Goal: Information Seeking & Learning: Learn about a topic

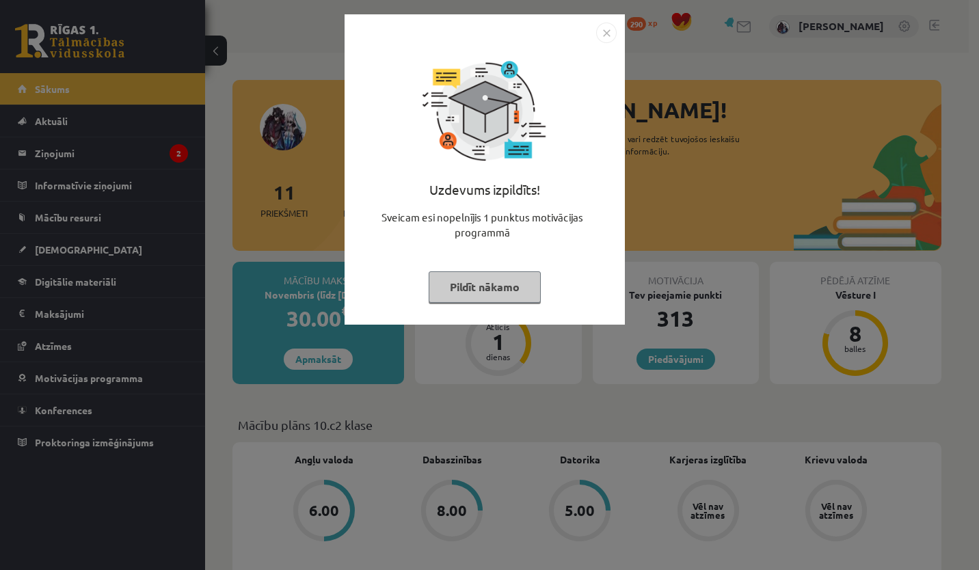
click at [611, 36] on img "Close" at bounding box center [606, 33] width 21 height 21
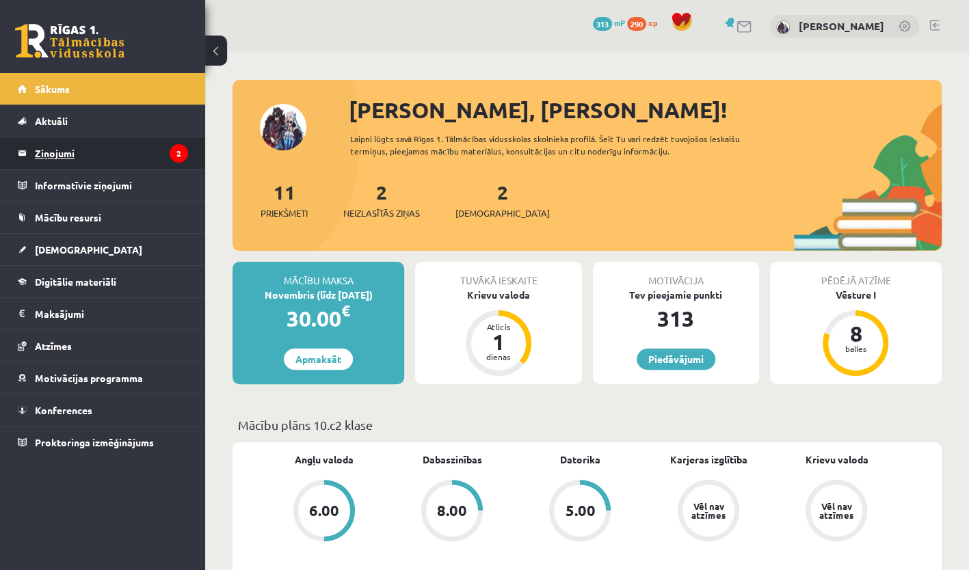
click at [130, 153] on legend "Ziņojumi 2" at bounding box center [111, 152] width 153 height 31
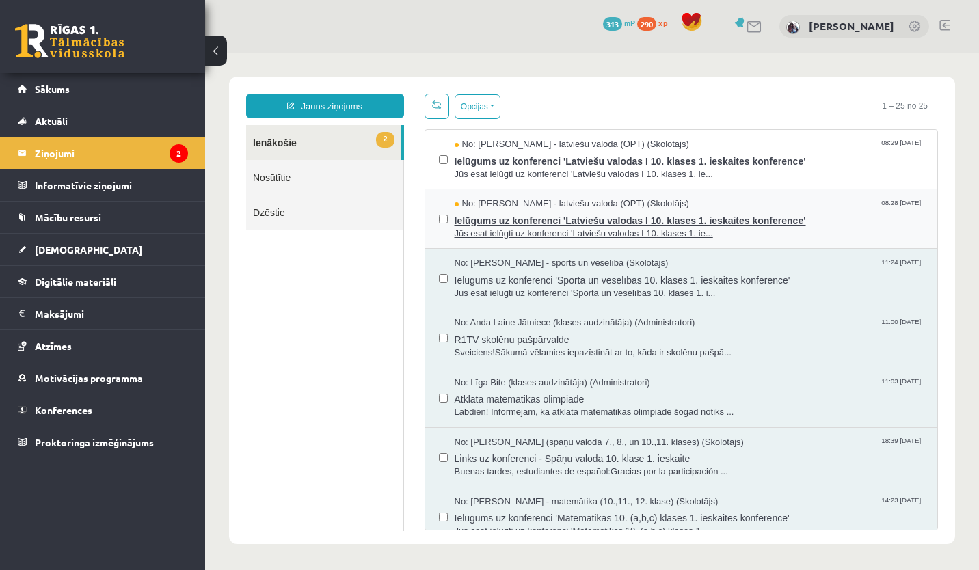
click at [575, 211] on span "Ielūgums uz konferenci 'Latviešu valodas I 10. klases 1. ieskaites konference'" at bounding box center [690, 219] width 470 height 17
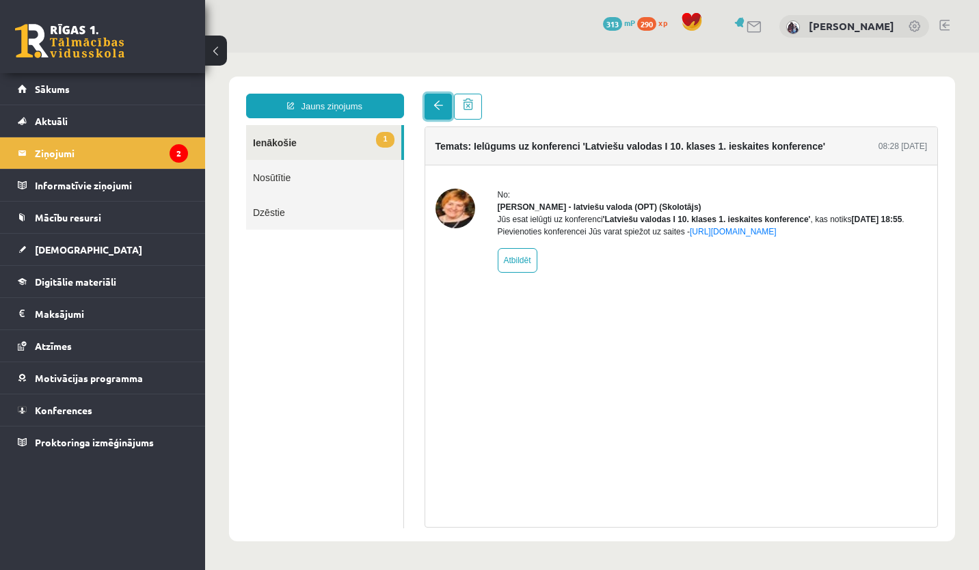
click at [427, 112] on link at bounding box center [438, 107] width 27 height 26
click at [439, 101] on span at bounding box center [439, 106] width 10 height 10
click at [345, 141] on link "1 Ienākošie" at bounding box center [323, 142] width 155 height 35
click at [438, 109] on span at bounding box center [439, 106] width 10 height 10
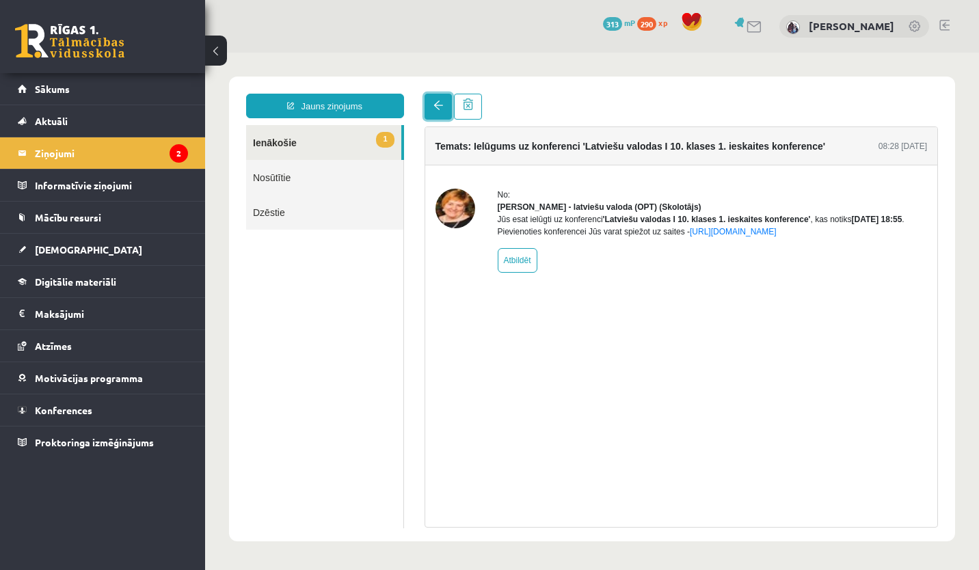
click at [438, 109] on span at bounding box center [439, 106] width 10 height 10
click at [543, 123] on div "Temats: Ielūgums uz konferenci 'Latviešu valodas I 10. klases 1. ieskaites konf…" at bounding box center [681, 311] width 535 height 434
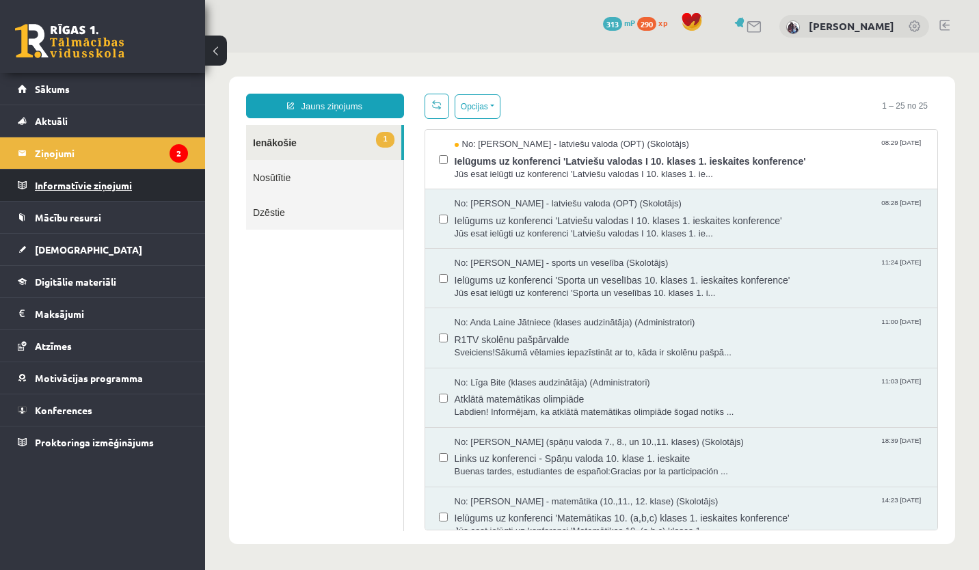
click at [134, 170] on legend "Informatīvie ziņojumi 0" at bounding box center [111, 185] width 153 height 31
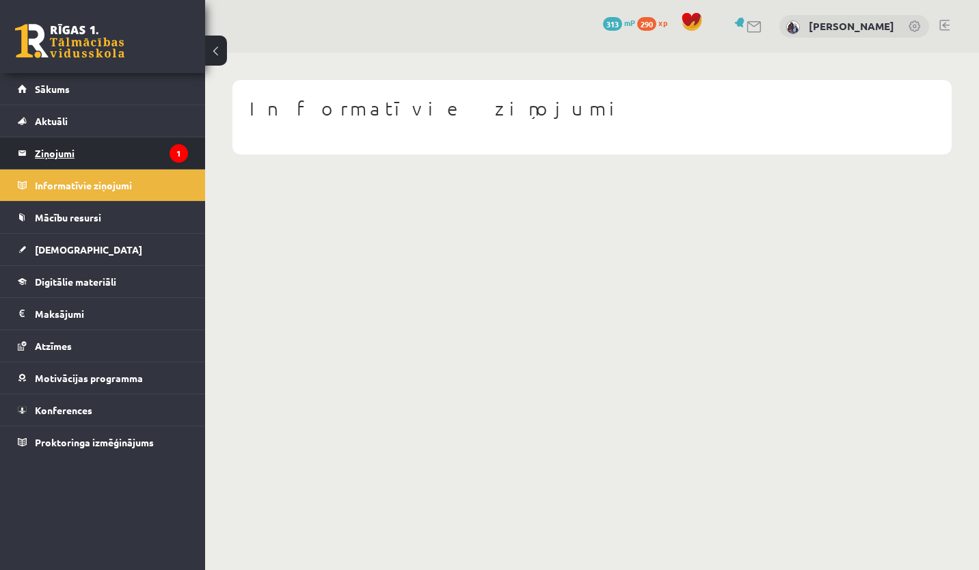
click at [130, 160] on legend "Ziņojumi 1" at bounding box center [111, 152] width 153 height 31
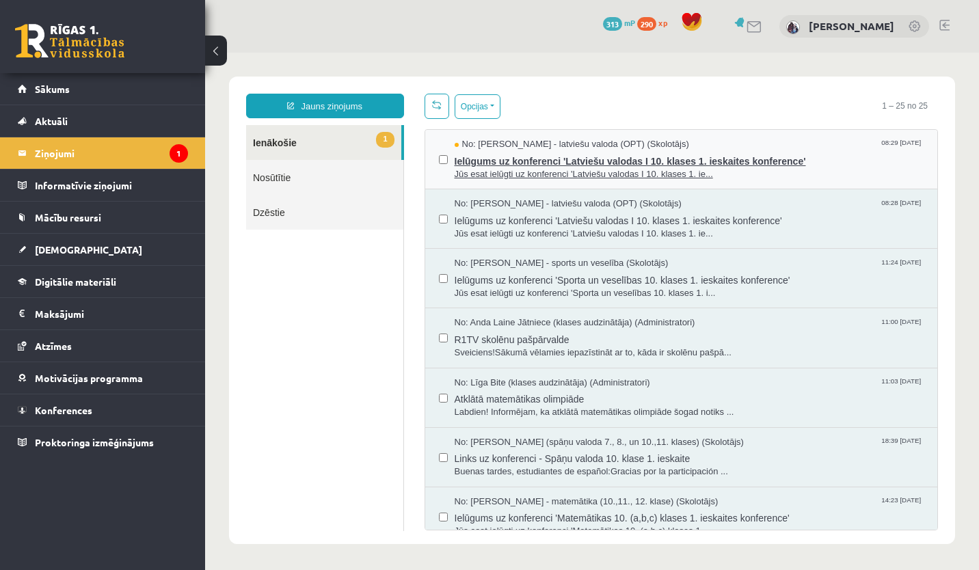
click at [484, 148] on span "No: Laila Jirgensone - latviešu valoda (OPT) (Skolotājs)" at bounding box center [572, 144] width 235 height 13
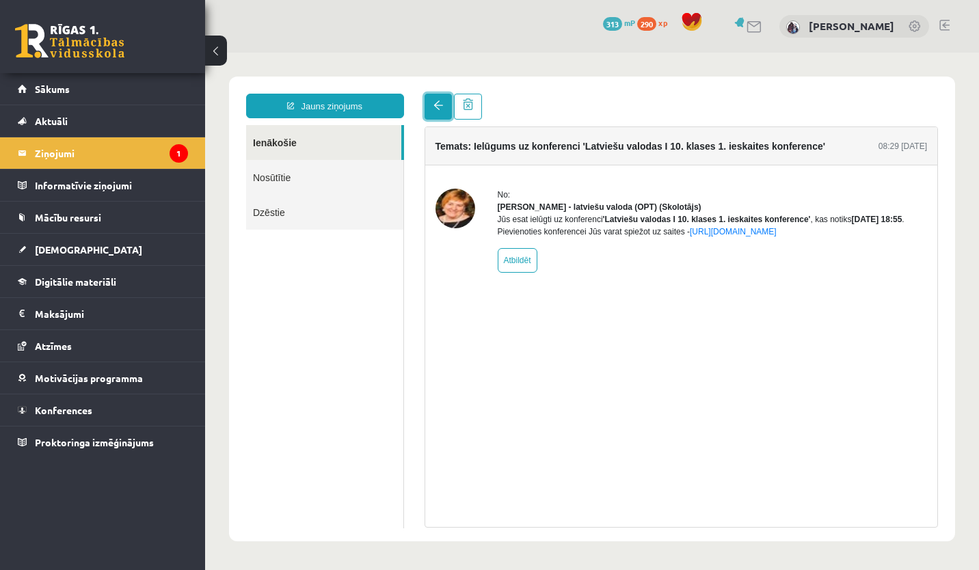
click at [438, 108] on span at bounding box center [439, 106] width 10 height 10
click at [159, 187] on legend "Informatīvie ziņojumi 0" at bounding box center [111, 185] width 153 height 31
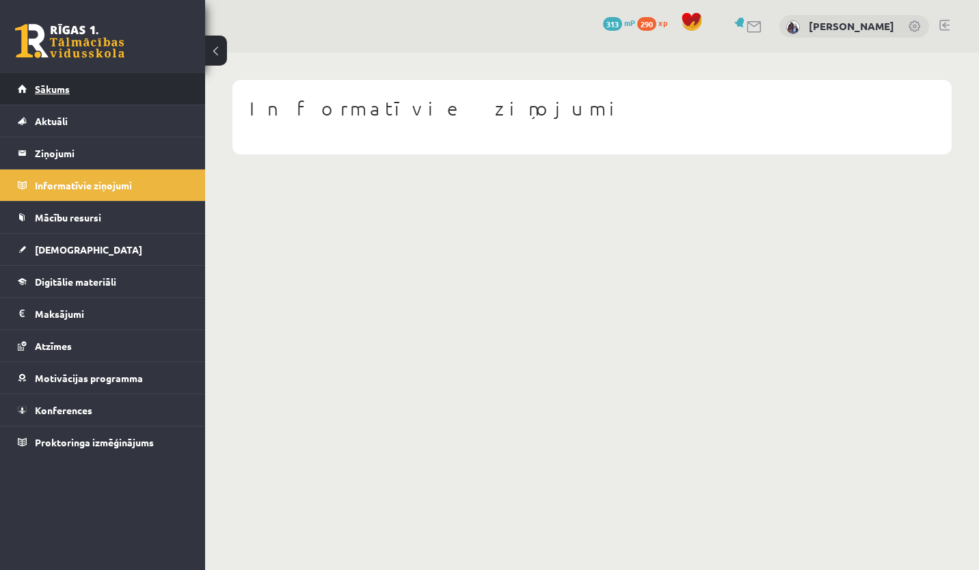
click at [118, 92] on link "Sākums" at bounding box center [103, 88] width 170 height 31
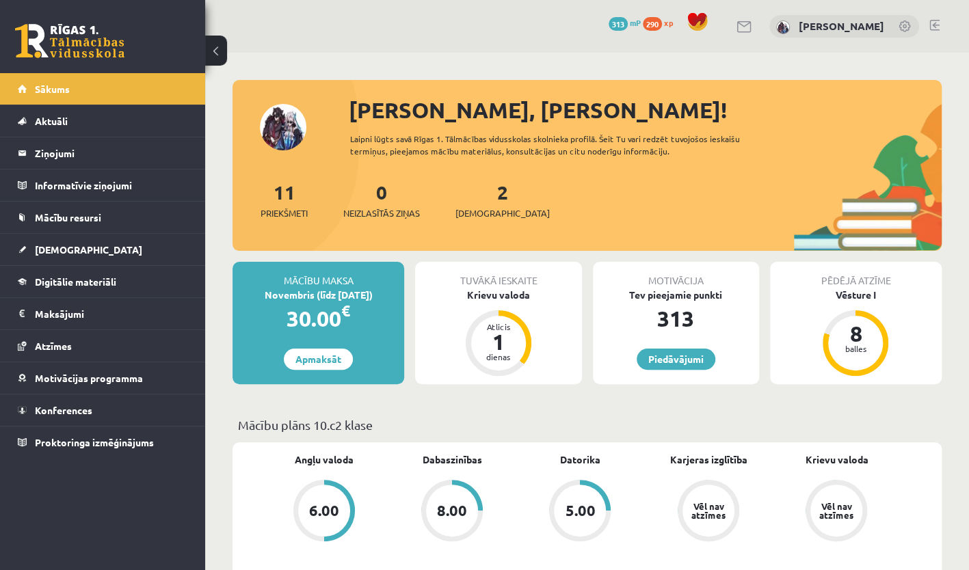
click at [95, 252] on link "[DEMOGRAPHIC_DATA]" at bounding box center [103, 249] width 170 height 31
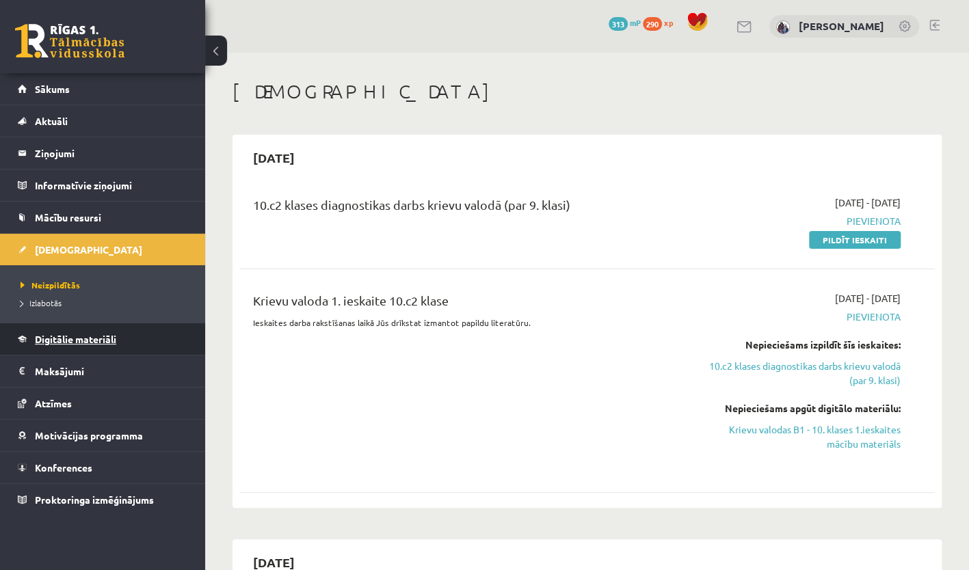
click at [103, 347] on link "Digitālie materiāli" at bounding box center [103, 338] width 170 height 31
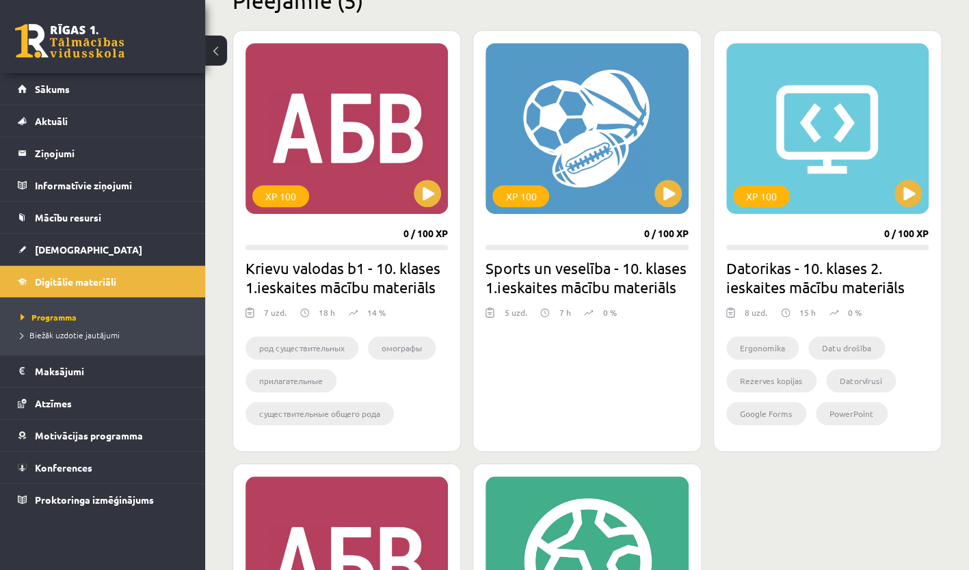
scroll to position [368, 0]
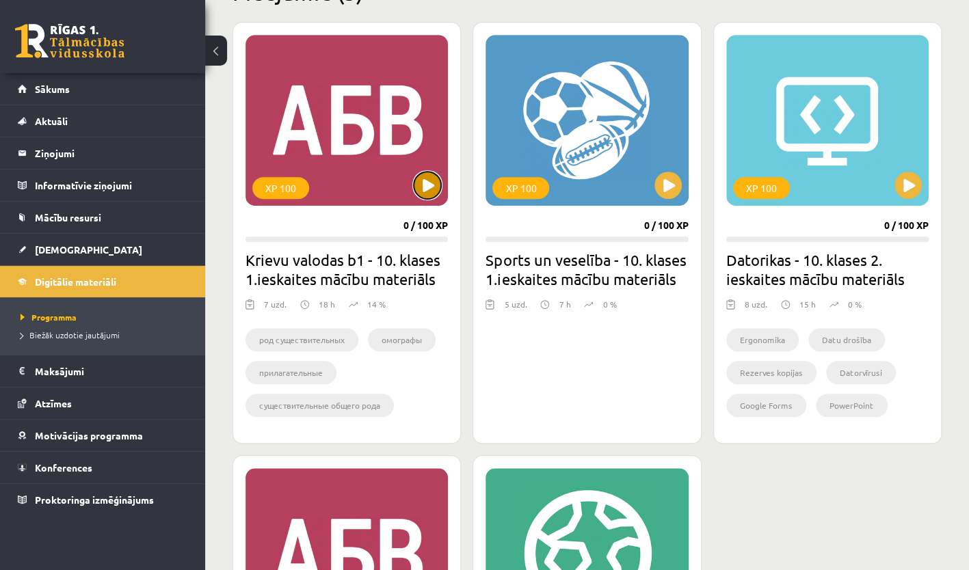
click at [426, 186] on button at bounding box center [427, 185] width 27 height 27
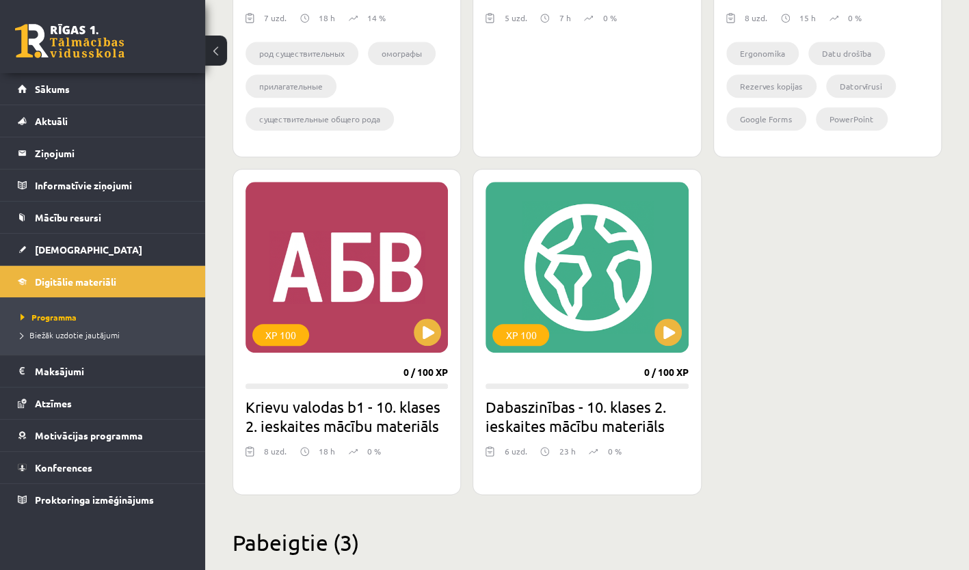
scroll to position [654, 0]
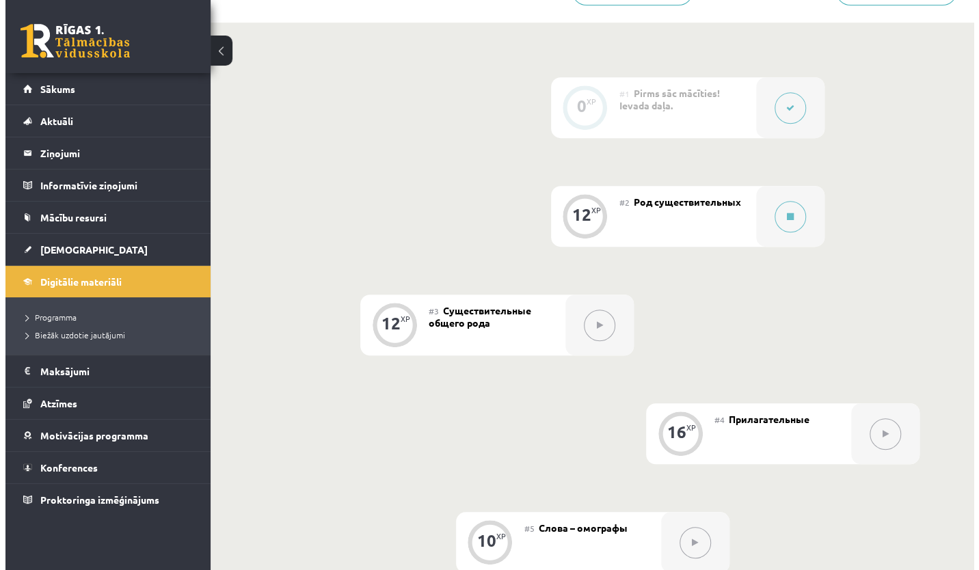
scroll to position [331, 0]
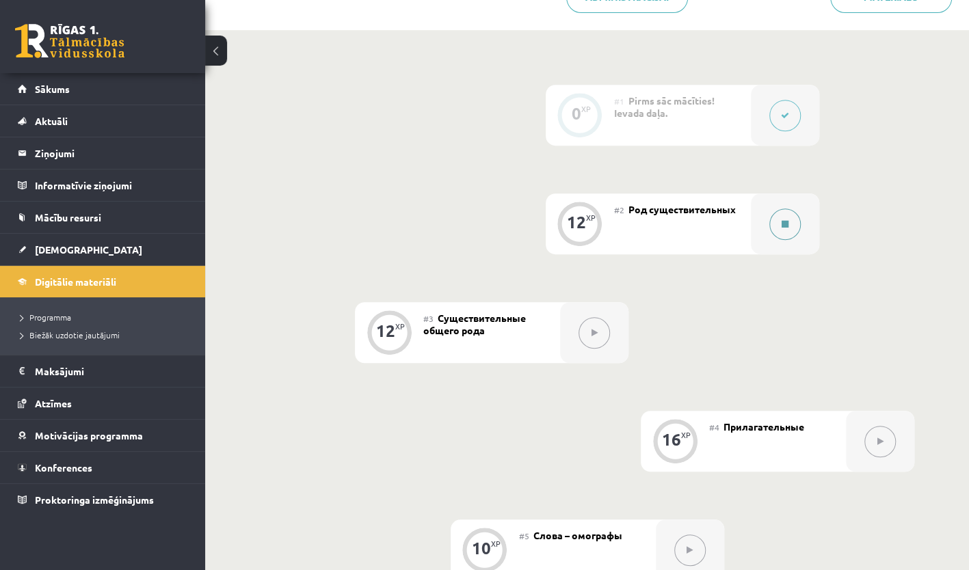
click at [777, 228] on button at bounding box center [784, 224] width 31 height 31
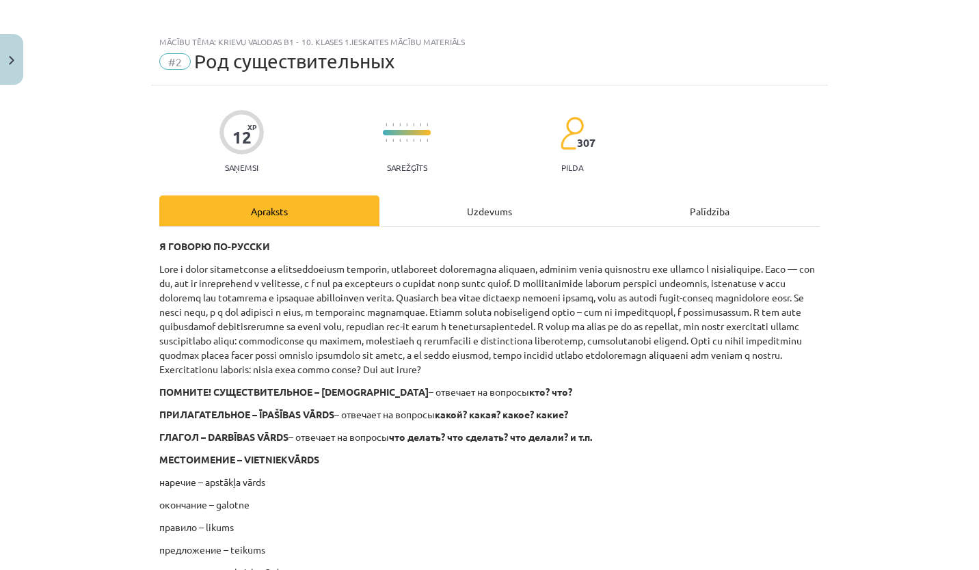
scroll to position [0, 0]
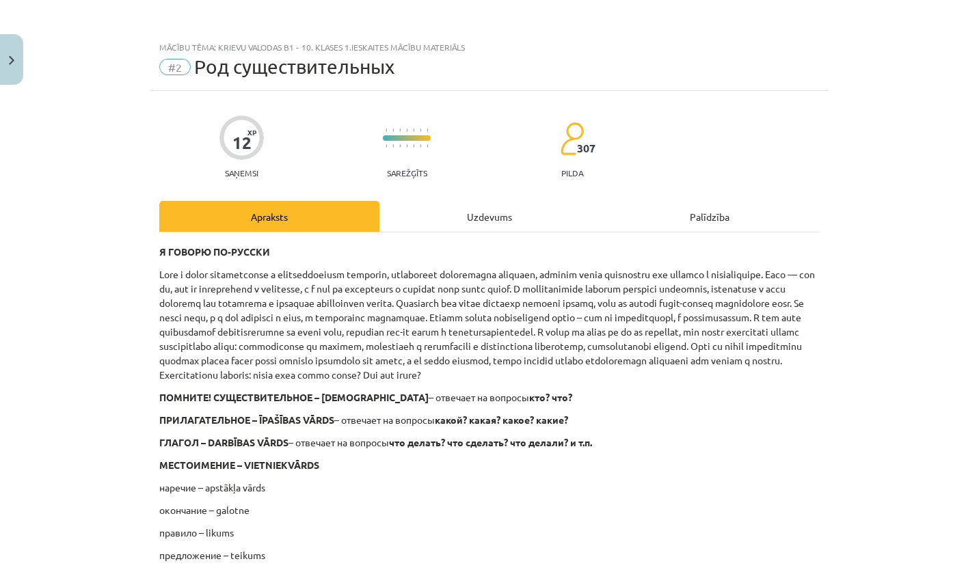
click at [473, 215] on div "Uzdevums" at bounding box center [490, 216] width 220 height 31
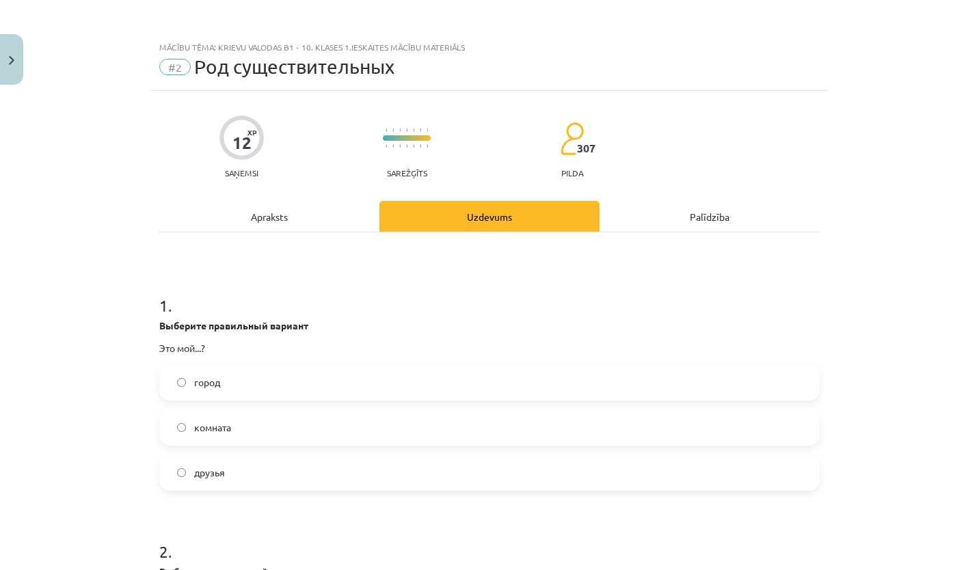
scroll to position [34, 0]
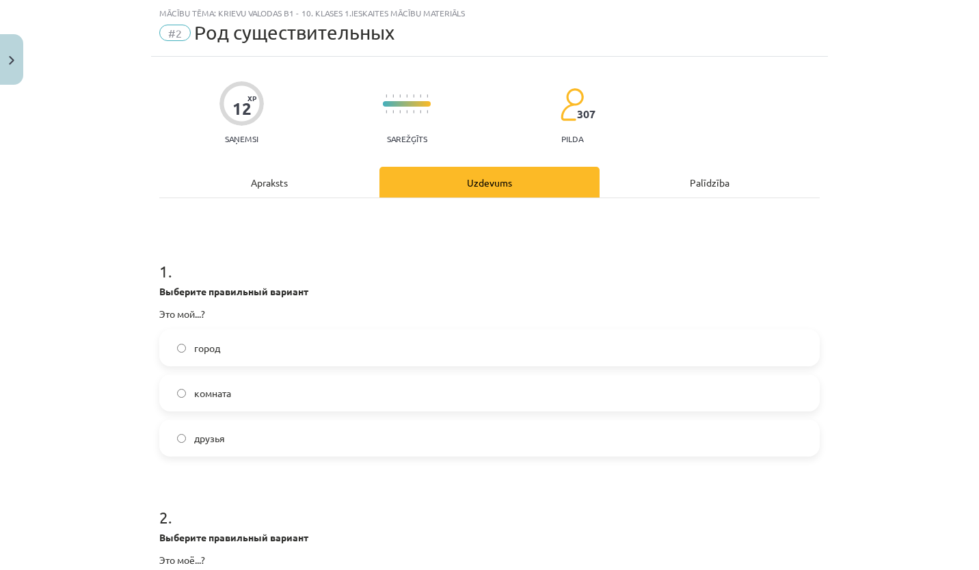
click at [276, 178] on div "Apraksts" at bounding box center [269, 182] width 220 height 31
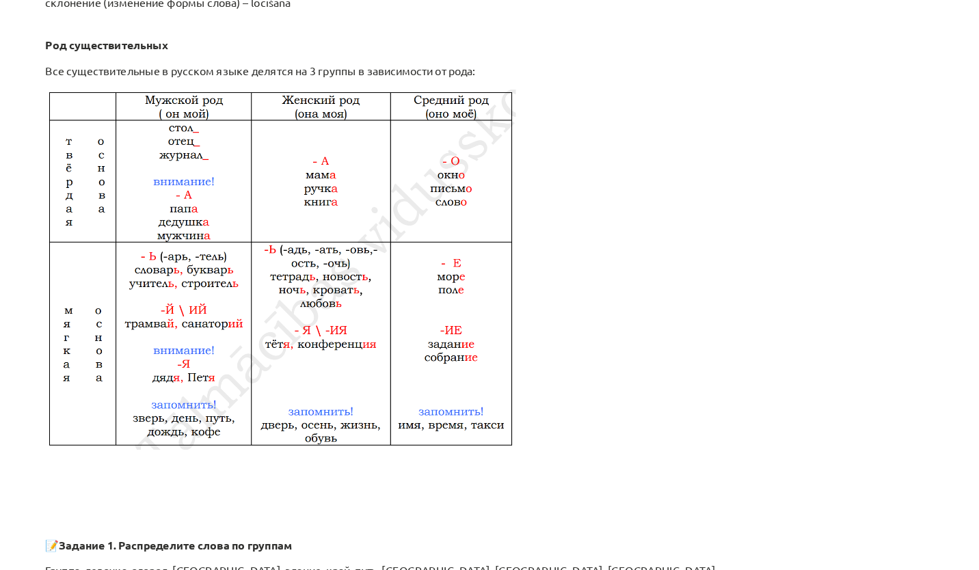
scroll to position [586, 0]
click at [181, 144] on img at bounding box center [364, 269] width 410 height 315
drag, startPoint x: 151, startPoint y: 127, endPoint x: 469, endPoint y: 181, distance: 322.5
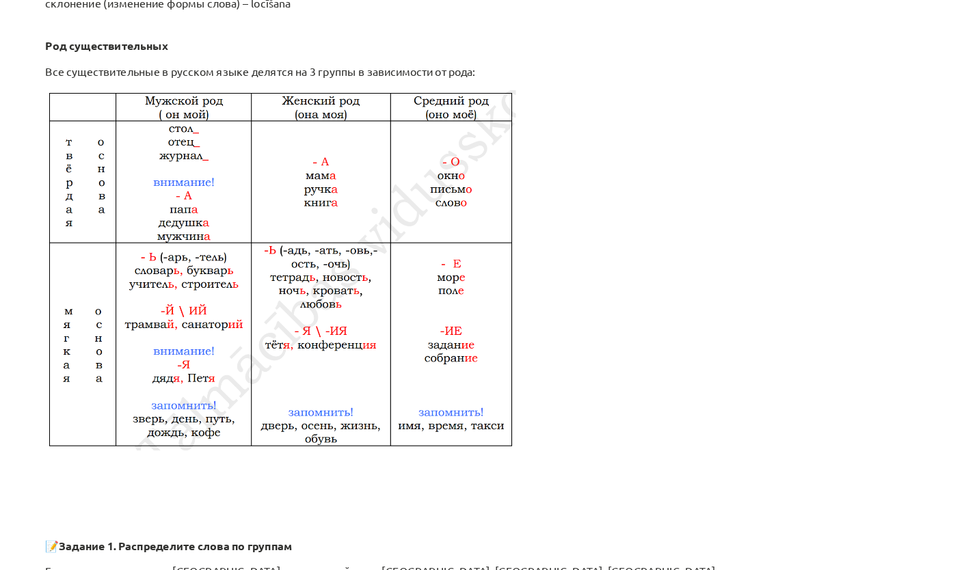
click at [469, 181] on img at bounding box center [364, 269] width 410 height 315
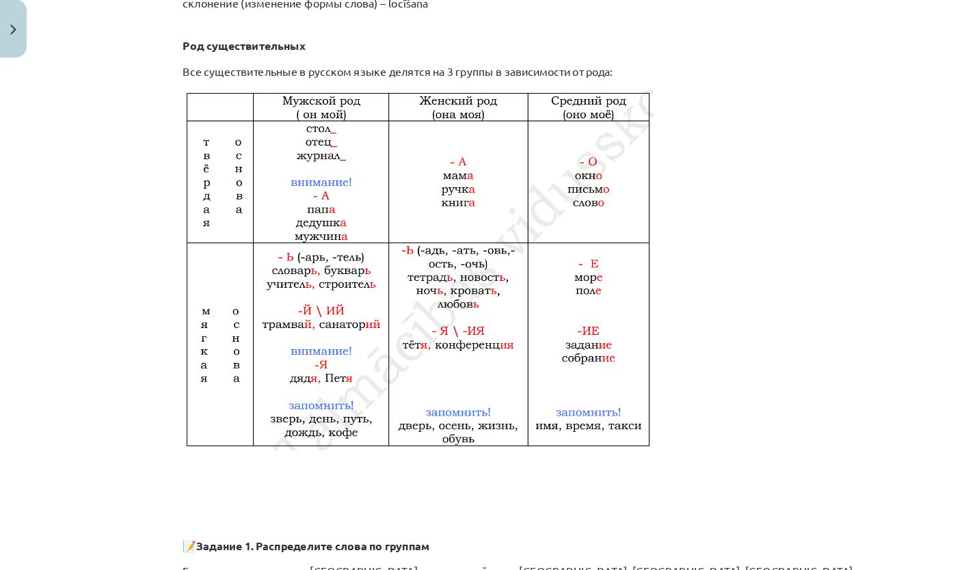
click at [737, 367] on p at bounding box center [489, 269] width 661 height 315
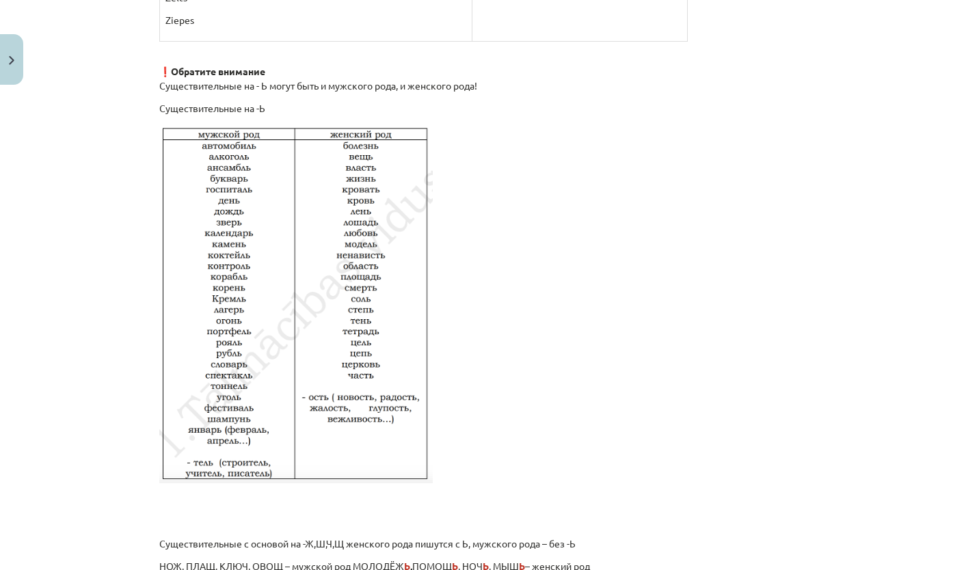
scroll to position [2081, 0]
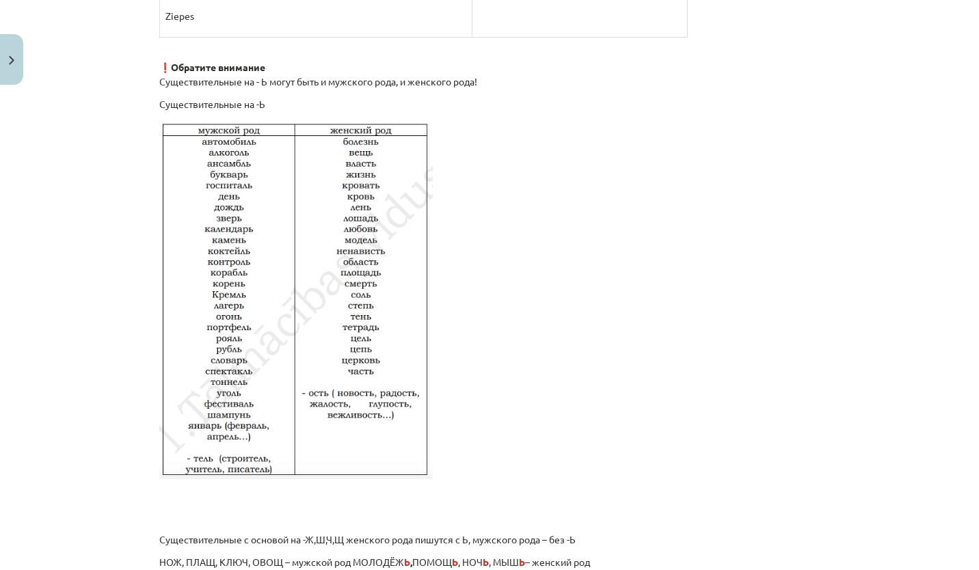
click at [176, 127] on img at bounding box center [296, 300] width 274 height 360
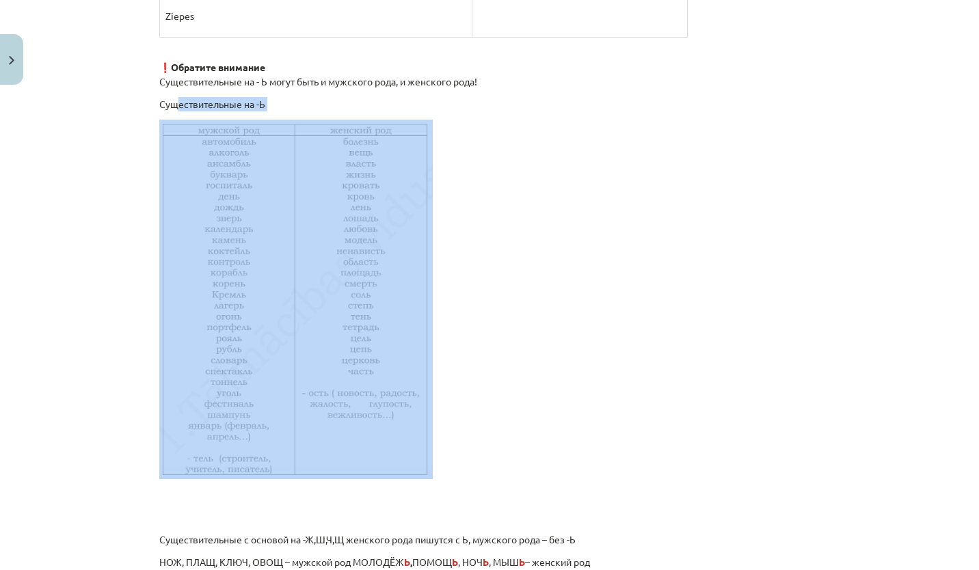
drag, startPoint x: 171, startPoint y: 107, endPoint x: 159, endPoint y: 116, distance: 15.6
click at [159, 125] on img at bounding box center [296, 300] width 274 height 360
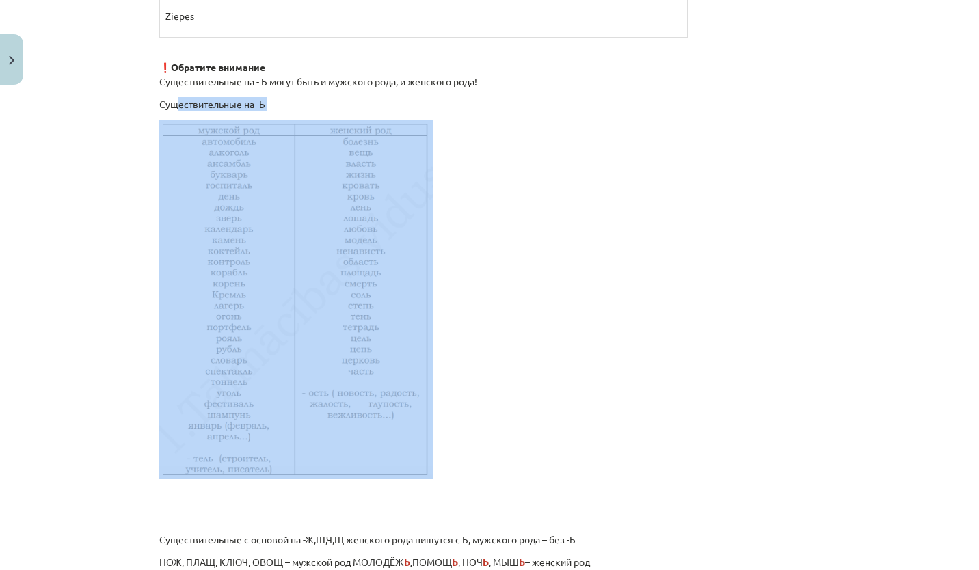
drag, startPoint x: 158, startPoint y: 125, endPoint x: 354, endPoint y: 91, distance: 199.2
click at [317, 103] on p "Существительные на -Ь" at bounding box center [489, 104] width 661 height 14
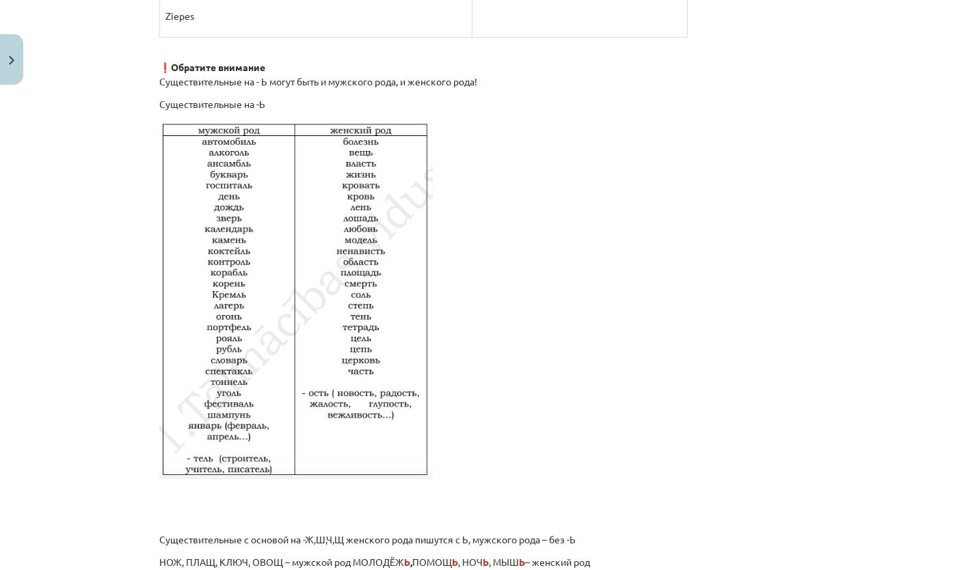
drag, startPoint x: 486, startPoint y: 296, endPoint x: 155, endPoint y: 176, distance: 352.8
click at [159, 176] on p at bounding box center [489, 300] width 661 height 360
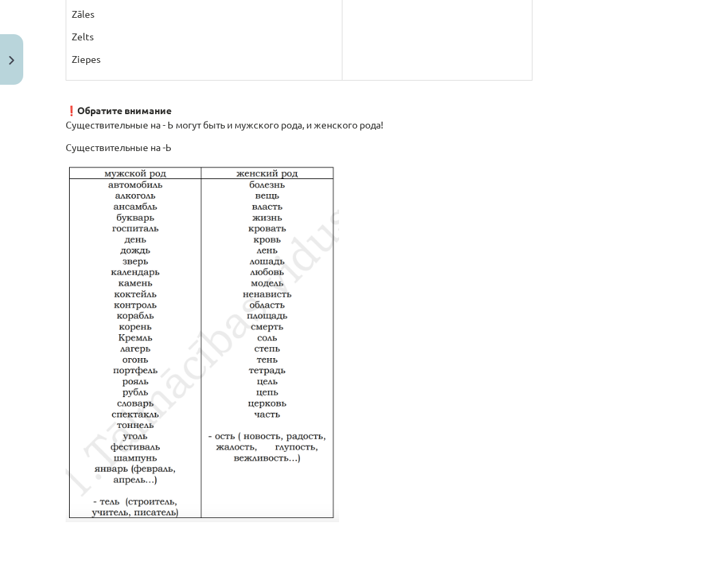
click at [488, 263] on p at bounding box center [358, 343] width 584 height 360
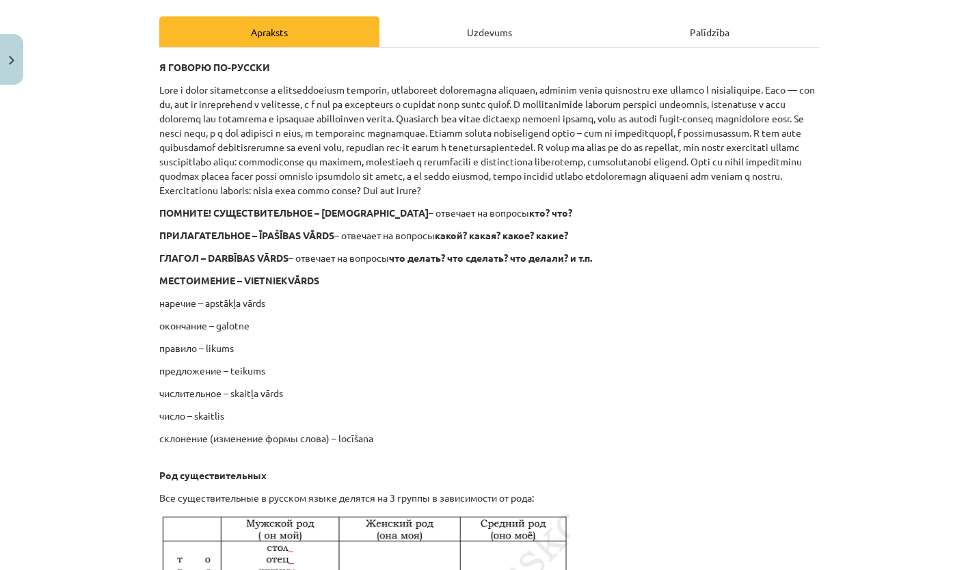
scroll to position [0, 0]
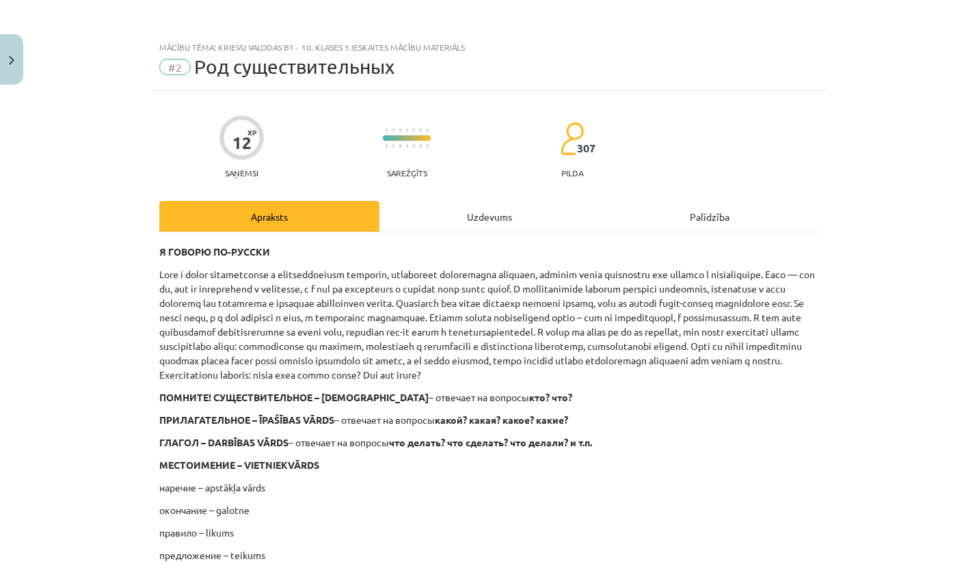
click at [456, 222] on div "Uzdevums" at bounding box center [490, 216] width 220 height 31
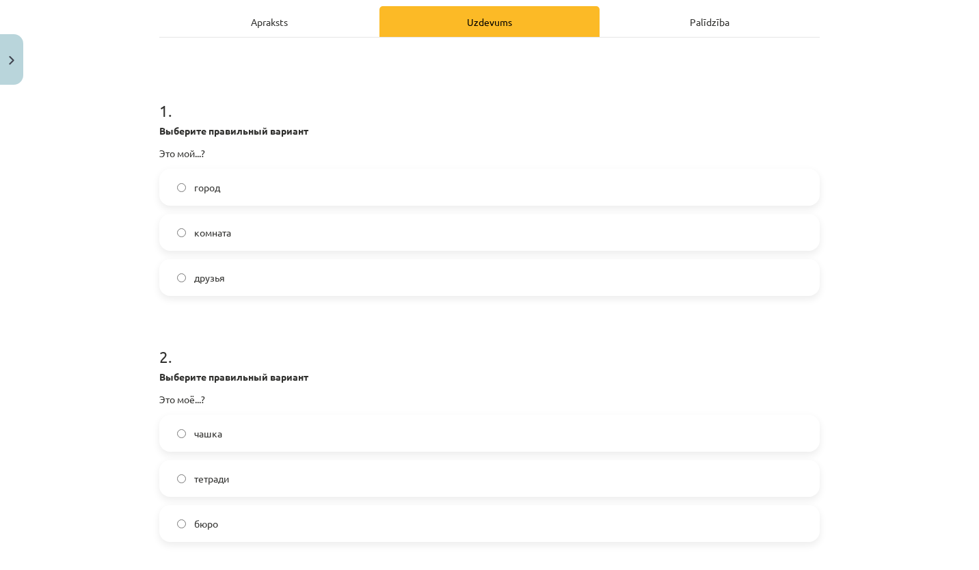
scroll to position [194, 0]
click at [181, 196] on label "город" at bounding box center [490, 188] width 658 height 34
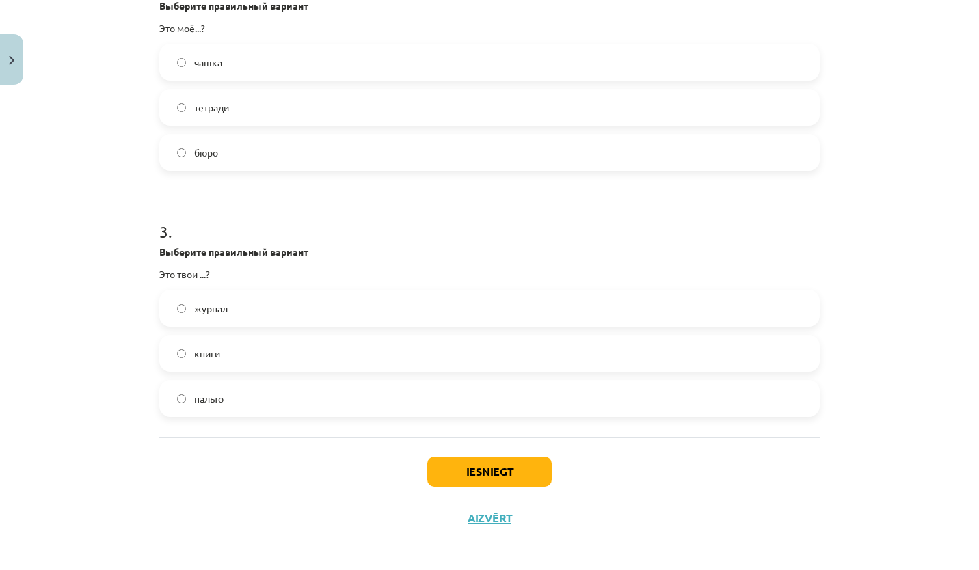
scroll to position [571, 0]
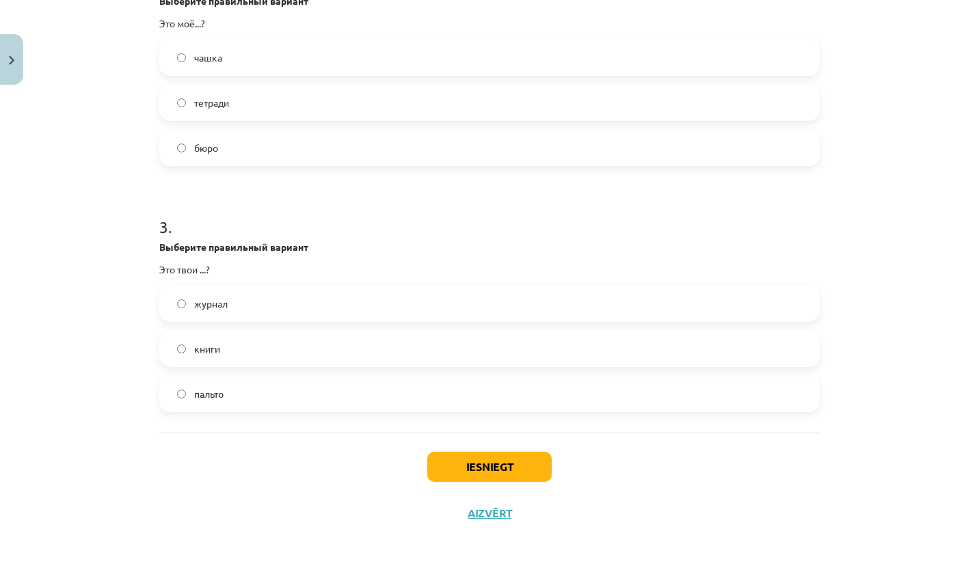
click at [213, 360] on label "книги" at bounding box center [490, 349] width 658 height 34
click at [524, 466] on button "Iesniegt" at bounding box center [489, 467] width 124 height 30
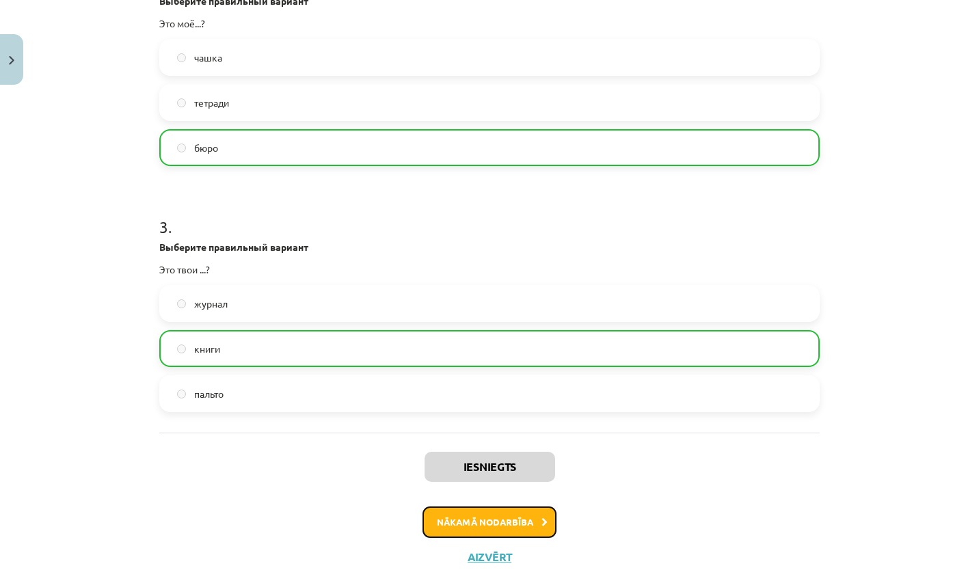
click at [531, 513] on button "Nākamā nodarbība" at bounding box center [490, 522] width 134 height 31
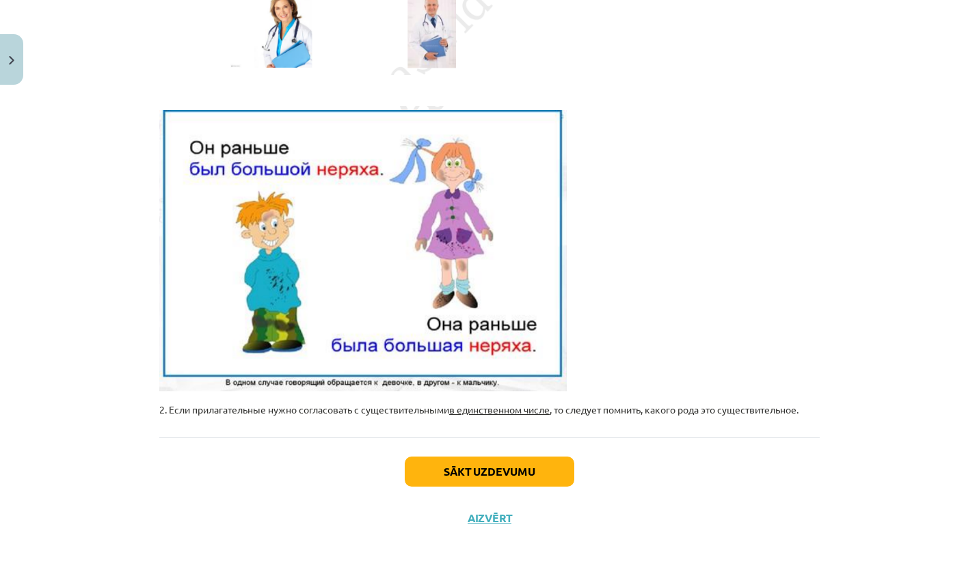
scroll to position [361, 0]
click at [479, 407] on u "в единственном числе" at bounding box center [499, 409] width 101 height 12
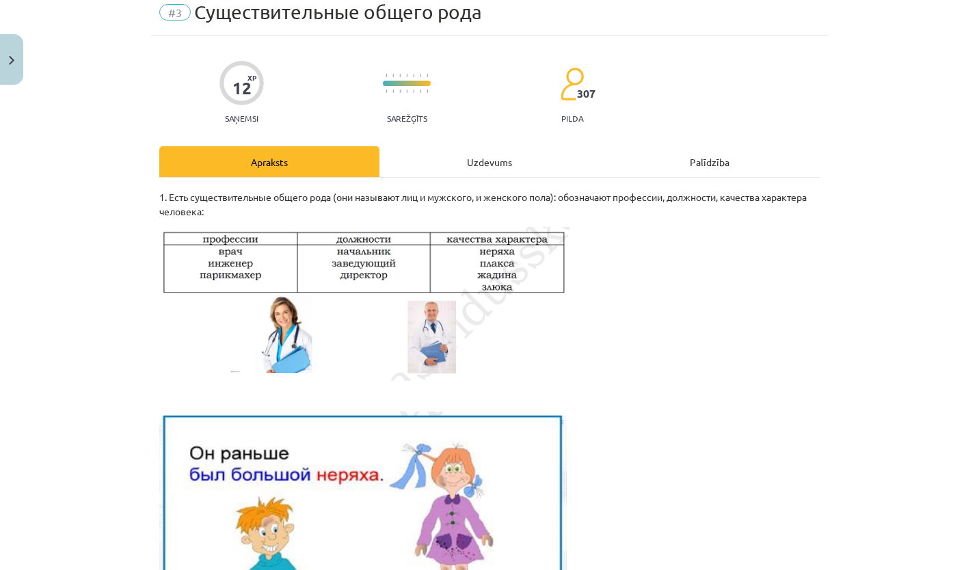
scroll to position [0, 0]
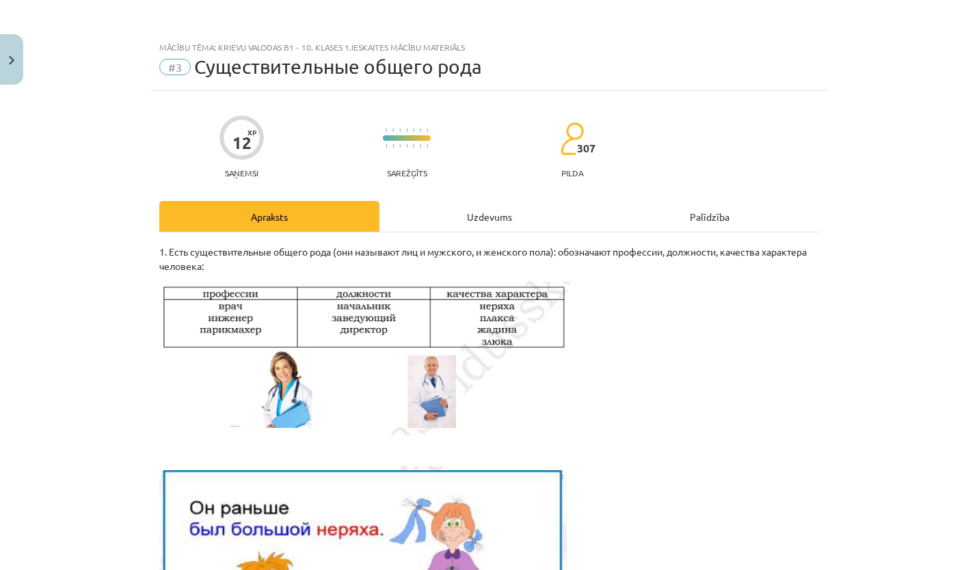
click at [152, 248] on div "12 XP Saņemsi Sarežģīts 307 pilda Apraksts Uzdevums Palīdzība 1. Есть существит…" at bounding box center [489, 496] width 677 height 811
click at [653, 325] on p at bounding box center [489, 359] width 661 height 154
click at [472, 224] on div "Uzdevums" at bounding box center [490, 216] width 220 height 31
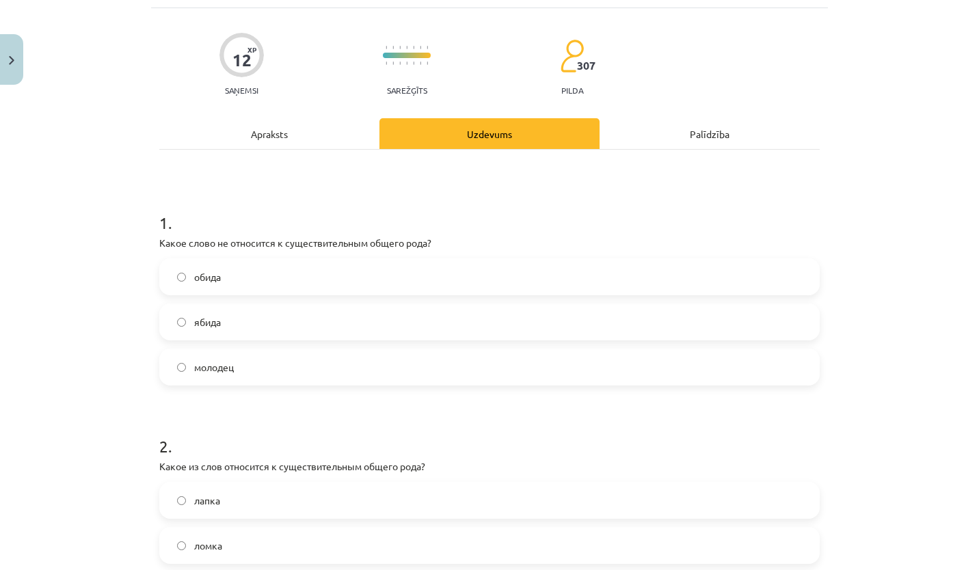
scroll to position [78, 0]
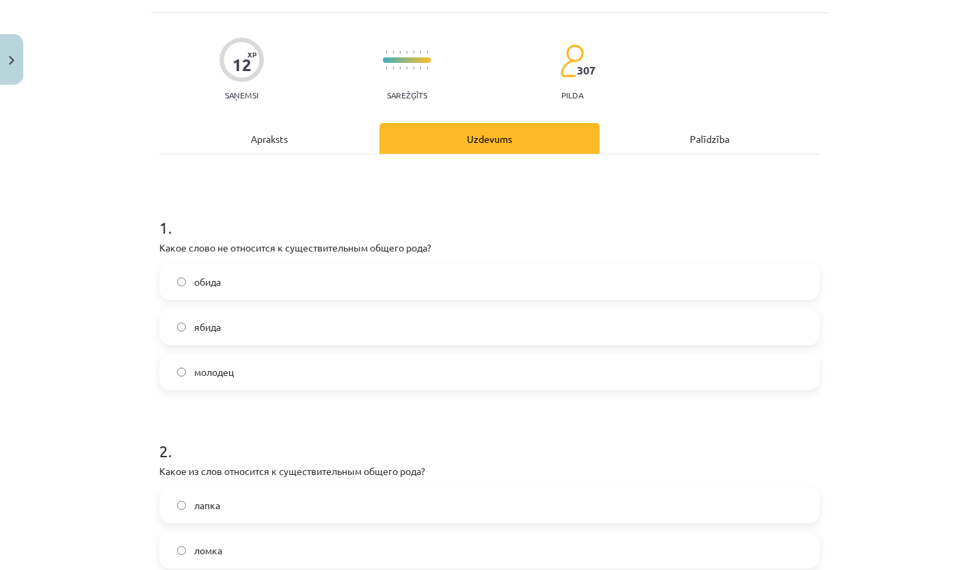
click at [318, 147] on div "Apraksts" at bounding box center [269, 138] width 220 height 31
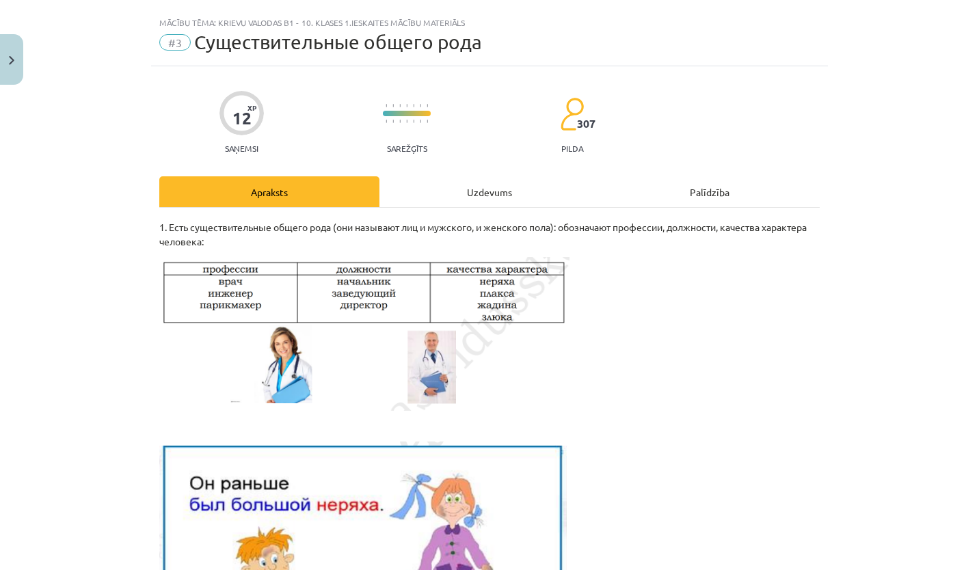
scroll to position [0, 0]
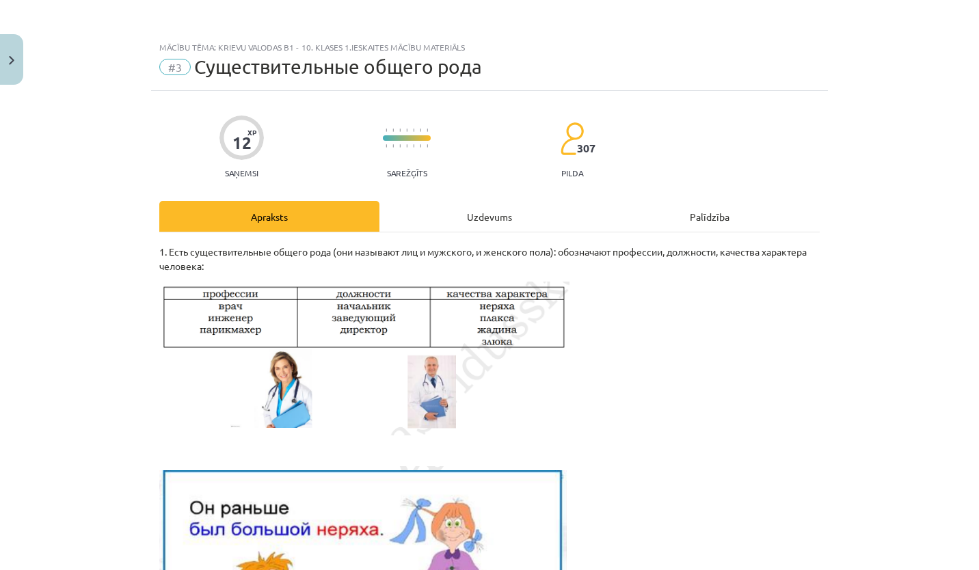
click at [492, 211] on div "Uzdevums" at bounding box center [490, 216] width 220 height 31
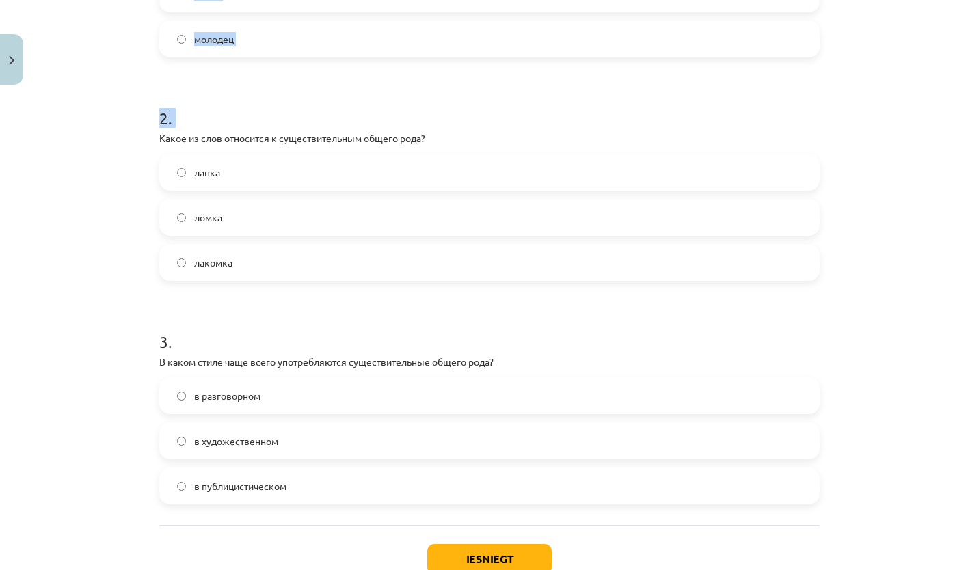
scroll to position [503, 0]
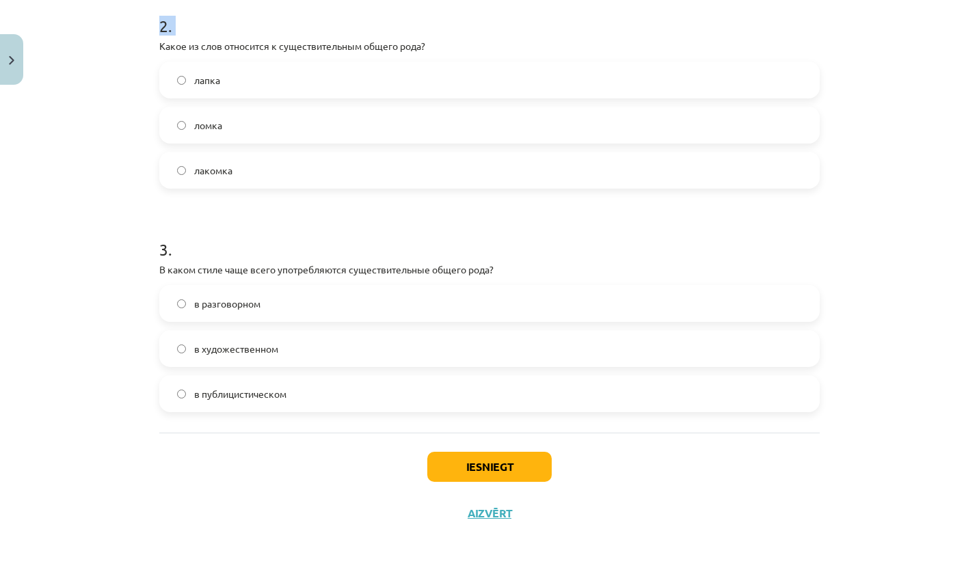
drag, startPoint x: 145, startPoint y: 174, endPoint x: 641, endPoint y: 605, distance: 657.7
click at [159, 45] on p "Какое из слов относится к существительным общего рода?" at bounding box center [489, 46] width 661 height 14
click at [159, 23] on h1 "2 ." at bounding box center [489, 13] width 661 height 42
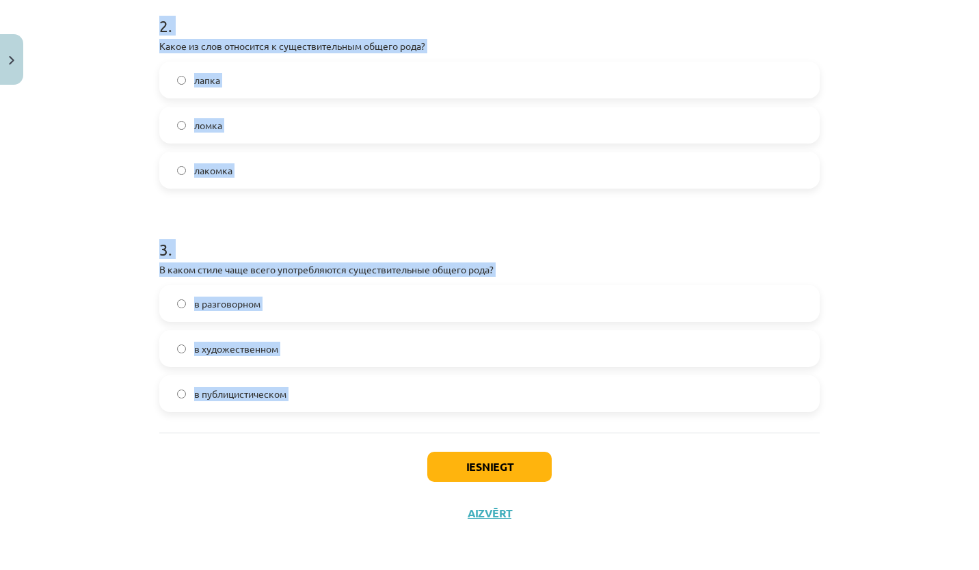
drag, startPoint x: 156, startPoint y: 23, endPoint x: 413, endPoint y: 377, distance: 437.7
click at [413, 377] on form "1 . Какое слово не относится к существительным общего рода? обида ябида молодец…" at bounding box center [489, 90] width 661 height 643
copy form "2 . Какое из слов относится к существительным общего рода? лапка ломка лакомка …"
click at [81, 232] on div "Mācību tēma: Krievu valodas b1 - 10. klases 1.ieskaites mācību materiāls #3 Cущ…" at bounding box center [489, 285] width 979 height 570
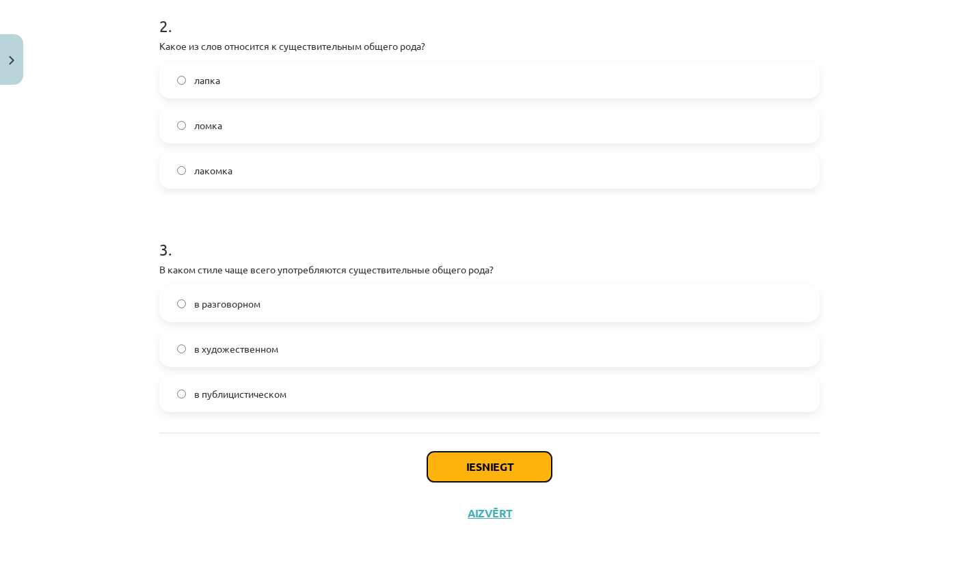
click at [483, 466] on button "Iesniegt" at bounding box center [489, 467] width 124 height 30
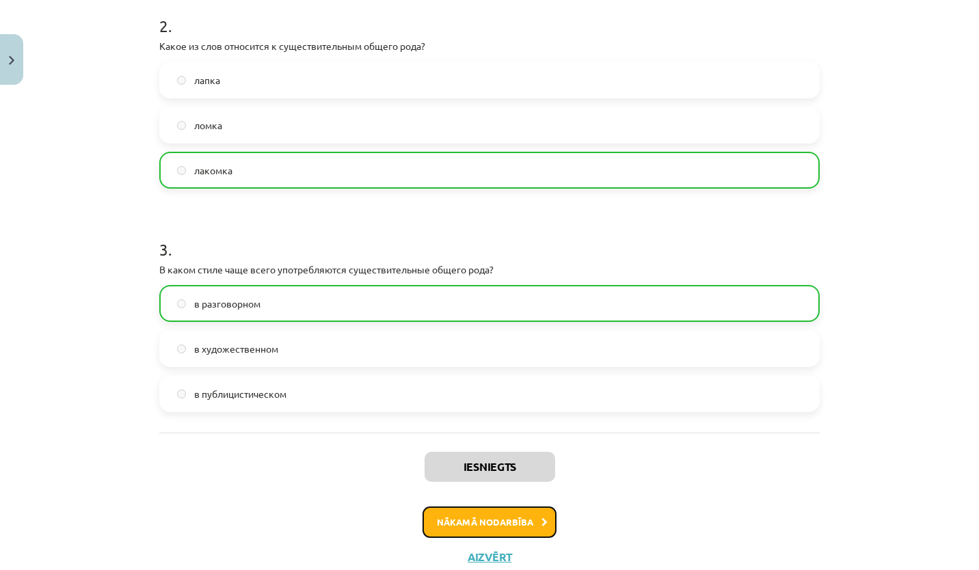
click at [494, 529] on button "Nākamā nodarbība" at bounding box center [490, 522] width 134 height 31
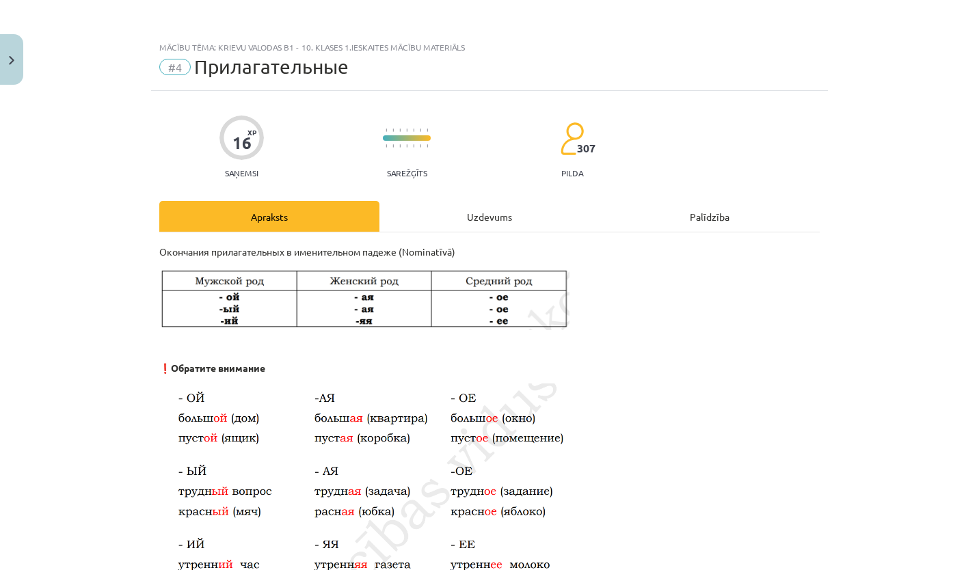
scroll to position [171, 0]
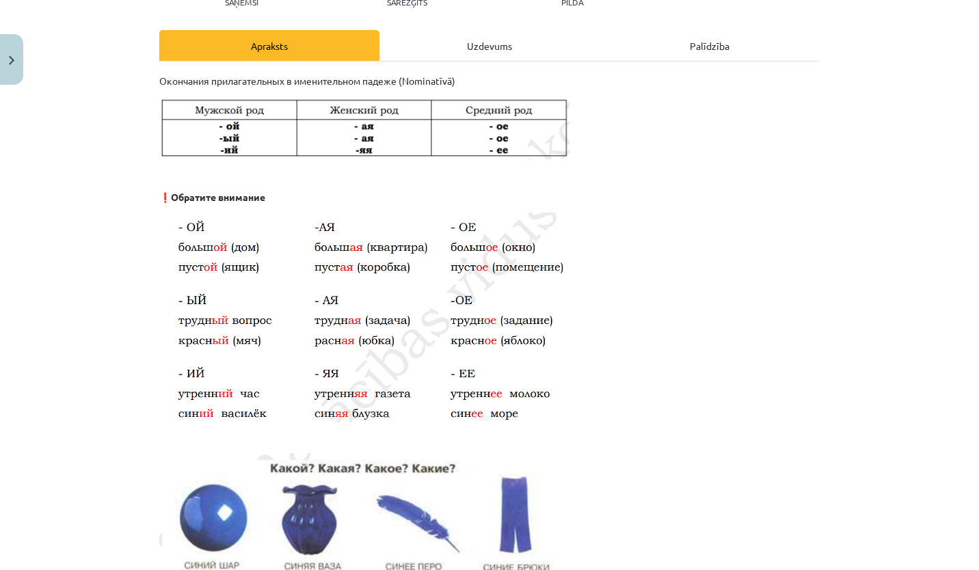
drag, startPoint x: 141, startPoint y: 98, endPoint x: 160, endPoint y: 115, distance: 25.2
click at [160, 115] on div "Mācību tēma: Krievu valodas b1 - 10. klases 1.ieskaites mācību materiāls #4 При…" at bounding box center [489, 285] width 979 height 570
click at [160, 115] on img at bounding box center [364, 127] width 410 height 63
drag, startPoint x: 160, startPoint y: 115, endPoint x: 142, endPoint y: 102, distance: 22.6
click at [142, 102] on div "Mācību tēma: Krievu valodas b1 - 10. klases 1.ieskaites mācību materiāls #4 При…" at bounding box center [489, 285] width 979 height 570
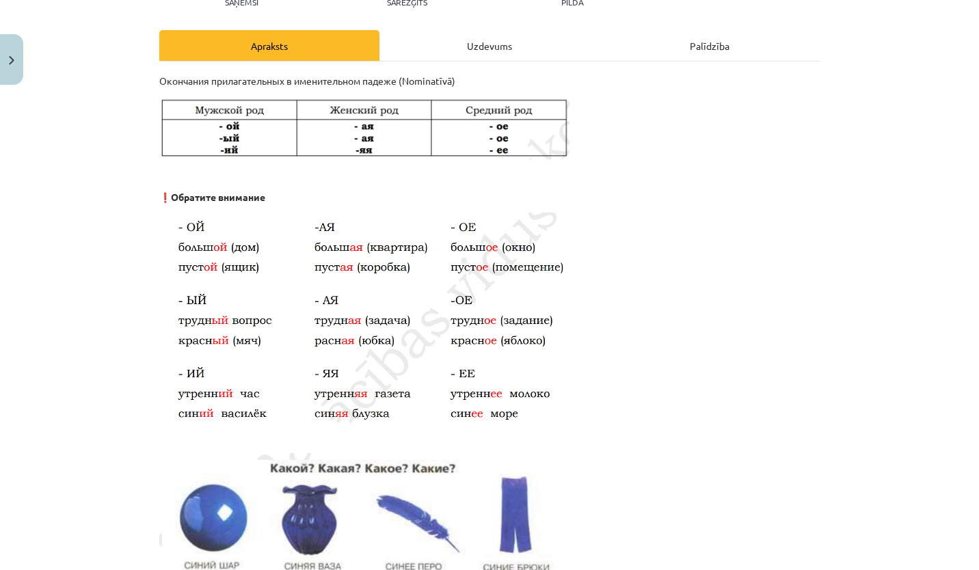
drag, startPoint x: 142, startPoint y: 102, endPoint x: 565, endPoint y: 103, distance: 423.3
click at [565, 103] on div "Mācību tēma: Krievu valodas b1 - 10. klases 1.ieskaites mācību materiāls #4 При…" at bounding box center [489, 285] width 979 height 570
click at [179, 194] on b "Обратите внимание" at bounding box center [218, 197] width 94 height 12
click at [281, 190] on p "❗ Обратите внимание" at bounding box center [489, 197] width 661 height 14
click at [267, 196] on p "❗ Обратите внимание" at bounding box center [489, 197] width 661 height 14
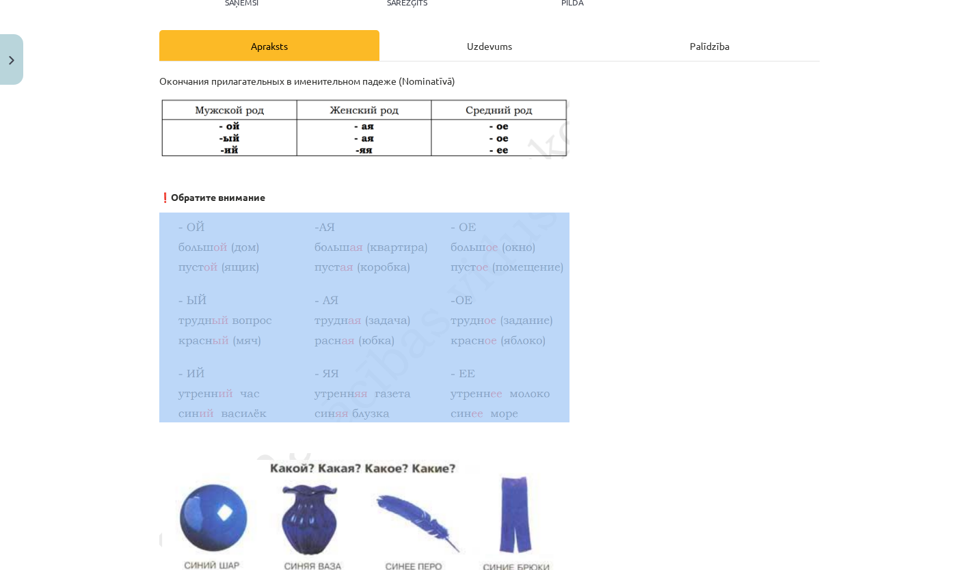
drag, startPoint x: 267, startPoint y: 196, endPoint x: 308, endPoint y: 267, distance: 81.5
click at [308, 267] on img at bounding box center [364, 318] width 410 height 210
click at [699, 291] on p at bounding box center [489, 318] width 661 height 210
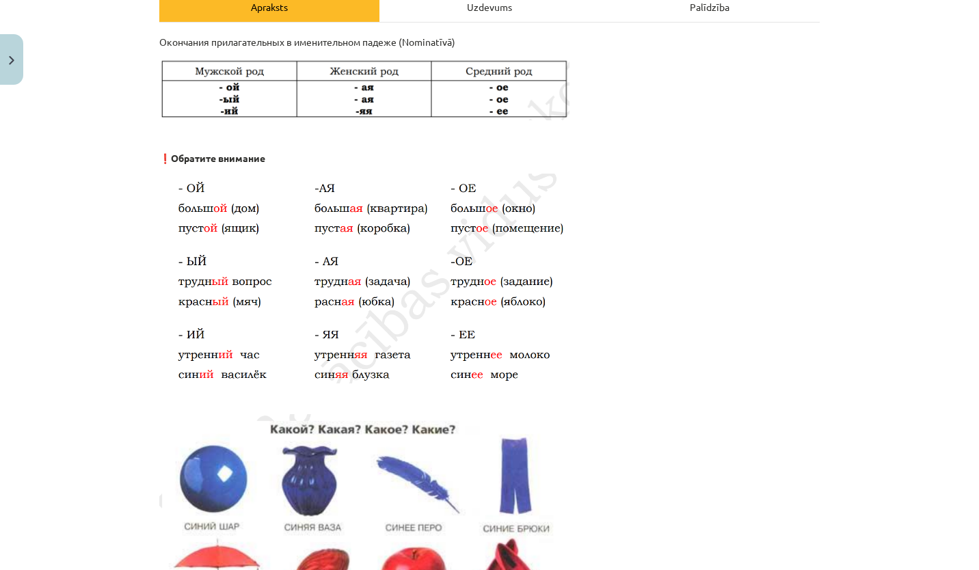
scroll to position [0, 0]
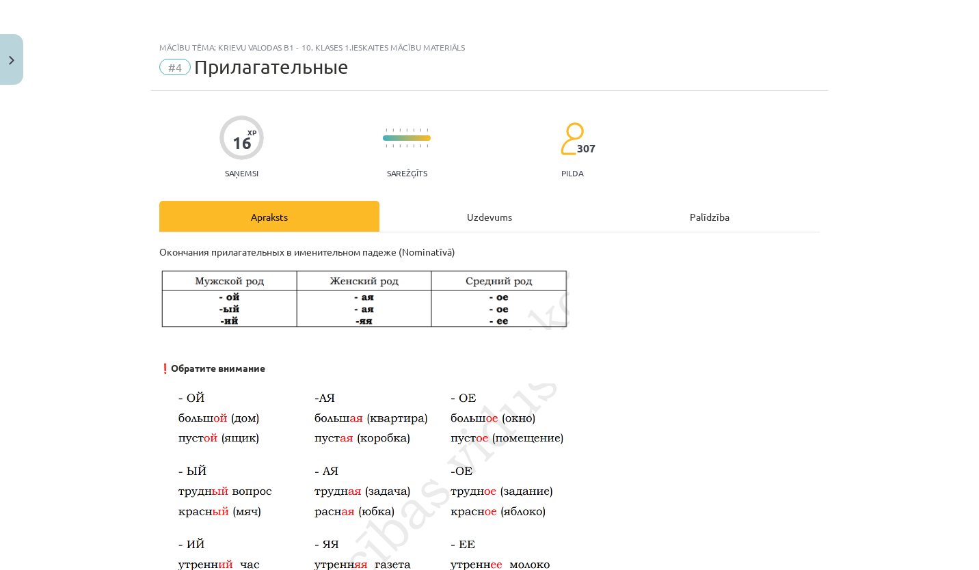
click at [130, 256] on div "Mācību tēma: Krievu valodas b1 - 10. klases 1.ieskaites mācību materiāls #4 При…" at bounding box center [489, 285] width 979 height 570
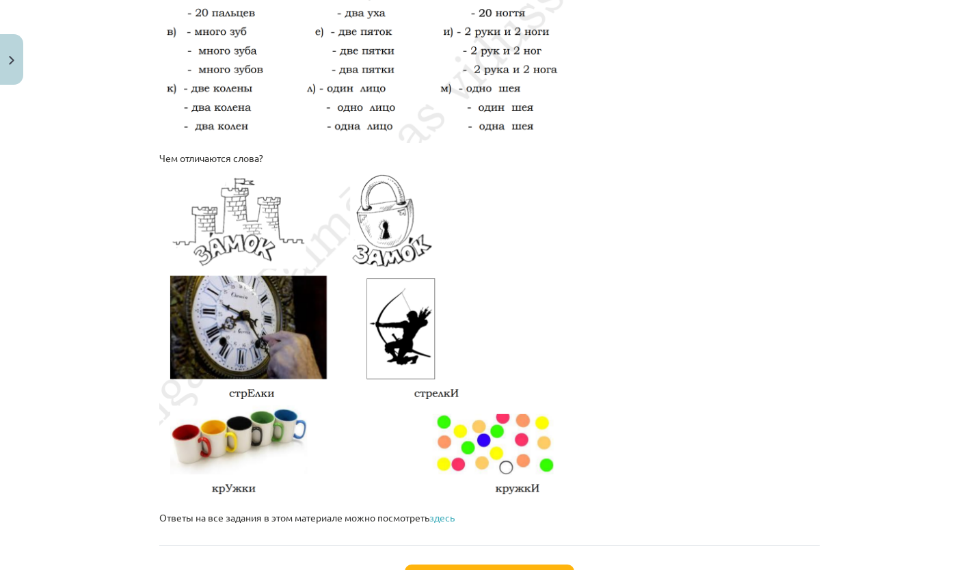
scroll to position [2279, 0]
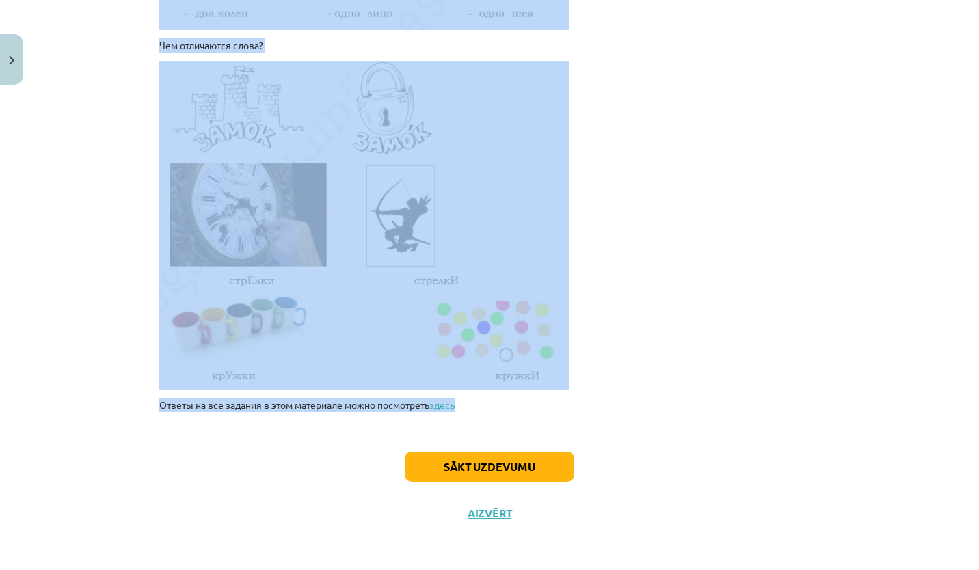
drag, startPoint x: 157, startPoint y: 248, endPoint x: 535, endPoint y: 403, distance: 407.9
copy div "Окончания прилагательных в именительном падеже (Nominatīvā) ❗ Обратите внимание…"
click at [759, 318] on p at bounding box center [489, 225] width 661 height 329
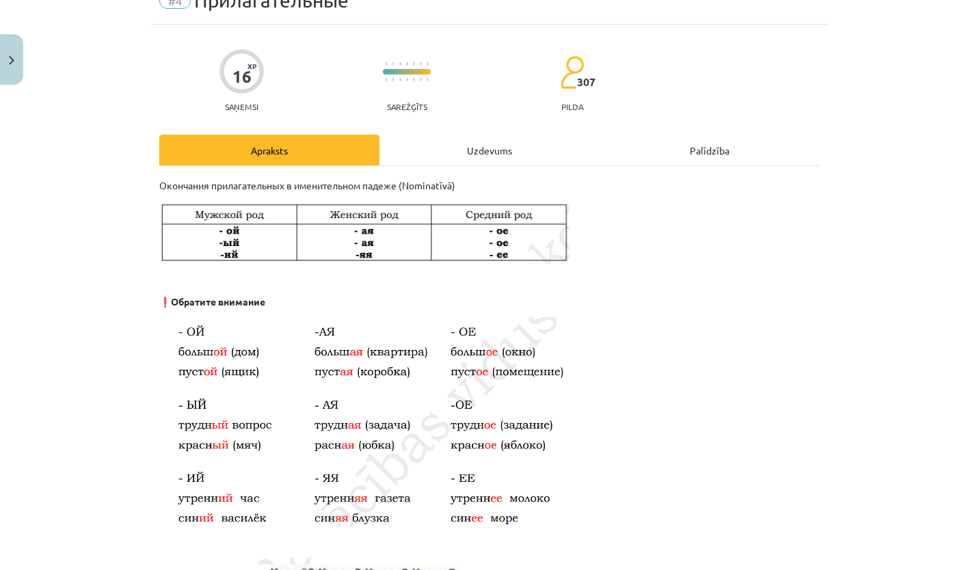
scroll to position [0, 0]
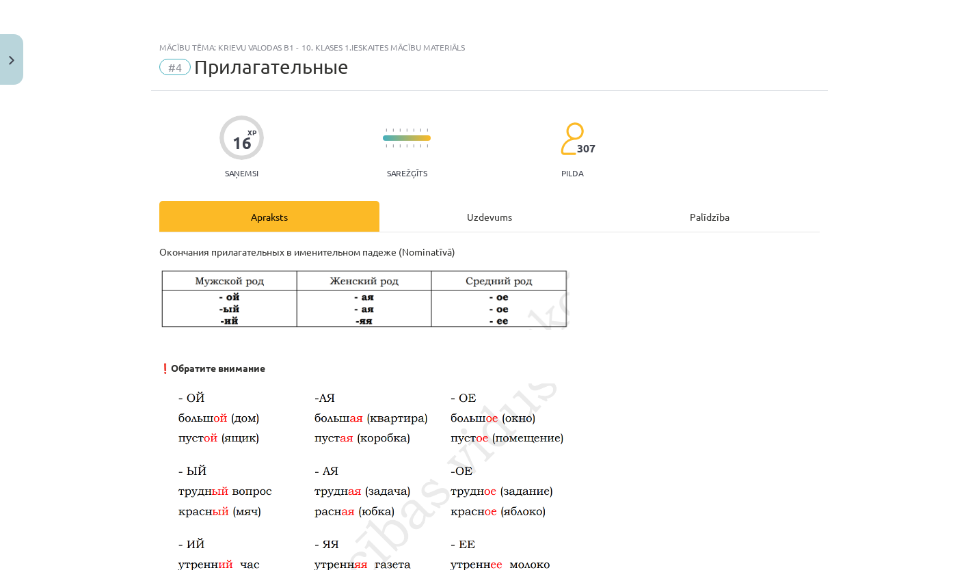
click at [514, 222] on div "Uzdevums" at bounding box center [490, 216] width 220 height 31
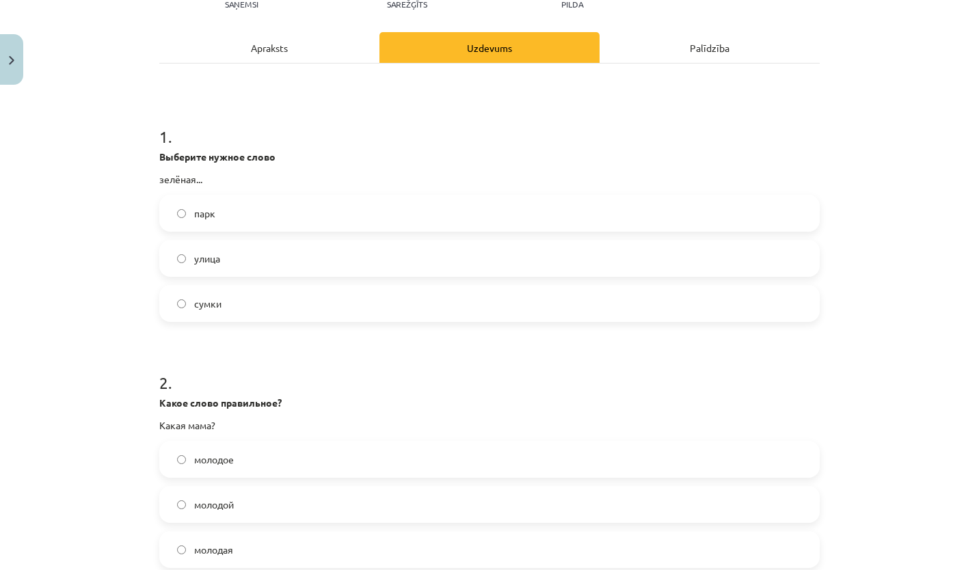
scroll to position [168, 0]
click at [230, 250] on label "улица" at bounding box center [490, 259] width 658 height 34
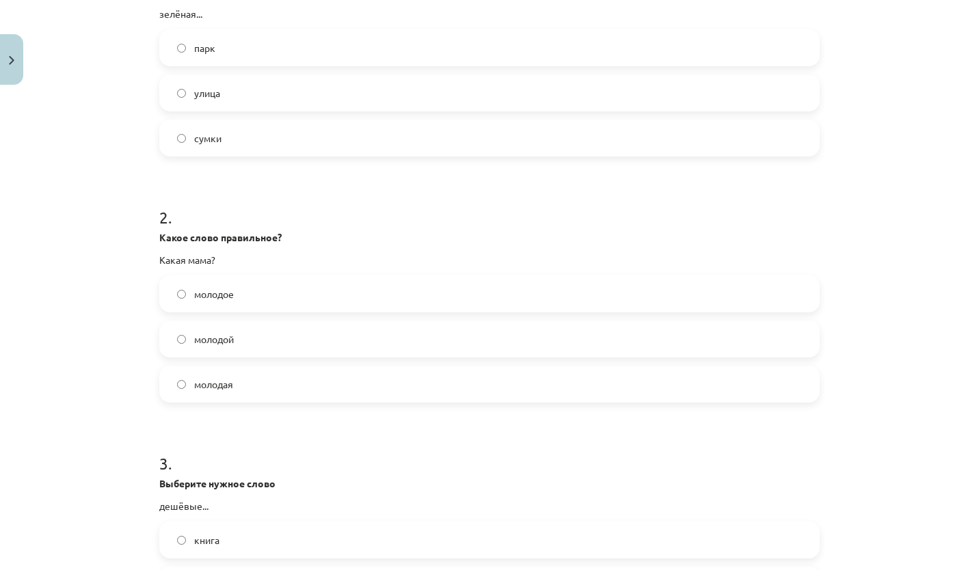
scroll to position [354, 0]
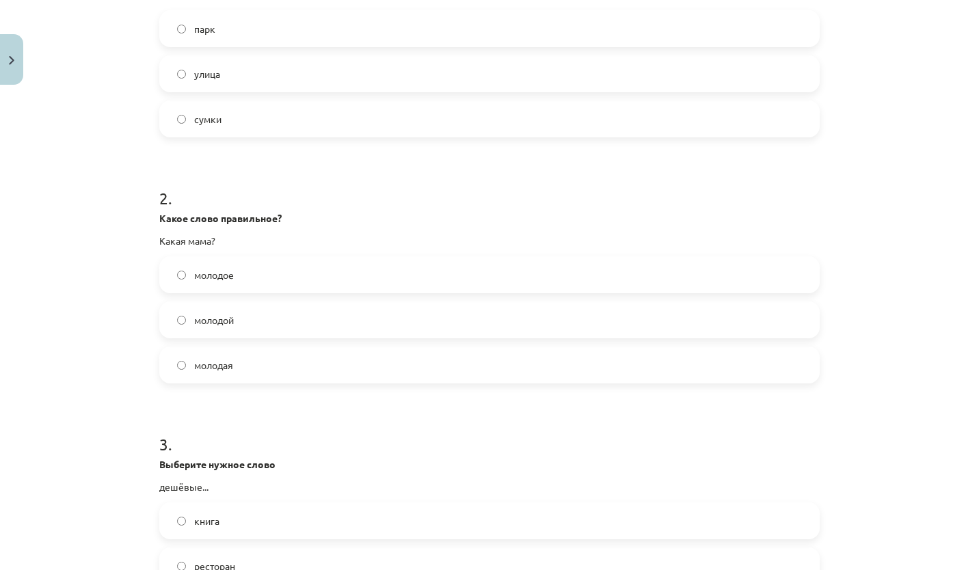
click at [235, 375] on label "молодая" at bounding box center [490, 365] width 658 height 34
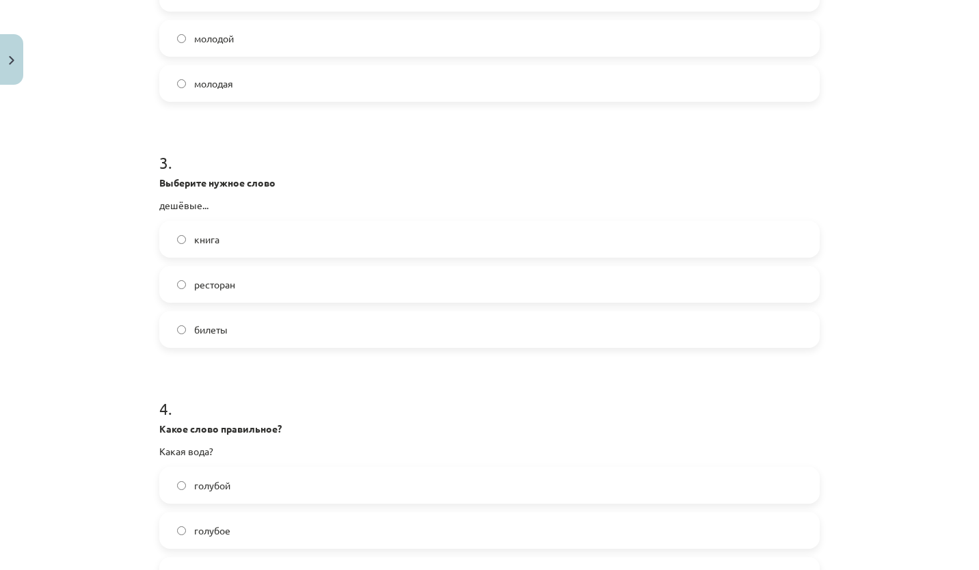
scroll to position [640, 0]
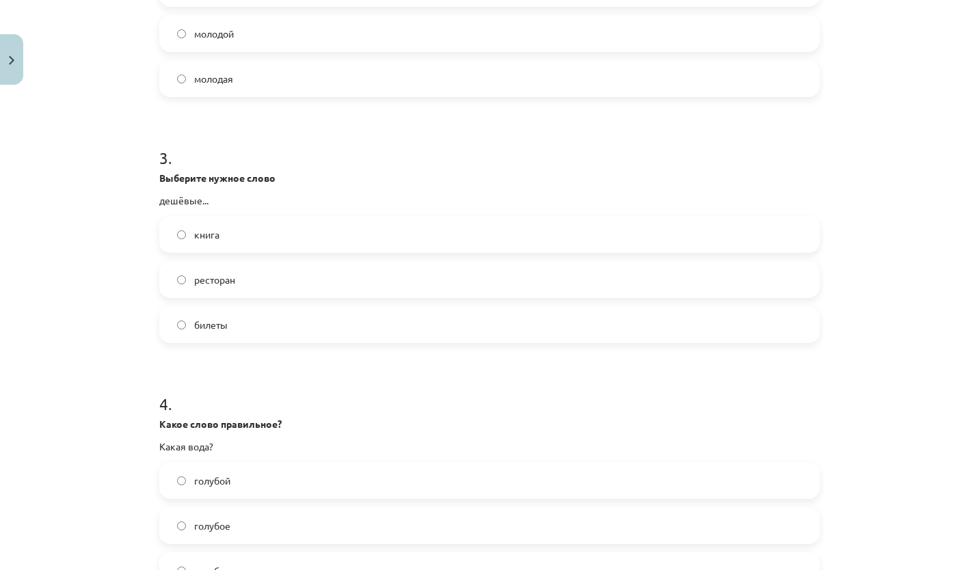
click at [232, 332] on label "билеты" at bounding box center [490, 325] width 658 height 34
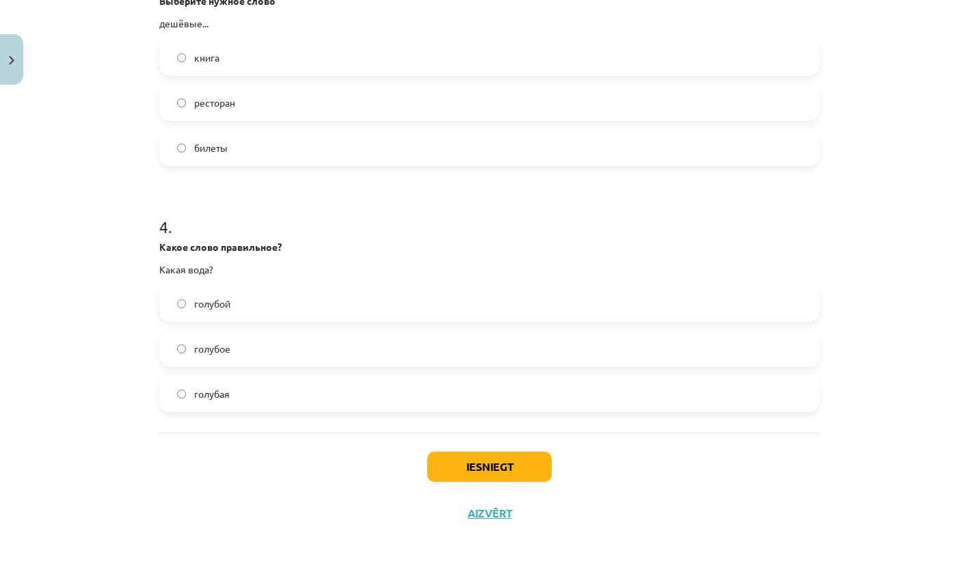
click at [231, 399] on label "голубая" at bounding box center [490, 394] width 658 height 34
click at [521, 469] on button "Iesniegt" at bounding box center [489, 467] width 124 height 30
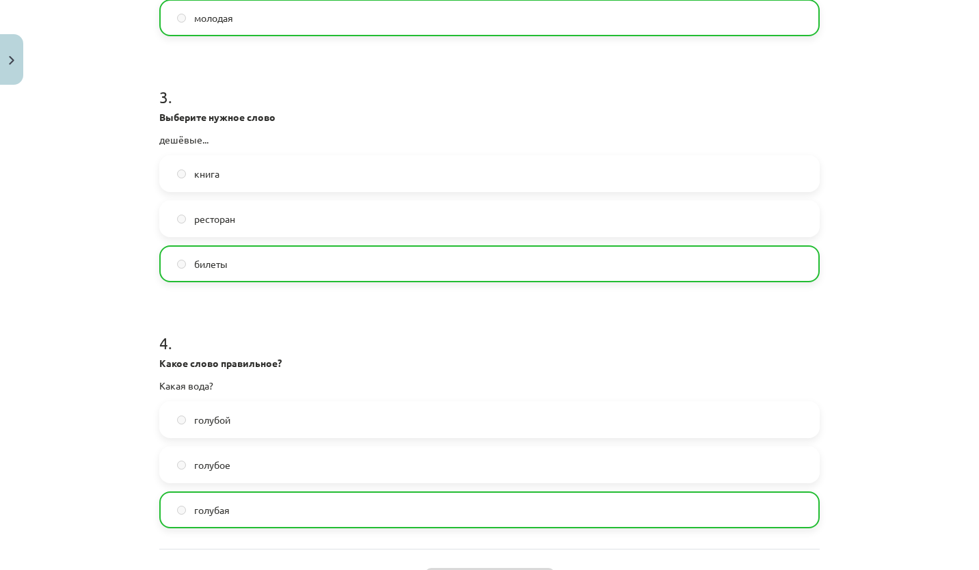
scroll to position [860, 0]
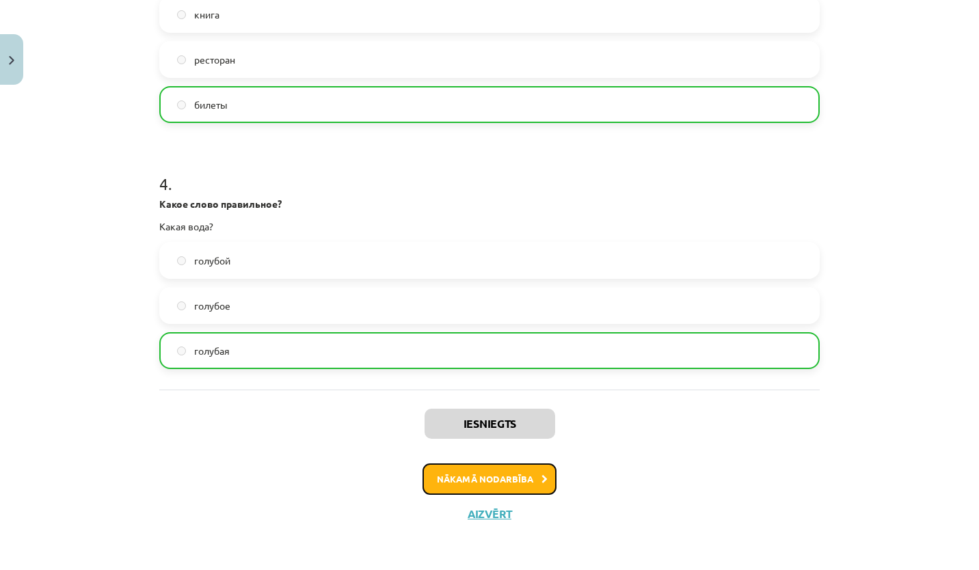
click at [487, 481] on button "Nākamā nodarbība" at bounding box center [490, 479] width 134 height 31
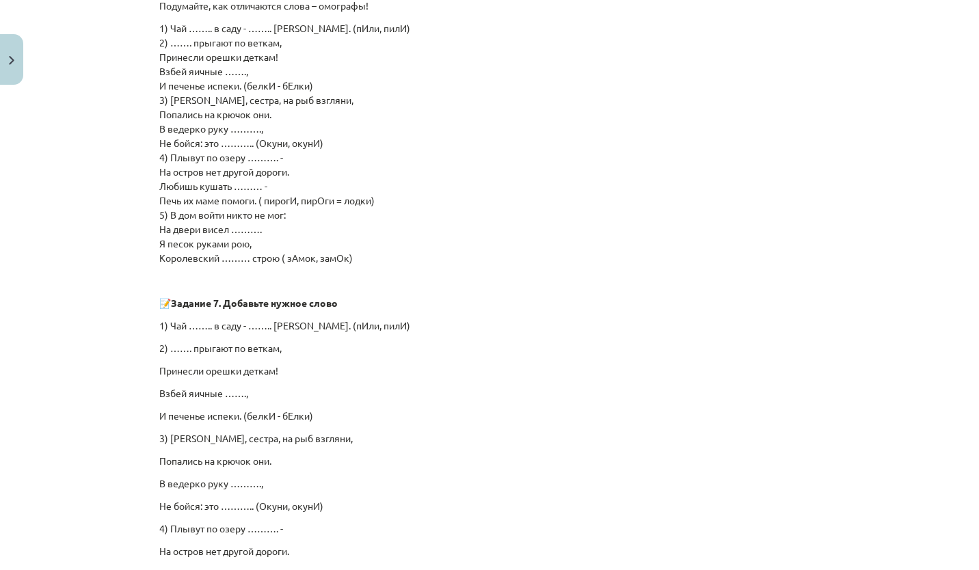
scroll to position [891, 0]
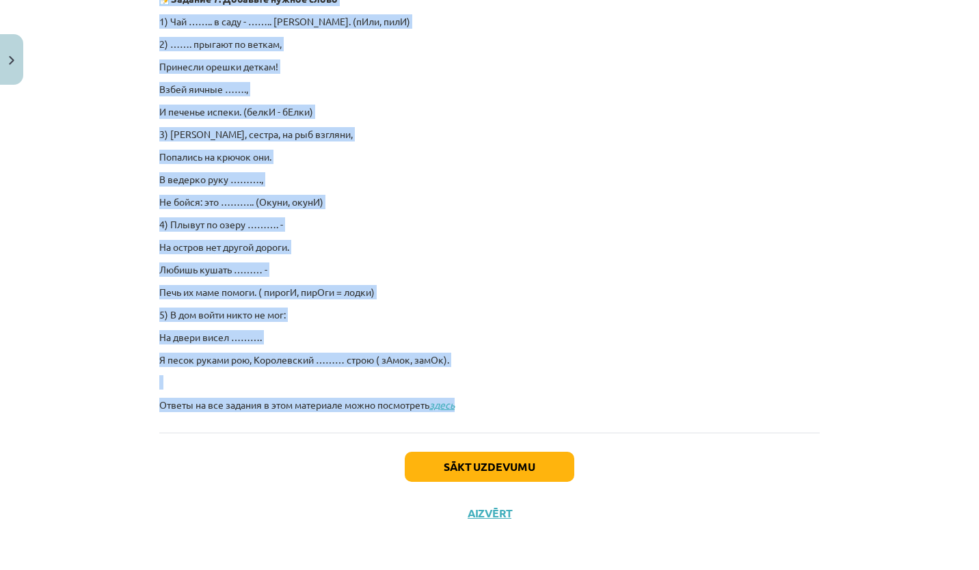
drag, startPoint x: 150, startPoint y: 219, endPoint x: 506, endPoint y: 416, distance: 406.5
copy div "В русском языке есть слова, которые меняют своё значение в зависимости от ударе…"
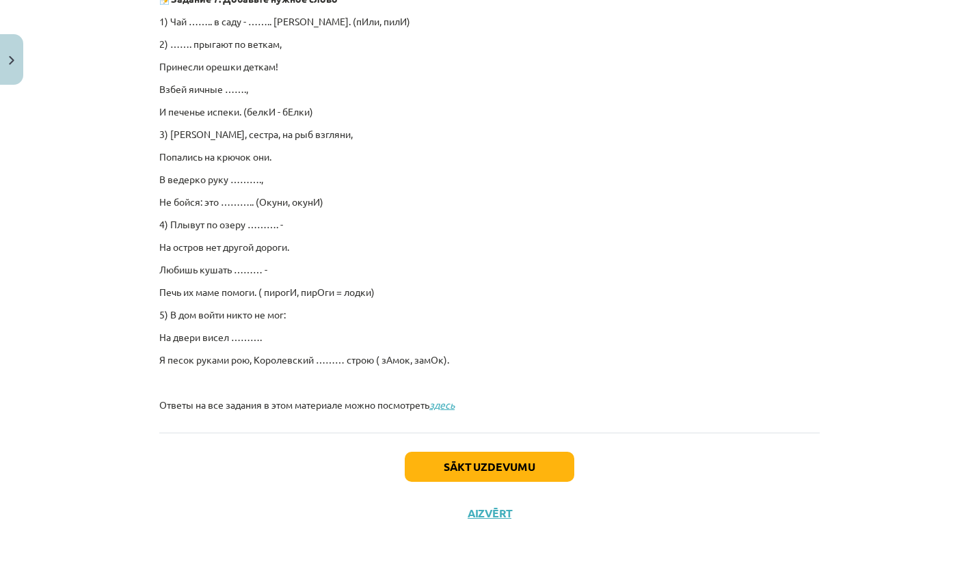
click at [604, 447] on div "Sākt uzdevumu Aizvērt" at bounding box center [489, 481] width 661 height 96
click at [503, 473] on button "Sākt uzdevumu" at bounding box center [490, 467] width 170 height 30
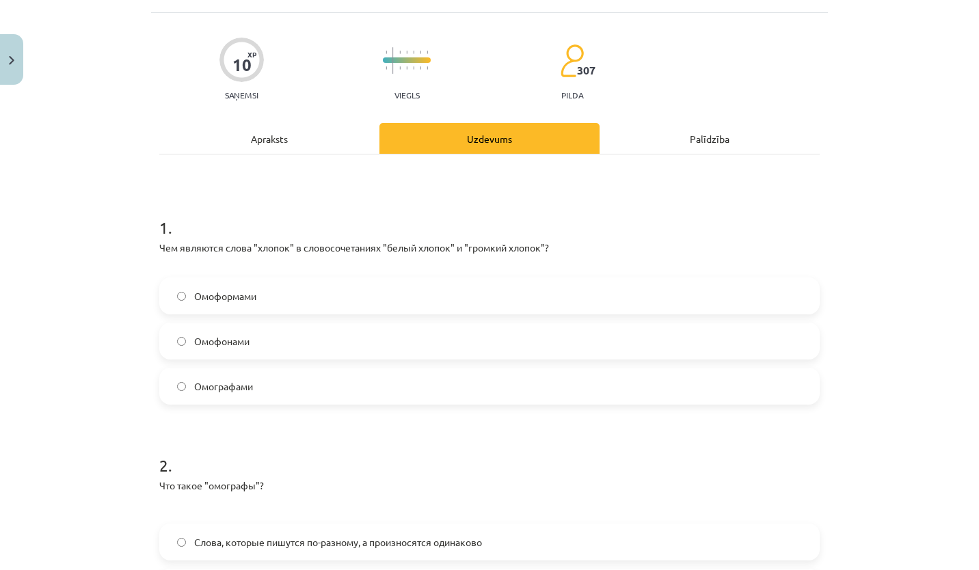
scroll to position [34, 0]
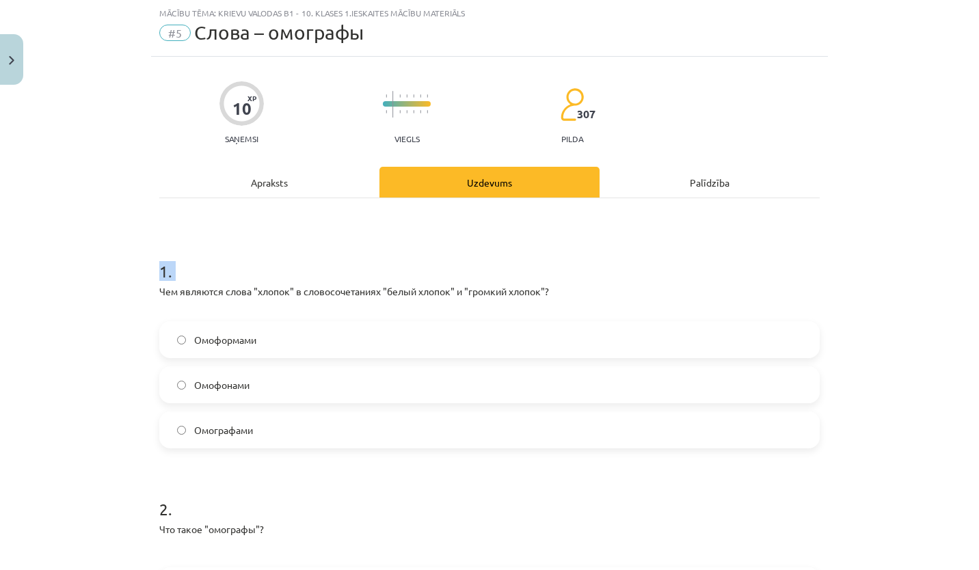
drag, startPoint x: 130, startPoint y: 287, endPoint x: 155, endPoint y: 272, distance: 28.8
click at [155, 272] on div "Mācību tēma: Krievu valodas b1 - 10. klases 1.ieskaites mācību materiāls #5 Сло…" at bounding box center [489, 285] width 979 height 570
drag, startPoint x: 155, startPoint y: 272, endPoint x: 124, endPoint y: 264, distance: 31.8
click at [124, 264] on div "Mācību tēma: Krievu valodas b1 - 10. klases 1.ieskaites mācību materiāls #5 Сло…" at bounding box center [489, 285] width 979 height 570
click at [224, 223] on div "1 . Чем являются слова "хлопок" в словосочетаниях "белый хлопок" и "громкий хло…" at bounding box center [489, 479] width 661 height 562
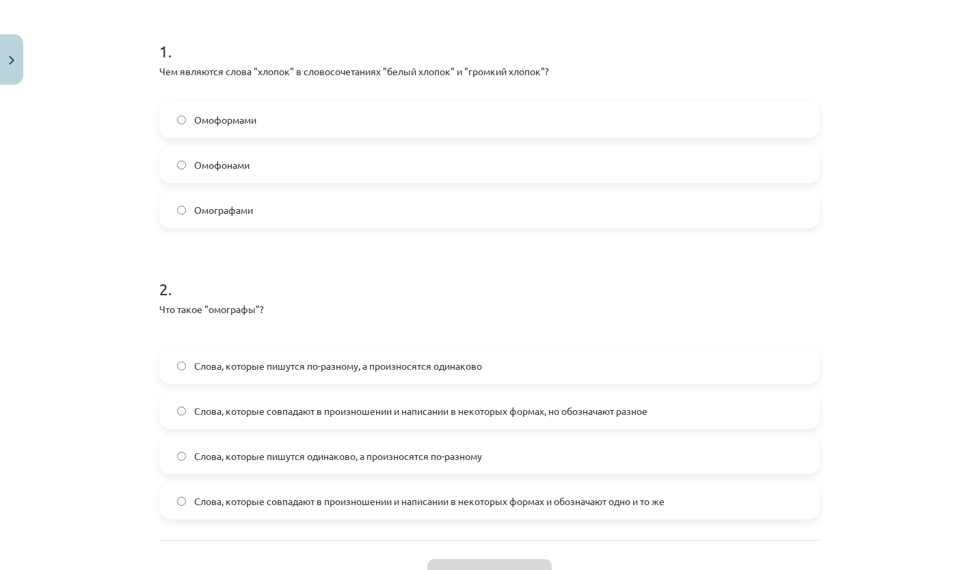
scroll to position [362, 0]
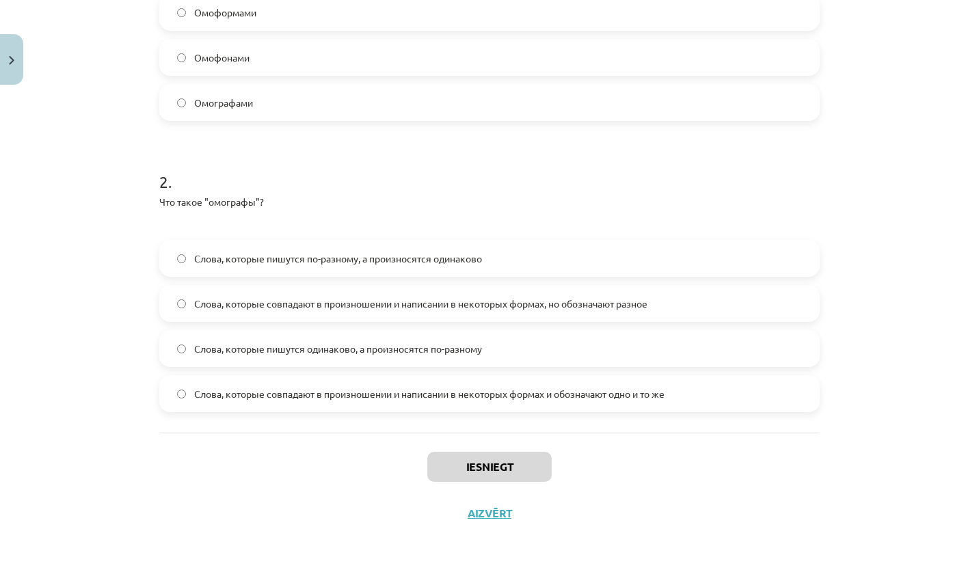
drag, startPoint x: 141, startPoint y: 276, endPoint x: 717, endPoint y: 401, distance: 589.0
click at [717, 401] on div "Mācību tēma: Krievu valodas b1 - 10. klases 1.ieskaites mācību materiāls #5 Сло…" at bounding box center [489, 285] width 979 height 570
copy form "1 . Чем являются слова "хлопок" в словосочетаниях "белый хлопок" и "громкий хло…"
click at [68, 457] on div "Mācību tēma: Krievu valodas b1 - 10. klases 1.ieskaites mācību materiāls #5 Сло…" at bounding box center [489, 285] width 979 height 570
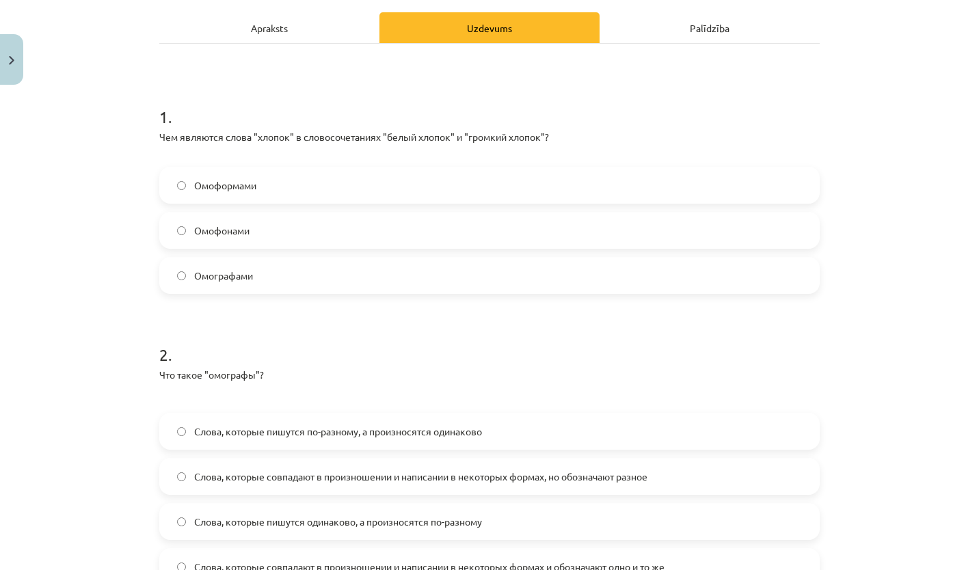
scroll to position [179, 0]
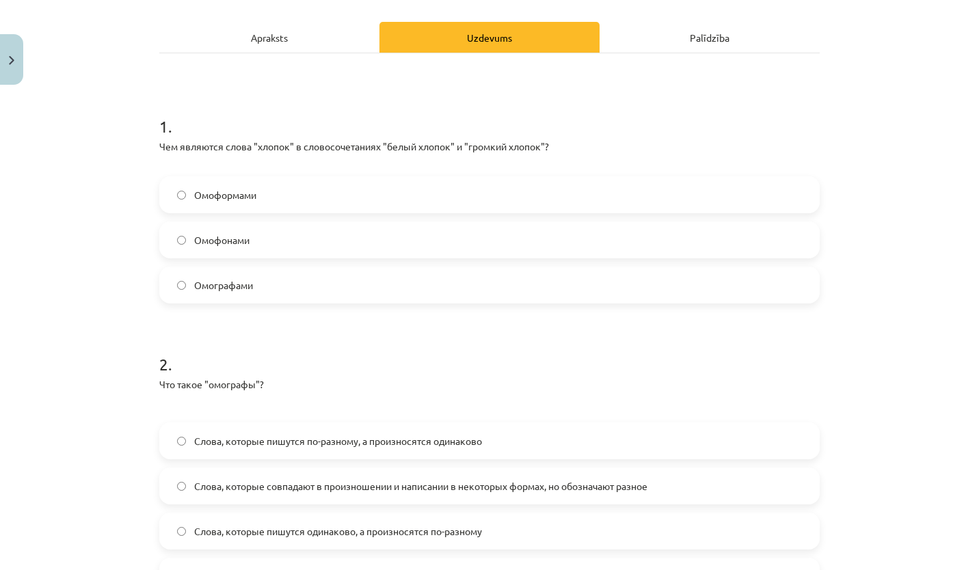
click at [269, 284] on label "Омографами" at bounding box center [490, 285] width 658 height 34
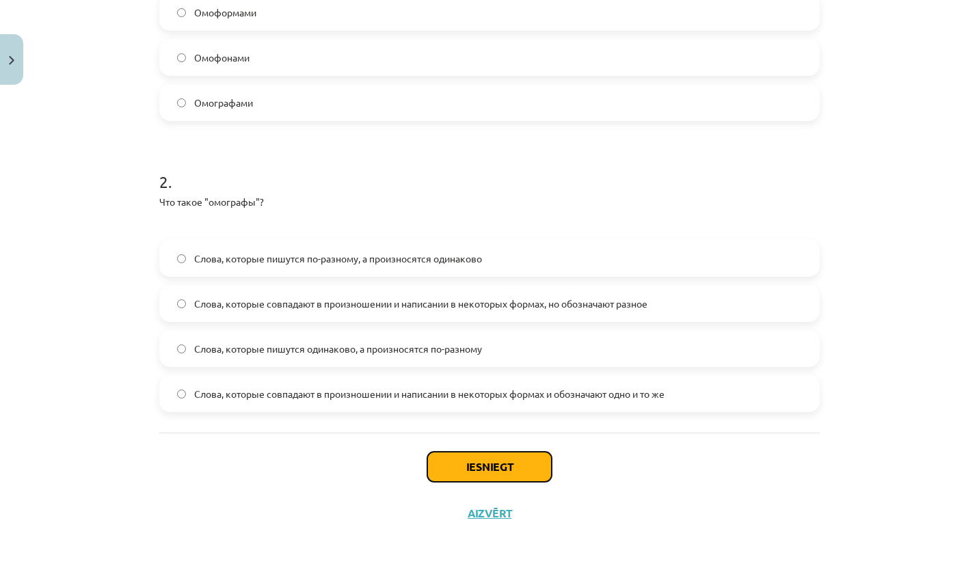
click at [514, 460] on button "Iesniegt" at bounding box center [489, 467] width 124 height 30
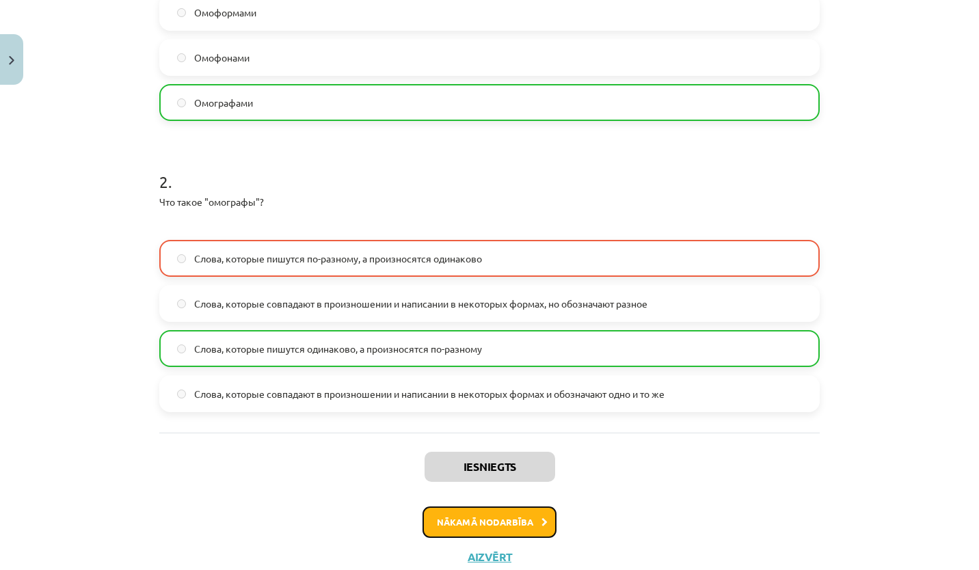
click at [497, 530] on button "Nākamā nodarbība" at bounding box center [490, 522] width 134 height 31
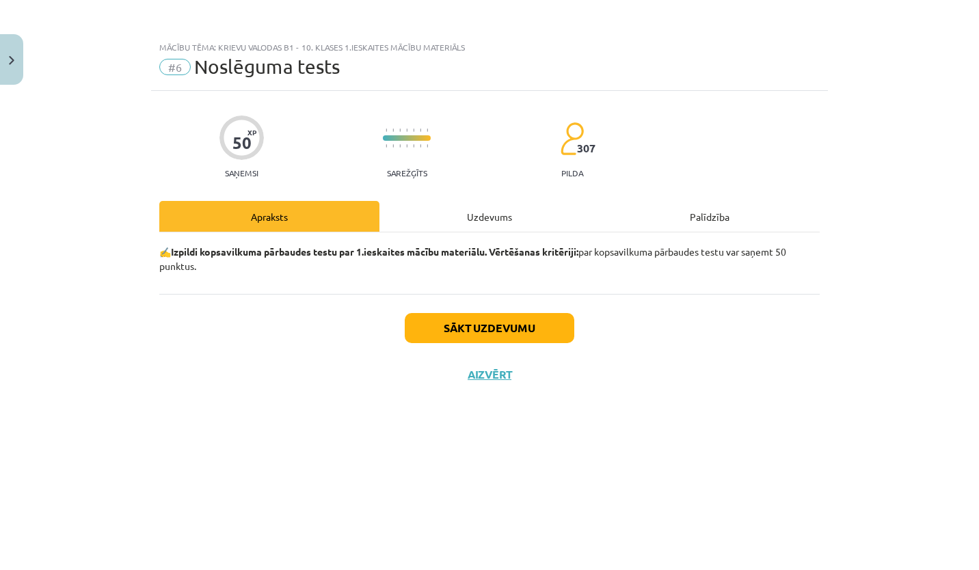
click at [468, 215] on div "Uzdevums" at bounding box center [490, 216] width 220 height 31
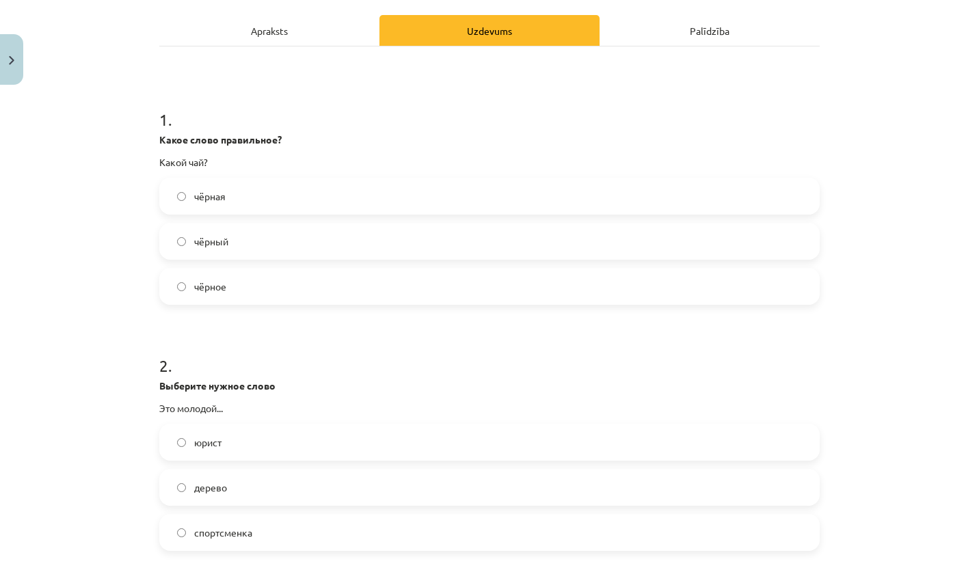
scroll to position [191, 0]
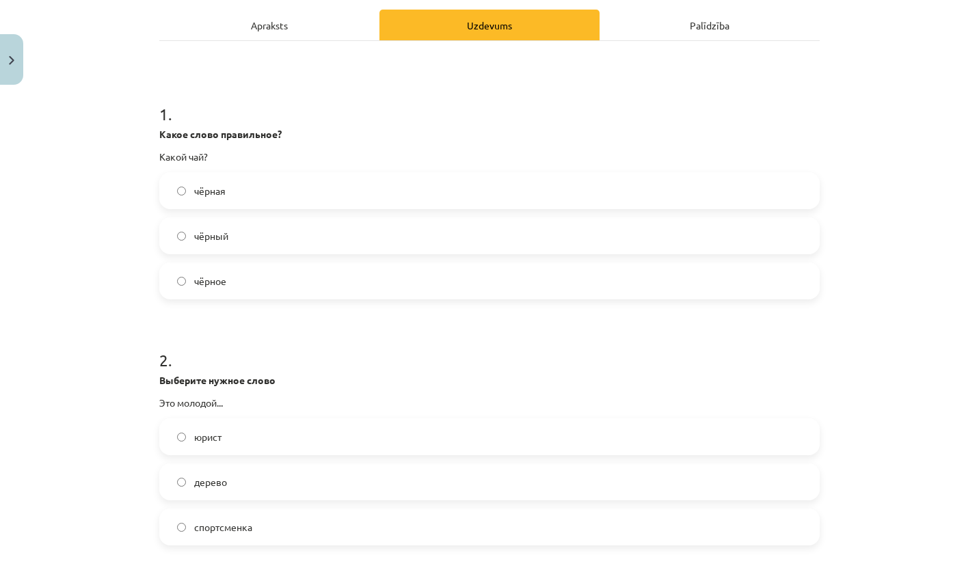
click at [271, 228] on label "чёрный" at bounding box center [490, 236] width 658 height 34
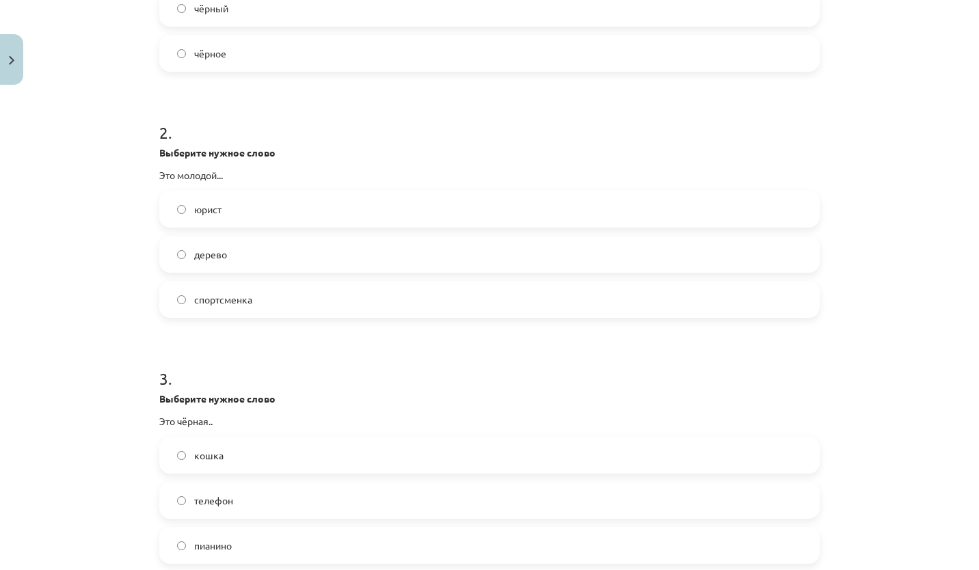
scroll to position [424, 0]
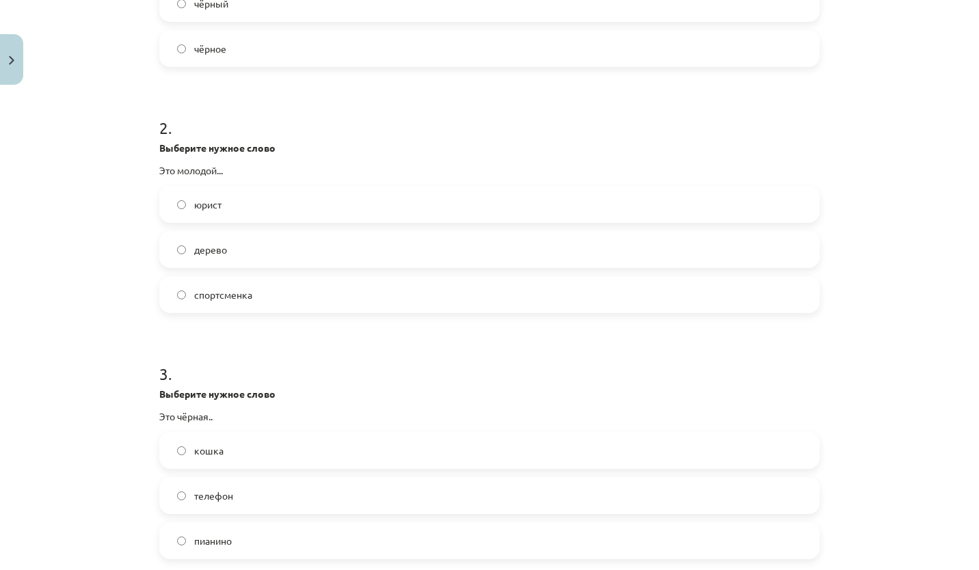
click at [248, 209] on label "юрист" at bounding box center [490, 204] width 658 height 34
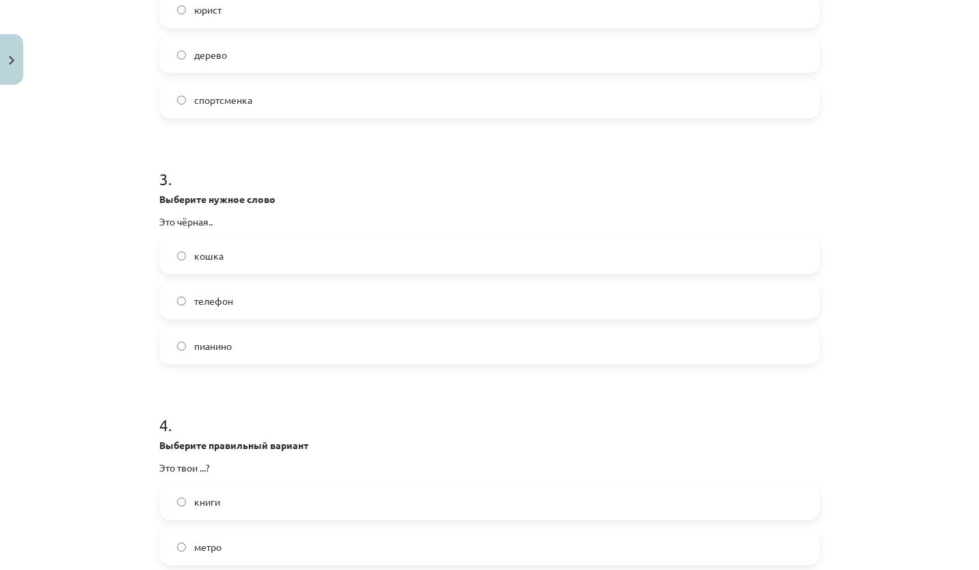
scroll to position [621, 0]
click at [236, 256] on label "кошка" at bounding box center [490, 254] width 658 height 34
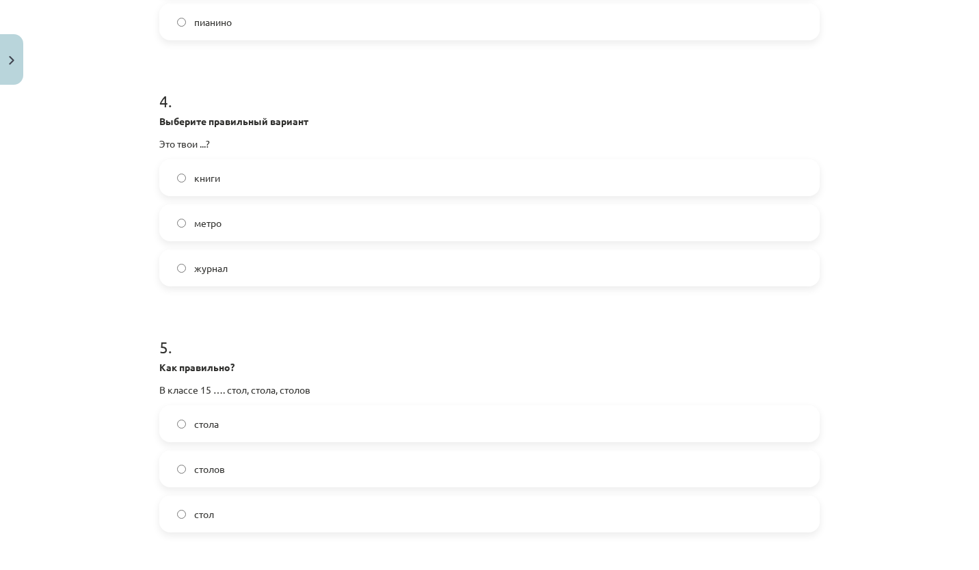
scroll to position [944, 0]
click at [285, 182] on label "книги" at bounding box center [490, 177] width 658 height 34
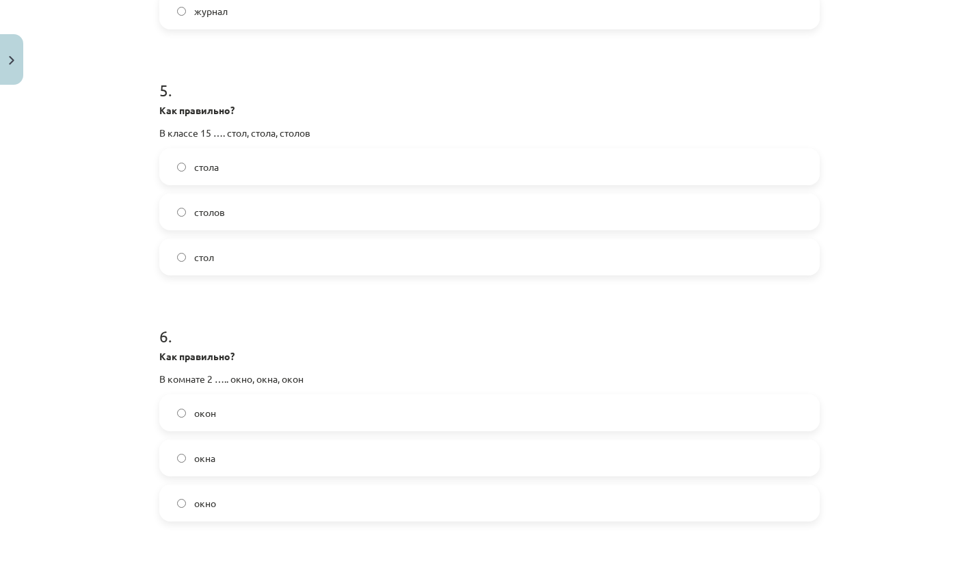
scroll to position [1199, 0]
click at [259, 217] on label "столов" at bounding box center [490, 213] width 658 height 34
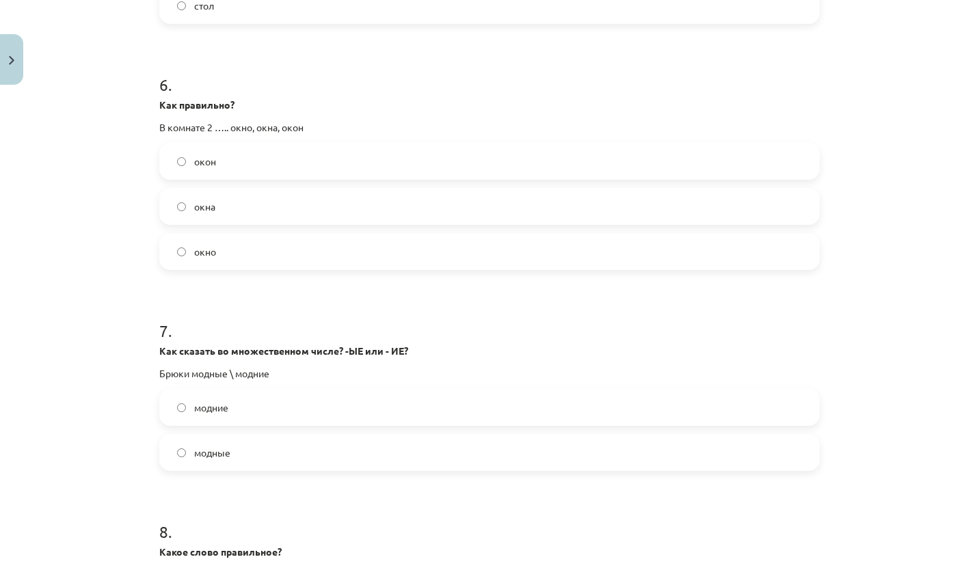
scroll to position [1461, 0]
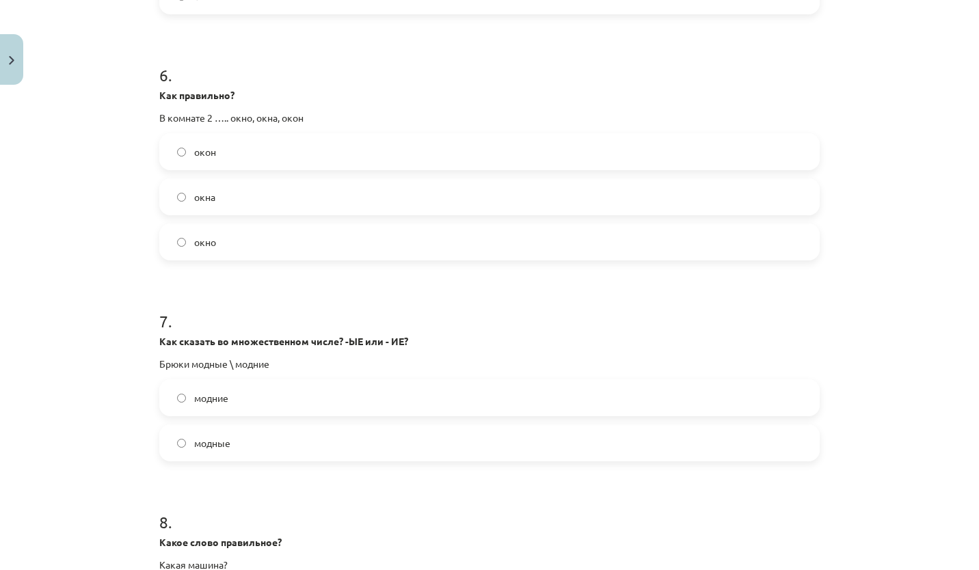
click at [258, 198] on label "окна" at bounding box center [490, 197] width 658 height 34
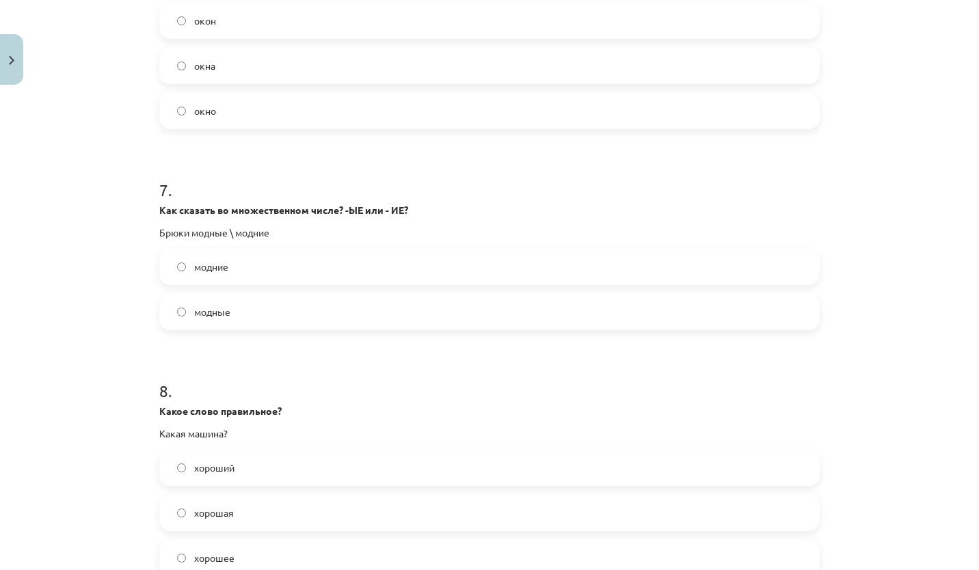
scroll to position [1628, 0]
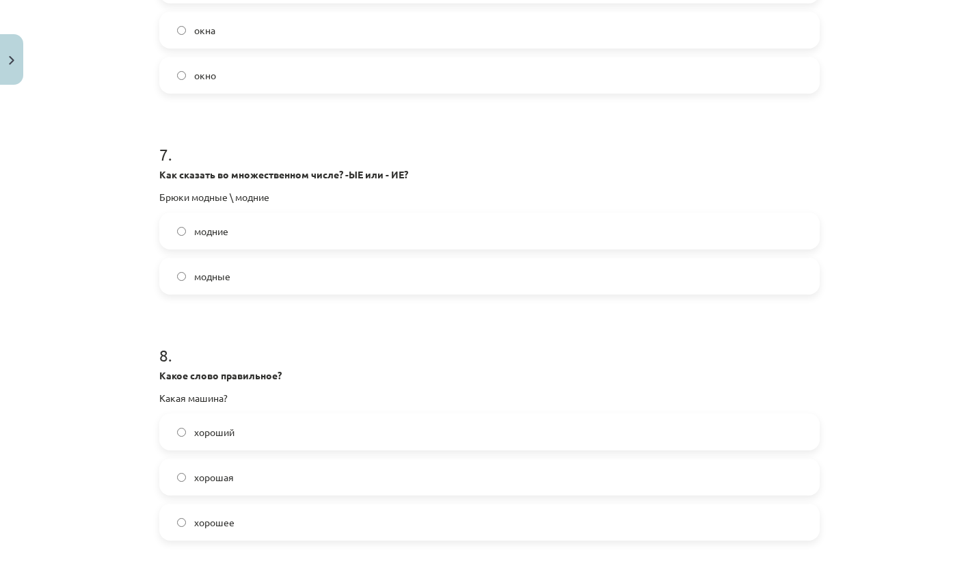
click at [260, 271] on label "модные" at bounding box center [490, 276] width 658 height 34
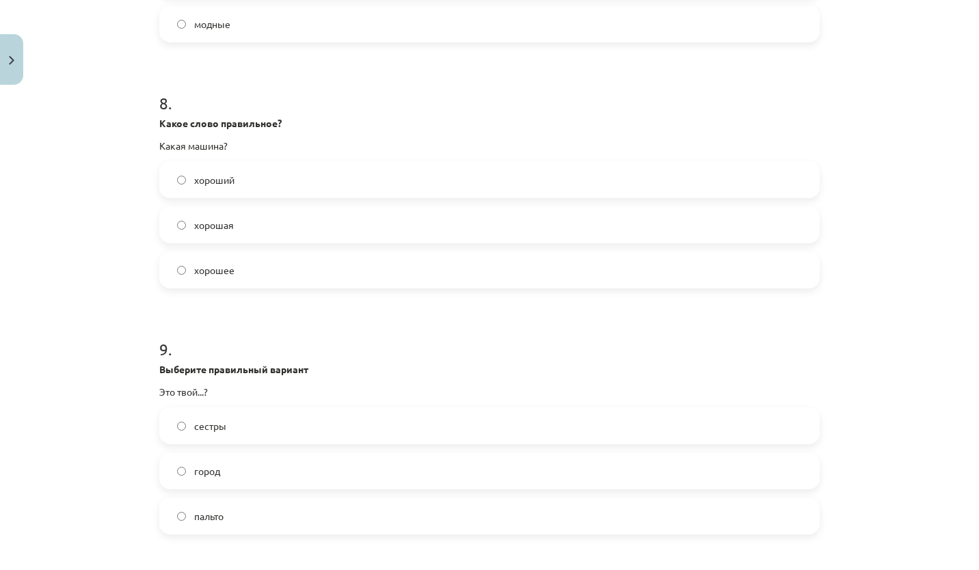
scroll to position [1893, 0]
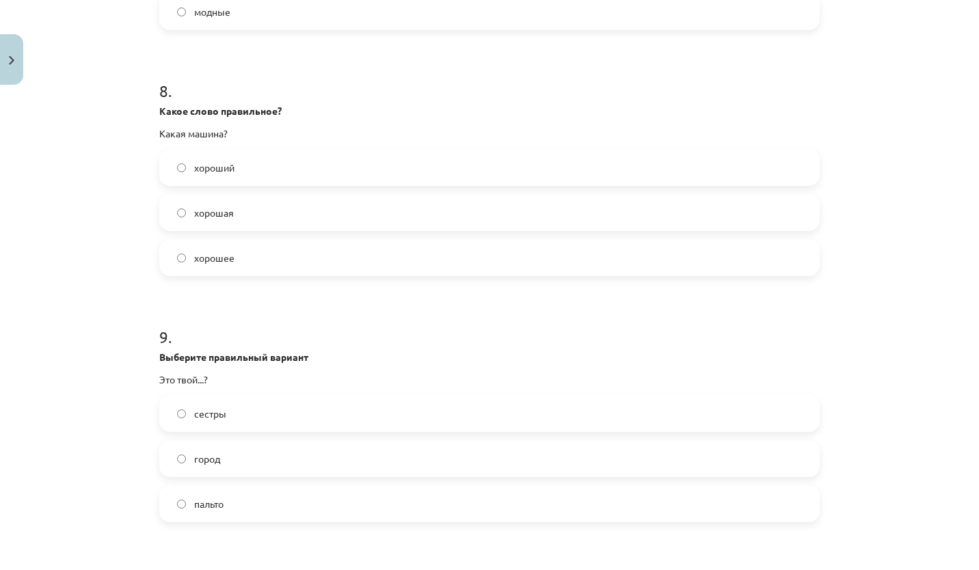
click at [297, 209] on label "хорошая" at bounding box center [490, 213] width 658 height 34
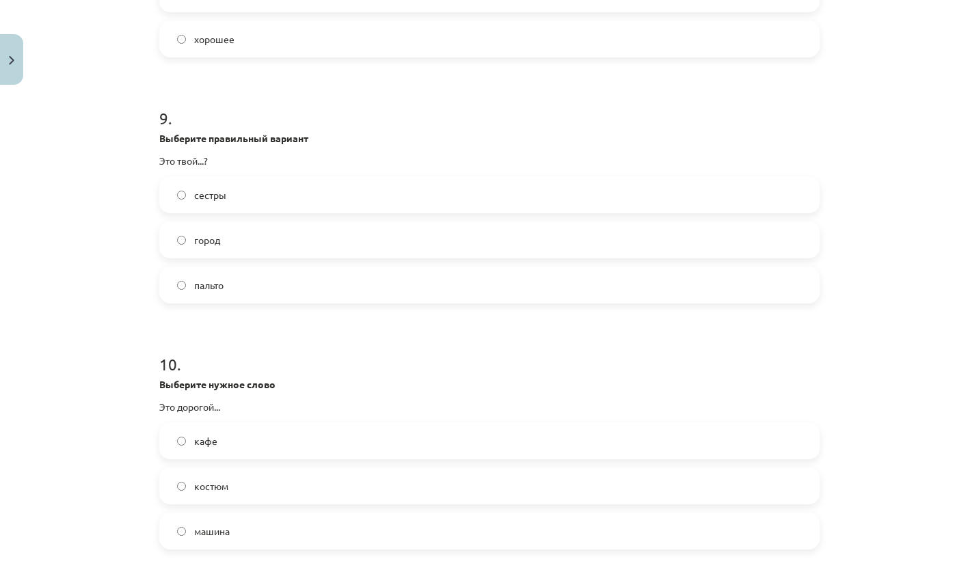
scroll to position [2112, 0]
click at [243, 252] on label "город" at bounding box center [490, 240] width 658 height 34
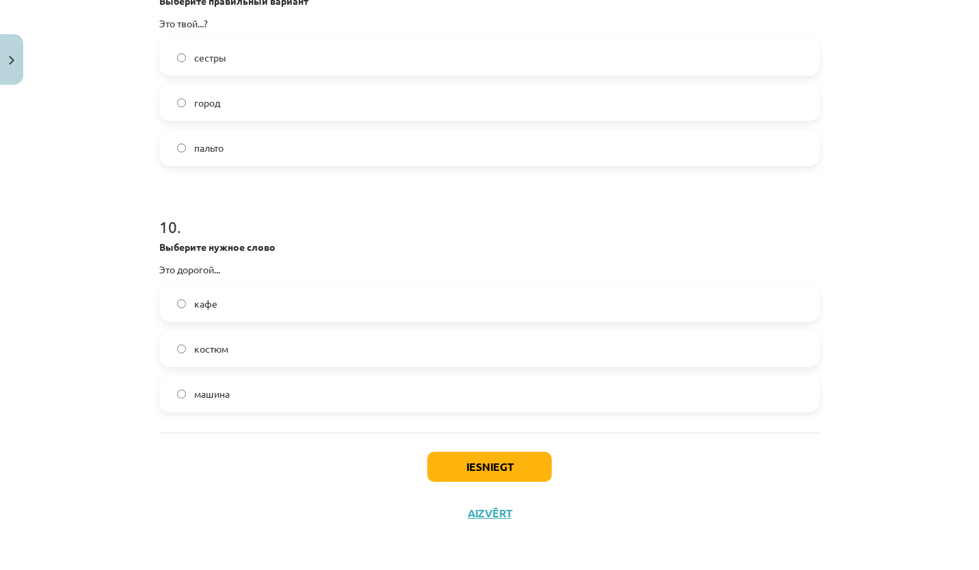
click at [276, 349] on label "костюм" at bounding box center [490, 349] width 658 height 34
click at [502, 469] on button "Iesniegt" at bounding box center [489, 467] width 124 height 30
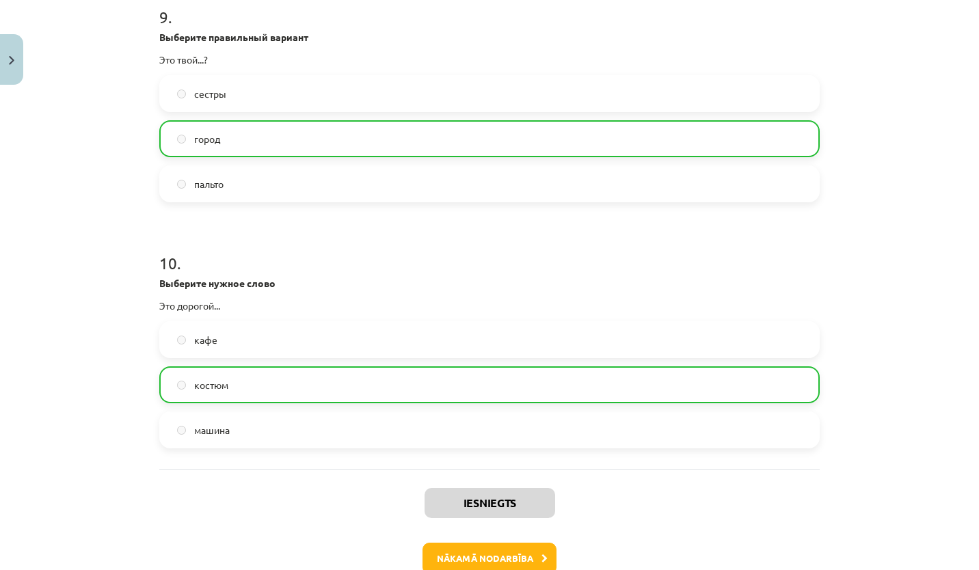
scroll to position [2292, 0]
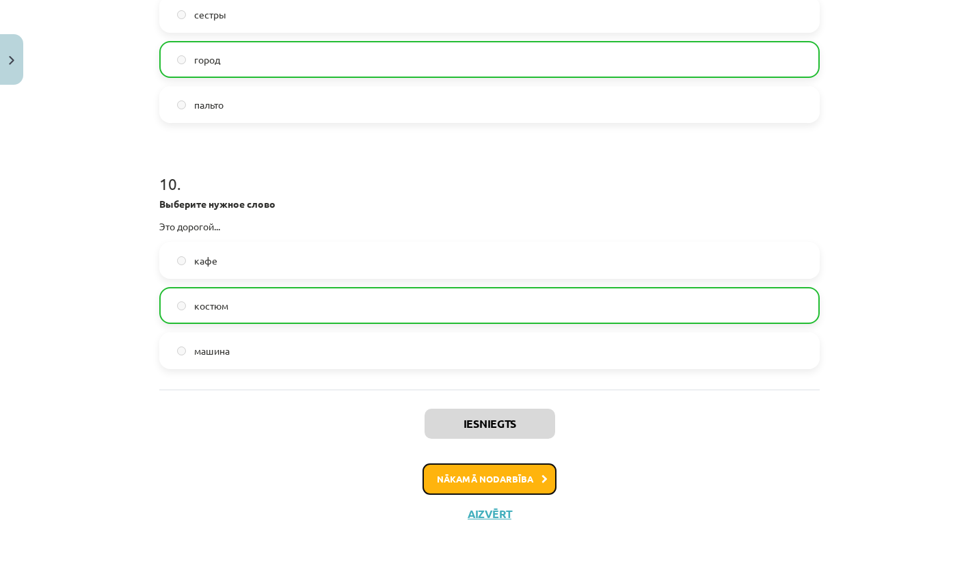
click at [505, 483] on button "Nākamā nodarbība" at bounding box center [490, 479] width 134 height 31
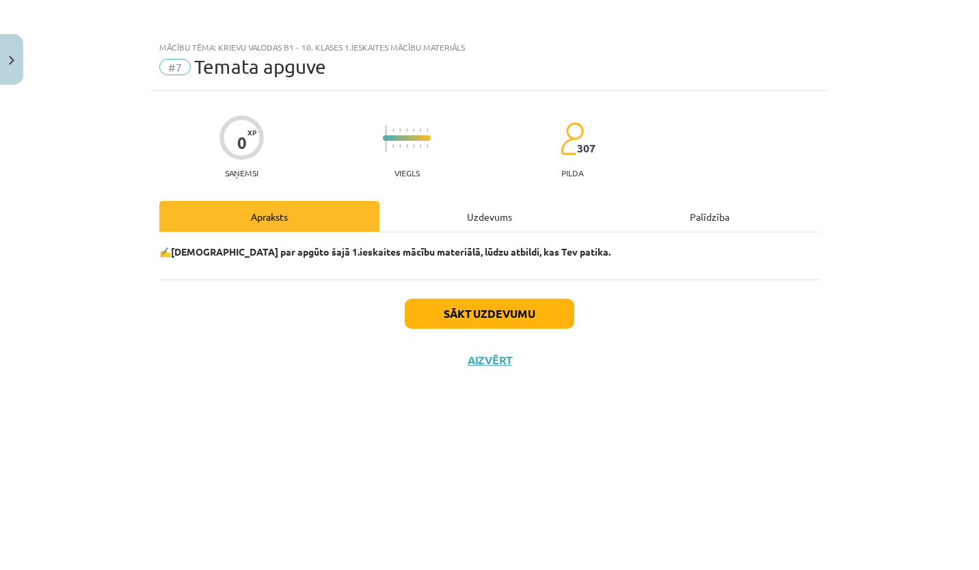
click at [505, 217] on div "Uzdevums" at bounding box center [490, 216] width 220 height 31
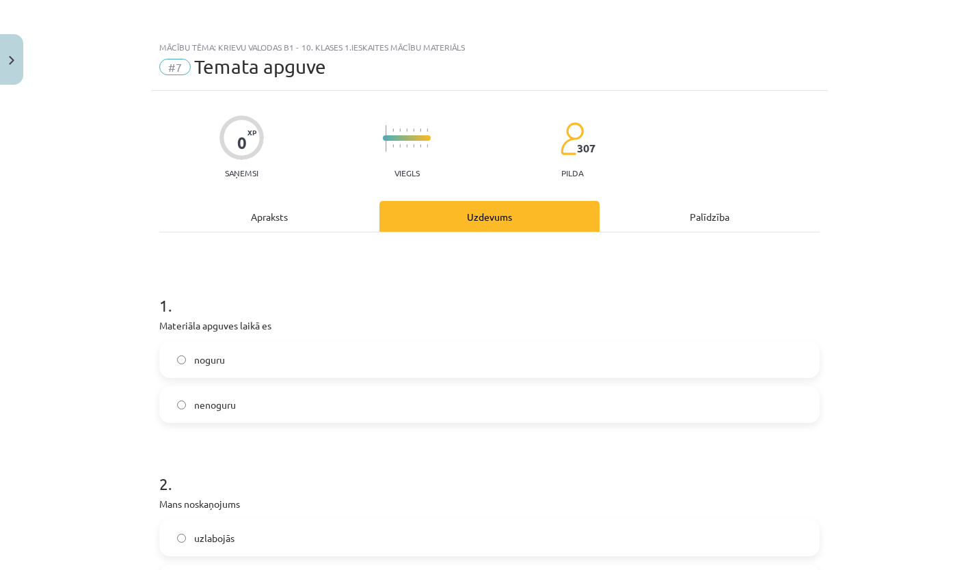
click at [296, 214] on div "Apraksts" at bounding box center [269, 216] width 220 height 31
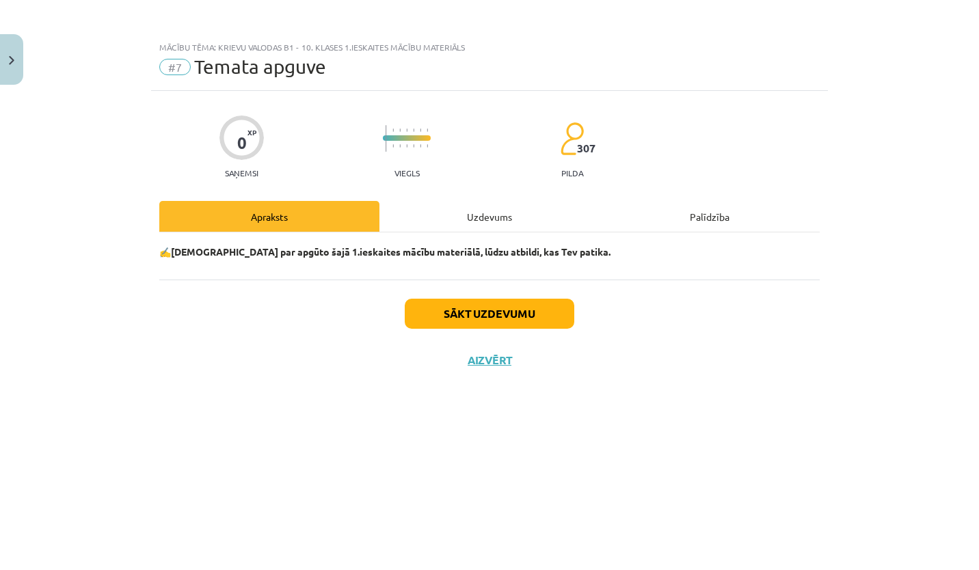
click at [468, 222] on div "Uzdevums" at bounding box center [490, 216] width 220 height 31
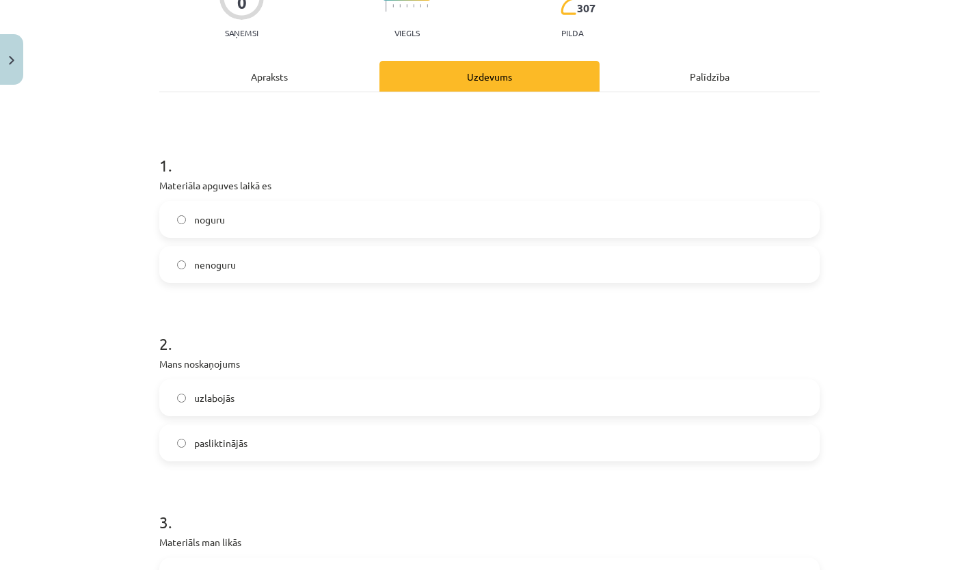
scroll to position [148, 0]
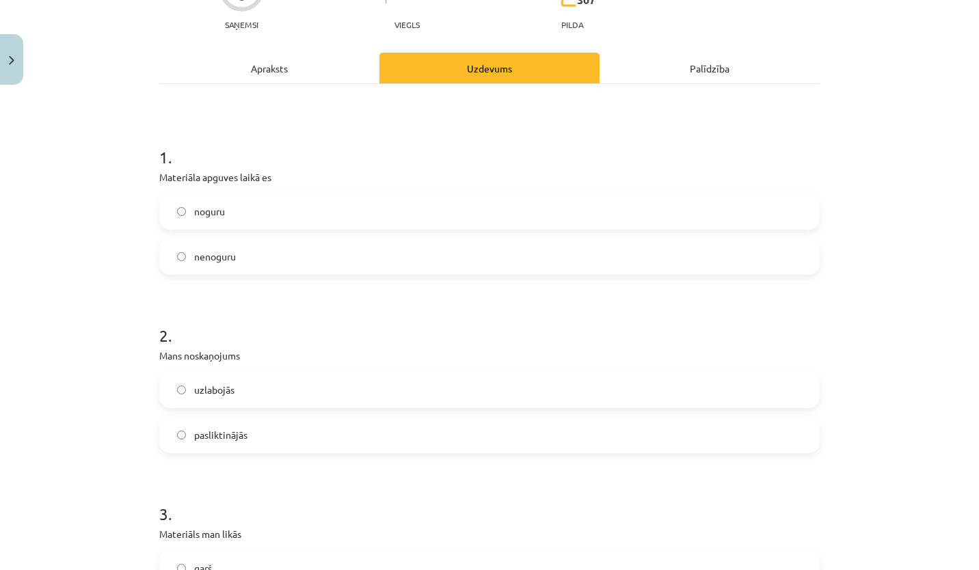
click at [246, 253] on label "nenoguru" at bounding box center [490, 256] width 658 height 34
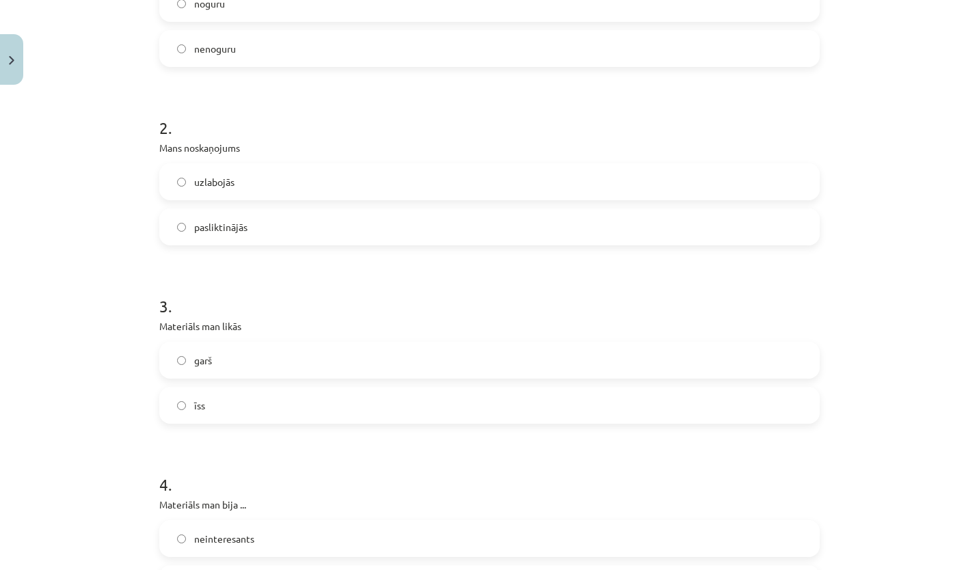
scroll to position [359, 0]
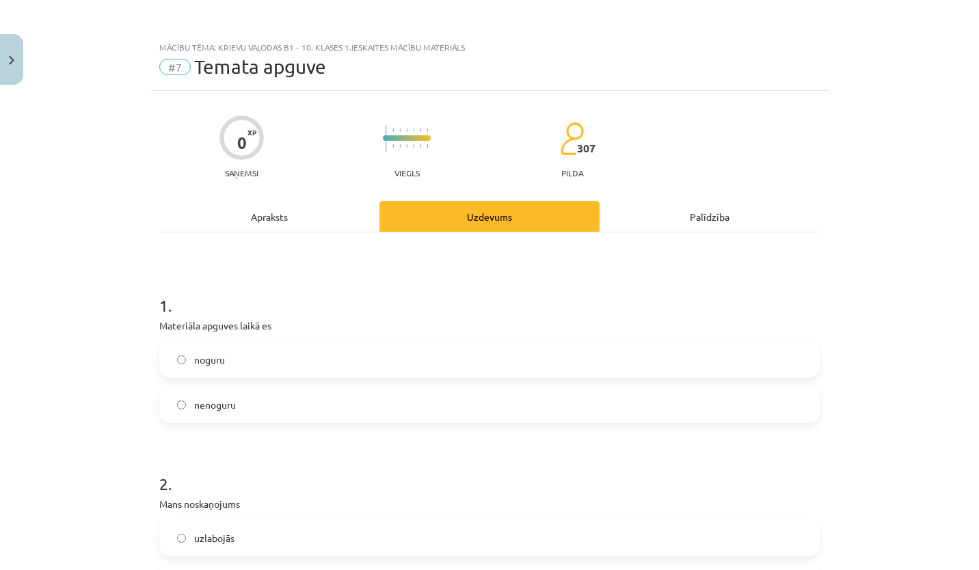
scroll to position [359, 0]
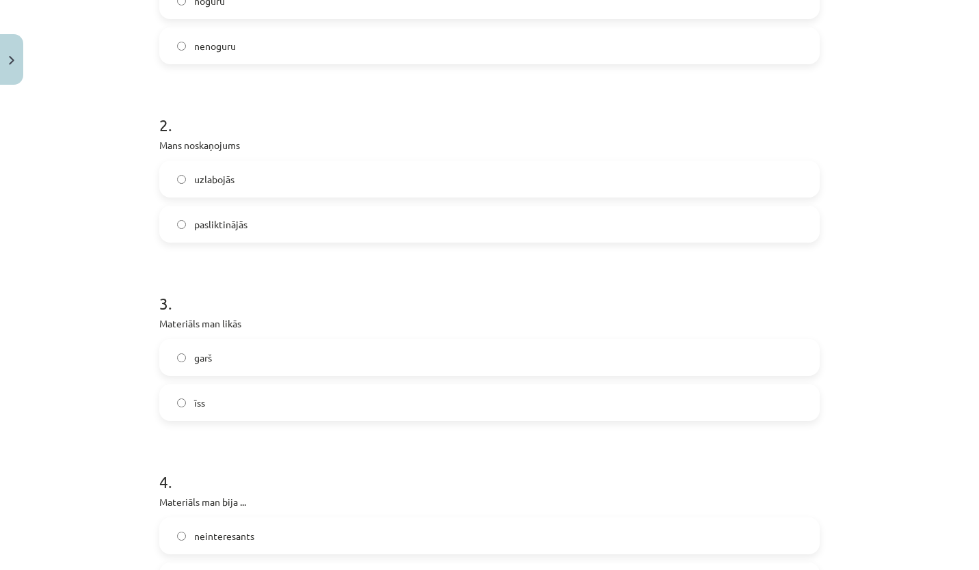
click at [252, 177] on label "uzlabojās" at bounding box center [490, 179] width 658 height 34
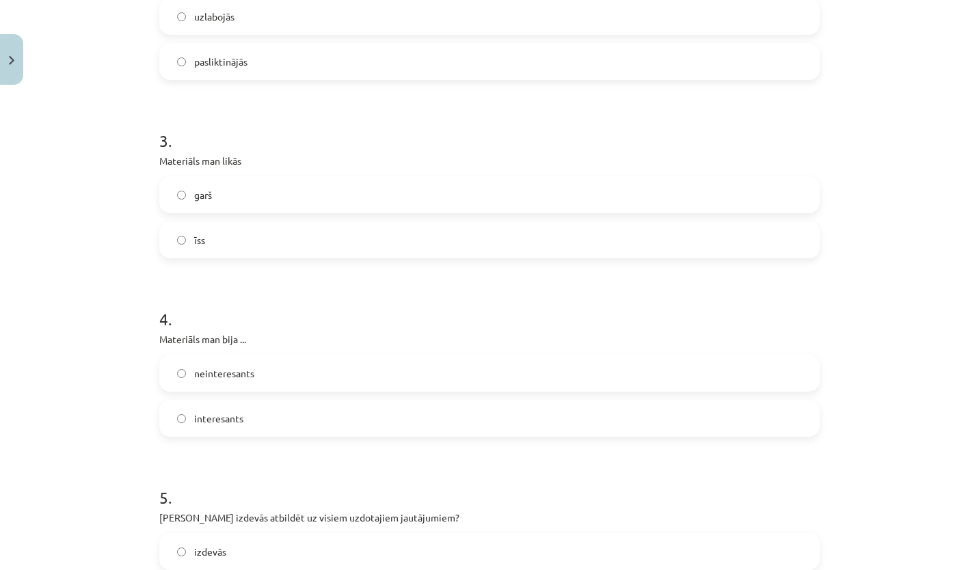
click at [268, 401] on label "interesants" at bounding box center [490, 418] width 658 height 34
click at [209, 245] on label "īss" at bounding box center [490, 240] width 658 height 34
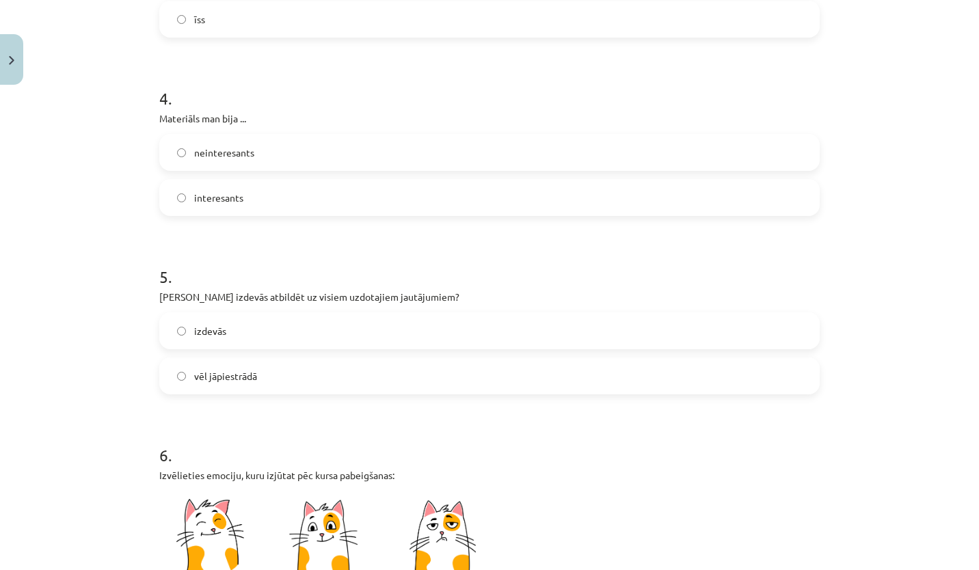
scroll to position [840, 0]
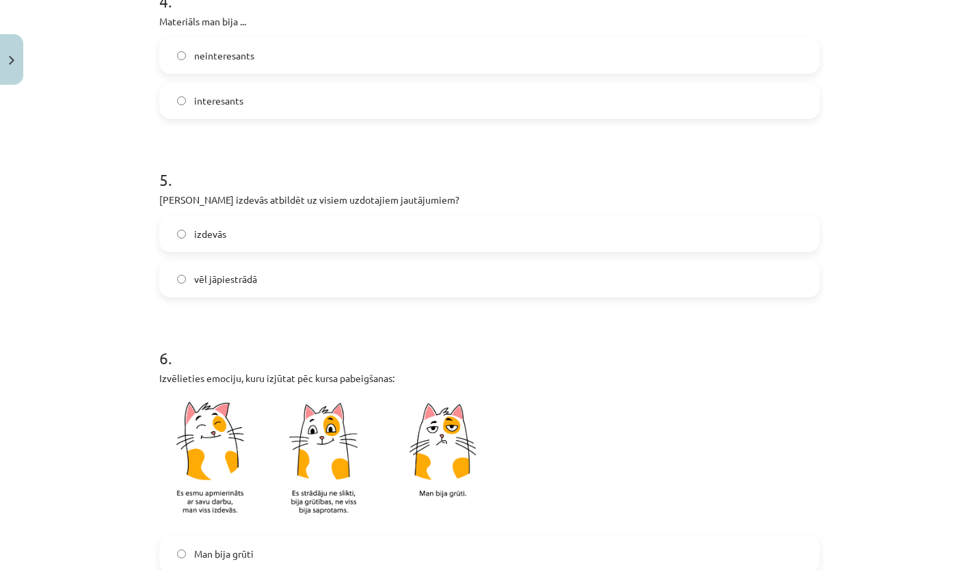
click at [242, 241] on label "izdevās" at bounding box center [490, 234] width 658 height 34
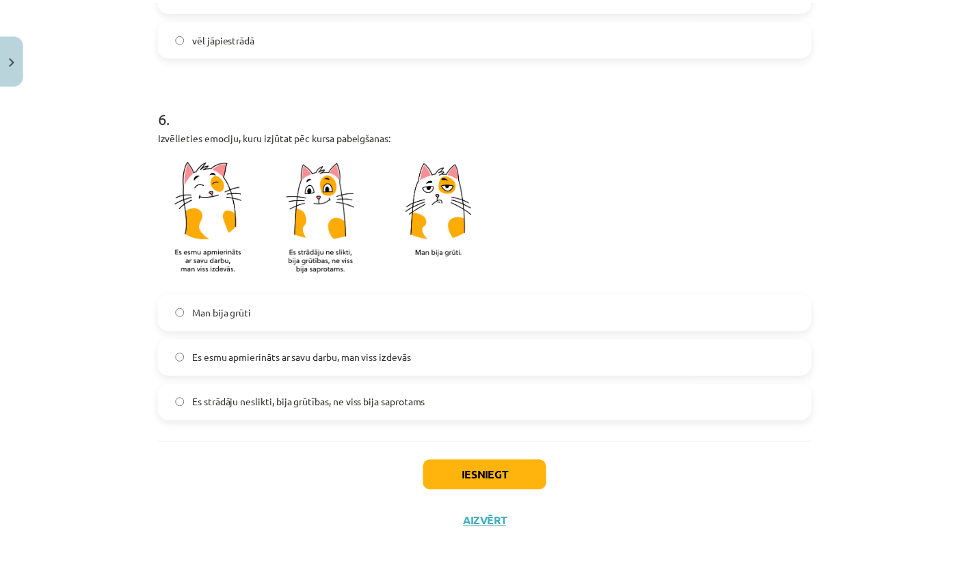
scroll to position [1090, 0]
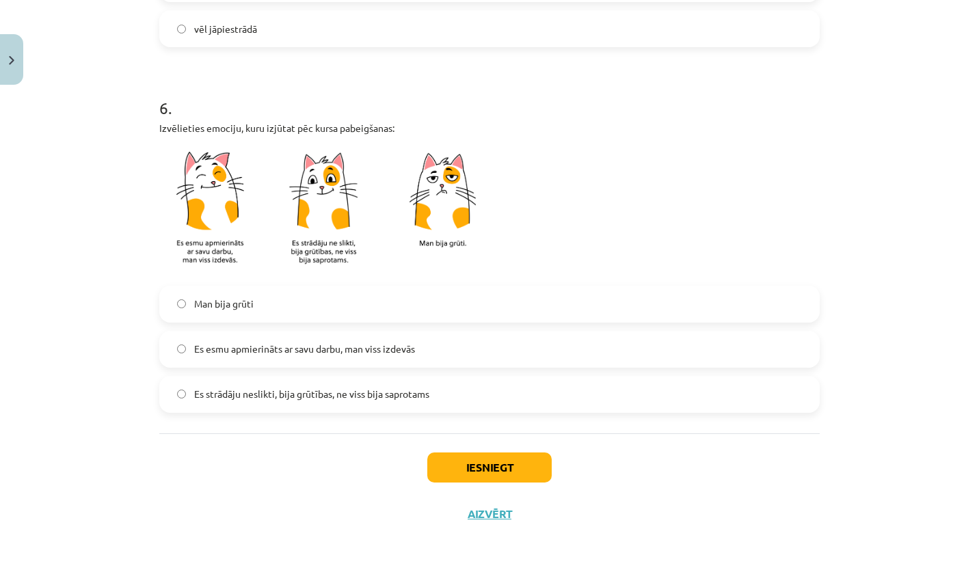
click at [442, 354] on label "Es esmu apmierināts ar savu darbu, man viss izdevās" at bounding box center [490, 349] width 658 height 34
click at [480, 466] on button "Iesniegt" at bounding box center [489, 468] width 124 height 30
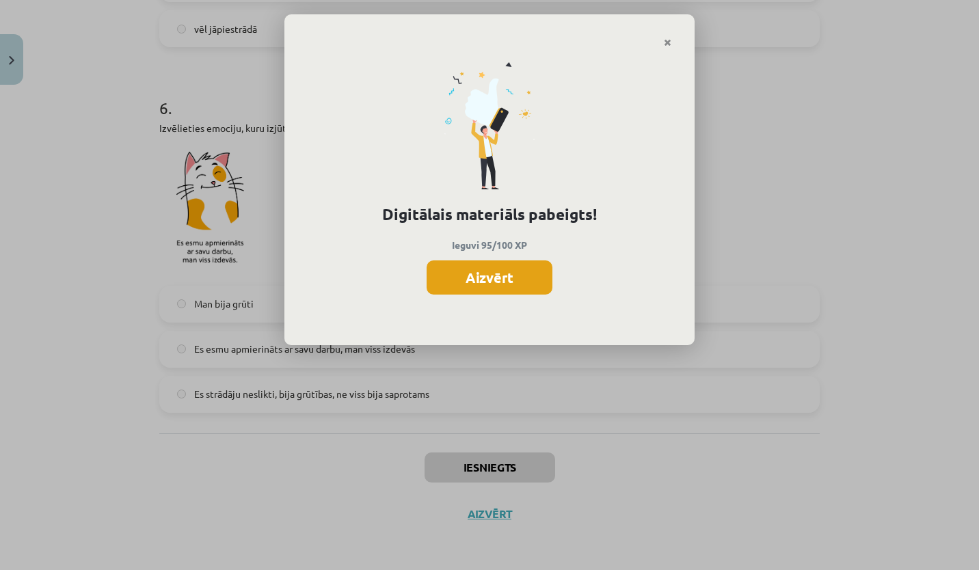
click at [536, 268] on button "Aizvērt" at bounding box center [490, 278] width 126 height 34
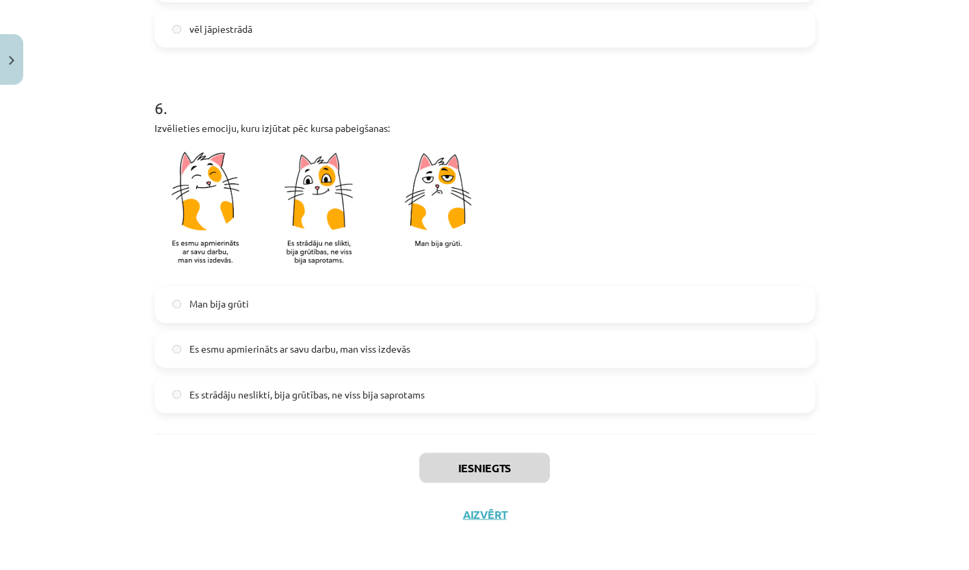
click at [483, 501] on div "Iesniegts Aizvērt" at bounding box center [485, 482] width 661 height 96
click at [479, 514] on button "Aizvērt" at bounding box center [485, 514] width 52 height 14
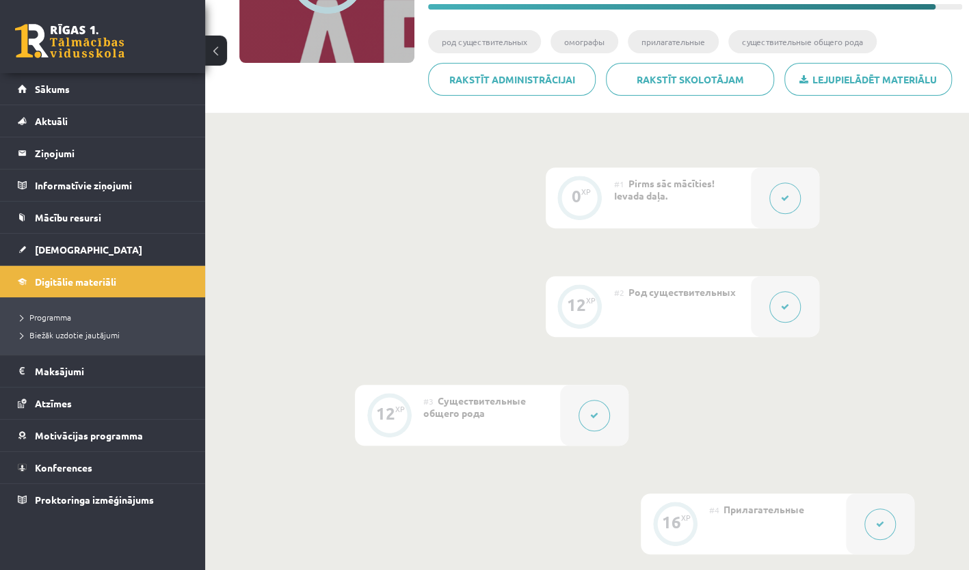
scroll to position [0, 0]
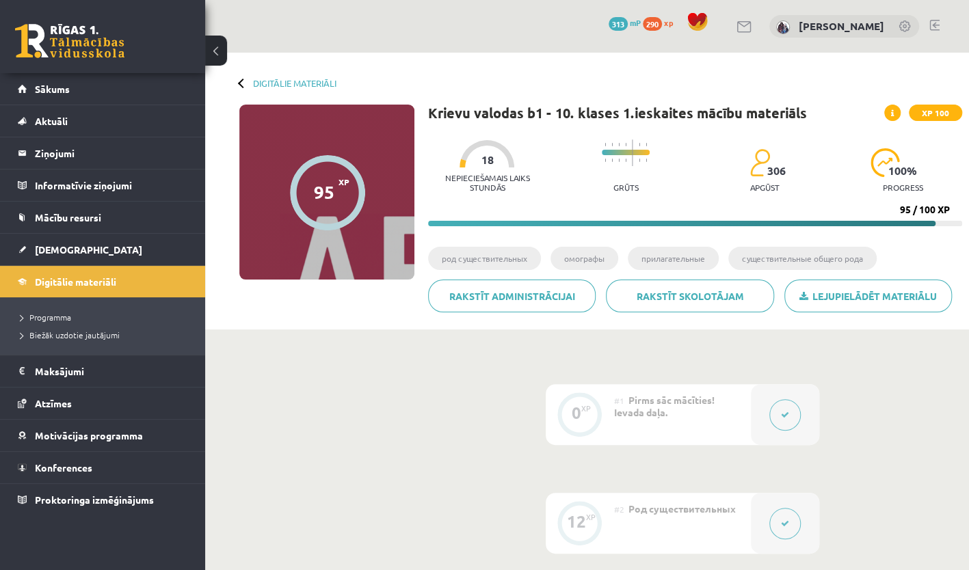
click at [242, 85] on div at bounding box center [243, 83] width 10 height 10
click at [278, 84] on link "Digitālie materiāli" at bounding box center [294, 83] width 83 height 10
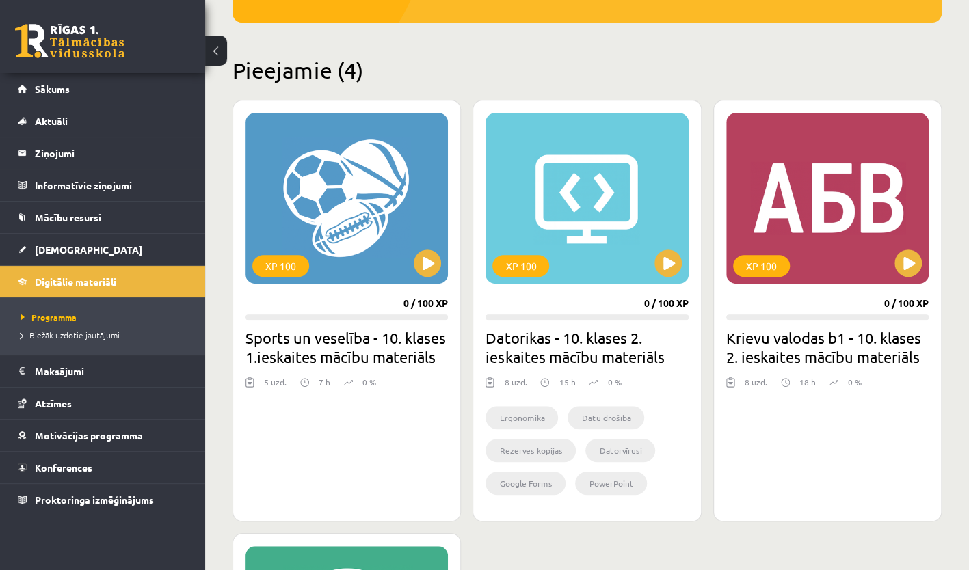
scroll to position [382, 0]
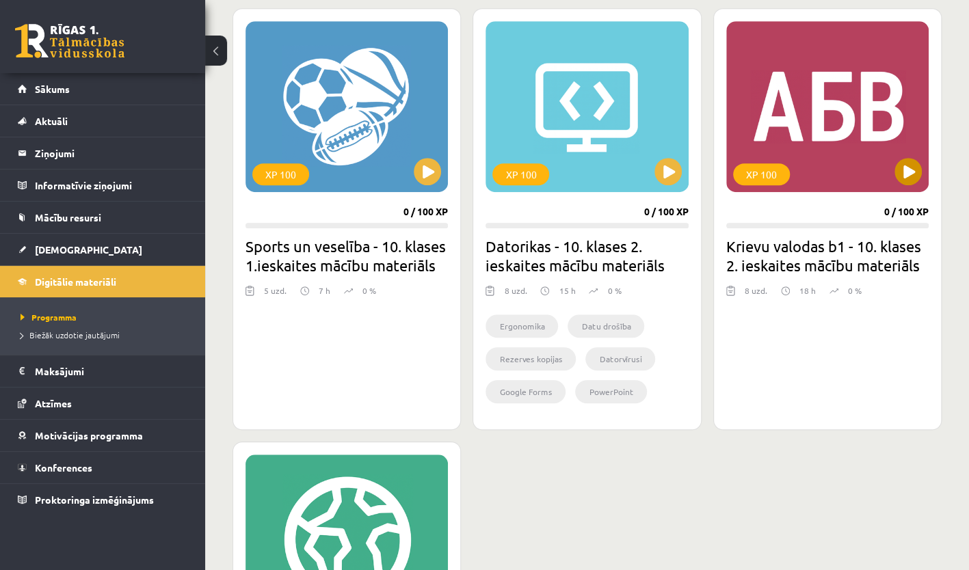
click at [909, 186] on div "XP 100" at bounding box center [827, 106] width 202 height 171
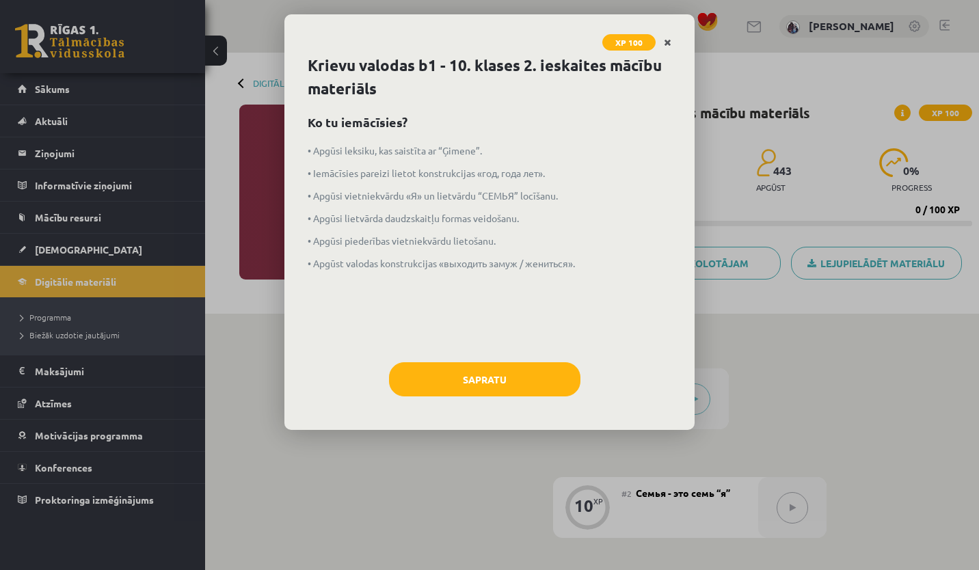
click at [664, 45] on icon "Close" at bounding box center [668, 43] width 8 height 10
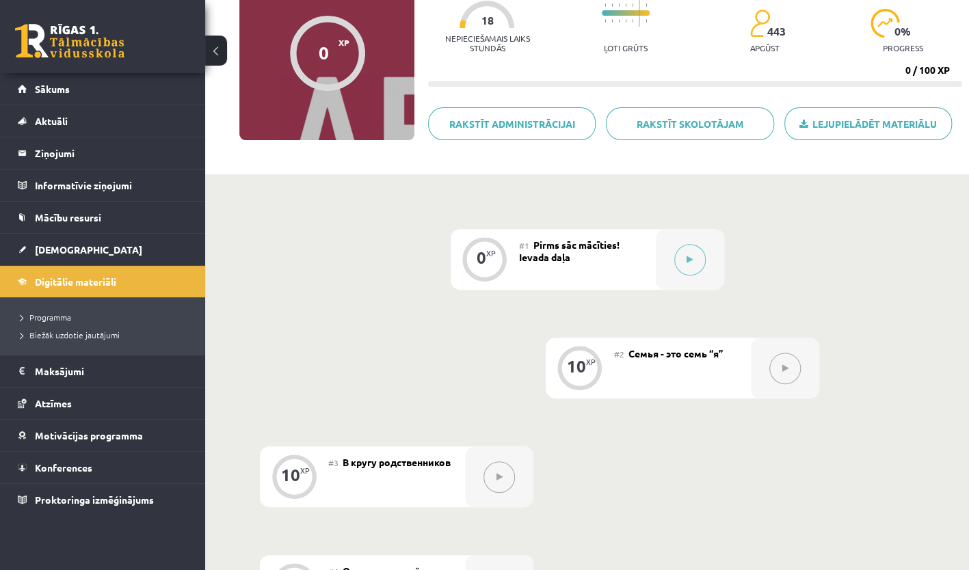
scroll to position [133, 0]
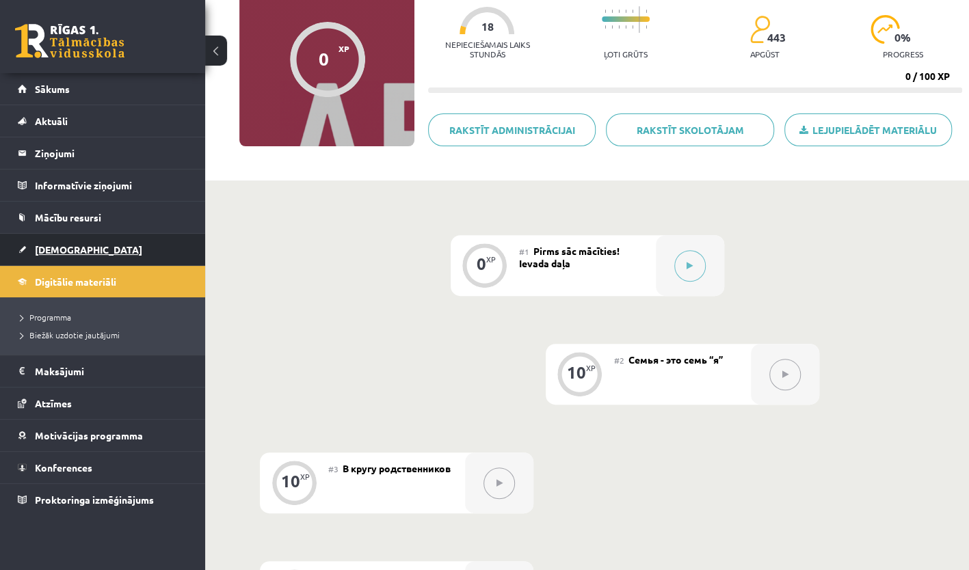
click at [104, 237] on link "[DEMOGRAPHIC_DATA]" at bounding box center [103, 249] width 170 height 31
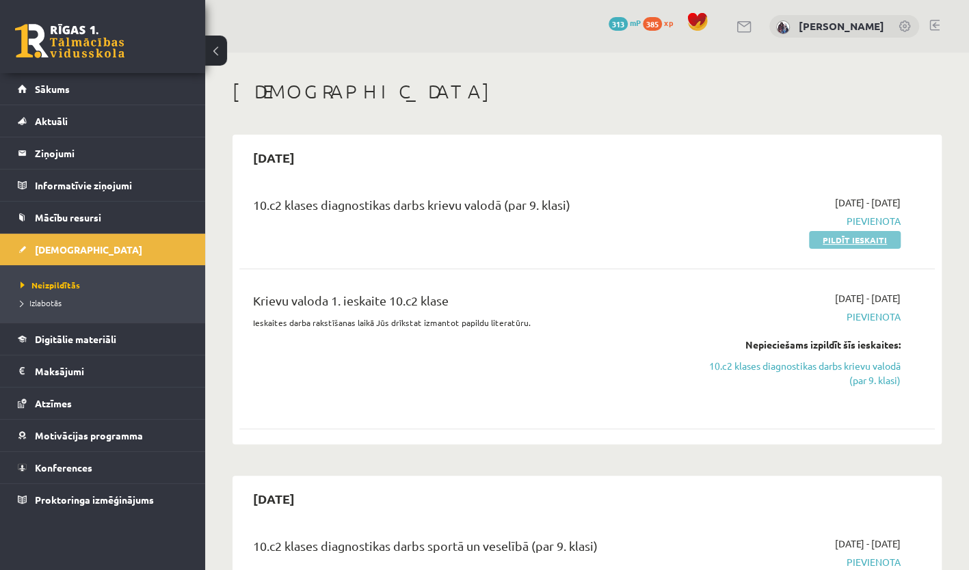
click at [875, 242] on link "Pildīt ieskaiti" at bounding box center [855, 240] width 92 height 18
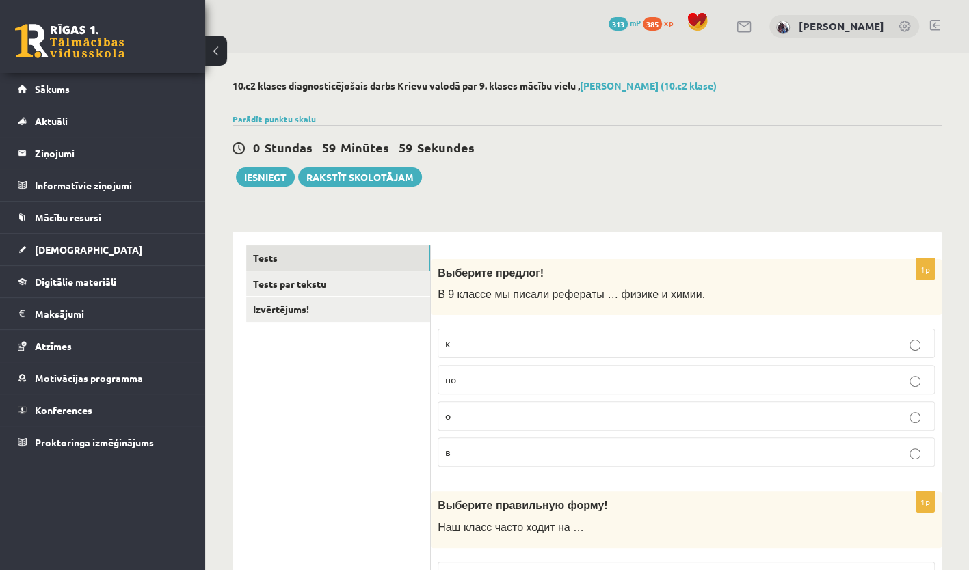
scroll to position [191, 0]
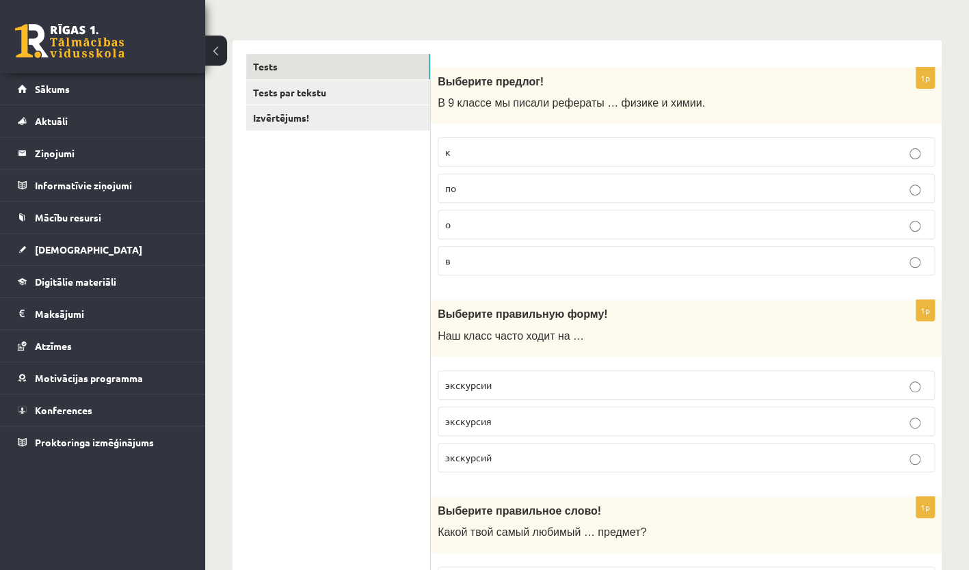
click at [646, 181] on p "по" at bounding box center [686, 188] width 482 height 14
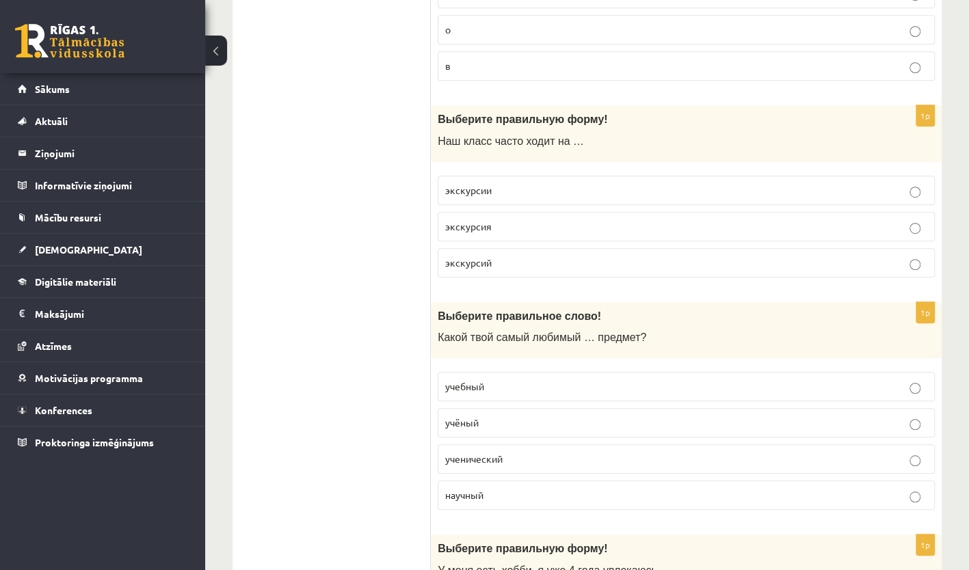
scroll to position [387, 0]
click at [551, 185] on p "экскурсии" at bounding box center [686, 190] width 482 height 14
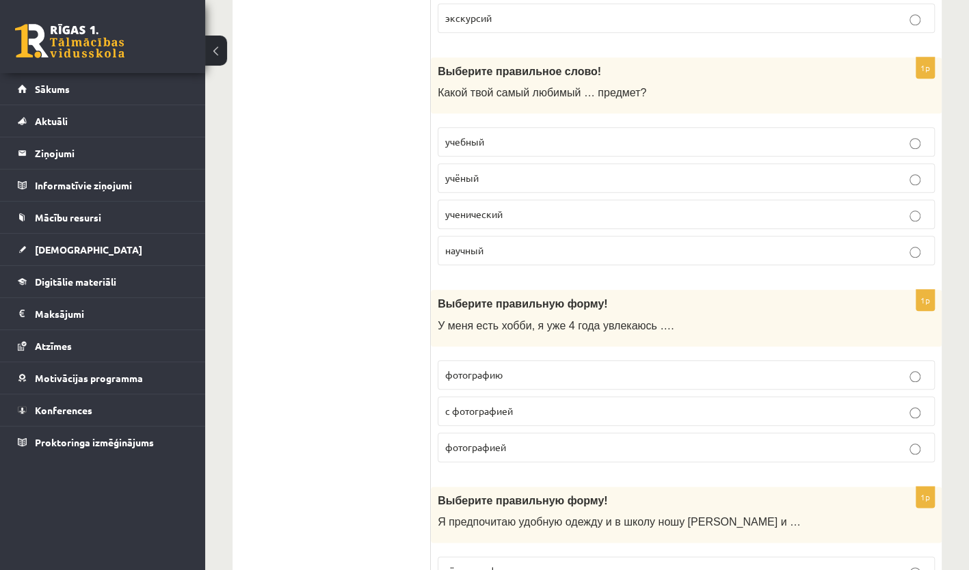
scroll to position [632, 0]
click at [548, 143] on p "учебный" at bounding box center [686, 141] width 482 height 14
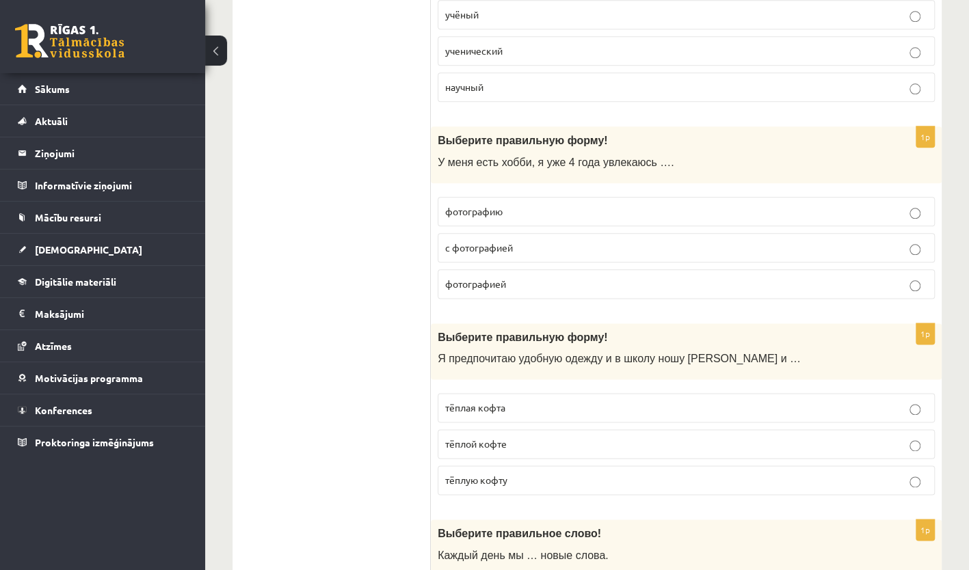
scroll to position [796, 0]
click at [561, 282] on p "фотографией" at bounding box center [686, 283] width 482 height 14
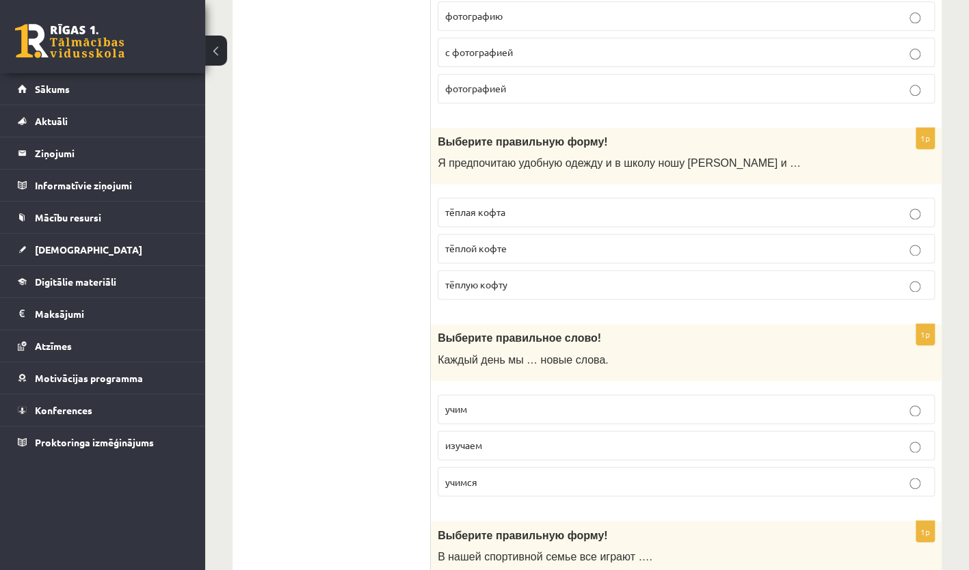
scroll to position [990, 0]
click at [527, 280] on p "тёплую кофту" at bounding box center [686, 285] width 482 height 14
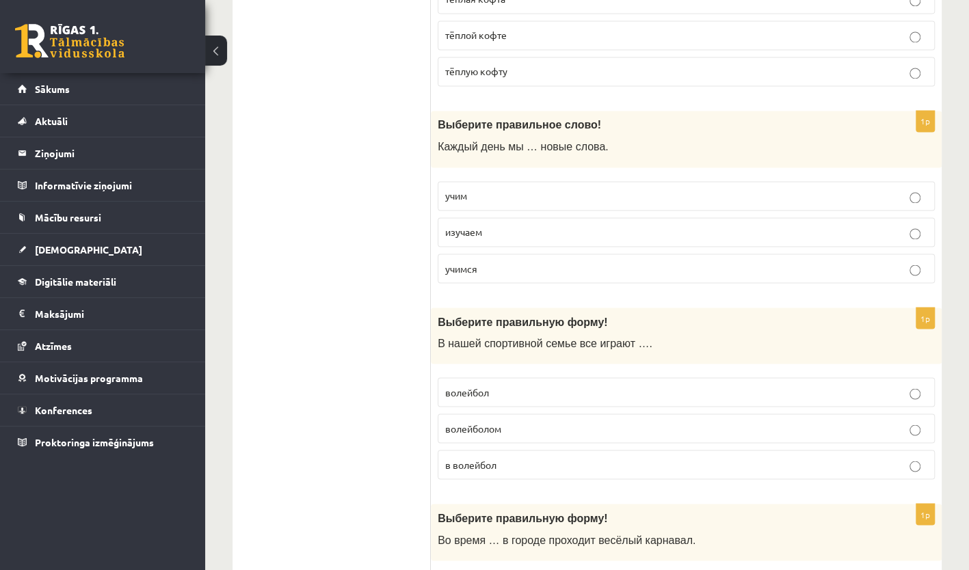
scroll to position [1205, 0]
click at [588, 187] on p "учим" at bounding box center [686, 194] width 482 height 14
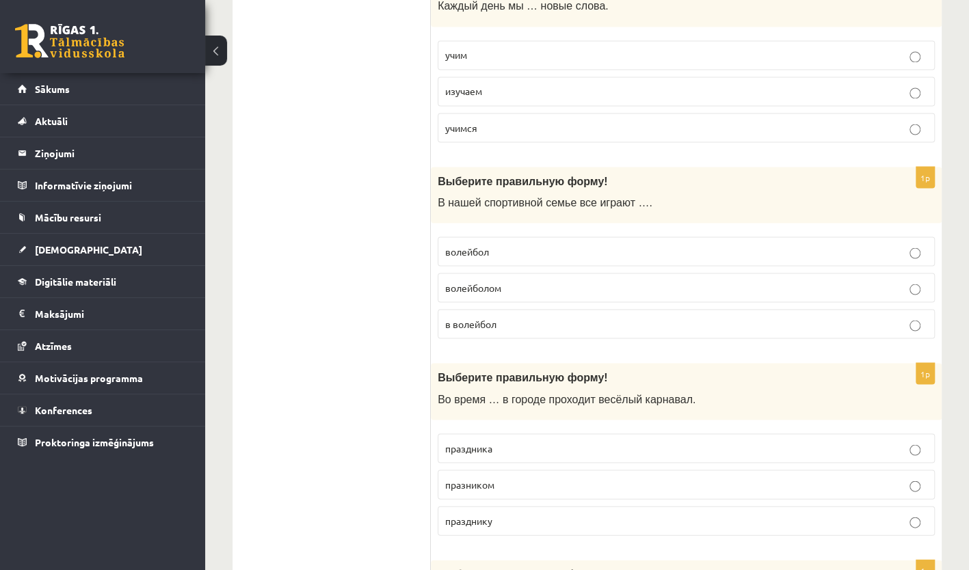
scroll to position [1350, 0]
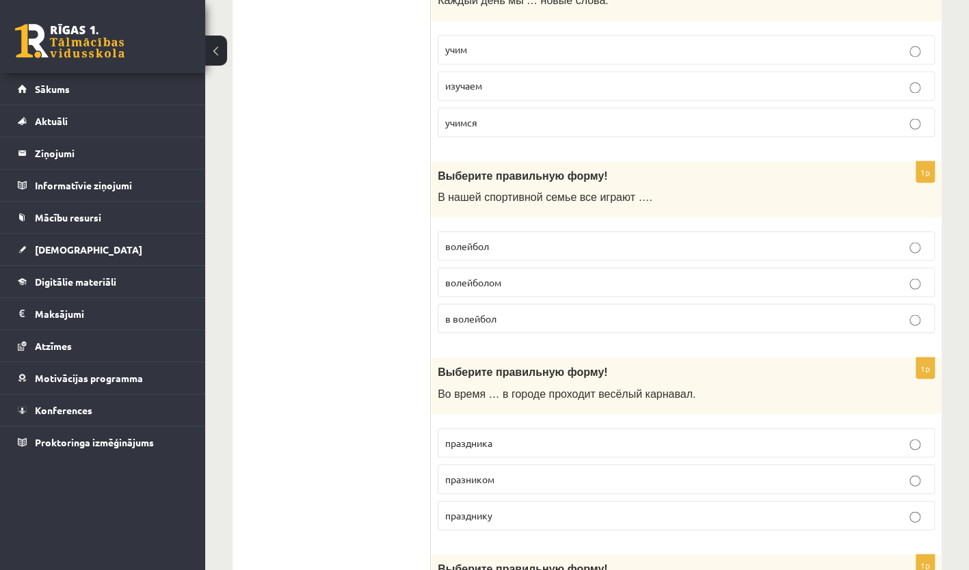
click at [572, 311] on p "в волейбол" at bounding box center [686, 318] width 482 height 14
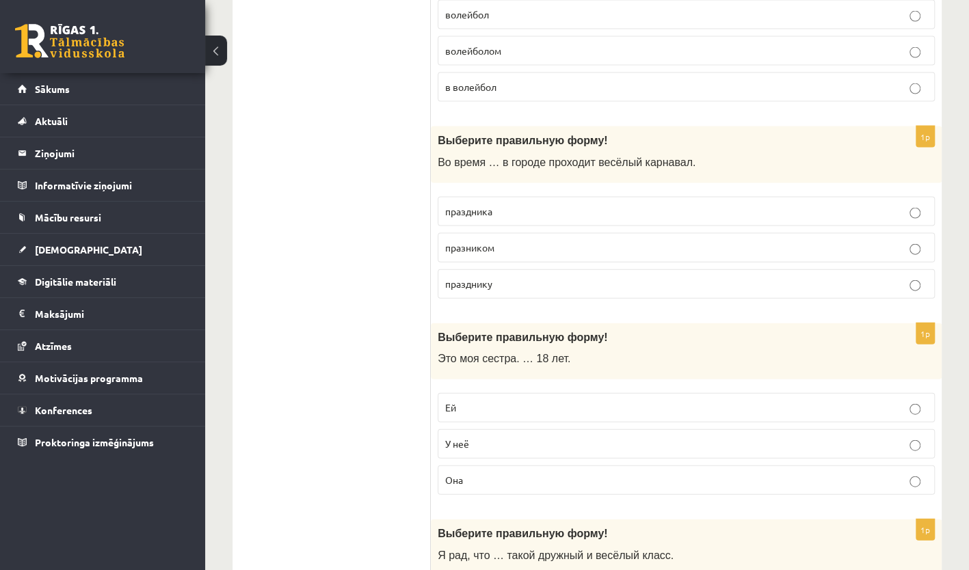
scroll to position [1582, 0]
click at [522, 205] on p "праздника" at bounding box center [686, 210] width 482 height 14
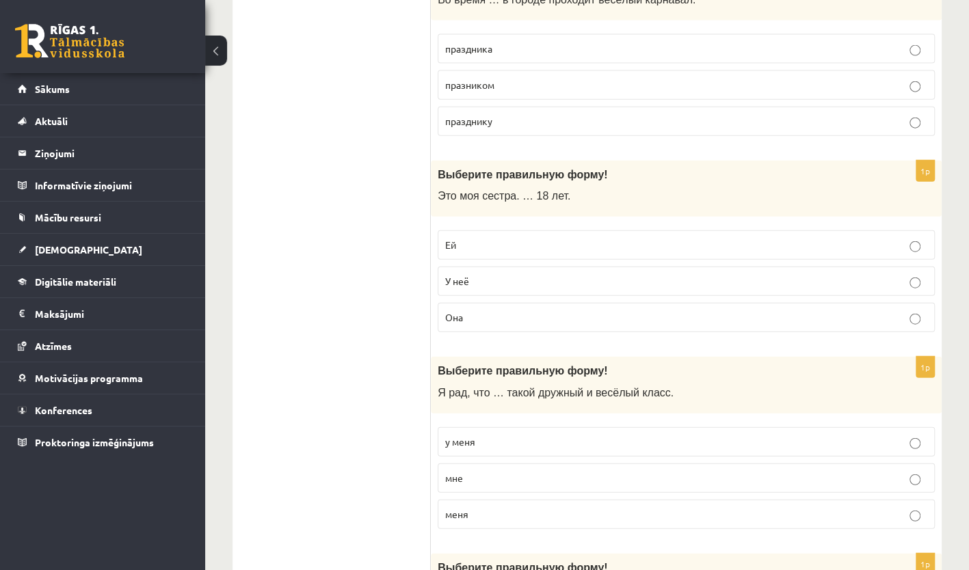
scroll to position [1745, 0]
click at [485, 237] on p "Ей" at bounding box center [686, 244] width 482 height 14
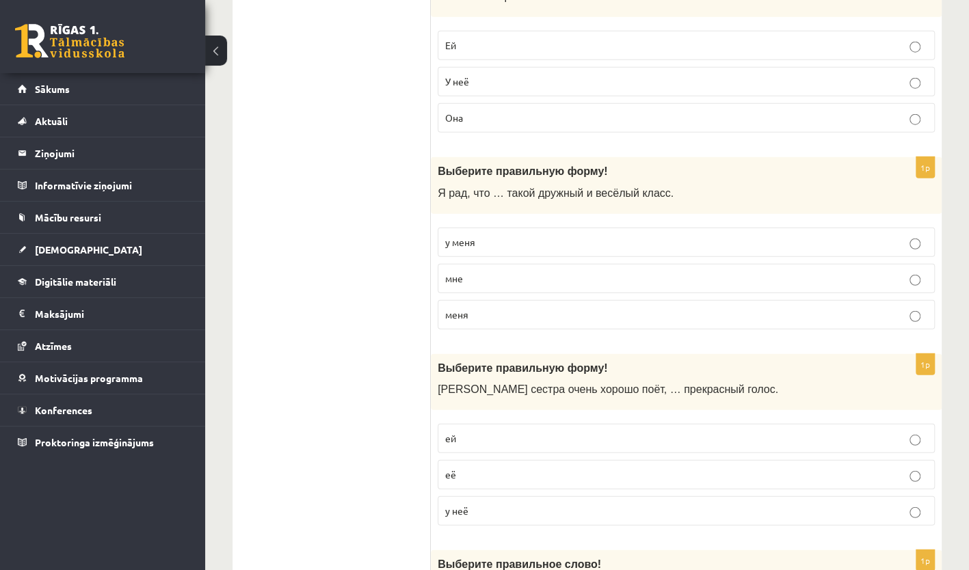
scroll to position [1954, 0]
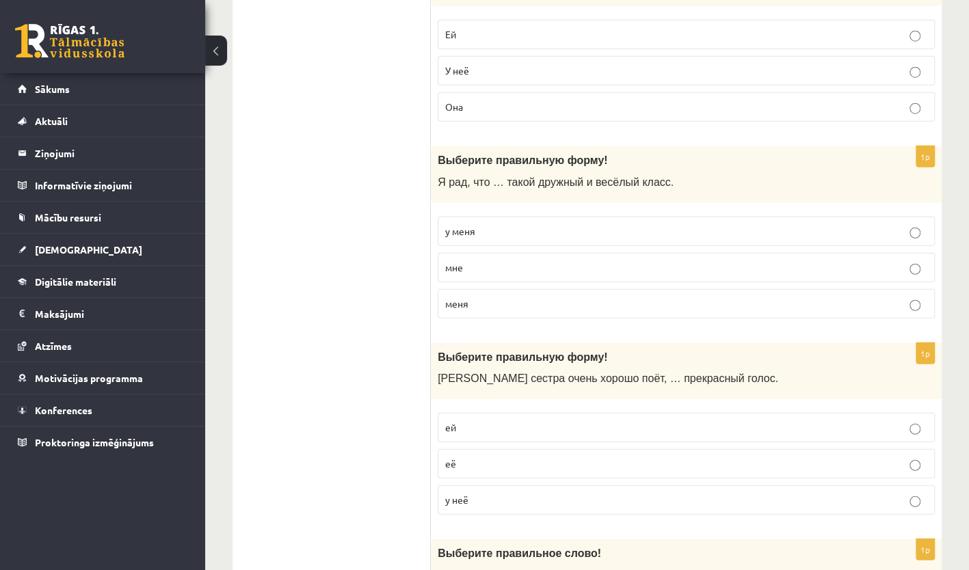
click at [509, 224] on p "у меня" at bounding box center [686, 231] width 482 height 14
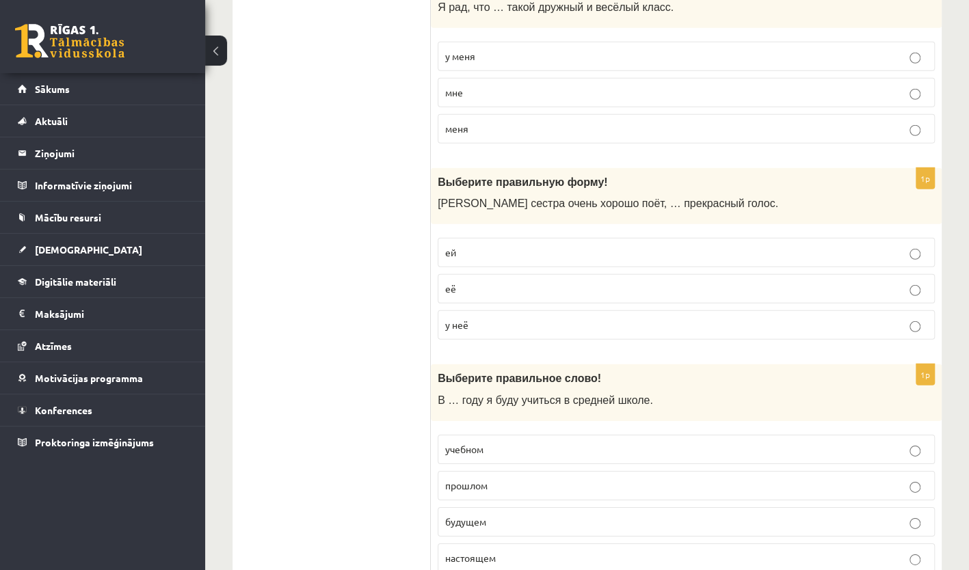
scroll to position [2131, 0]
click at [550, 317] on p "у неё" at bounding box center [686, 324] width 482 height 14
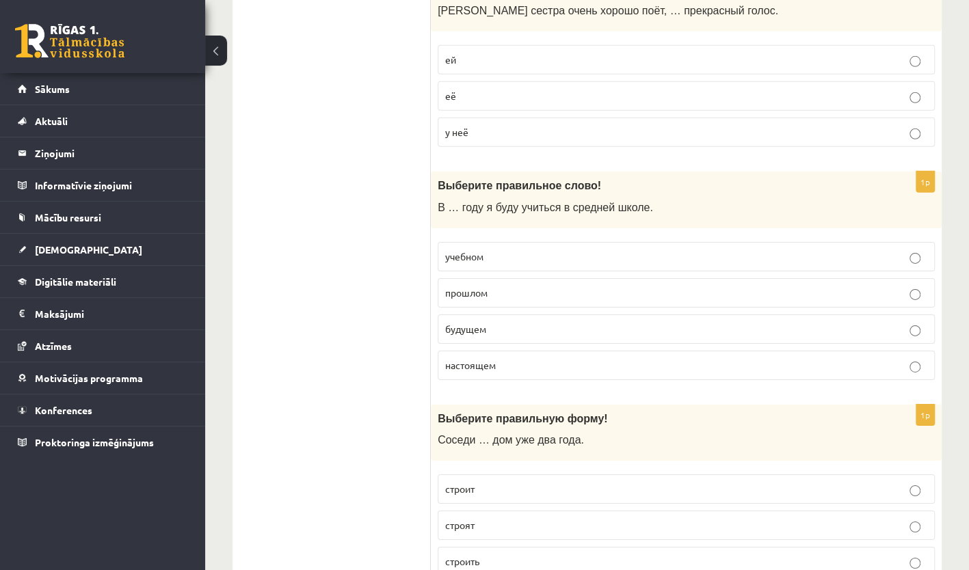
scroll to position [2324, 0]
click at [525, 317] on label "будущем" at bounding box center [686, 327] width 497 height 29
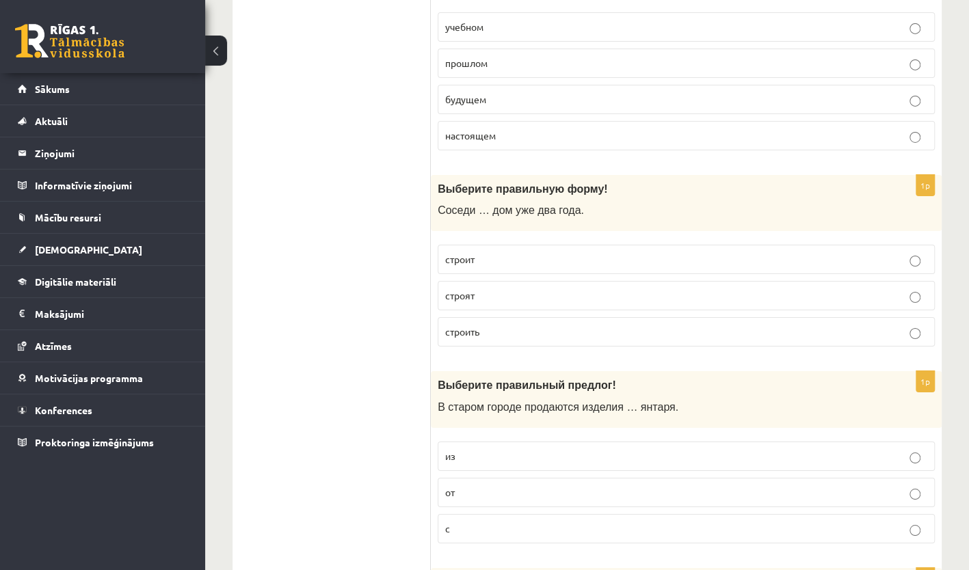
scroll to position [2572, 0]
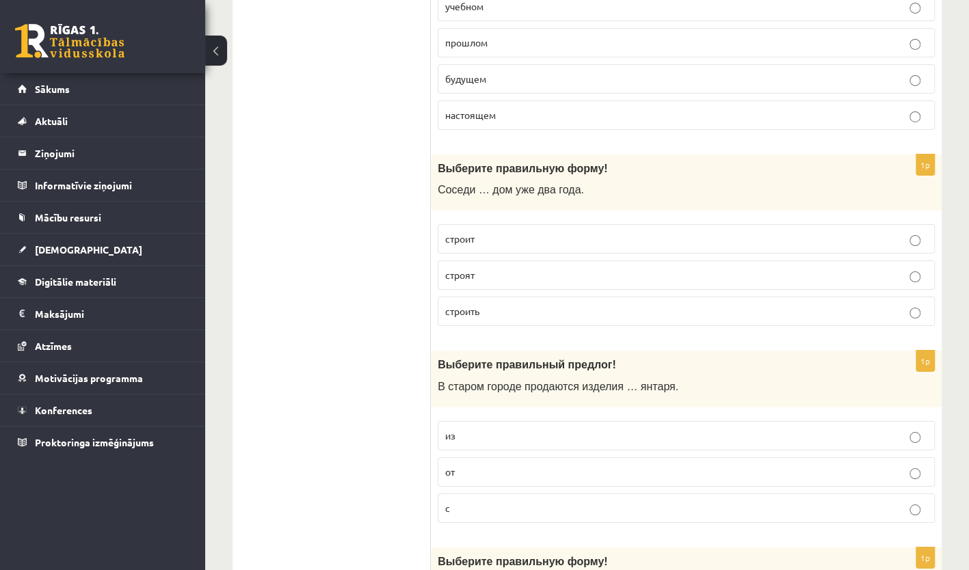
click at [485, 268] on p "строят" at bounding box center [686, 275] width 482 height 14
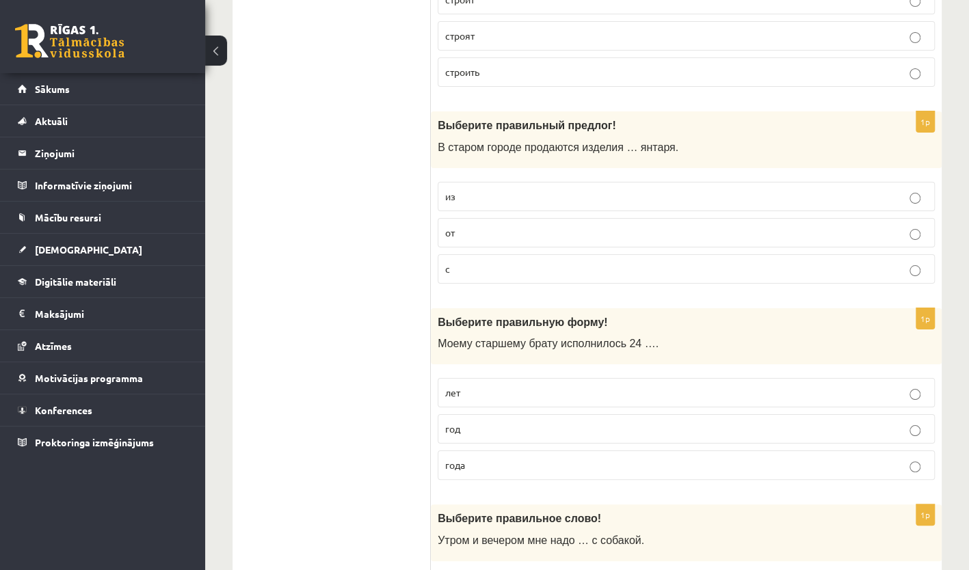
scroll to position [2813, 0]
click at [546, 188] on p "из" at bounding box center [686, 195] width 482 height 14
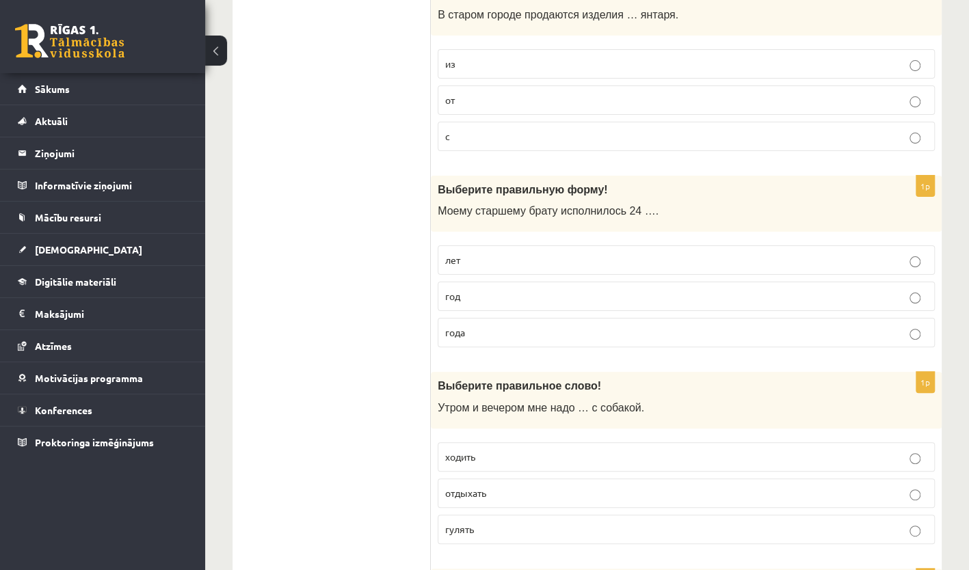
scroll to position [2946, 0]
click at [527, 317] on label "года" at bounding box center [686, 331] width 497 height 29
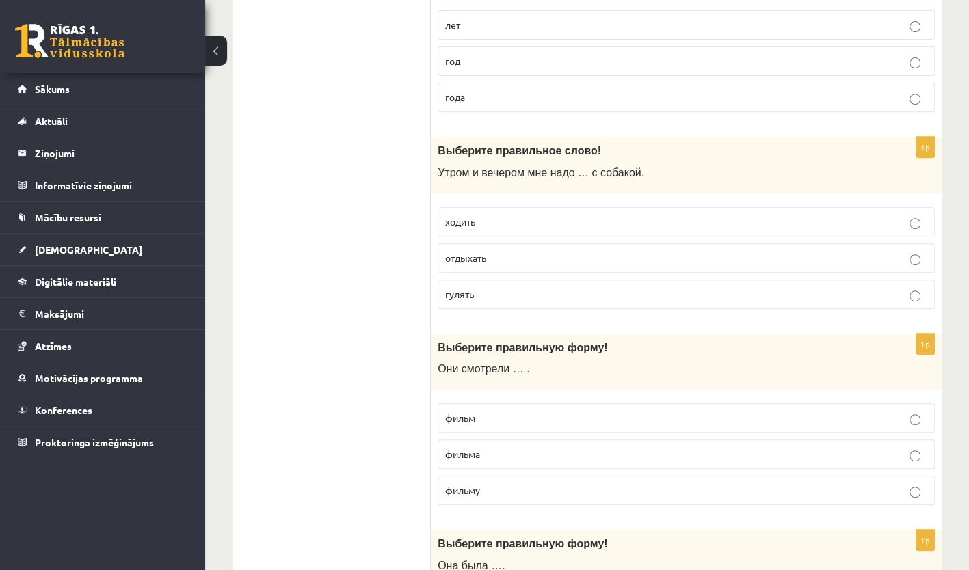
scroll to position [3178, 0]
click at [511, 289] on p "гулять" at bounding box center [686, 296] width 482 height 14
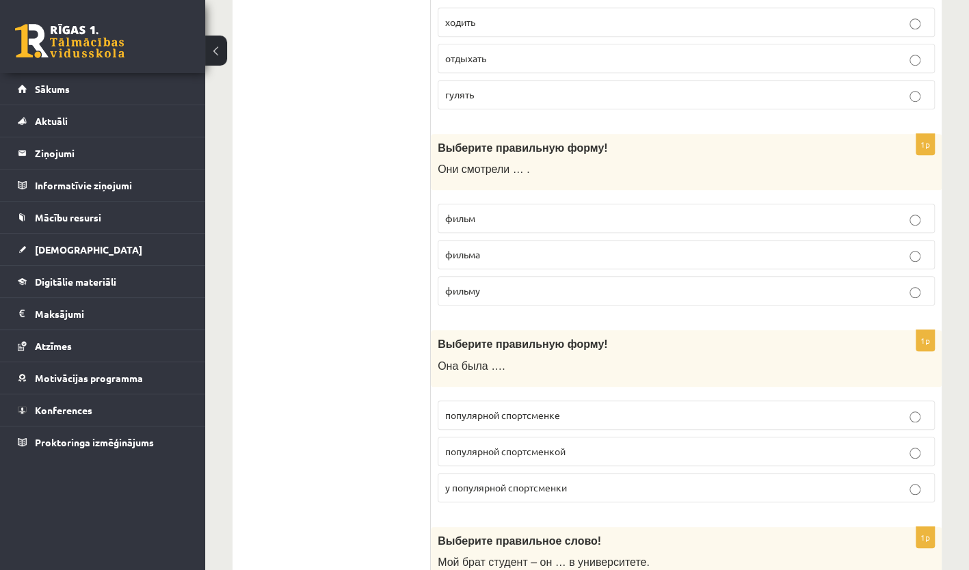
scroll to position [3390, 0]
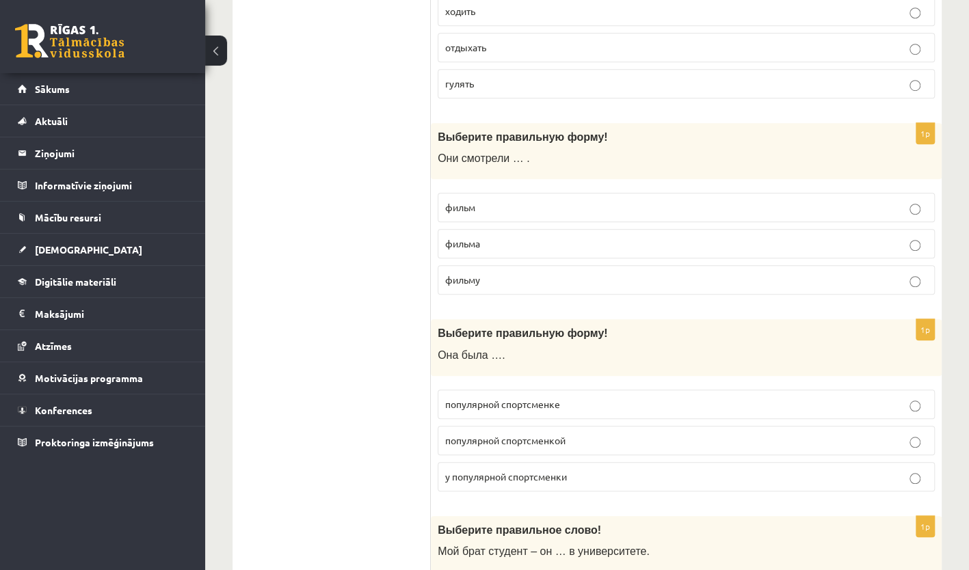
click at [535, 200] on p "фильм" at bounding box center [686, 207] width 482 height 14
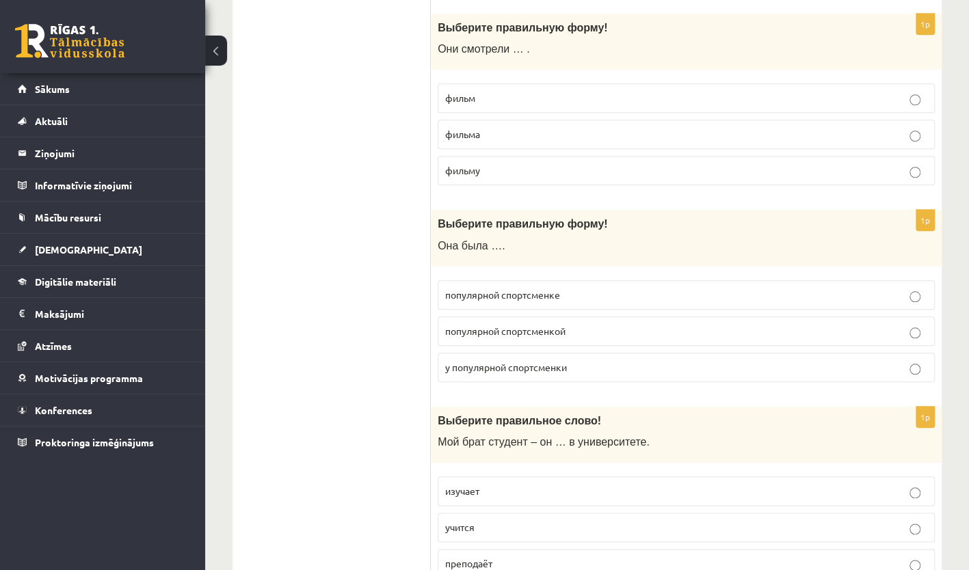
scroll to position [3591, 0]
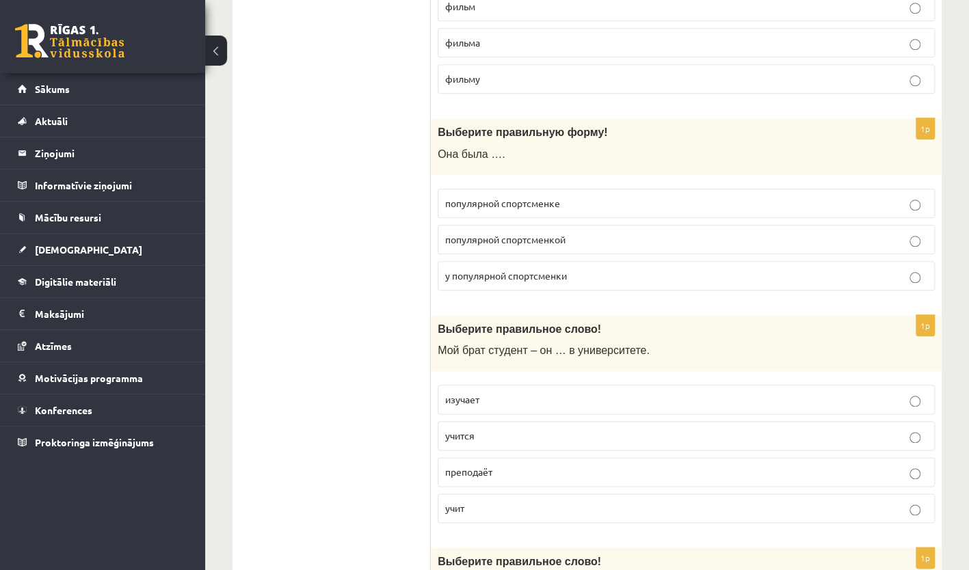
click at [575, 232] on p "популярной спортсменкой" at bounding box center [686, 239] width 482 height 14
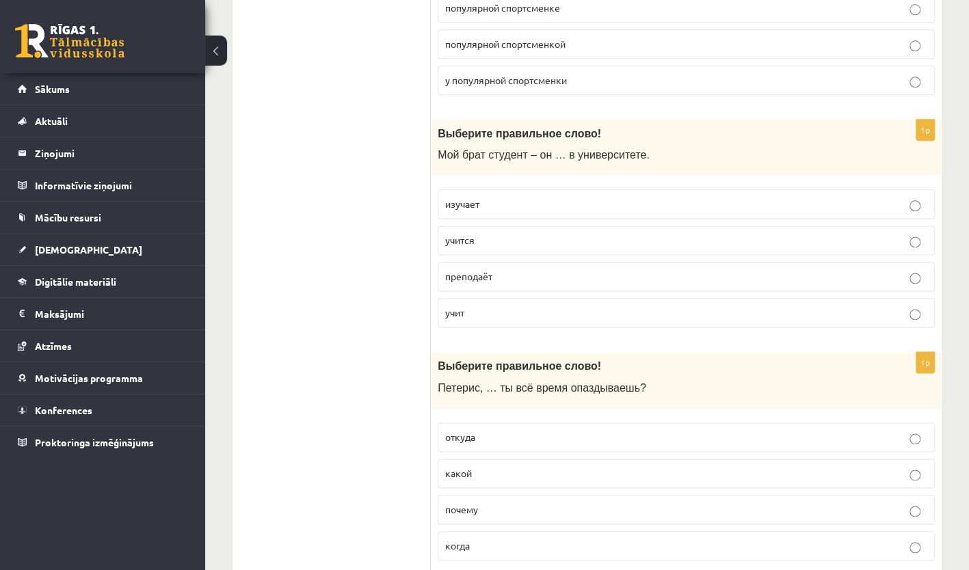
scroll to position [3788, 0]
click at [496, 232] on p "учится" at bounding box center [686, 239] width 482 height 14
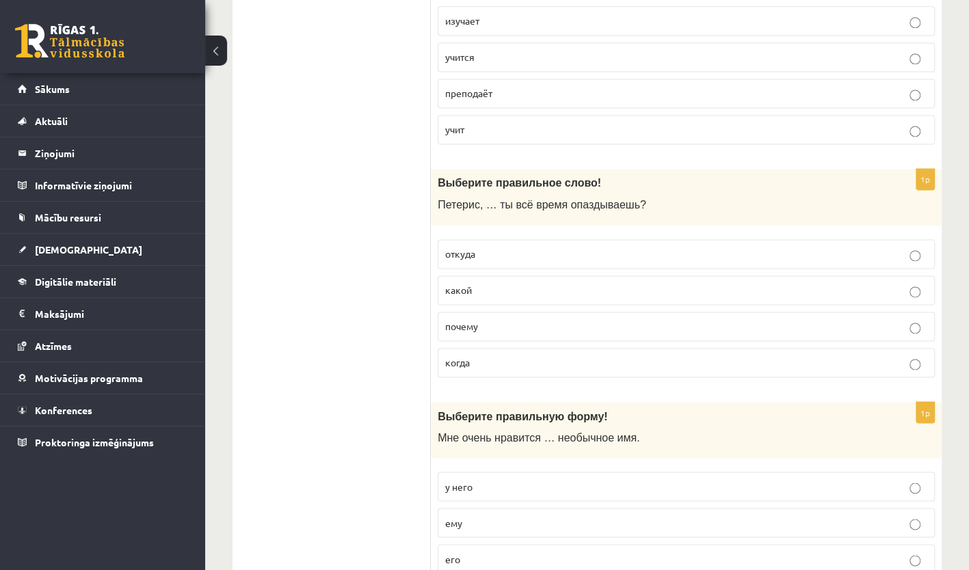
scroll to position [3993, 0]
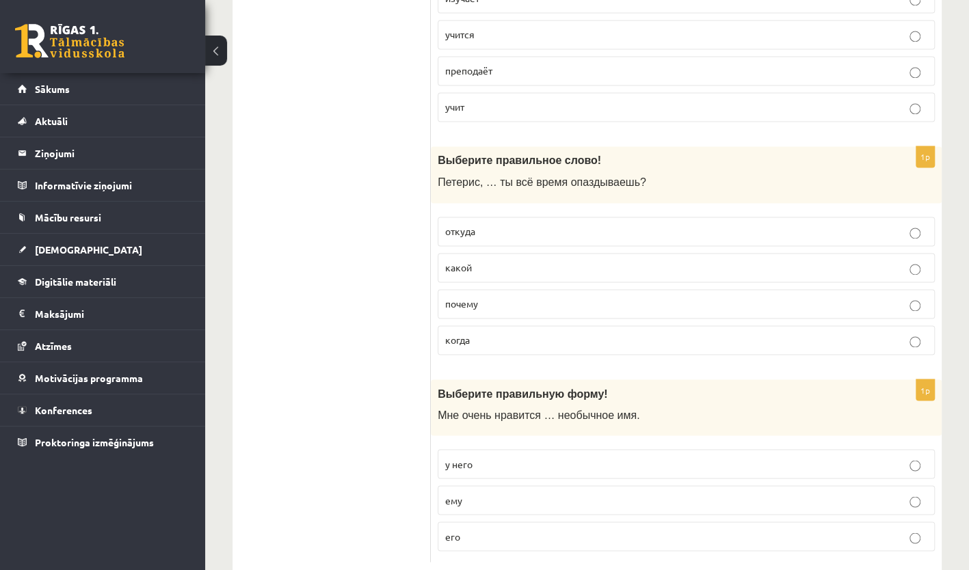
click at [505, 297] on p "почему" at bounding box center [686, 304] width 482 height 14
click at [483, 529] on p "его" at bounding box center [686, 536] width 482 height 14
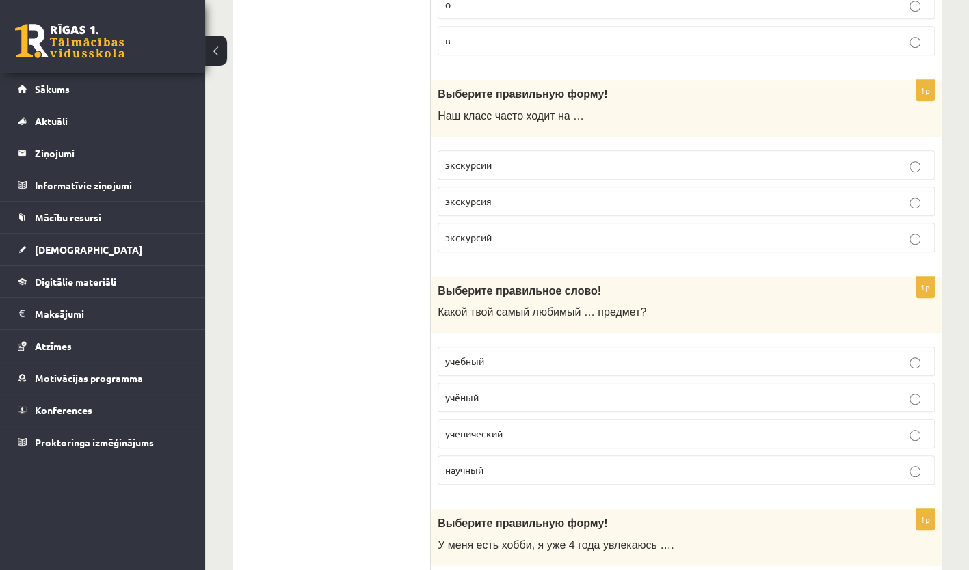
scroll to position [0, 0]
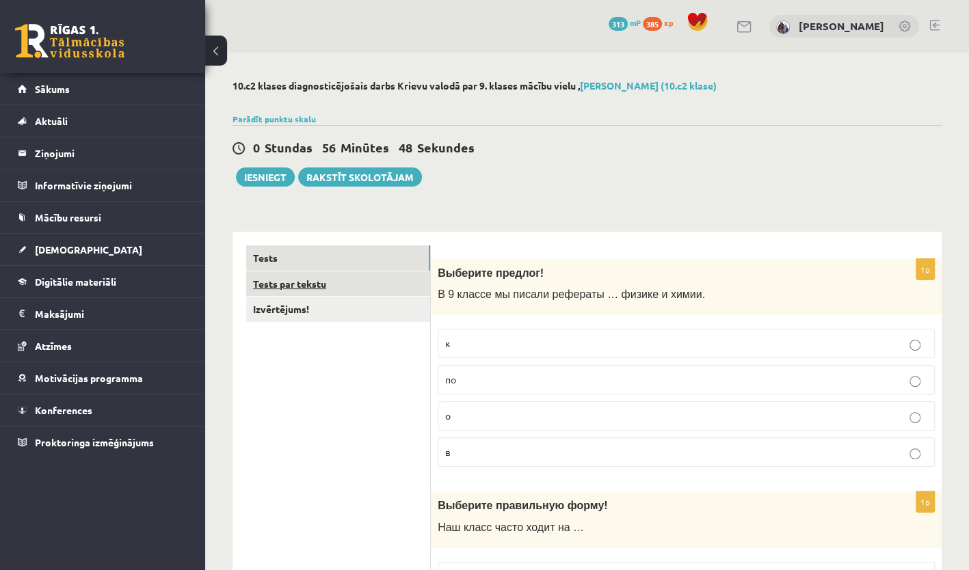
click at [373, 280] on link "Tests par tekstu" at bounding box center [338, 283] width 184 height 25
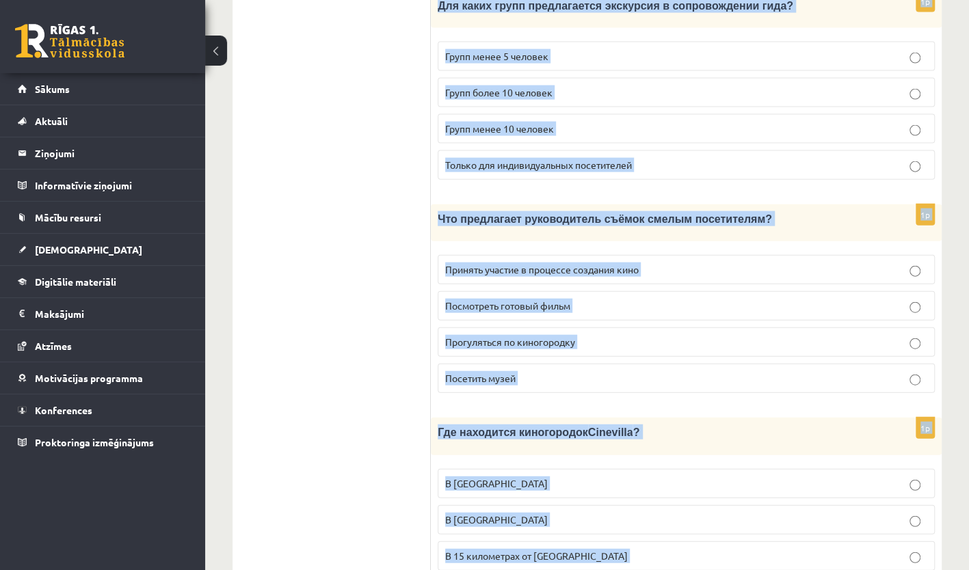
scroll to position [1898, 0]
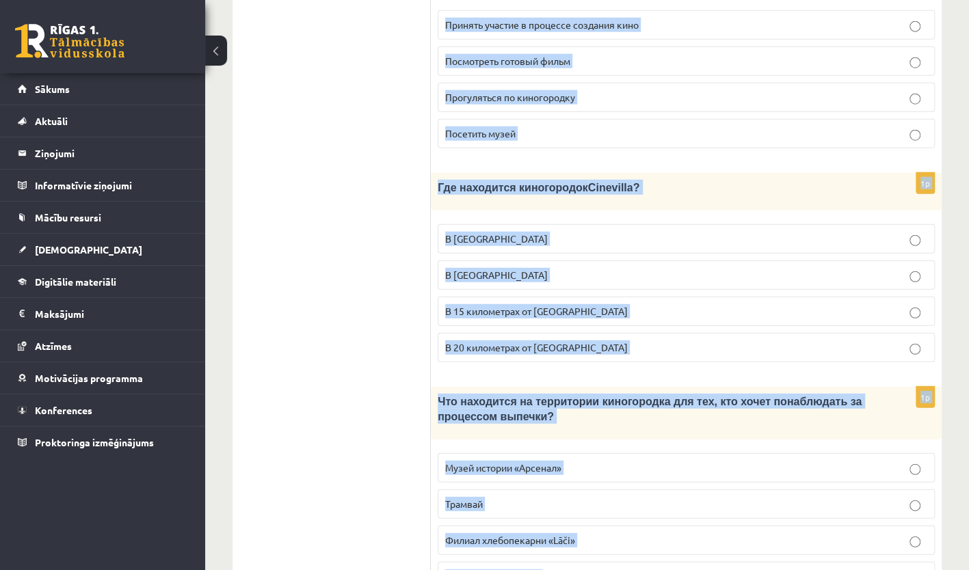
drag, startPoint x: 447, startPoint y: 248, endPoint x: 946, endPoint y: 510, distance: 563.1
copy form "Прочитайте текст «Киногородок Cinevilla », выберите правильный вариант. Киногор…"
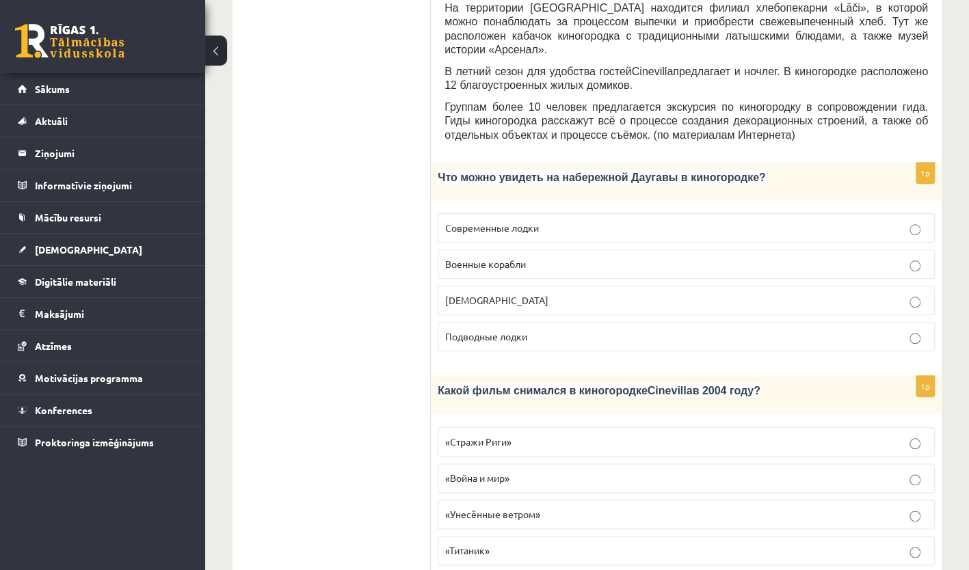
scroll to position [635, 0]
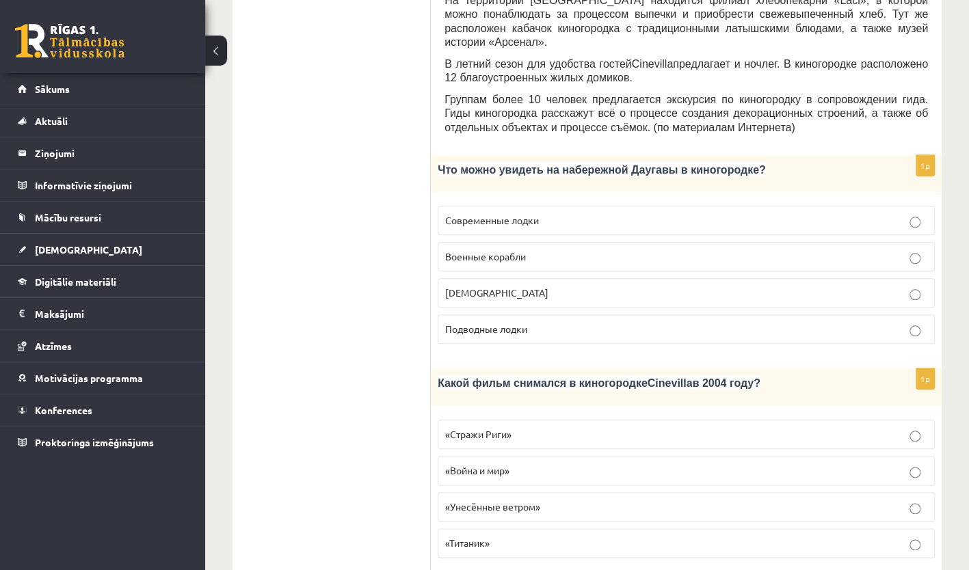
click at [615, 286] on p "Кораблики" at bounding box center [686, 293] width 482 height 14
click at [559, 427] on p "«Стражи Риги»" at bounding box center [686, 434] width 482 height 14
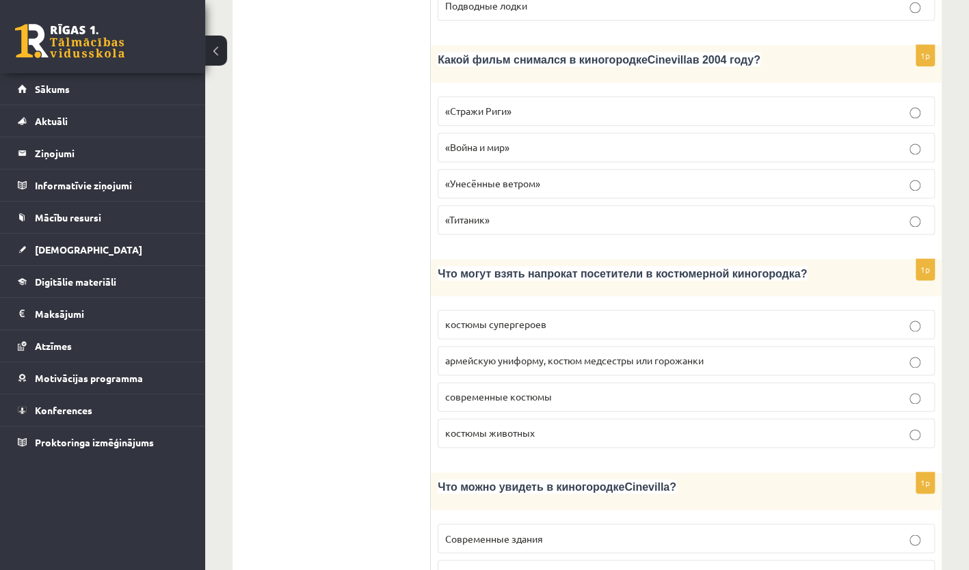
scroll to position [1013, 0]
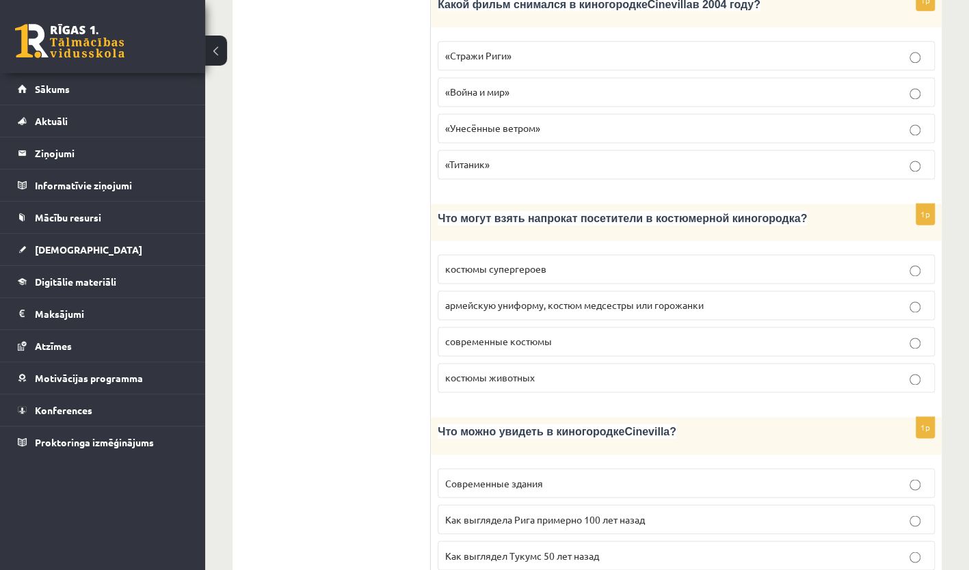
click at [580, 298] on p "армейскую униформу, костюм медсестры или горожанки" at bounding box center [686, 305] width 482 height 14
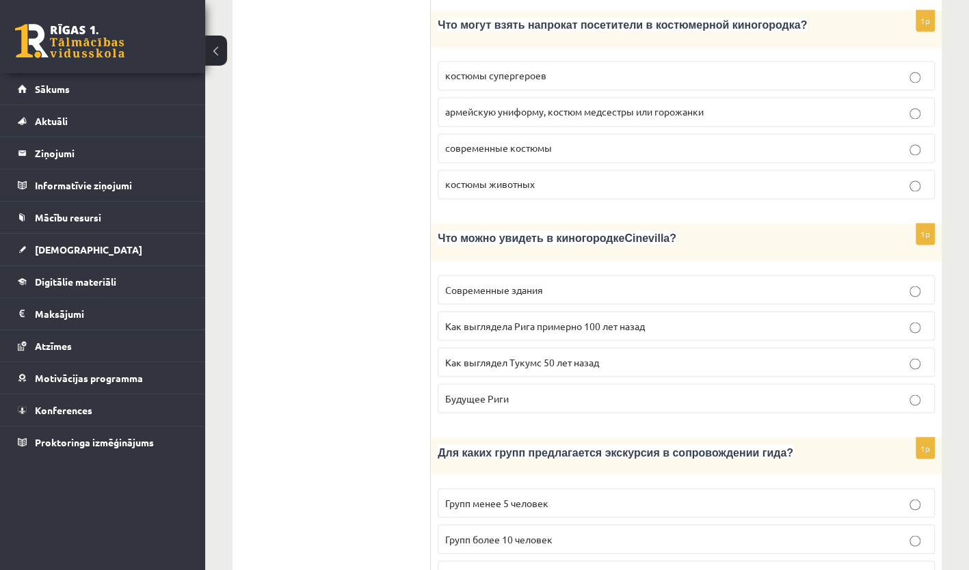
scroll to position [1250, 0]
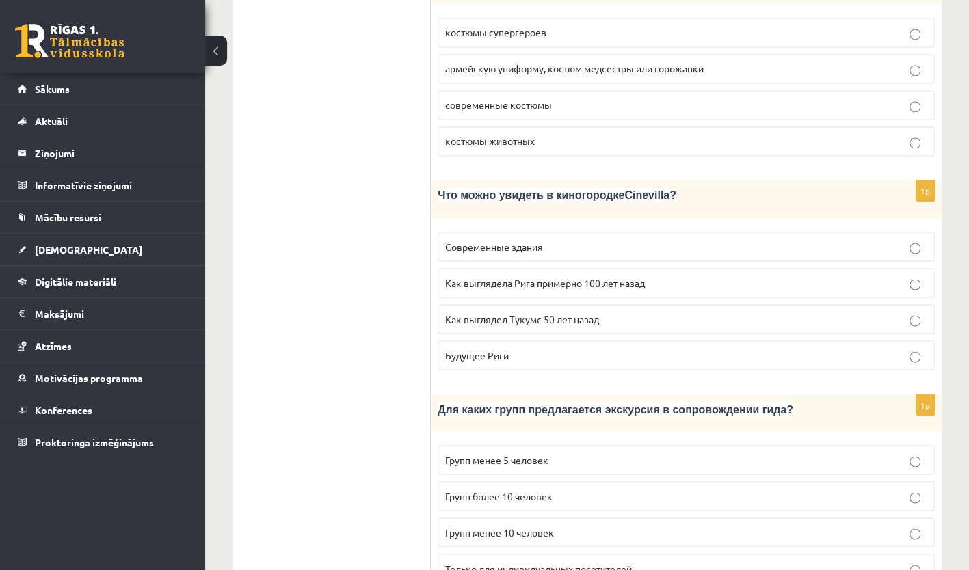
click at [653, 276] on p "Как выглядела Рига примерно 100 лет назад" at bounding box center [686, 283] width 482 height 14
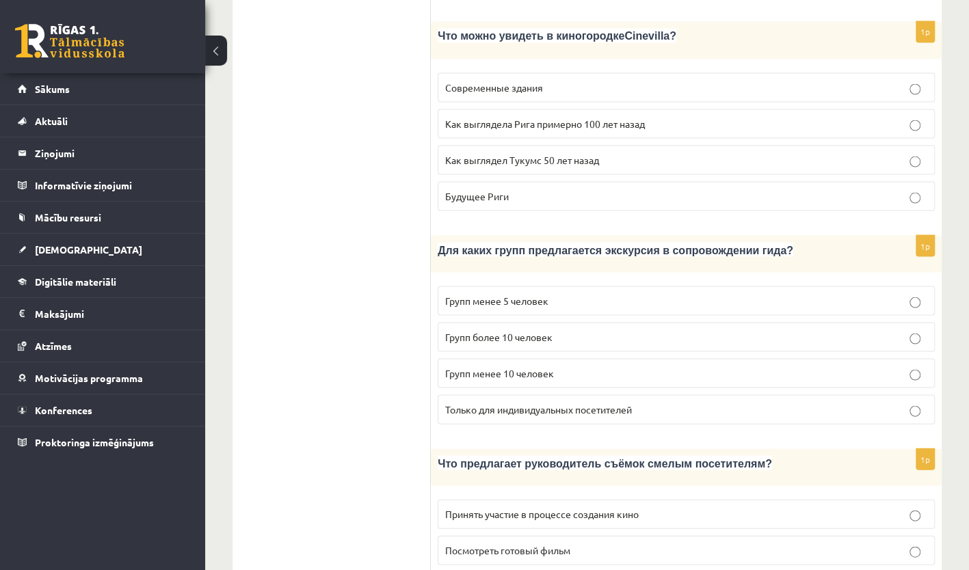
scroll to position [1415, 0]
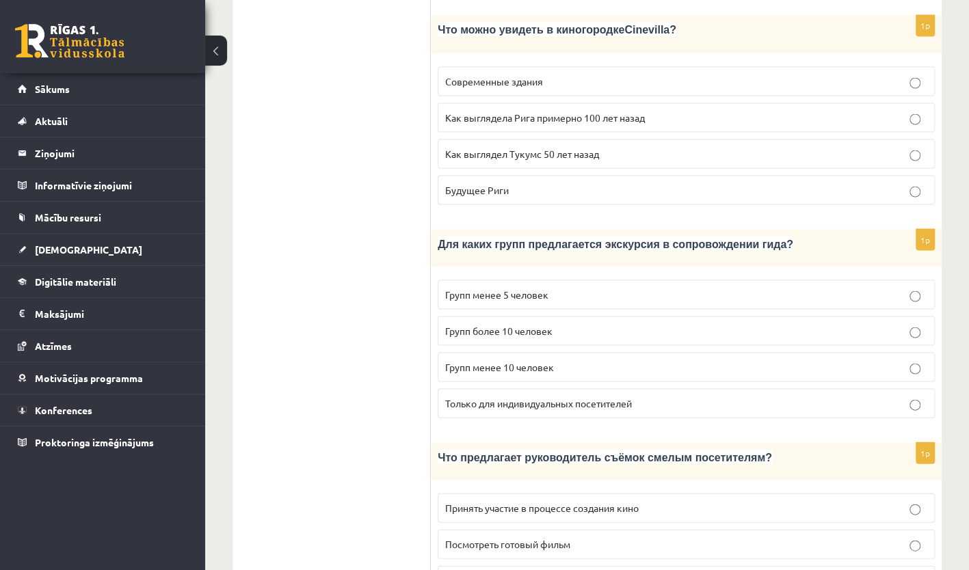
click at [588, 323] on p "Групп более 10 человек" at bounding box center [686, 330] width 482 height 14
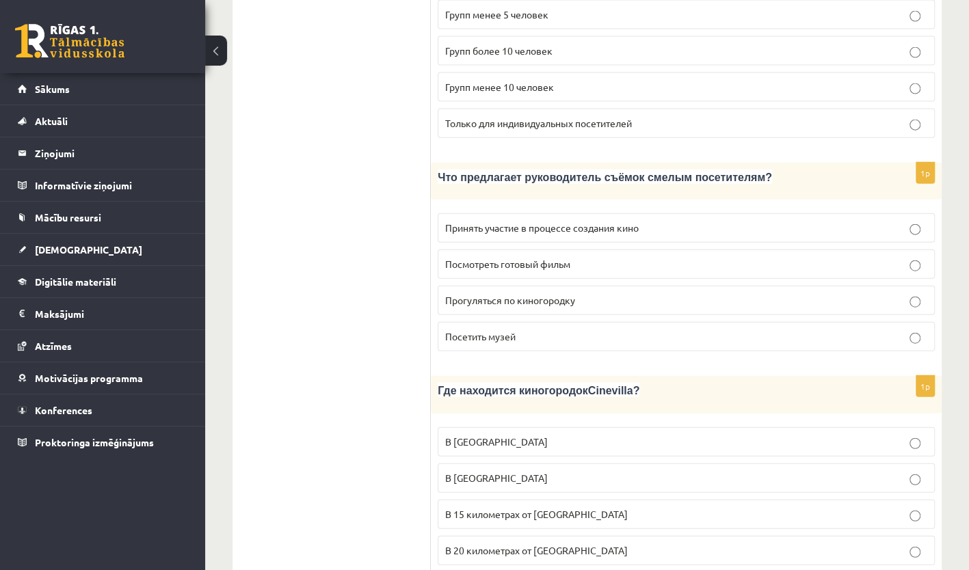
scroll to position [1694, 0]
click at [650, 214] on label "Принять участие в процессе создания кино" at bounding box center [686, 228] width 497 height 29
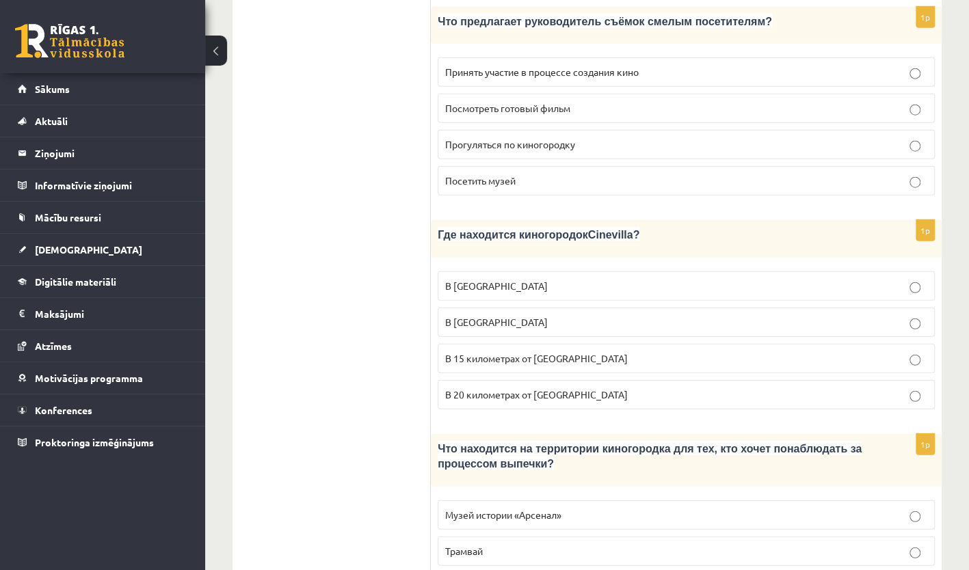
scroll to position [1854, 0]
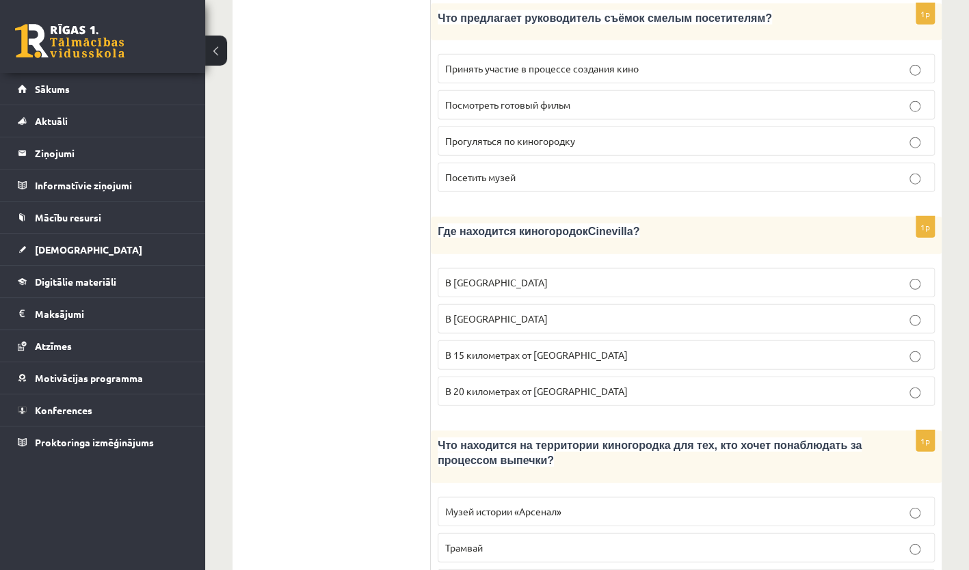
click at [604, 348] on p "В 15 километрах от Тукумса" at bounding box center [686, 355] width 482 height 14
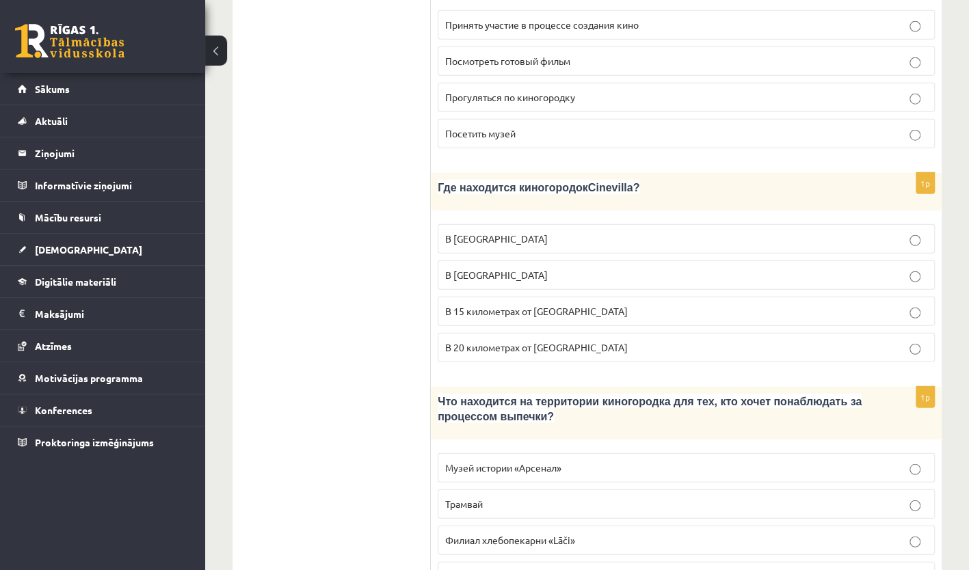
click at [599, 526] on label "Филиал хлебопекарни «Lāči»" at bounding box center [686, 540] width 497 height 29
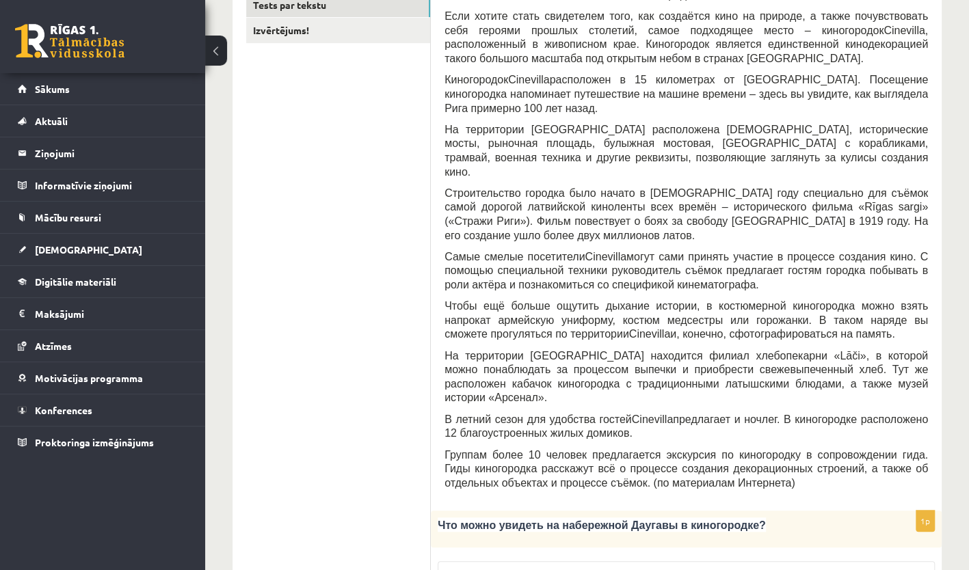
scroll to position [0, 0]
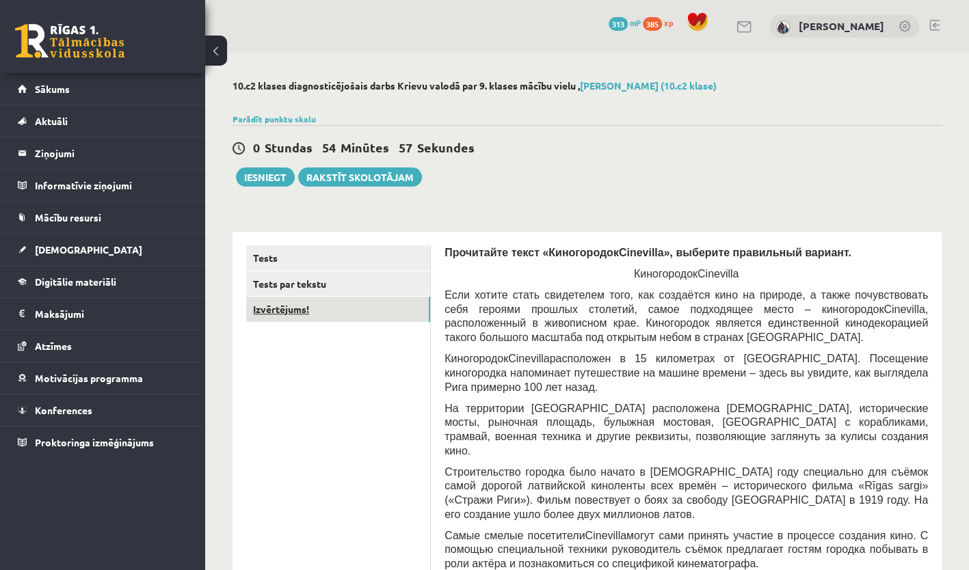
click at [380, 313] on link "Izvērtējums!" at bounding box center [338, 309] width 184 height 25
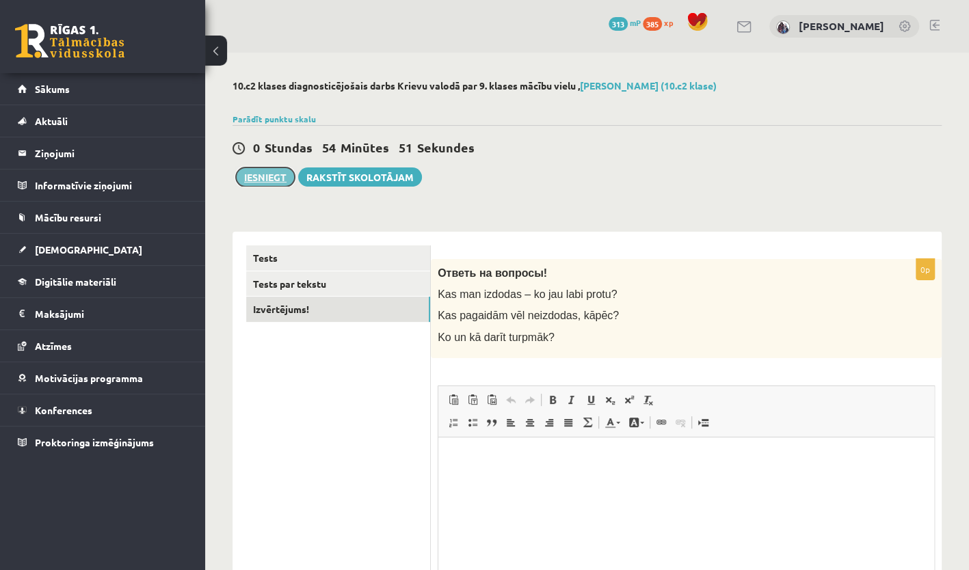
click at [280, 178] on button "Iesniegt" at bounding box center [265, 177] width 59 height 19
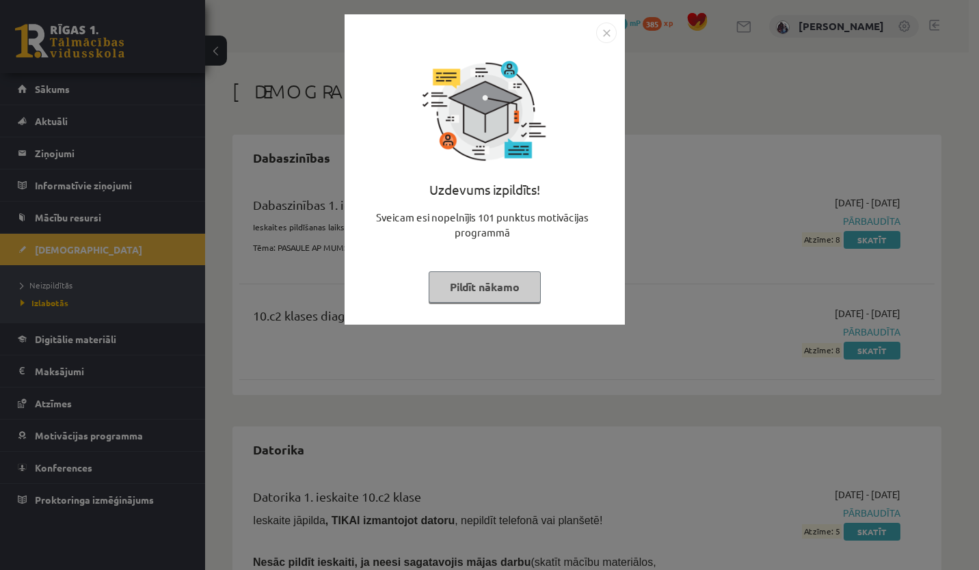
click at [611, 39] on img "Close" at bounding box center [606, 33] width 21 height 21
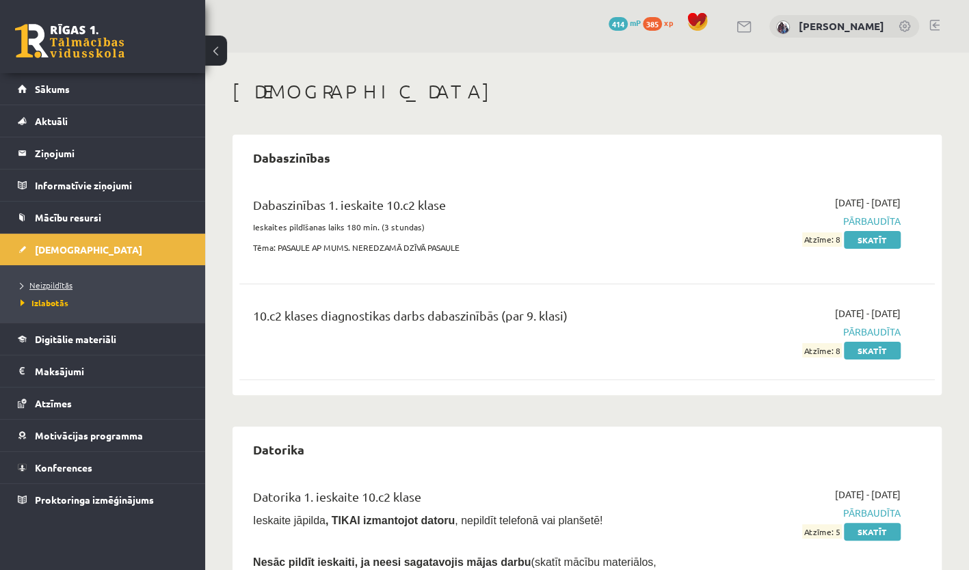
click at [65, 286] on span "Neizpildītās" at bounding box center [47, 285] width 52 height 11
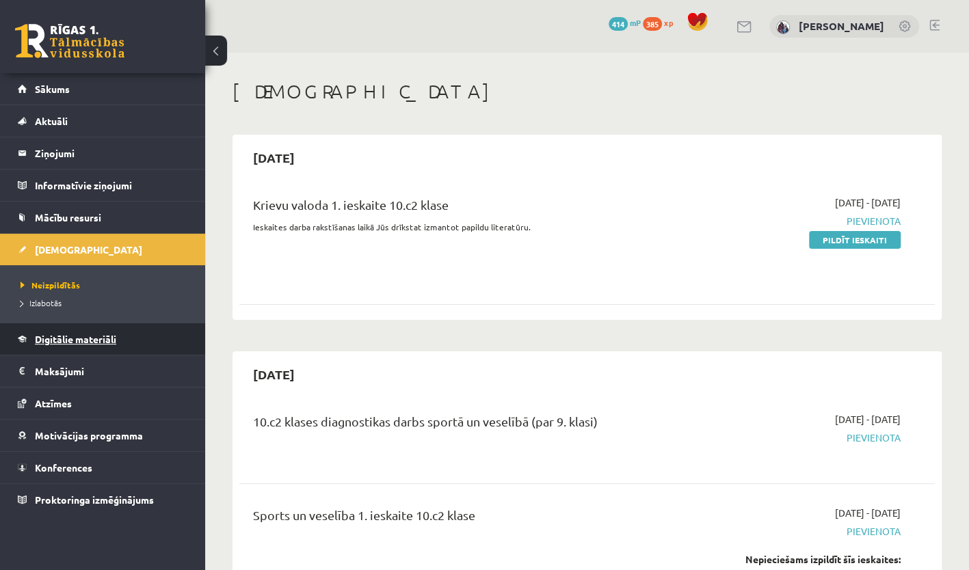
click at [110, 338] on span "Digitālie materiāli" at bounding box center [75, 339] width 81 height 12
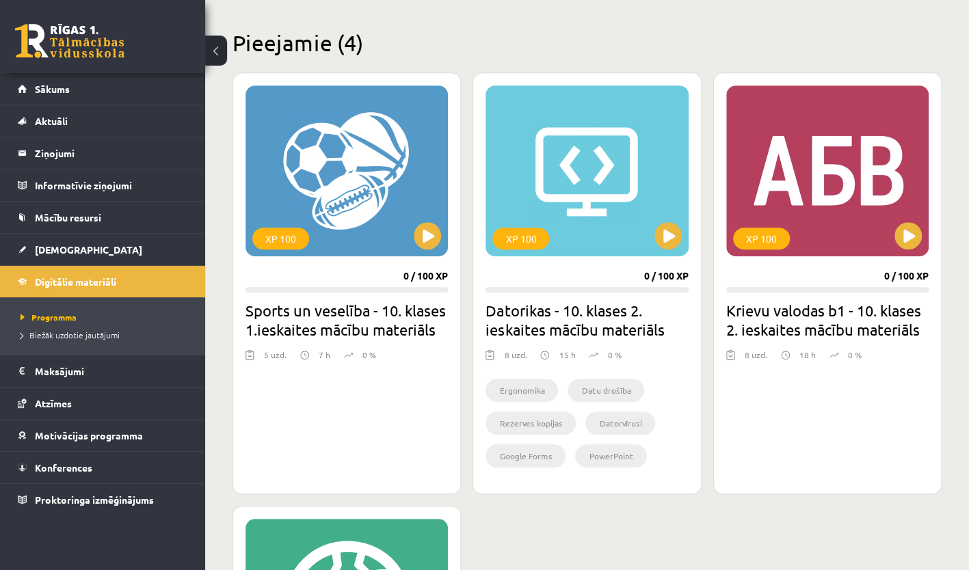
scroll to position [320, 0]
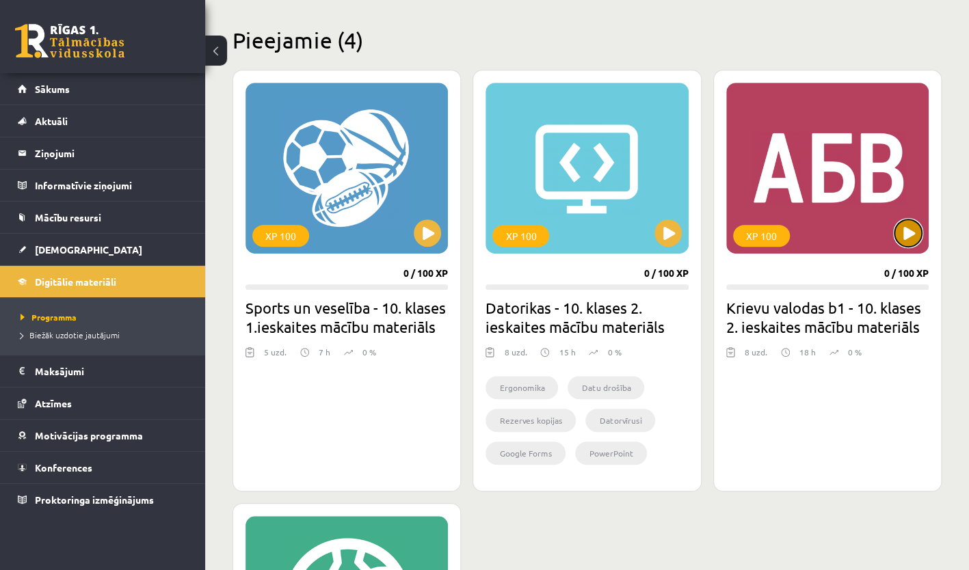
click at [907, 232] on button at bounding box center [907, 232] width 27 height 27
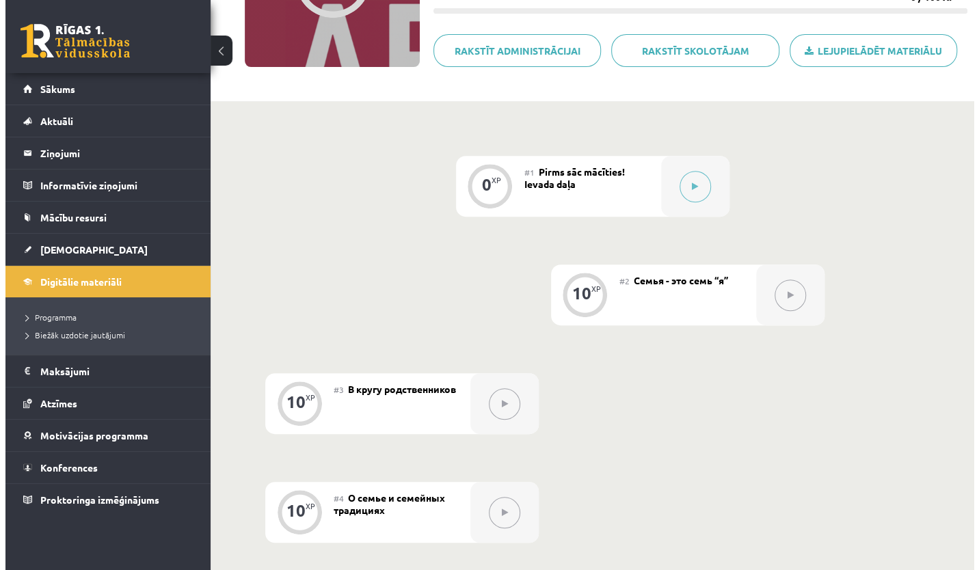
scroll to position [213, 0]
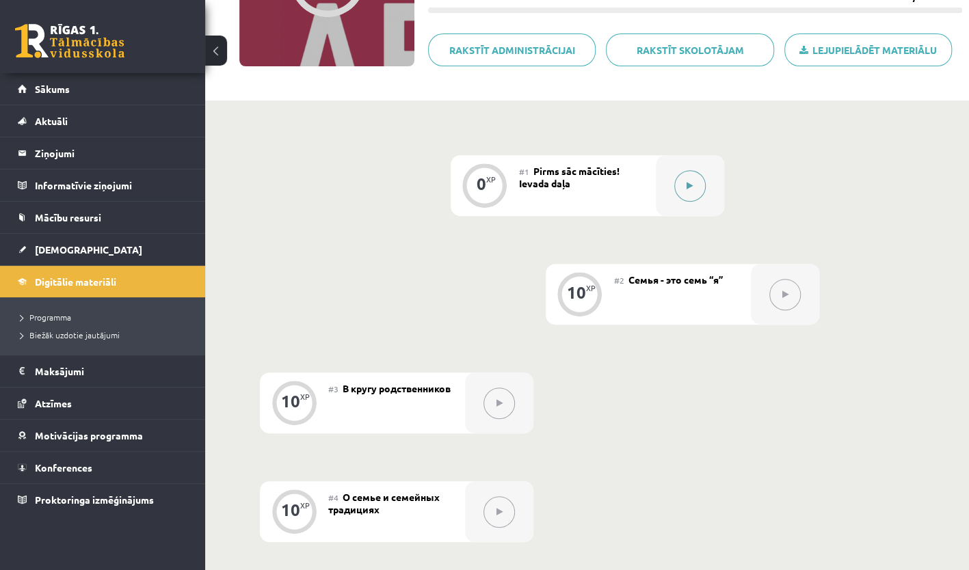
click at [689, 185] on icon at bounding box center [690, 186] width 6 height 8
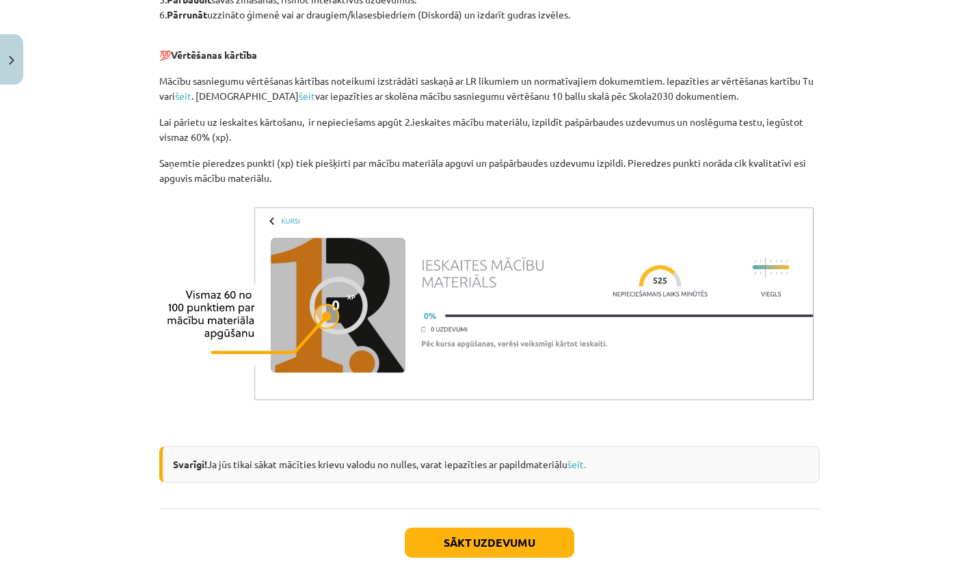
scroll to position [1053, 0]
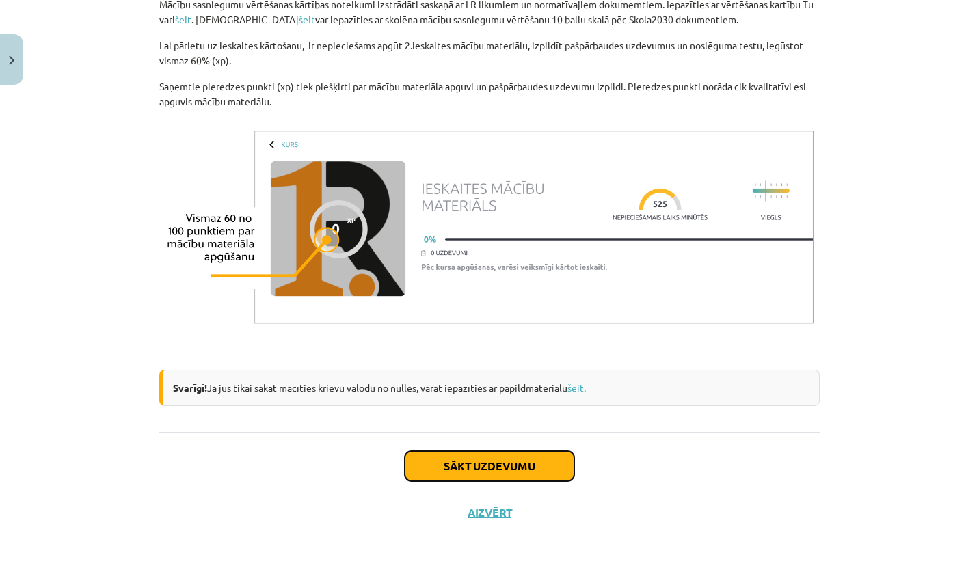
click at [531, 466] on button "Sākt uzdevumu" at bounding box center [490, 466] width 170 height 30
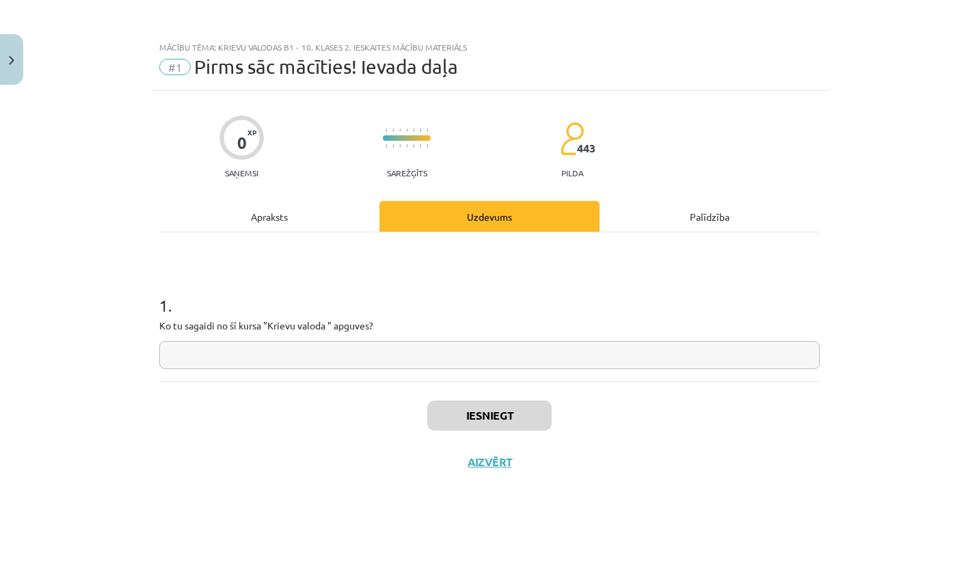
scroll to position [0, 0]
click at [461, 365] on input "text" at bounding box center [489, 355] width 661 height 28
click at [485, 415] on button "Iesniegt" at bounding box center [489, 416] width 124 height 30
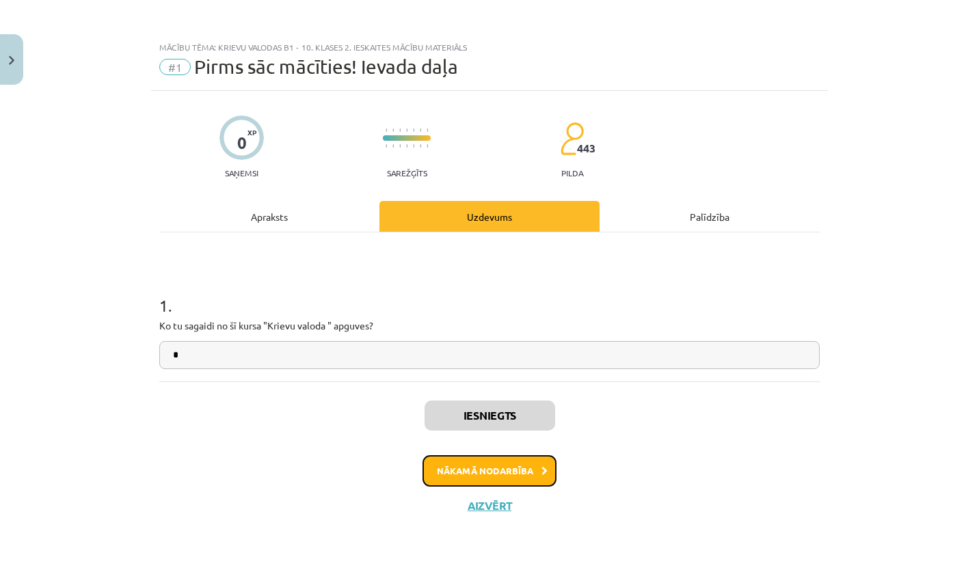
click at [527, 466] on button "Nākamā nodarbība" at bounding box center [490, 470] width 134 height 31
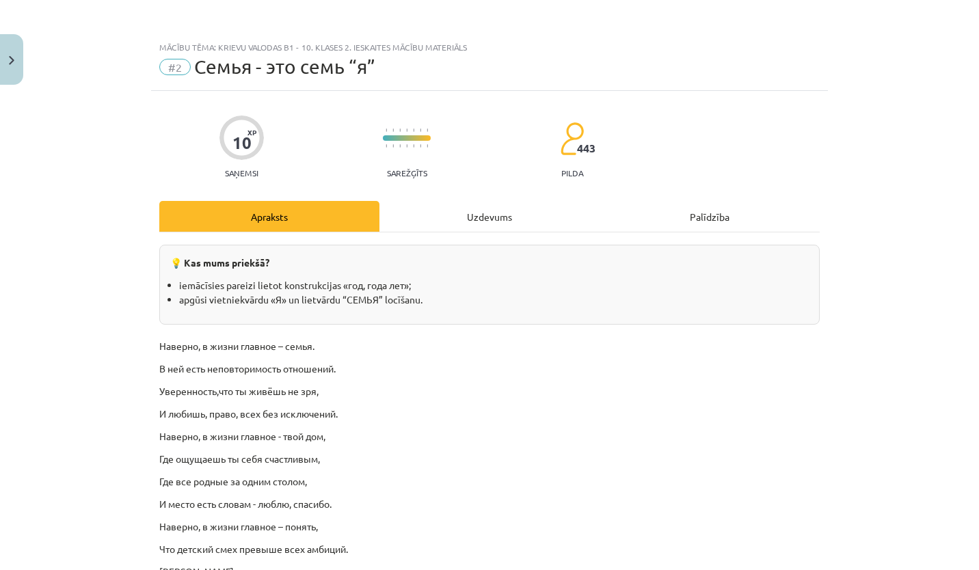
click at [518, 209] on div "Uzdevums" at bounding box center [490, 216] width 220 height 31
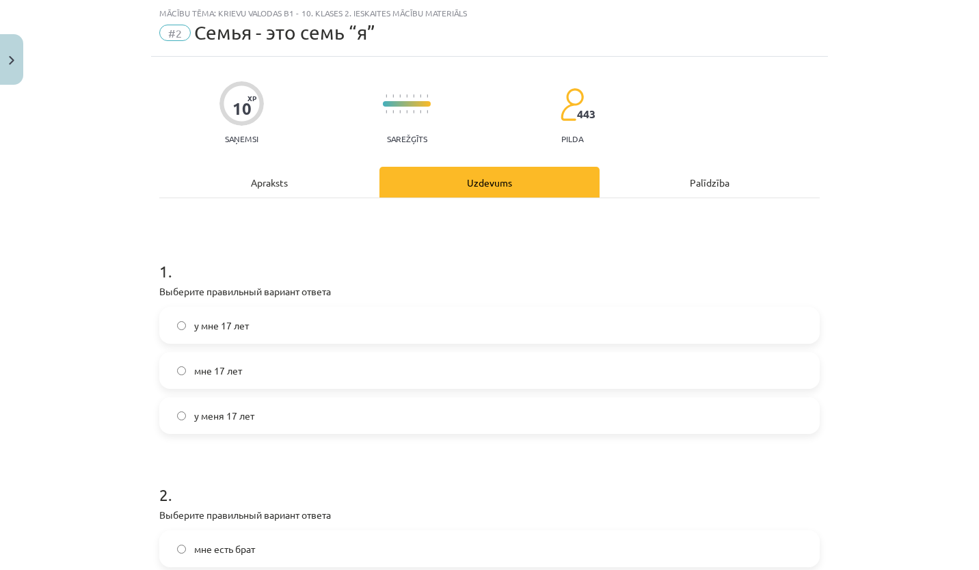
click at [239, 372] on label "мне 17 лет" at bounding box center [490, 371] width 658 height 34
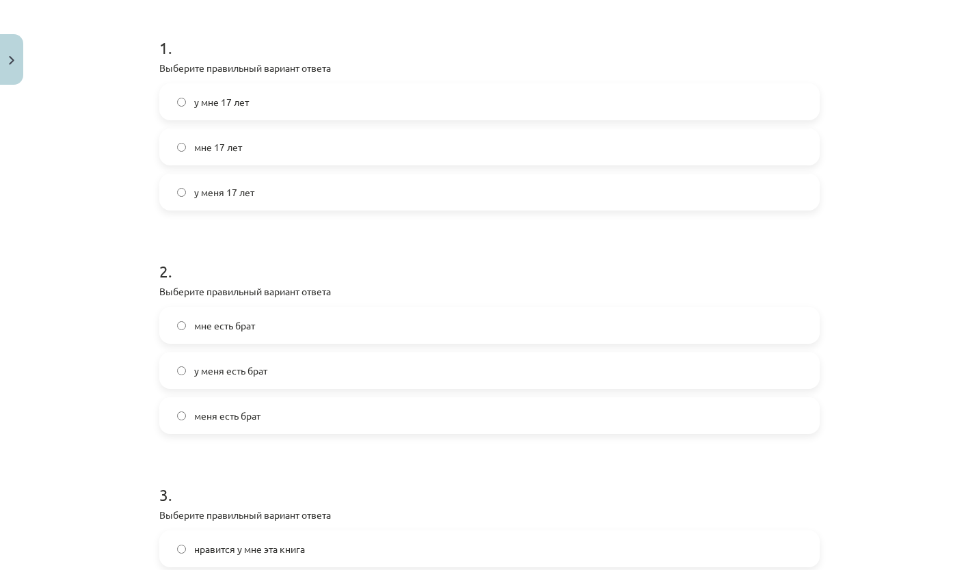
scroll to position [324, 0]
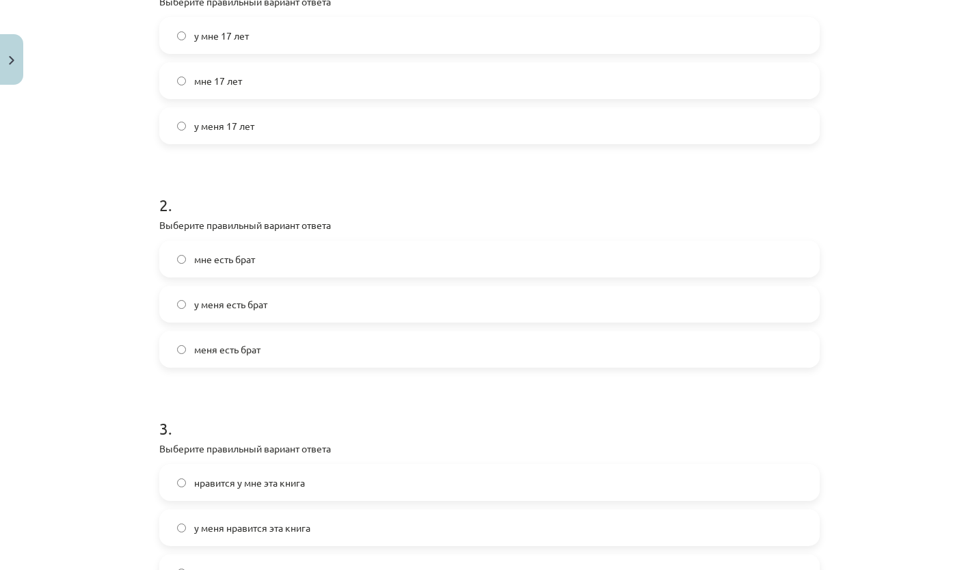
click at [254, 306] on span "у меня есть брат" at bounding box center [230, 304] width 73 height 14
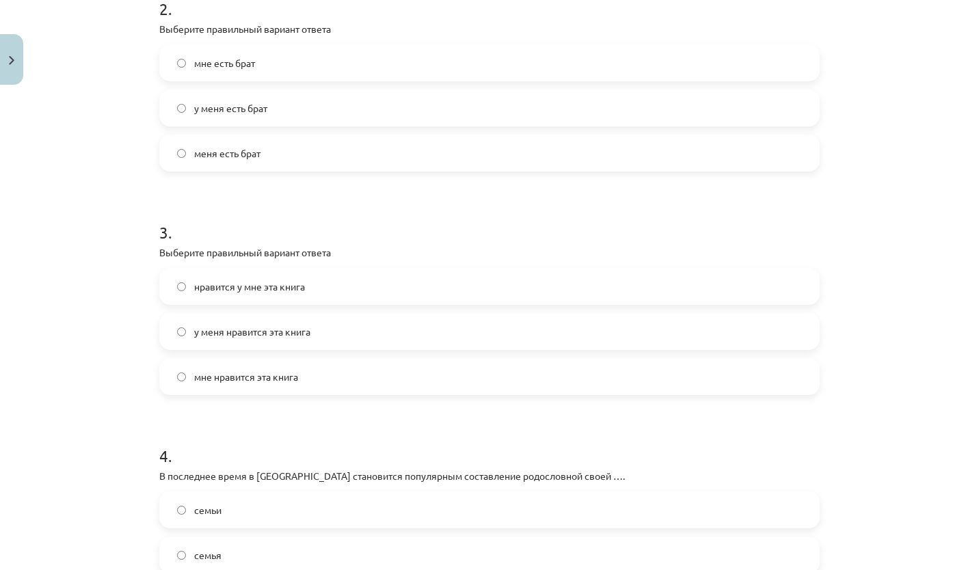
scroll to position [553, 0]
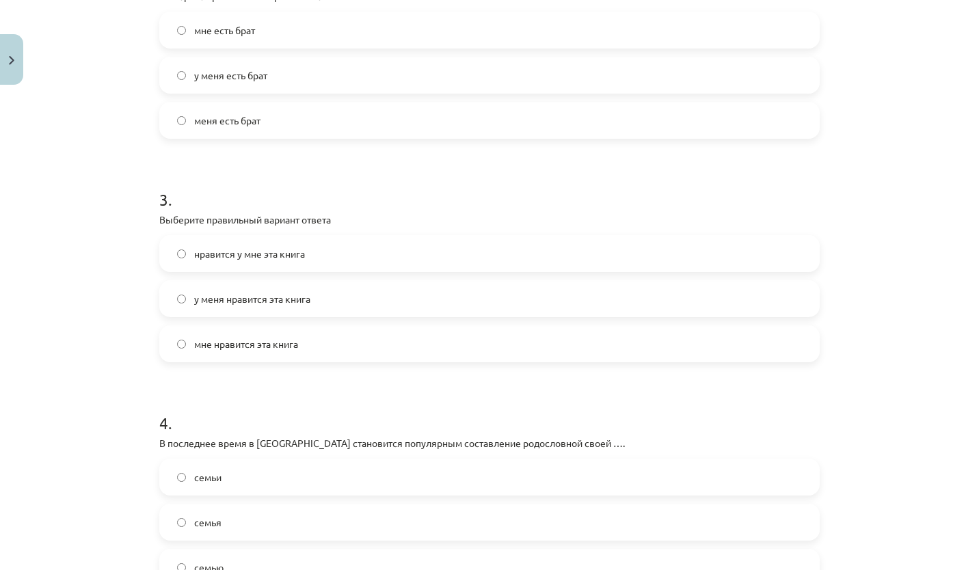
click at [327, 358] on label "мне нравится эта книга" at bounding box center [490, 344] width 658 height 34
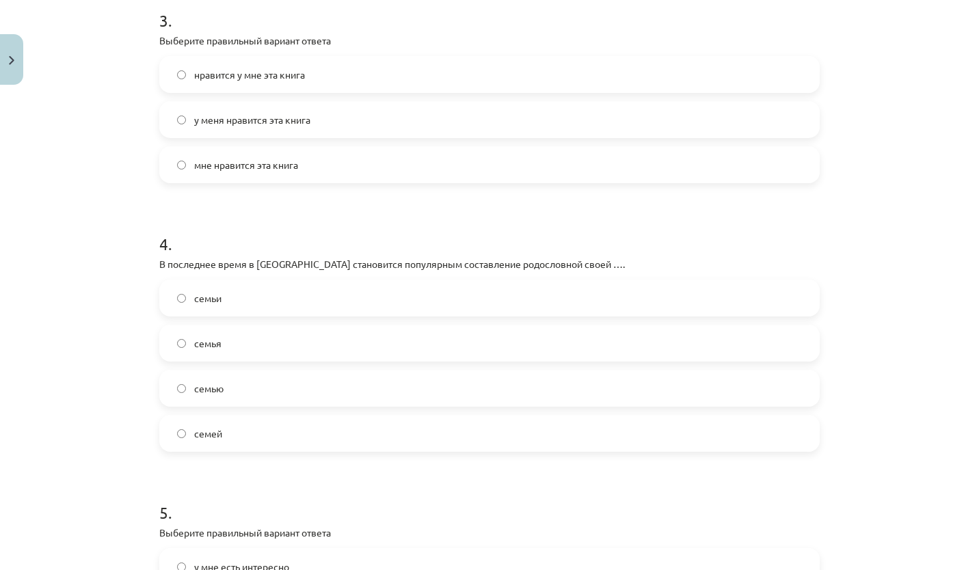
scroll to position [738, 0]
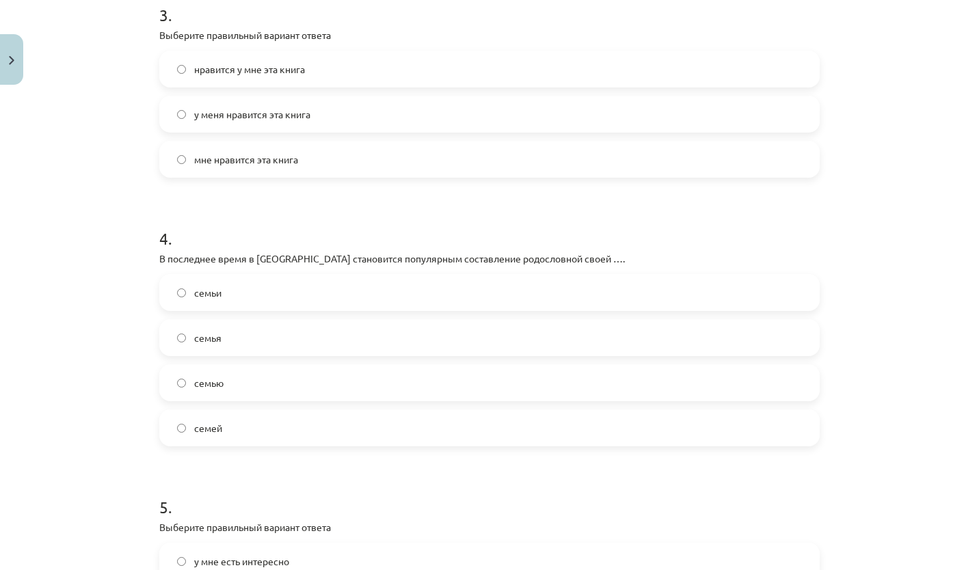
click at [239, 303] on label "семьи" at bounding box center [490, 293] width 658 height 34
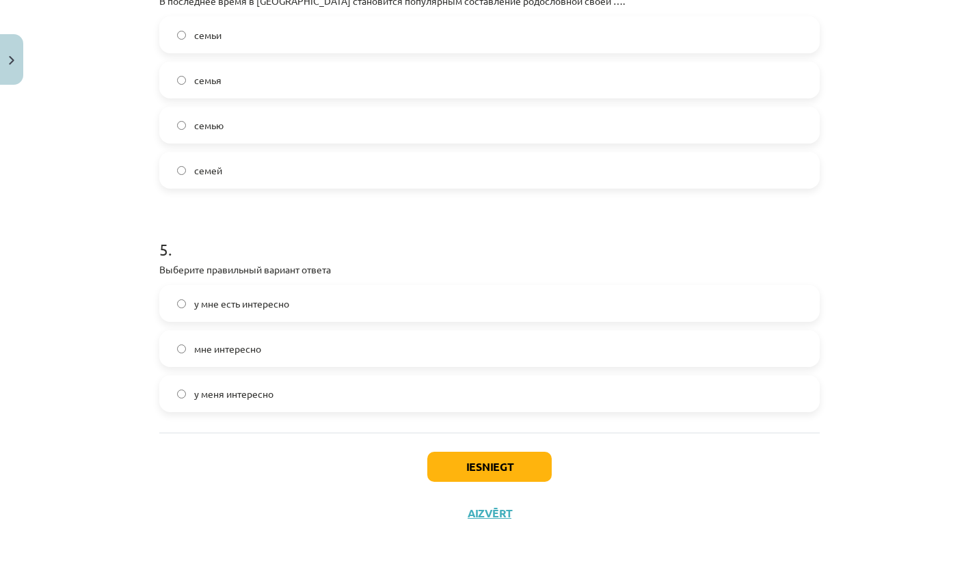
click at [271, 349] on label "мне интересно" at bounding box center [490, 349] width 658 height 34
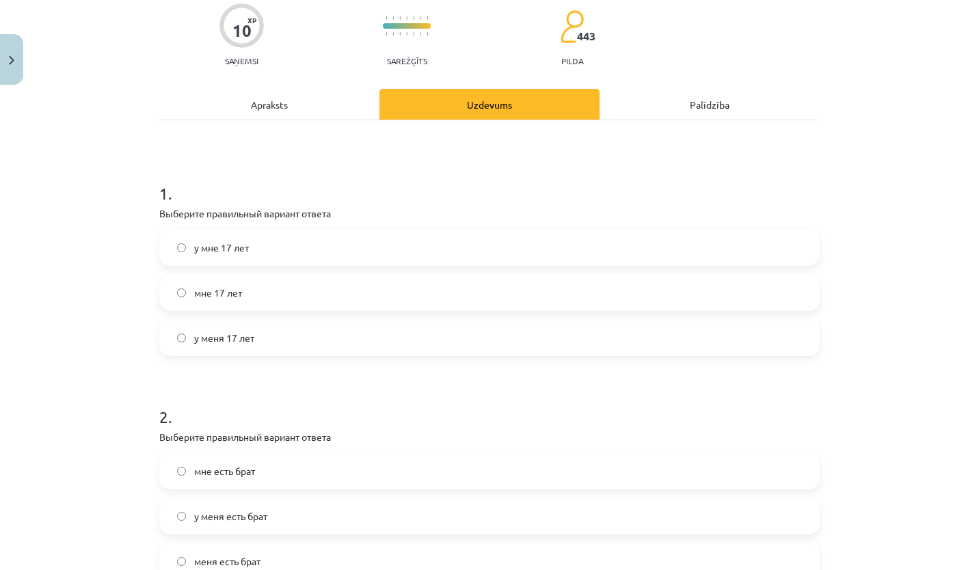
scroll to position [0, 0]
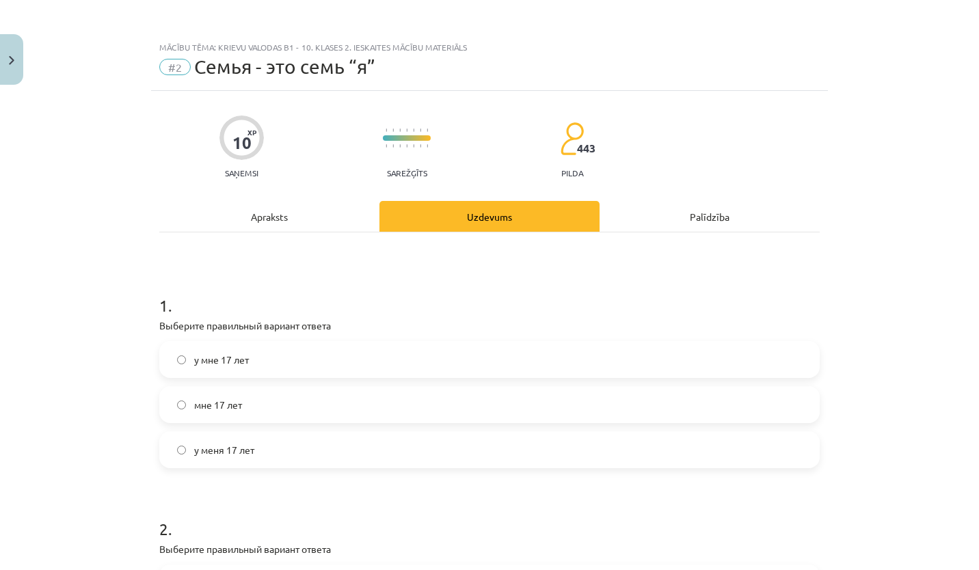
click at [346, 213] on div "Apraksts" at bounding box center [269, 216] width 220 height 31
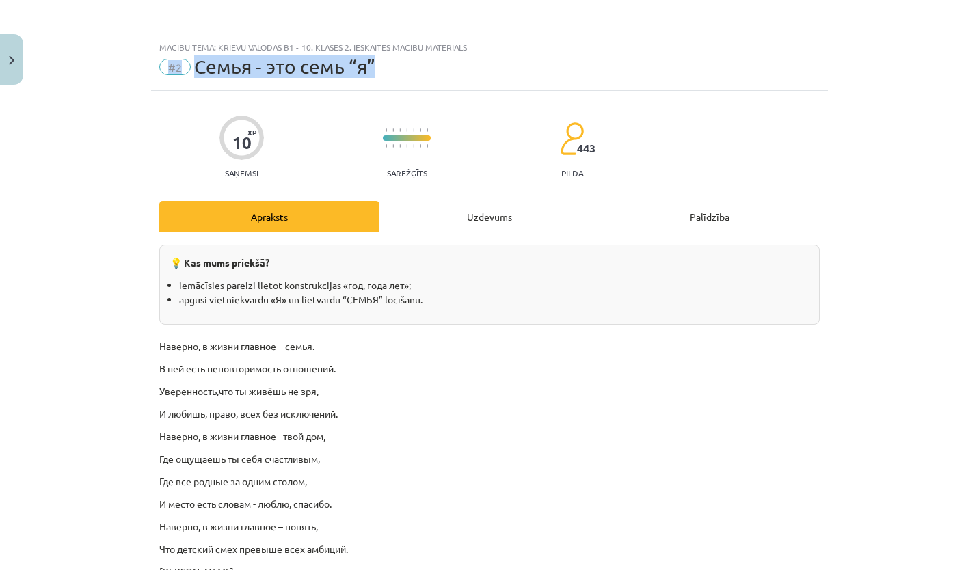
drag, startPoint x: 139, startPoint y: 70, endPoint x: 81, endPoint y: 114, distance: 72.9
click at [81, 114] on div "Mācību tēma: Krievu valodas b1 - 10. klases 2. ieskaites mācību materiāls #2 Се…" at bounding box center [489, 285] width 979 height 570
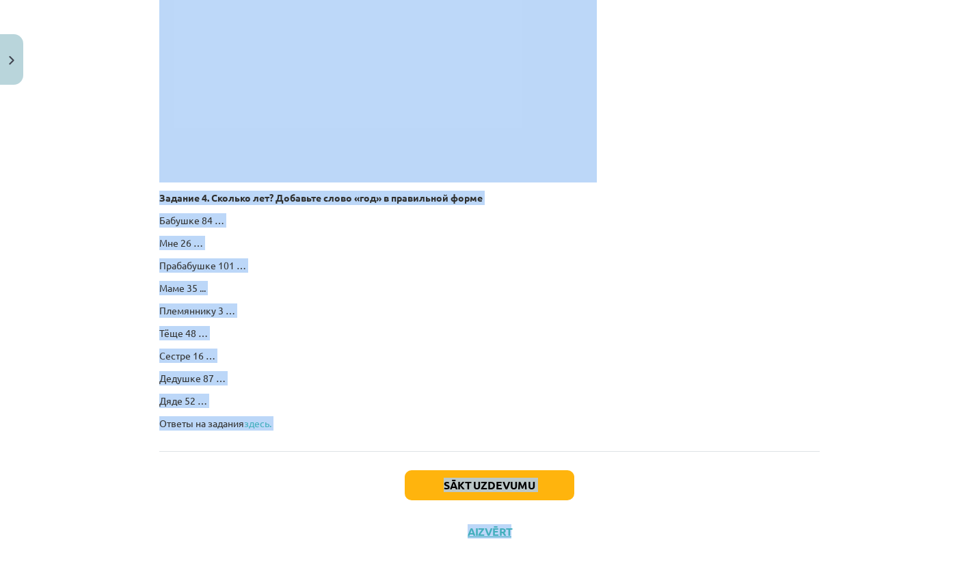
scroll to position [2322, 0]
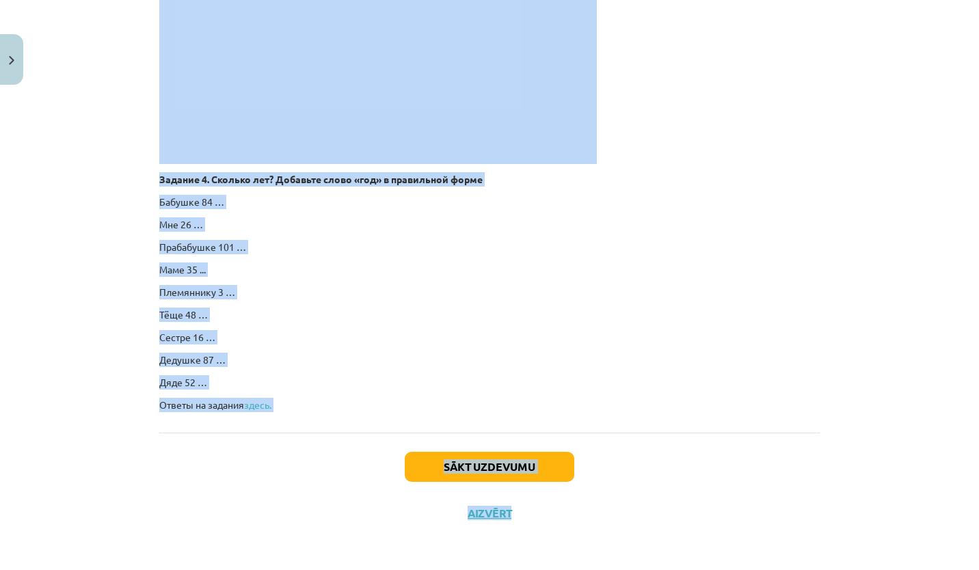
drag, startPoint x: 130, startPoint y: 103, endPoint x: 293, endPoint y: 403, distance: 341.2
click at [293, 403] on div "Mācību tēma: Krievu valodas b1 - 10. klases 2. ieskaites mācību materiāls #2 Се…" at bounding box center [489, 285] width 979 height 570
copy div "Наверно, в жизни главное – семья. В ней есть неповторимость отношений. Уверенно…"
click at [721, 341] on p "Сестре 16 …" at bounding box center [489, 337] width 661 height 14
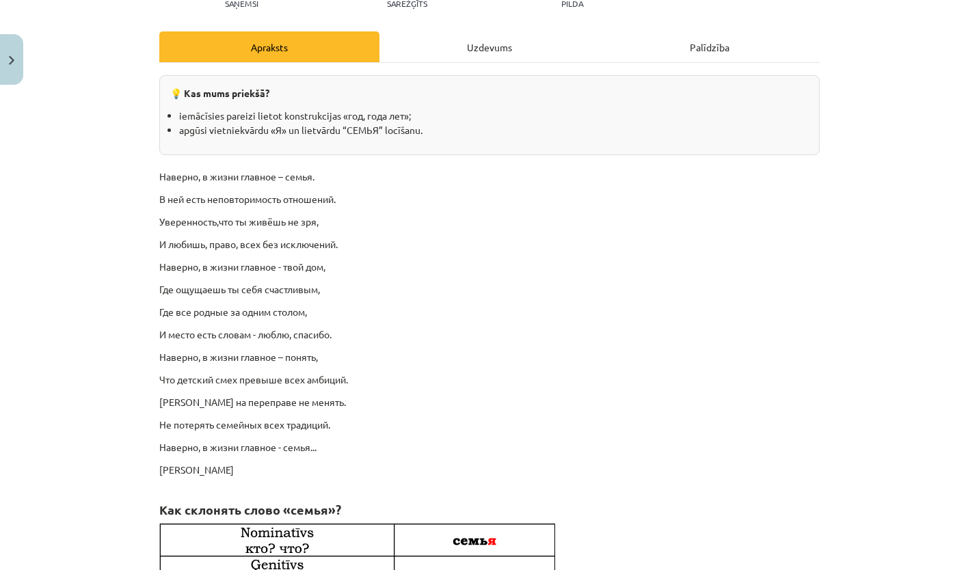
scroll to position [0, 0]
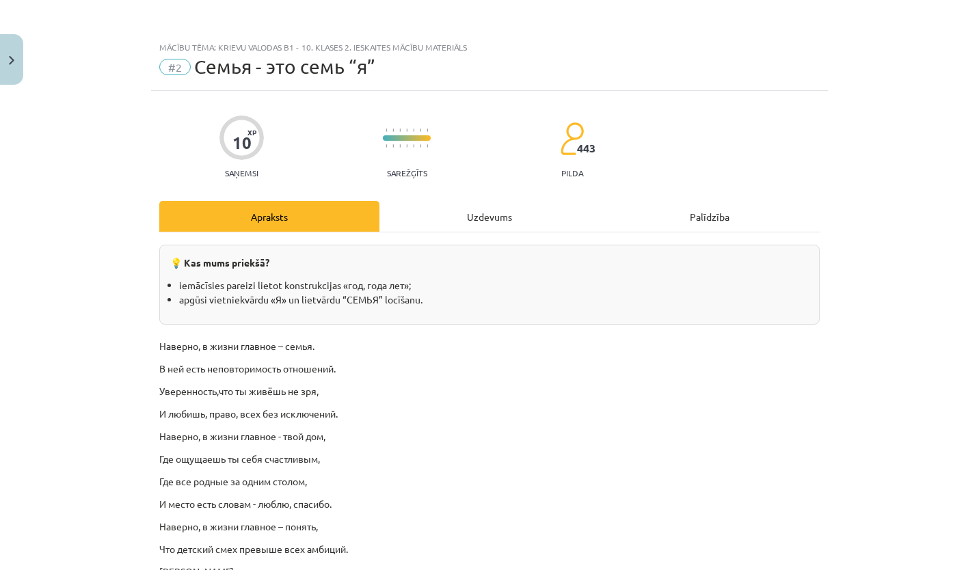
click at [499, 215] on div "Uzdevums" at bounding box center [490, 216] width 220 height 31
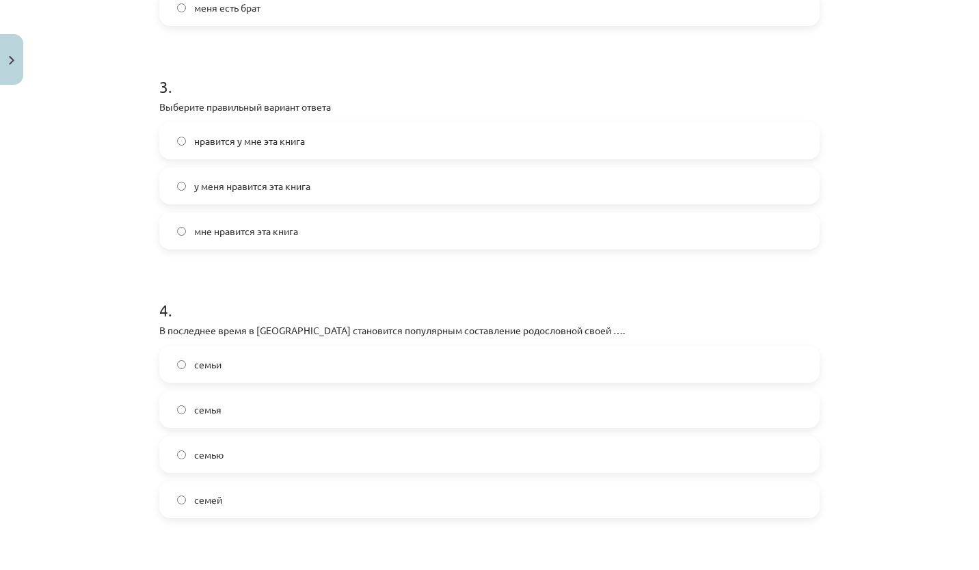
scroll to position [996, 0]
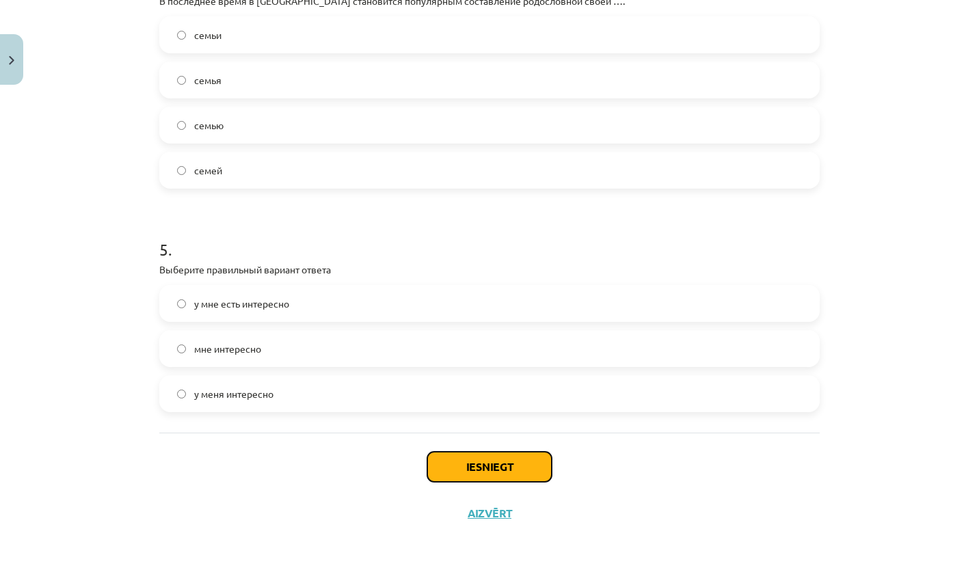
click at [527, 476] on button "Iesniegt" at bounding box center [489, 467] width 124 height 30
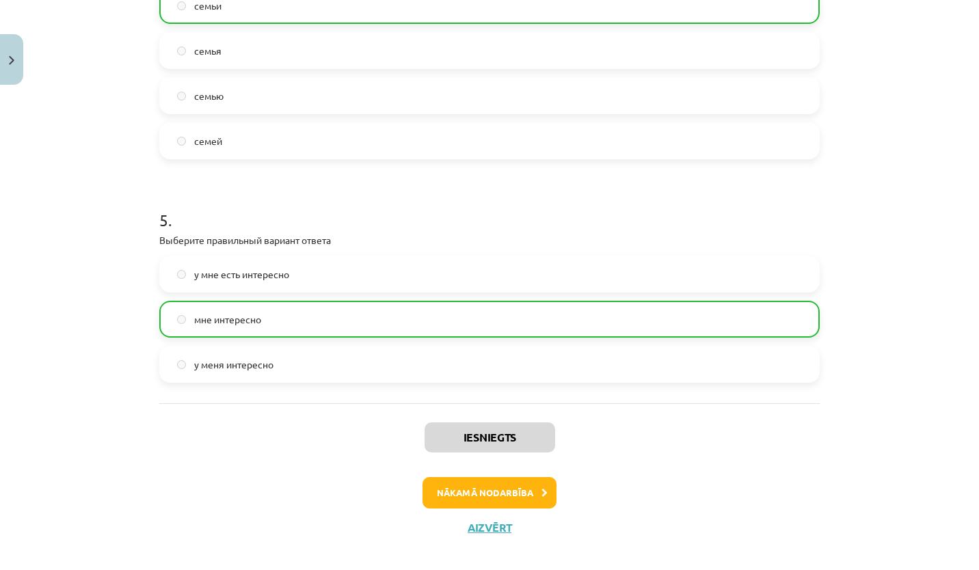
scroll to position [1038, 0]
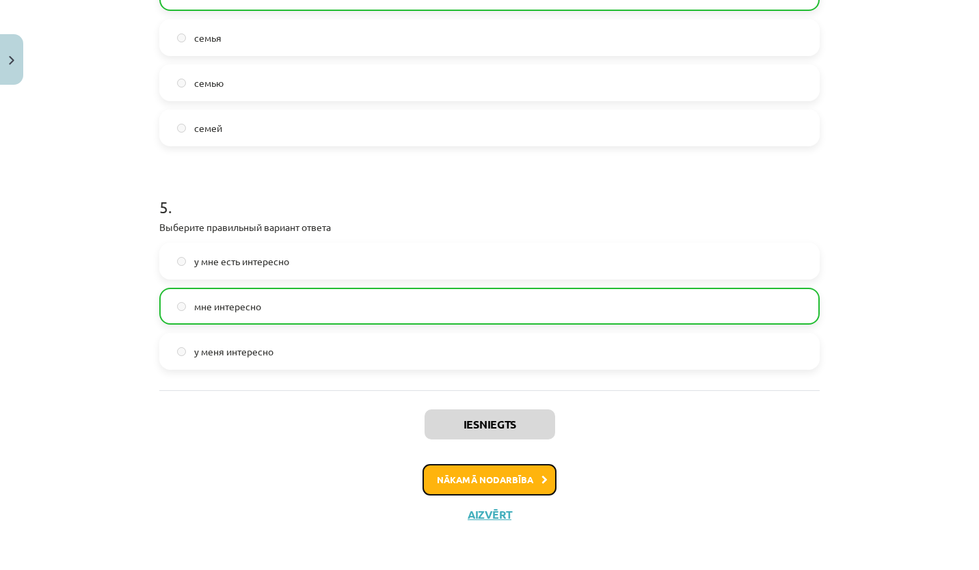
click at [522, 488] on button "Nākamā nodarbība" at bounding box center [490, 479] width 134 height 31
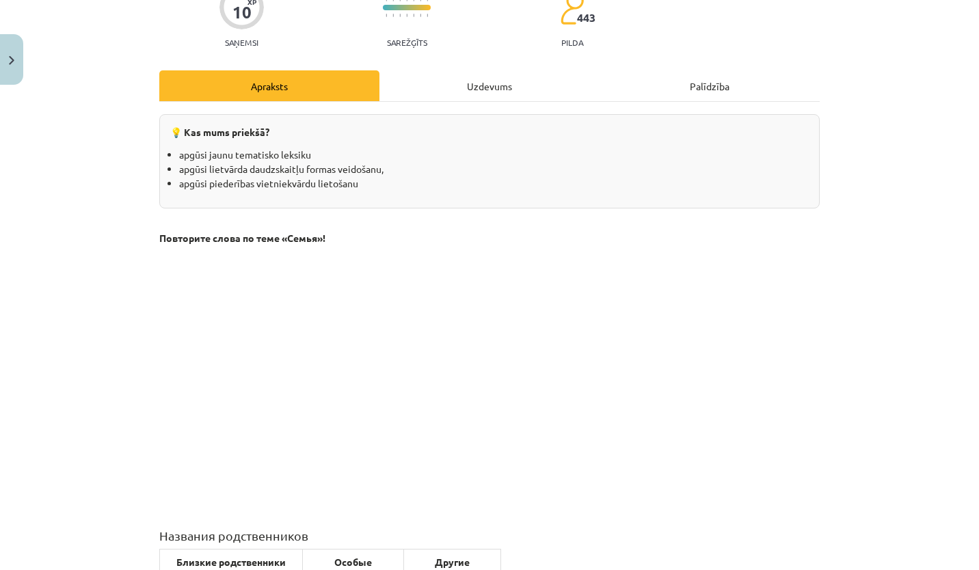
scroll to position [136, 0]
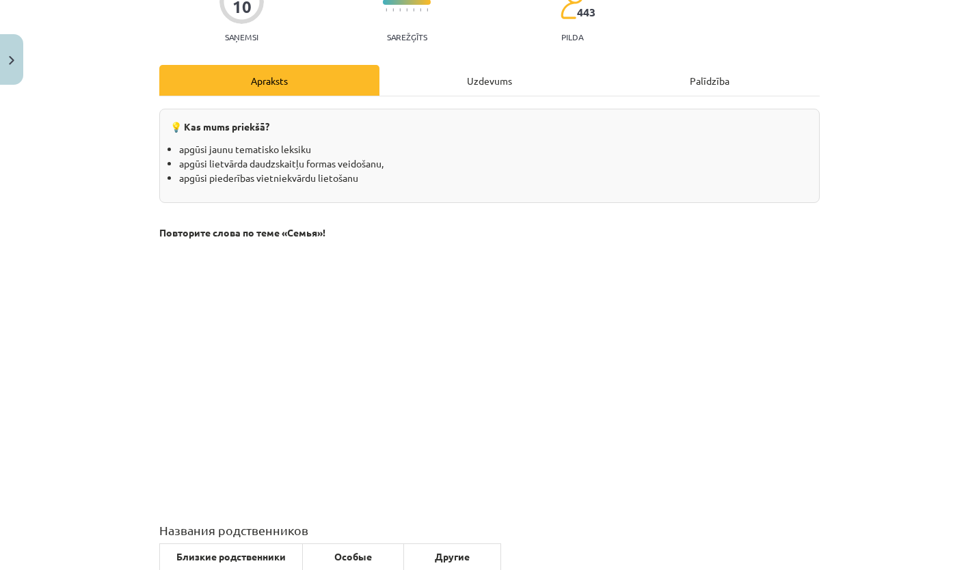
drag, startPoint x: 116, startPoint y: 215, endPoint x: 431, endPoint y: 237, distance: 316.0
click at [431, 237] on div "Mācību tēma: Krievu valodas b1 - 10. klases 2. ieskaites mācību materiāls #3 В …" at bounding box center [489, 285] width 979 height 570
click at [431, 237] on p "Повторите слова по теме «Семья»!" at bounding box center [489, 233] width 661 height 14
click at [135, 221] on div "Mācību tēma: Krievu valodas b1 - 10. klases 2. ieskaites mācību materiāls #3 В …" at bounding box center [489, 285] width 979 height 570
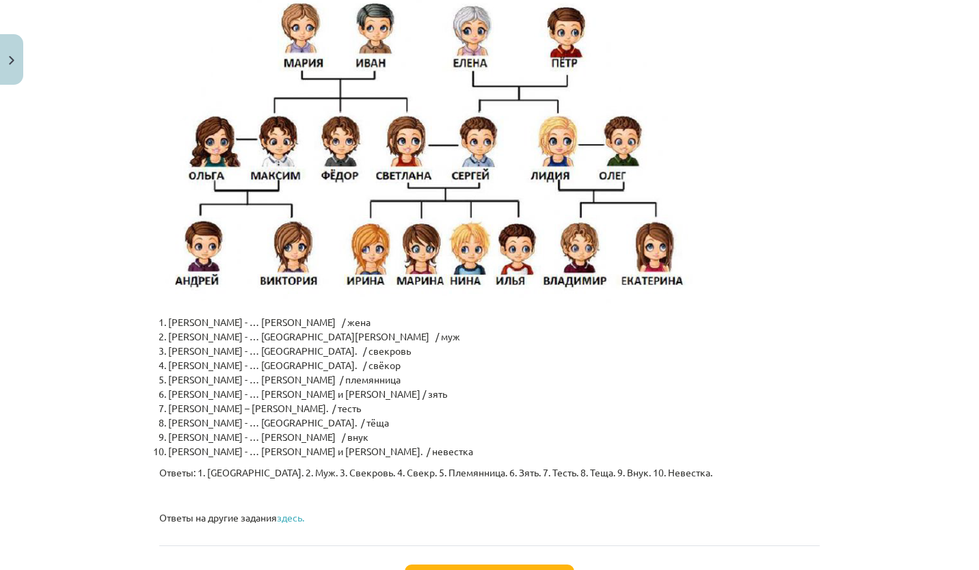
scroll to position [3243, 0]
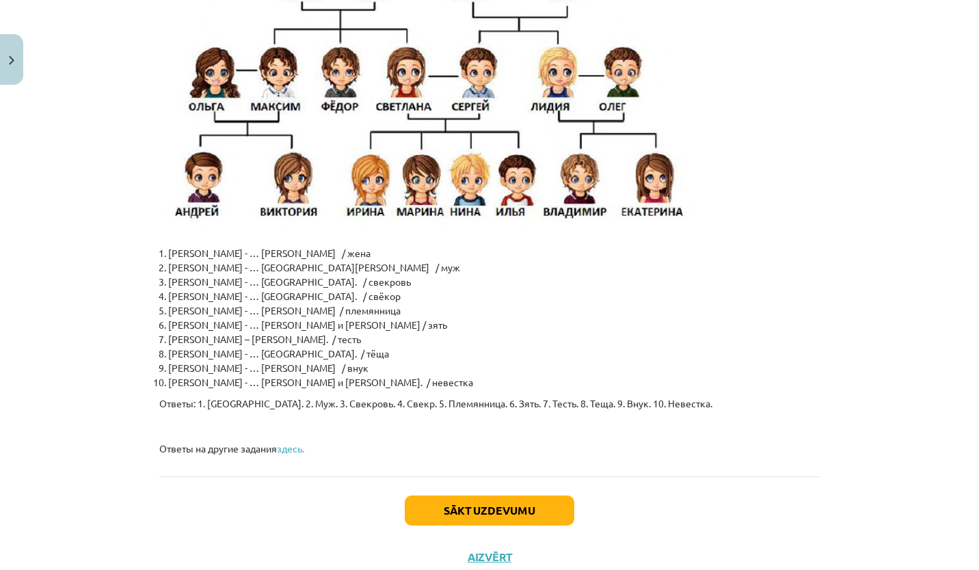
drag, startPoint x: 141, startPoint y: 226, endPoint x: 667, endPoint y: 416, distance: 559.8
click at [667, 416] on div "Mācību tēma: Krievu valodas b1 - 10. klases 2. ieskaites mācību materiāls #3 В …" at bounding box center [489, 285] width 979 height 570
copy div "Повторите слова по теме «Семья»! Названия родственников Близкие родственники Ос…"
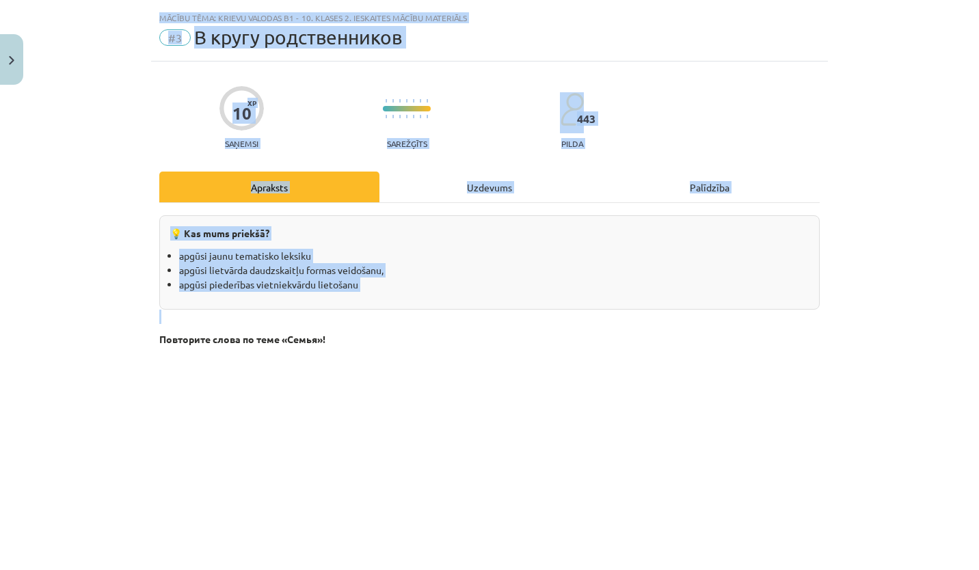
scroll to position [29, 0]
copy div "Повторите слова по теме «Семья»! Названия родственников Близкие родственники Ос…"
click at [852, 454] on div "Mācību tēma: Krievu valodas b1 - 10. klases 2. ieskaites mācību materiāls #3 В …" at bounding box center [489, 285] width 979 height 570
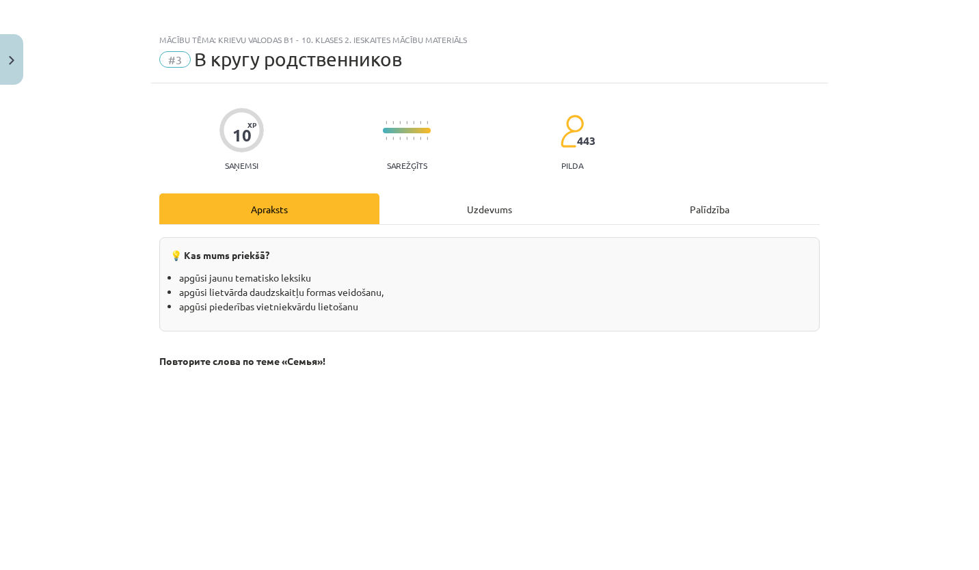
scroll to position [0, 0]
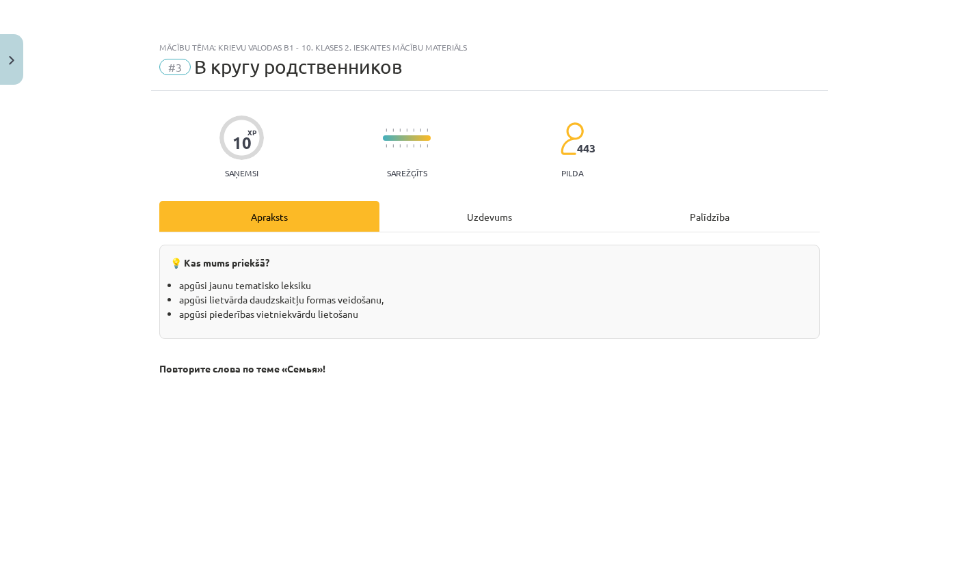
click at [507, 217] on div "Uzdevums" at bounding box center [490, 216] width 220 height 31
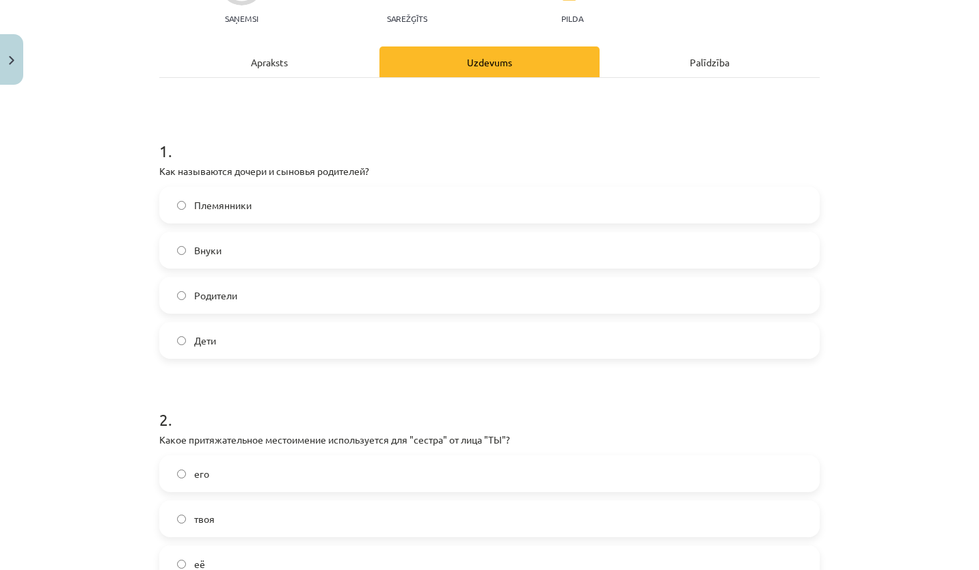
scroll to position [156, 0]
click at [239, 338] on label "Дети" at bounding box center [490, 339] width 658 height 34
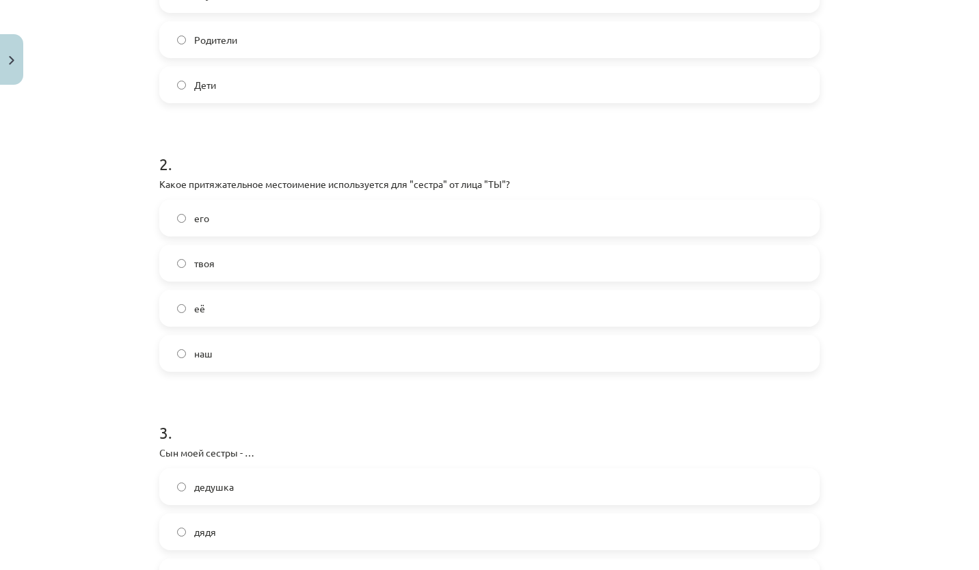
scroll to position [413, 0]
click at [229, 306] on label "её" at bounding box center [490, 306] width 658 height 34
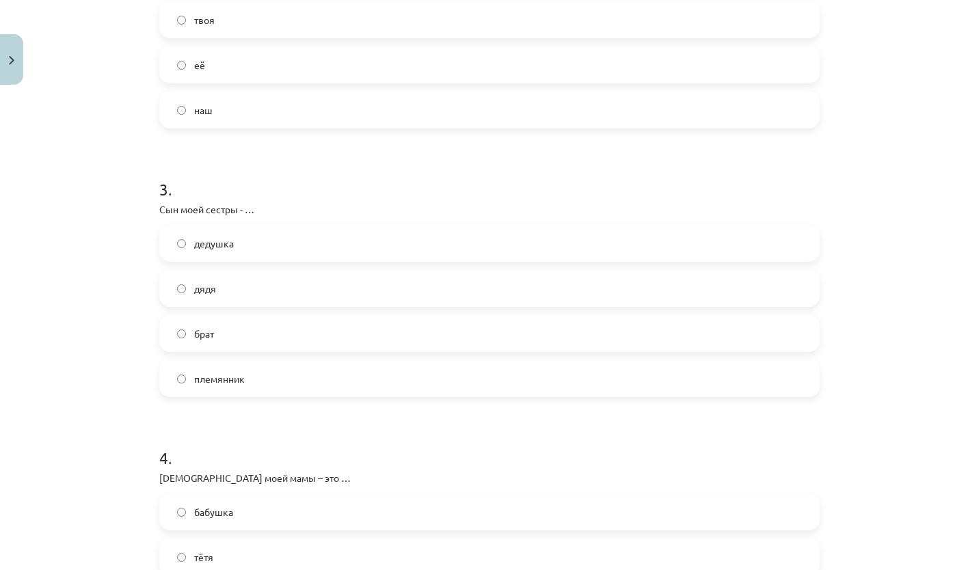
scroll to position [656, 0]
click at [265, 388] on label "племянник" at bounding box center [490, 377] width 658 height 34
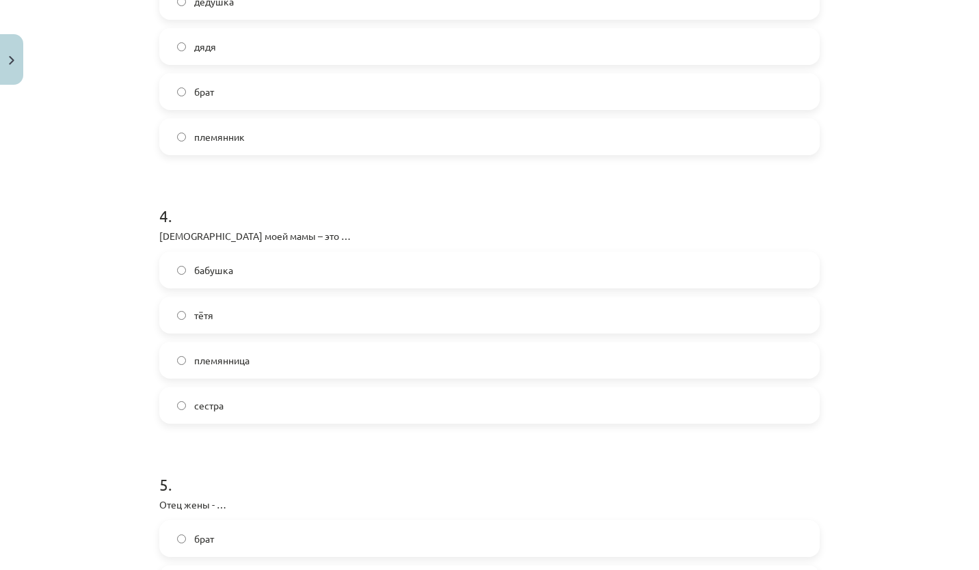
scroll to position [907, 0]
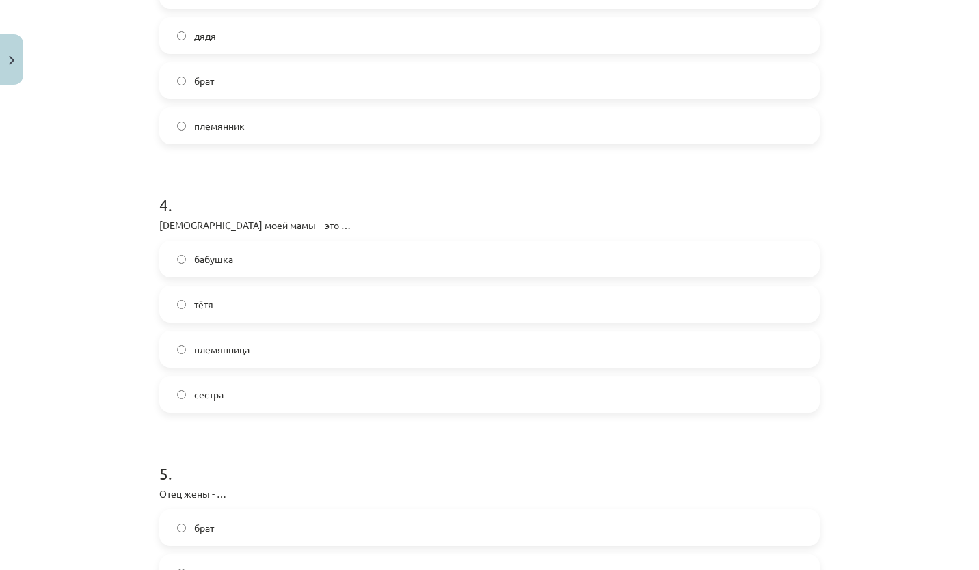
click at [232, 263] on label "бабушка" at bounding box center [490, 259] width 658 height 34
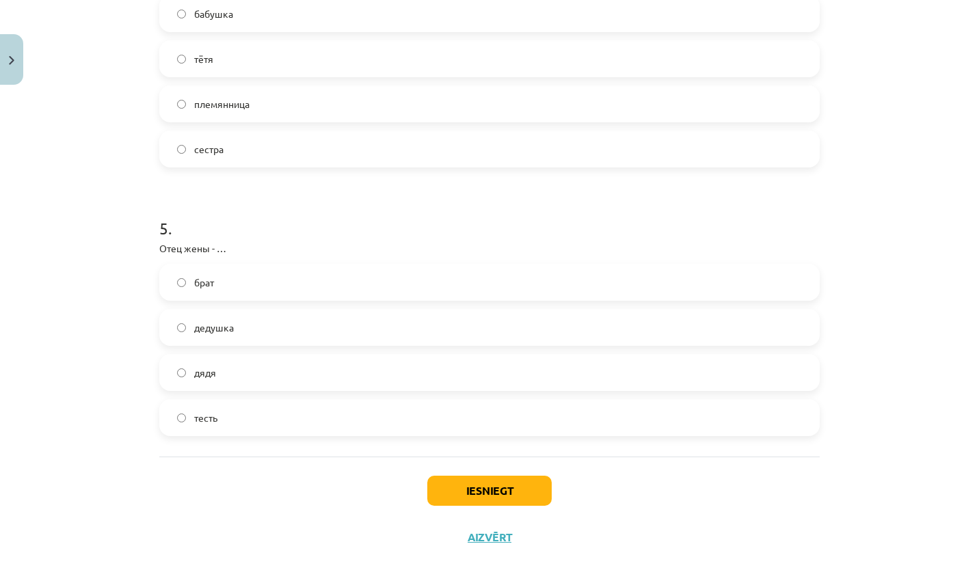
scroll to position [1158, 0]
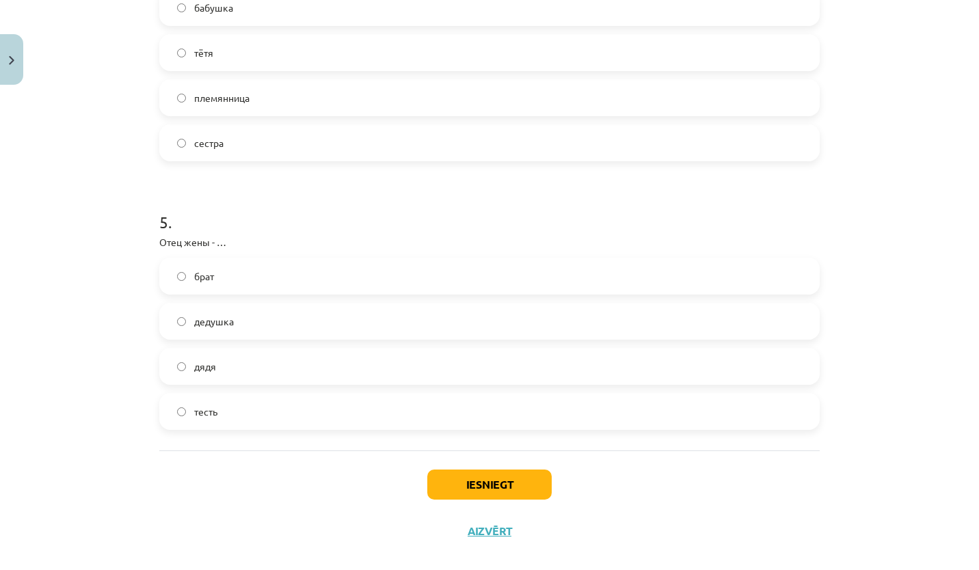
click at [340, 414] on label "тесть" at bounding box center [490, 412] width 658 height 34
click at [494, 493] on button "Iesniegt" at bounding box center [489, 485] width 124 height 30
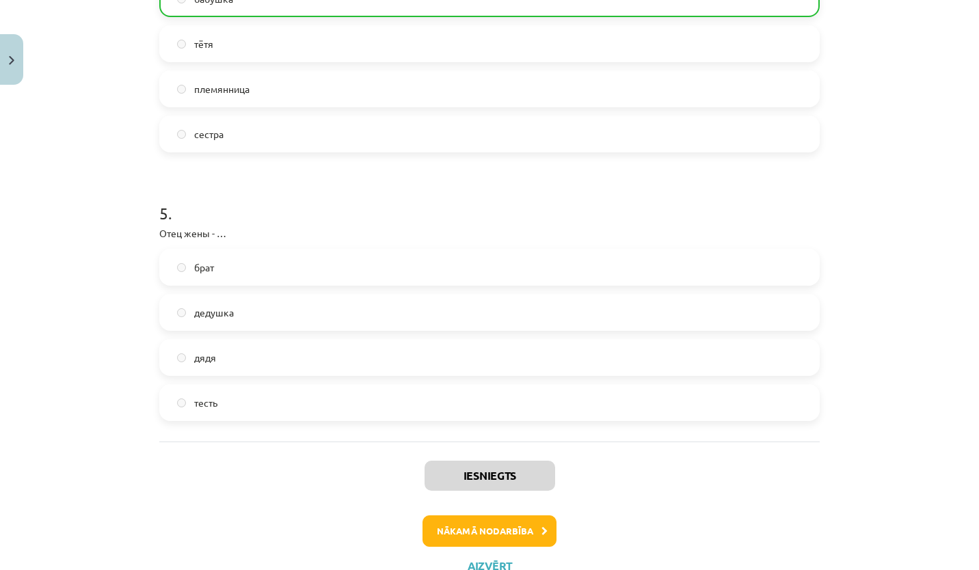
scroll to position [1166, 0]
click at [261, 405] on label "тесть" at bounding box center [490, 404] width 658 height 34
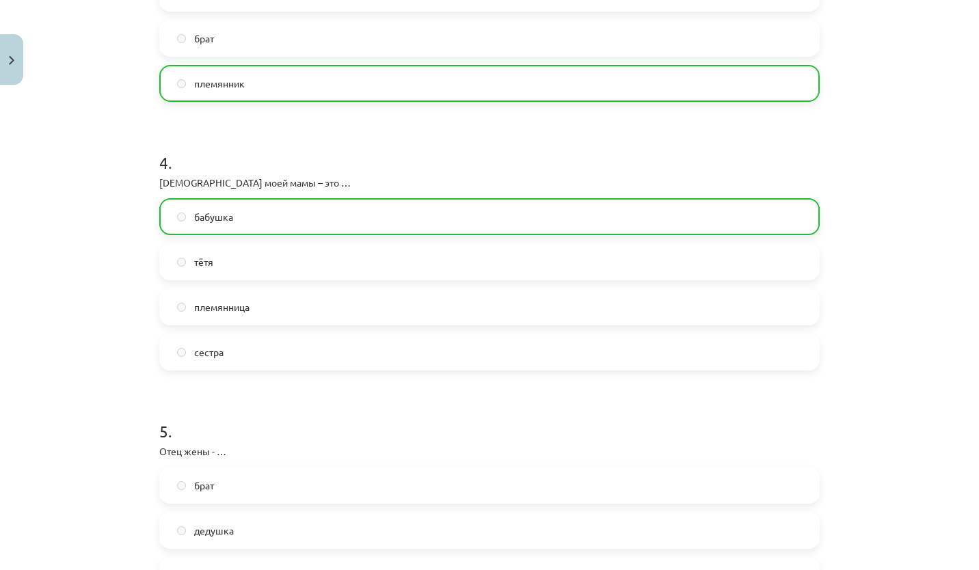
scroll to position [1219, 0]
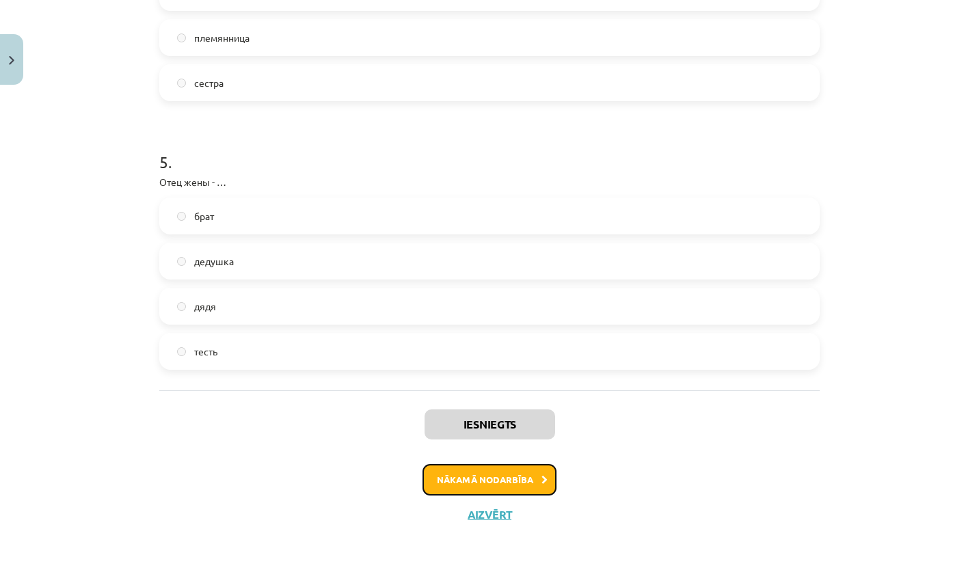
click at [518, 477] on button "Nākamā nodarbība" at bounding box center [490, 479] width 134 height 31
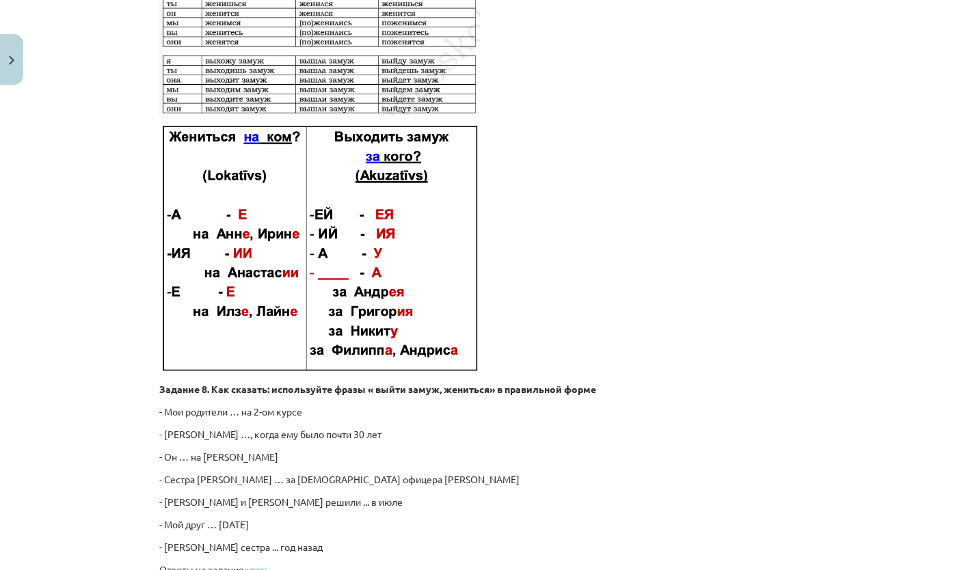
scroll to position [2040, 0]
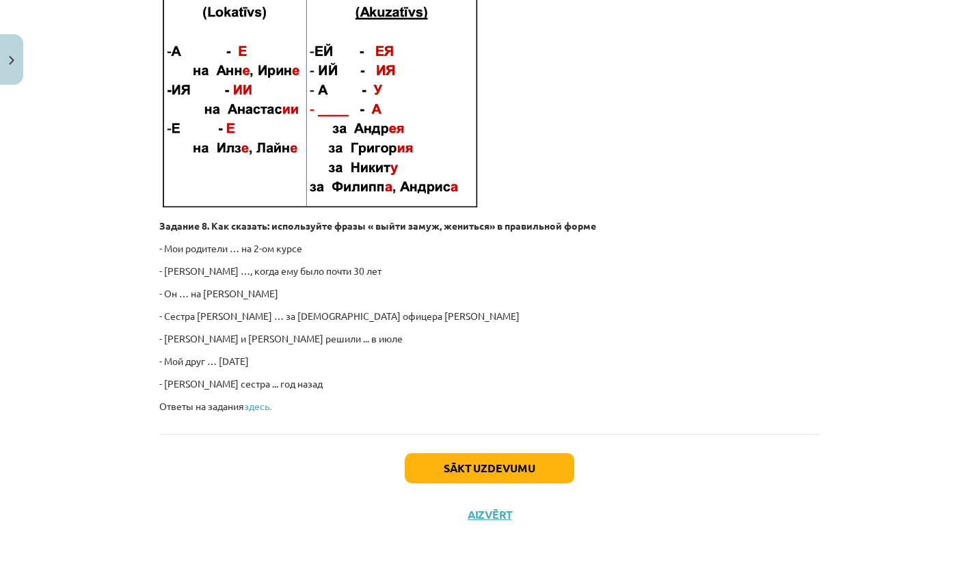
drag, startPoint x: 123, startPoint y: 296, endPoint x: 280, endPoint y: 414, distance: 196.8
click at [280, 414] on div "Mācību tēma: Krievu valodas b1 - 10. klases 2. ieskaites mācību materiāls #4 О …" at bounding box center [489, 285] width 979 height 570
copy div "Задание 7. Знаете эти слова? Найдите соответствия Ах, эта свадьба! Традиция отм…"
click at [631, 357] on html "0 Dāvanas 414 mP 385 xp Anastasija Midlbruka Sākums Aktuāli Kā mācīties eSKOLĀ …" at bounding box center [489, 72] width 979 height 570
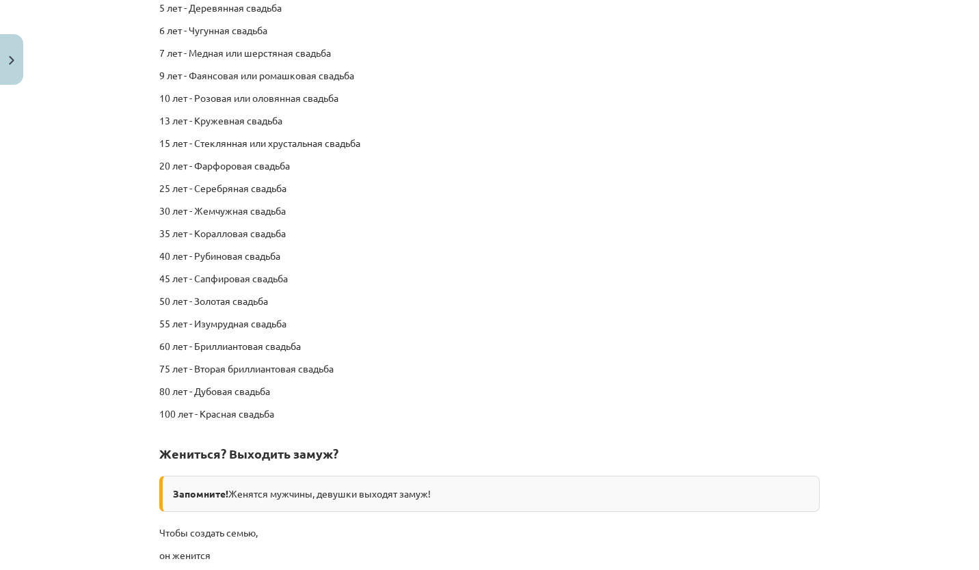
scroll to position [0, 0]
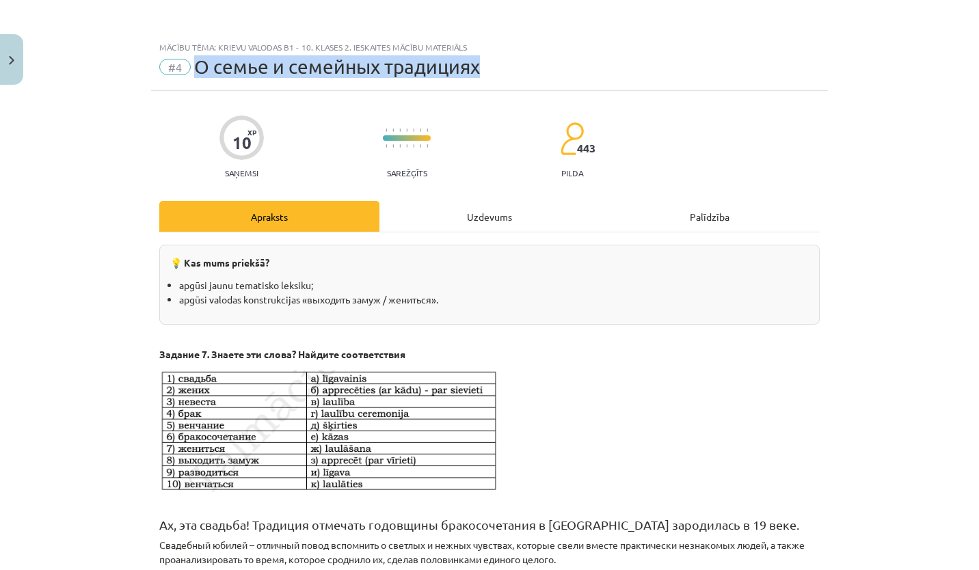
drag, startPoint x: 496, startPoint y: 68, endPoint x: 196, endPoint y: 72, distance: 300.9
click at [196, 72] on div "#4 О семье и семейных традициях" at bounding box center [489, 67] width 661 height 22
copy span "О семье и семейных традициях"
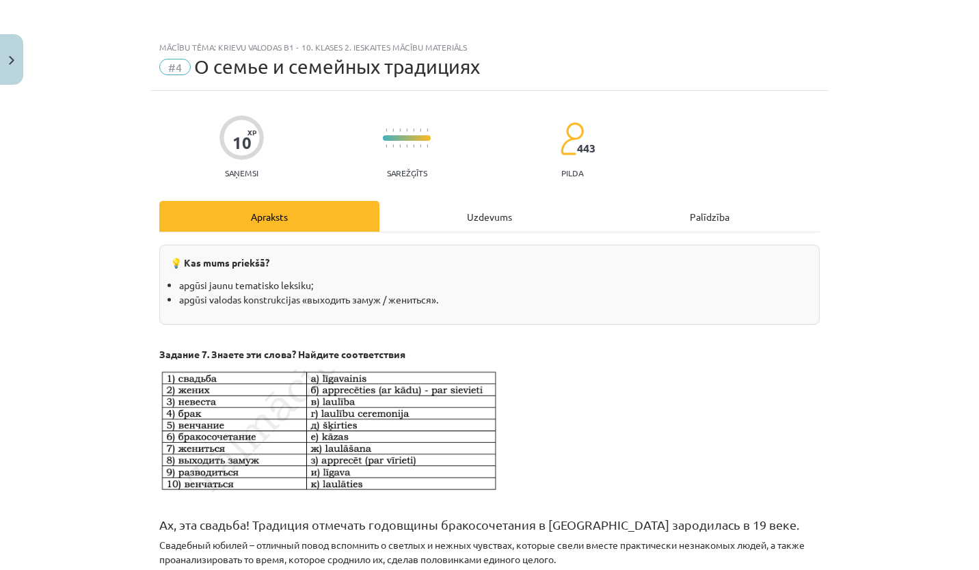
click at [652, 376] on p at bounding box center [489, 431] width 661 height 122
click at [515, 225] on div "Uzdevums" at bounding box center [490, 216] width 220 height 31
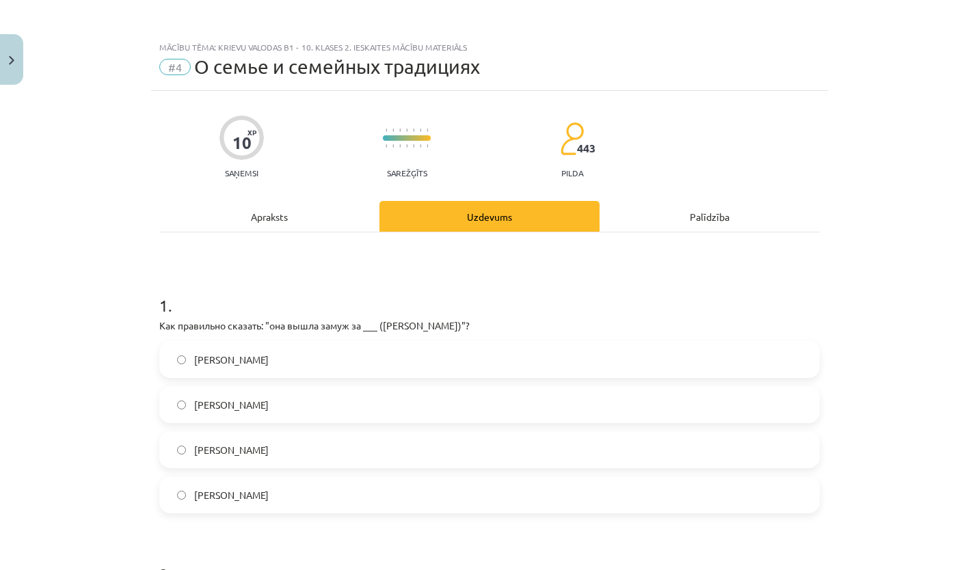
scroll to position [34, 0]
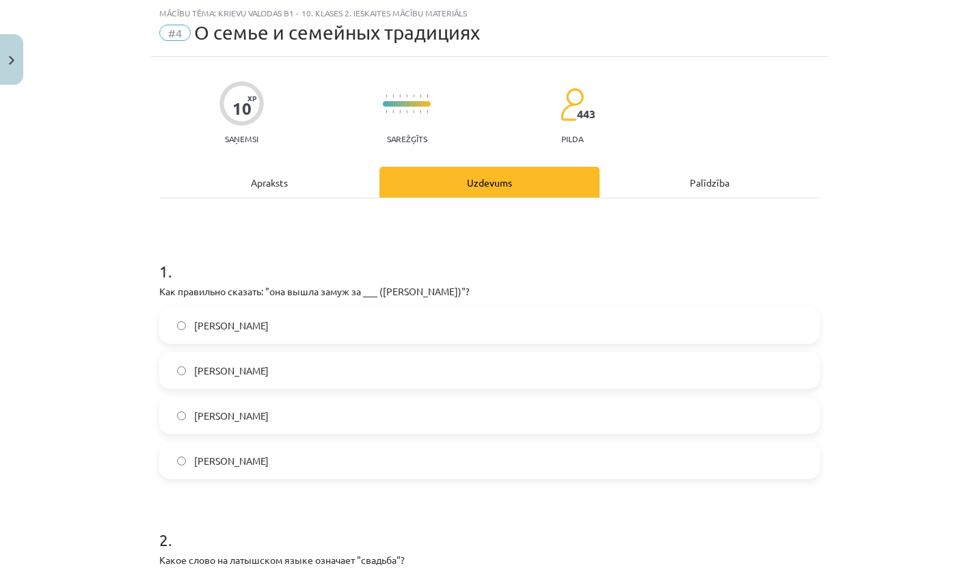
click at [253, 336] on label "Андрея" at bounding box center [490, 325] width 658 height 34
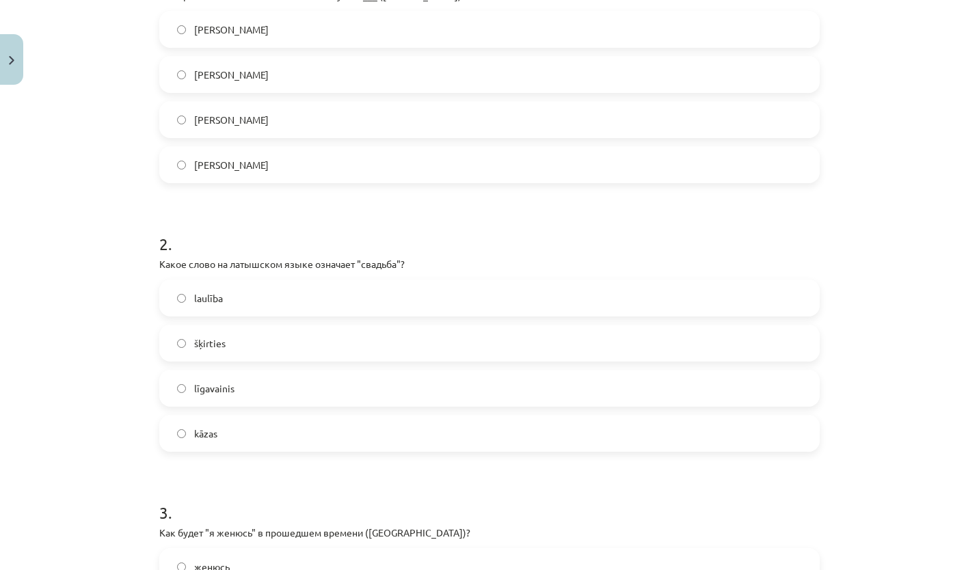
scroll to position [402, 0]
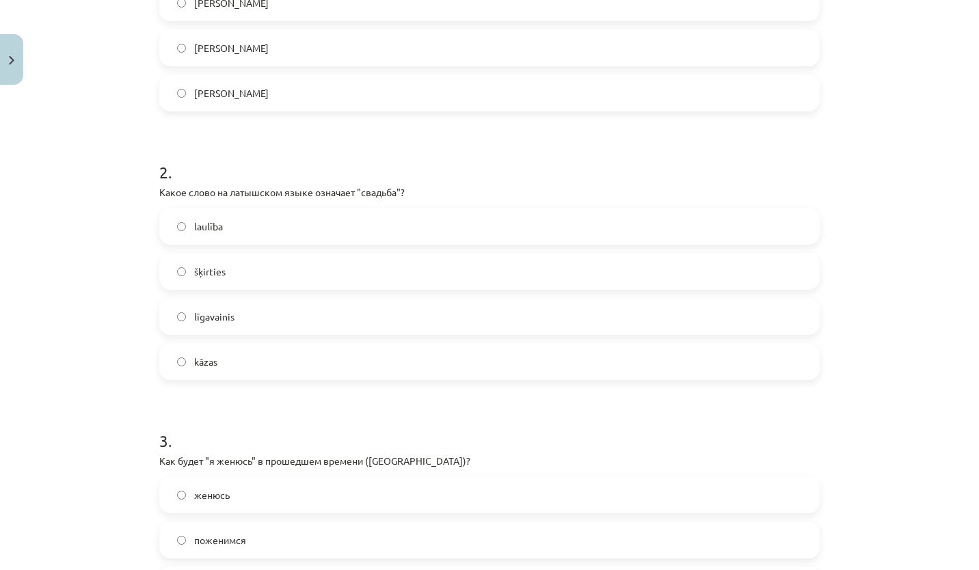
click at [331, 366] on label "kāzas" at bounding box center [490, 362] width 658 height 34
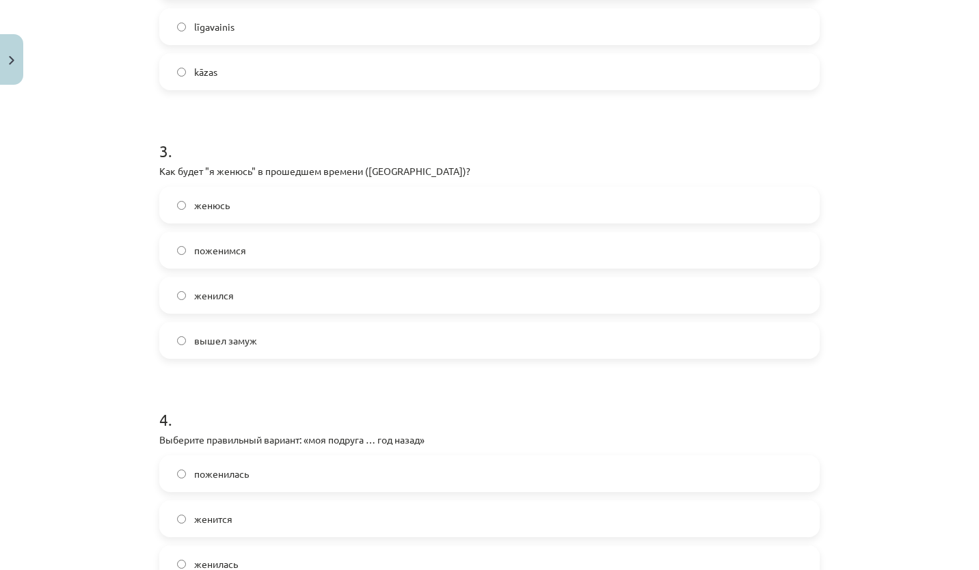
scroll to position [697, 0]
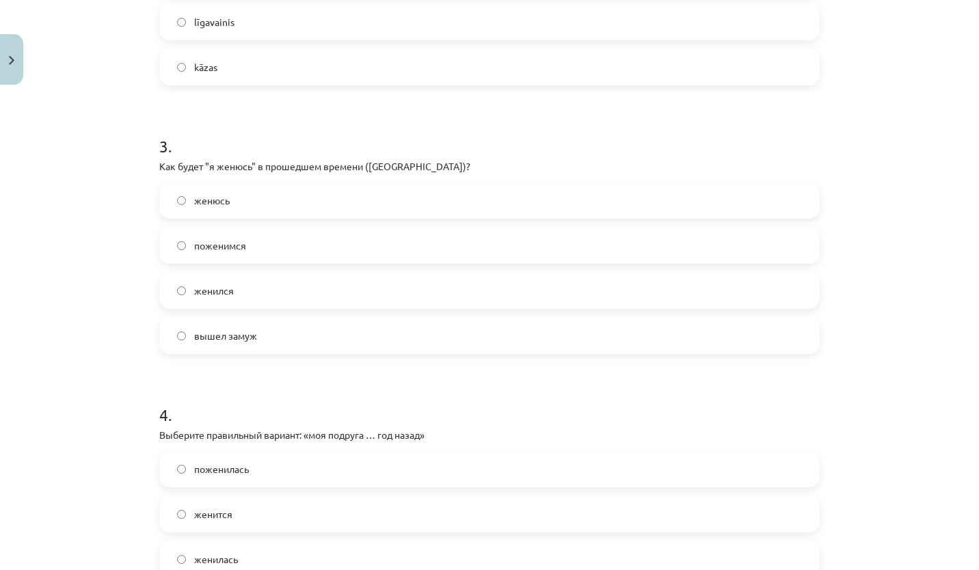
click at [236, 279] on label "женился" at bounding box center [490, 291] width 658 height 34
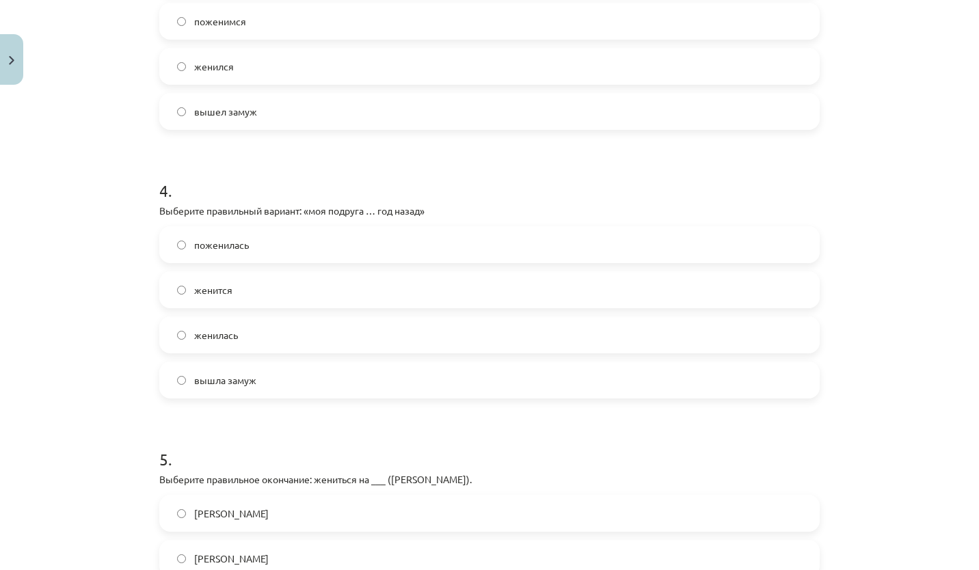
scroll to position [643, 0]
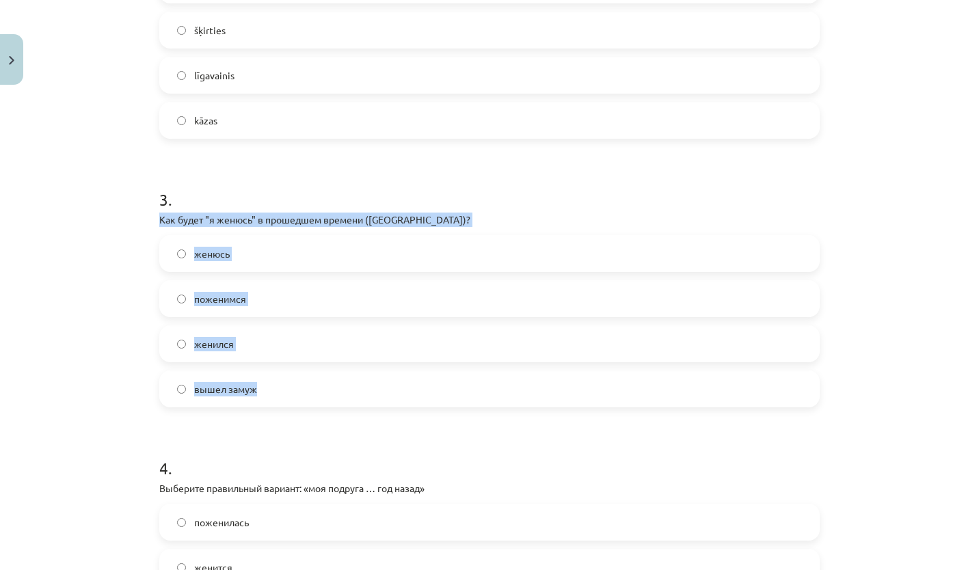
drag, startPoint x: 153, startPoint y: 209, endPoint x: 330, endPoint y: 393, distance: 255.4
click at [330, 393] on div "10 XP Saņemsi Sarežģīts 443 pilda Apraksts Uzdevums Palīdzība 1 . Как правильно…" at bounding box center [489, 258] width 677 height 1622
copy div "Как будет "я женюсь" в прошедшем времени (Pagātnē)? женюсь поженимся женился вы…"
click at [89, 340] on div "Mācību tēma: Krievu valodas b1 - 10. klases 2. ieskaites mācību materiāls #4 О …" at bounding box center [489, 285] width 979 height 570
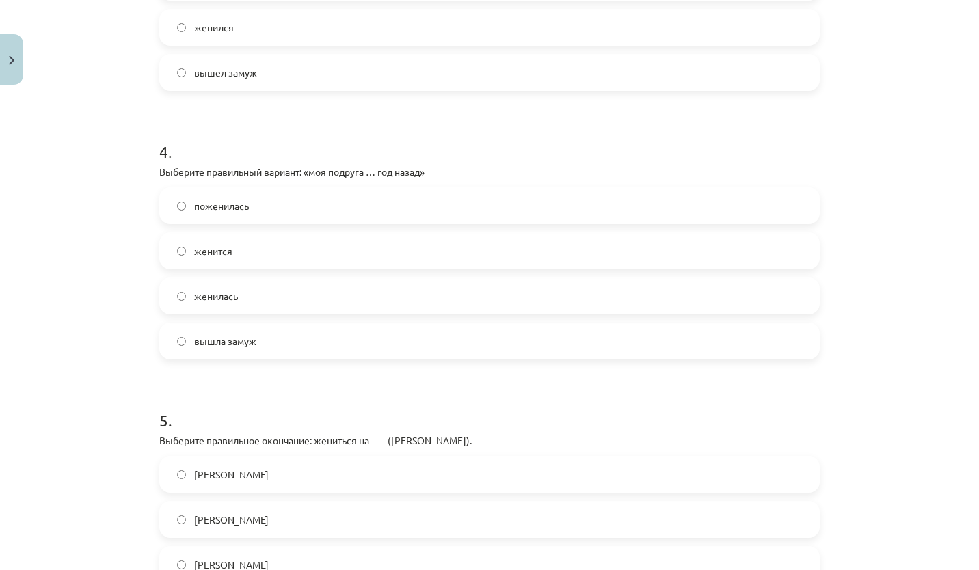
scroll to position [1009, 0]
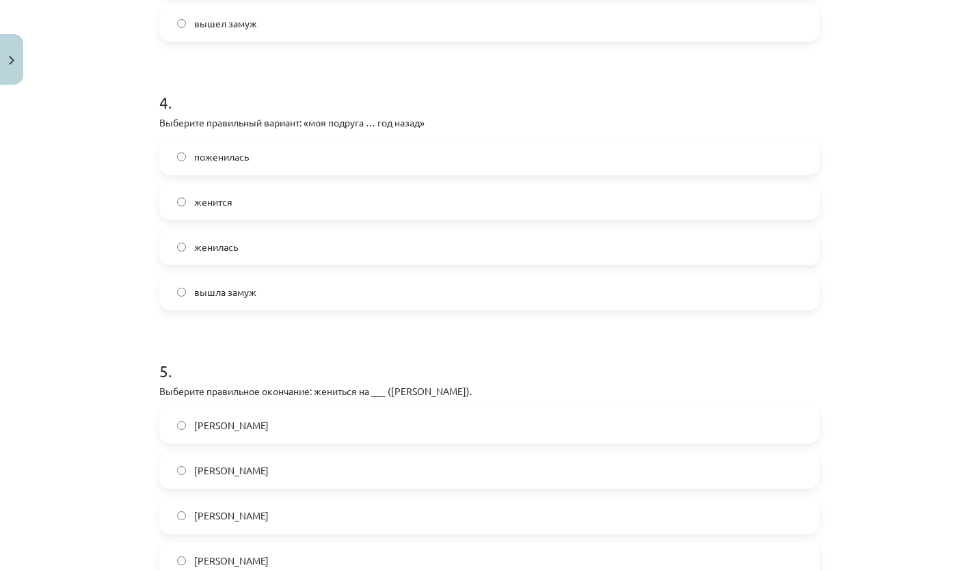
click at [274, 254] on label "женилась" at bounding box center [490, 247] width 658 height 34
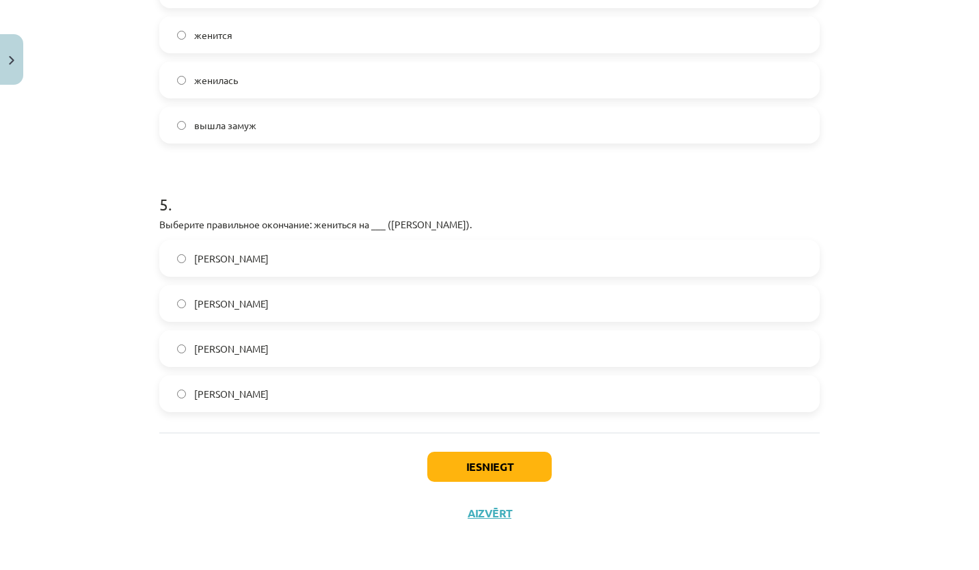
click at [237, 399] on label "Марине" at bounding box center [490, 394] width 658 height 34
click at [478, 473] on button "Iesniegt" at bounding box center [489, 467] width 124 height 30
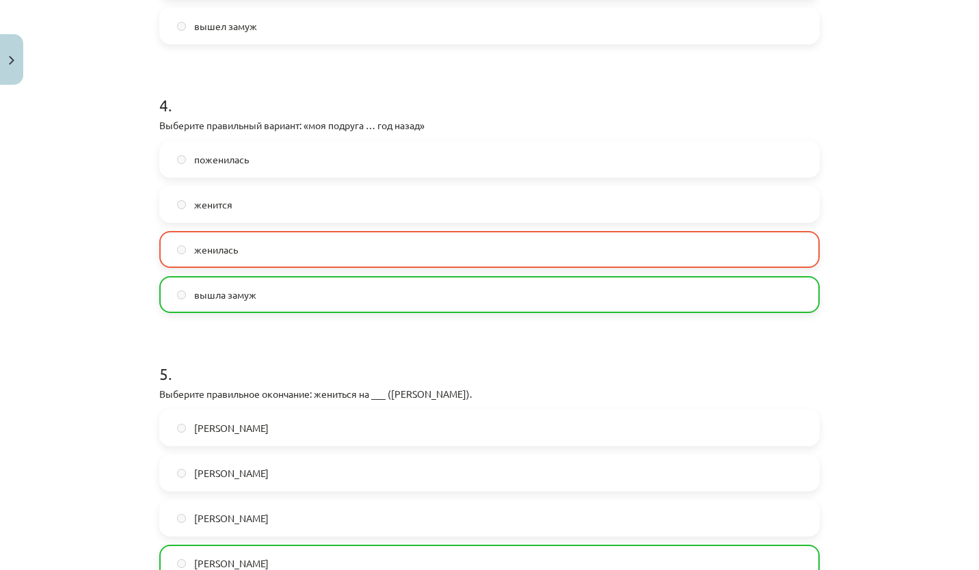
scroll to position [1003, 0]
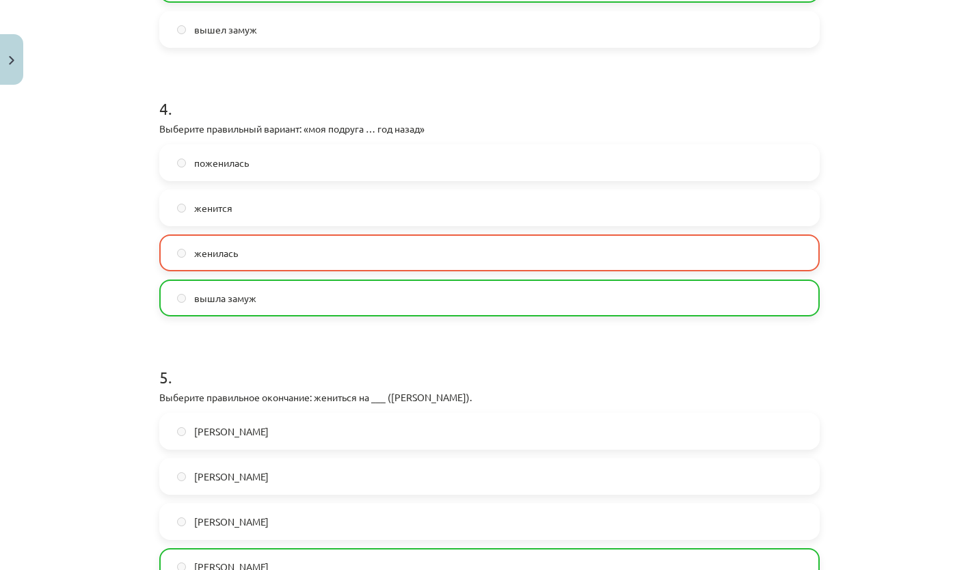
click at [139, 126] on div "Mācību tēma: Krievu valodas b1 - 10. klases 2. ieskaites mācību materiāls #4 О …" at bounding box center [489, 285] width 979 height 570
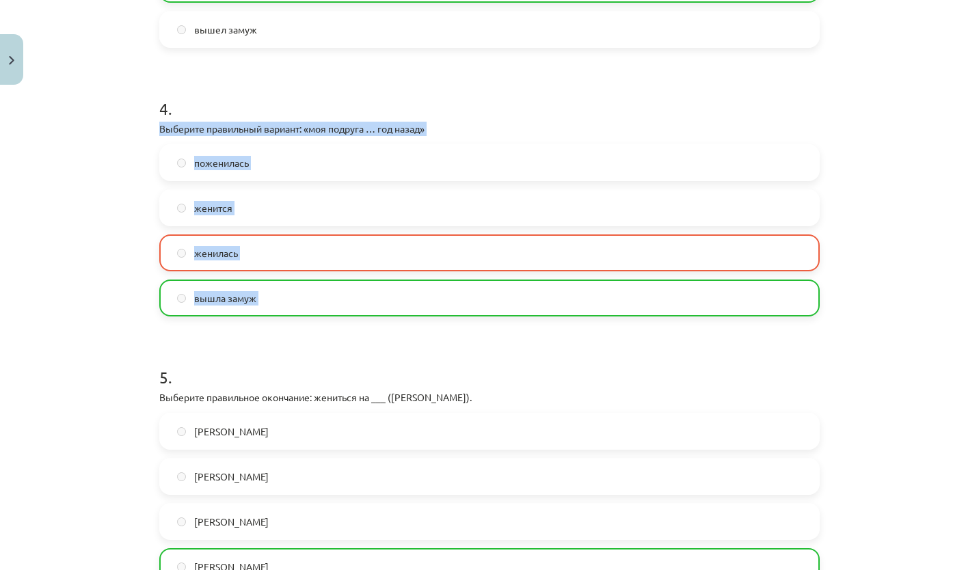
drag, startPoint x: 139, startPoint y: 126, endPoint x: 332, endPoint y: 291, distance: 253.6
click at [332, 291] on div "Mācību tēma: Krievu valodas b1 - 10. klases 2. ieskaites mācību materiāls #4 О …" at bounding box center [489, 285] width 979 height 570
copy div "Выберите правильный вариант: «моя подруга … год назад» поженилась женится женил…"
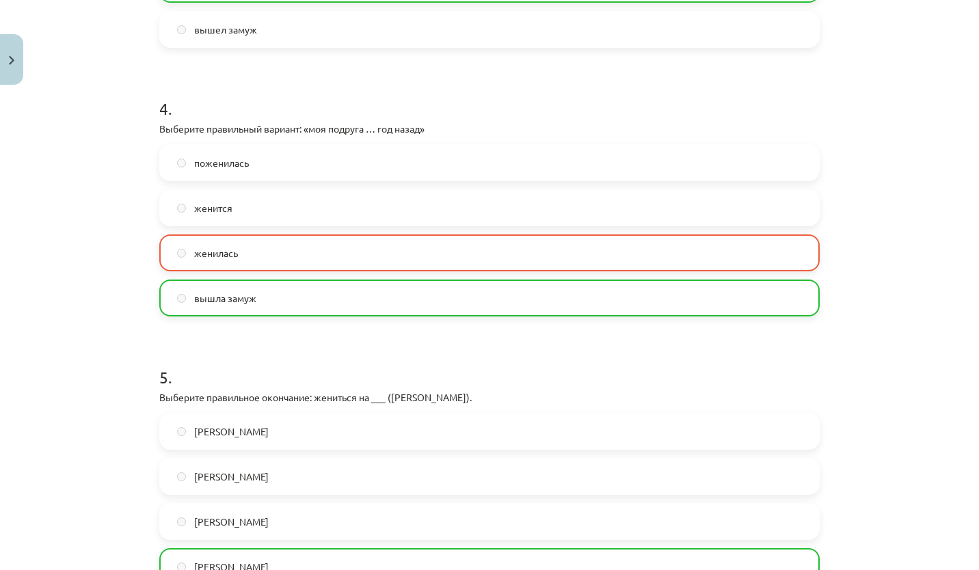
click at [591, 378] on h1 "5 ." at bounding box center [489, 365] width 661 height 42
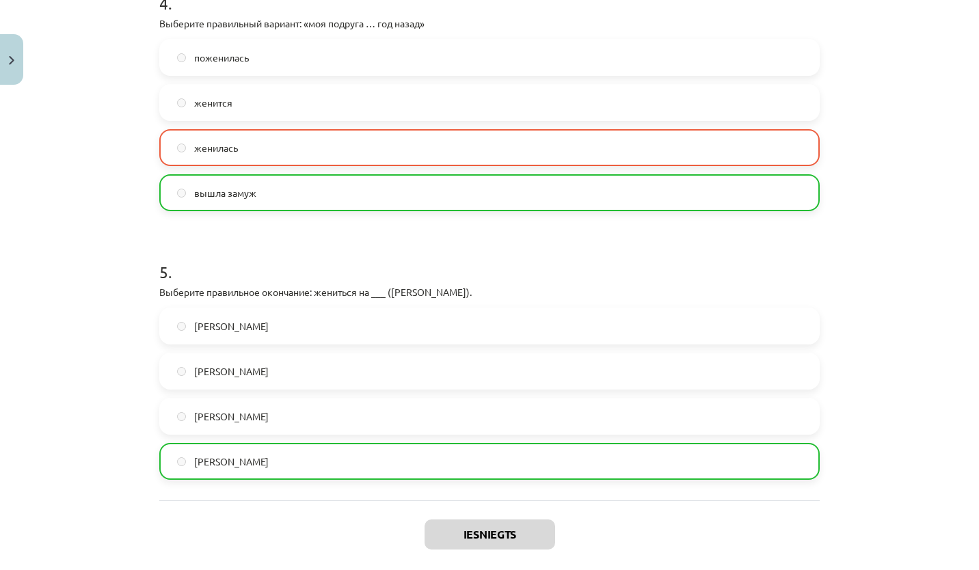
scroll to position [1219, 0]
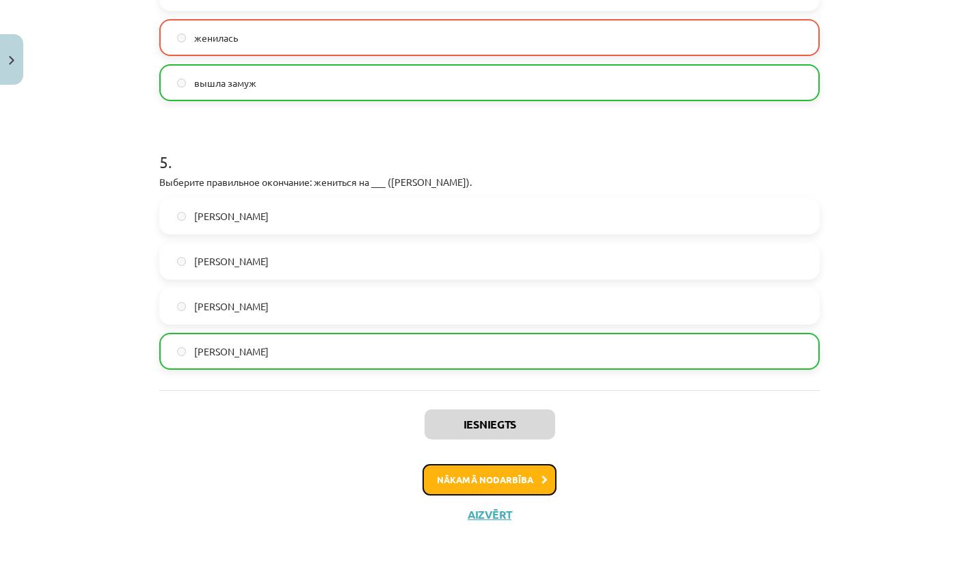
click at [519, 488] on button "Nākamā nodarbība" at bounding box center [490, 479] width 134 height 31
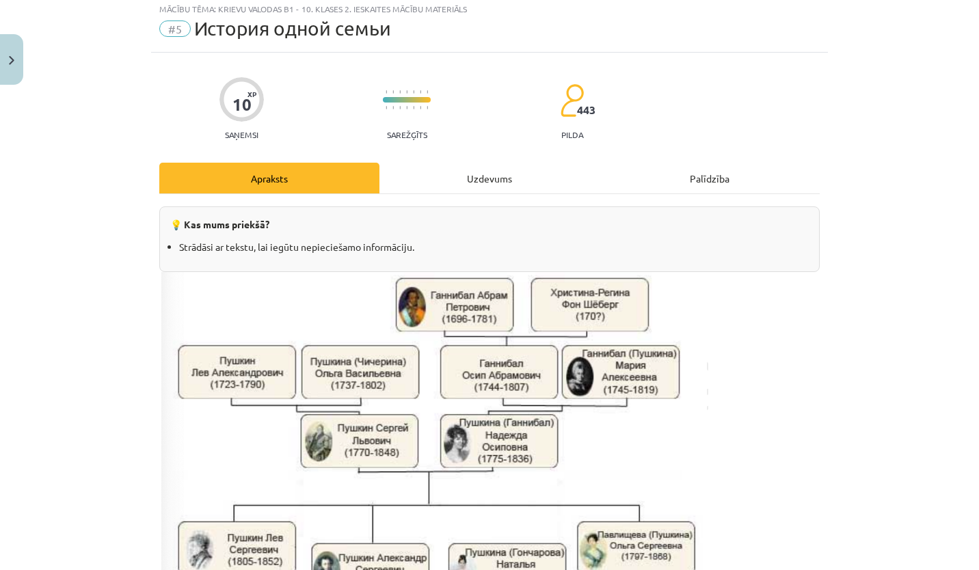
scroll to position [34, 0]
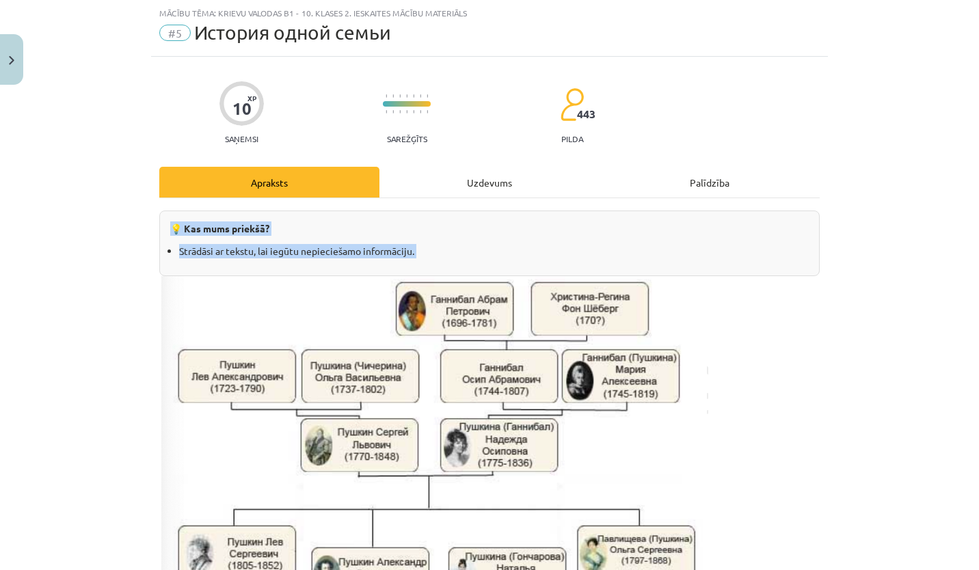
drag, startPoint x: 124, startPoint y: 215, endPoint x: 124, endPoint y: 278, distance: 62.2
click at [124, 278] on div "Mācību tēma: Krievu valodas b1 - 10. klases 2. ieskaites mācību materiāls #5 Ис…" at bounding box center [489, 285] width 979 height 570
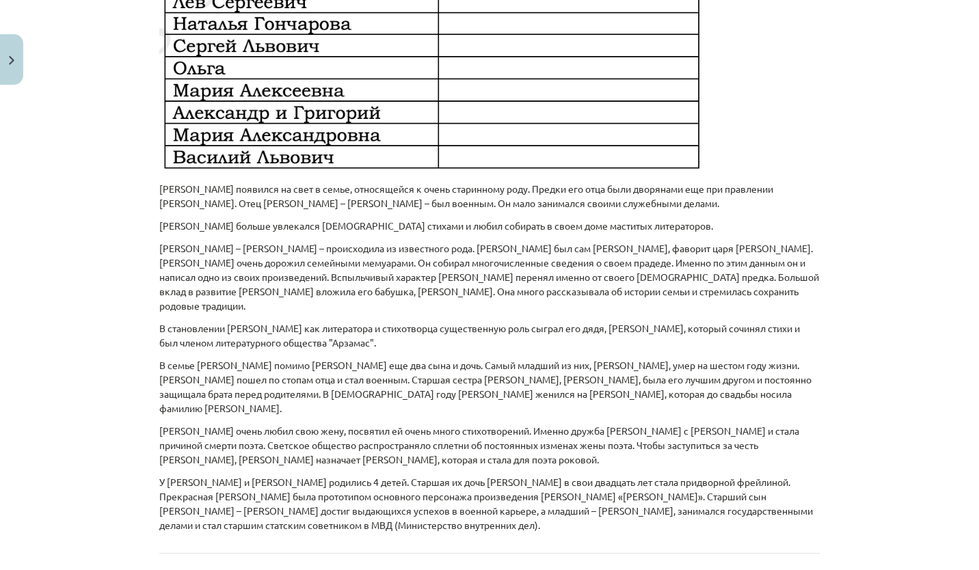
scroll to position [943, 0]
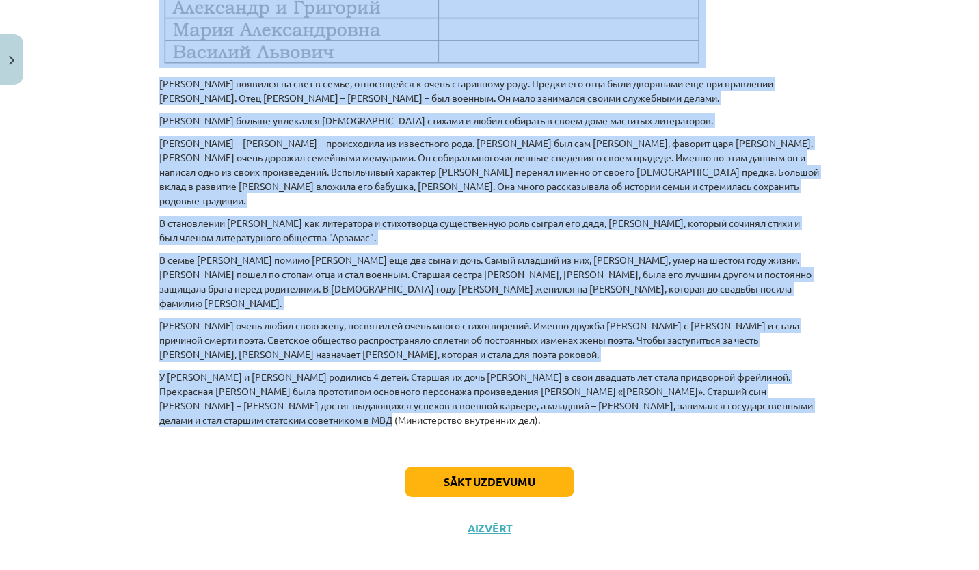
drag, startPoint x: 140, startPoint y: 290, endPoint x: 652, endPoint y: 413, distance: 526.7
click at [652, 413] on div "Mācību tēma: Krievu valodas b1 - 10. klases 2. ieskaites mācību materiāls #5 Ис…" at bounding box center [489, 285] width 979 height 570
copy div "Что вы знаете о русском поэте Александре Сергеевиче Пушкине? Задание 9. Кем для…"
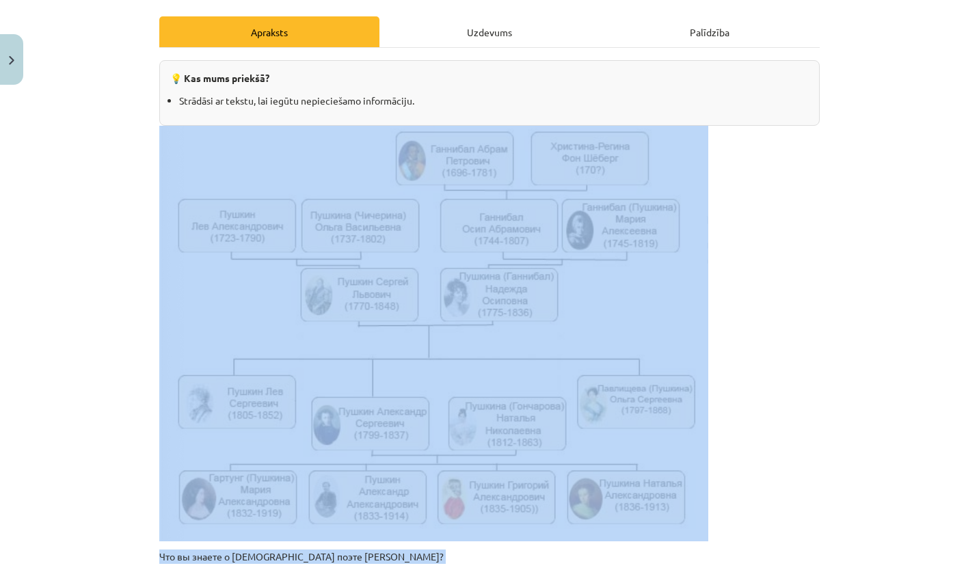
scroll to position [0, 0]
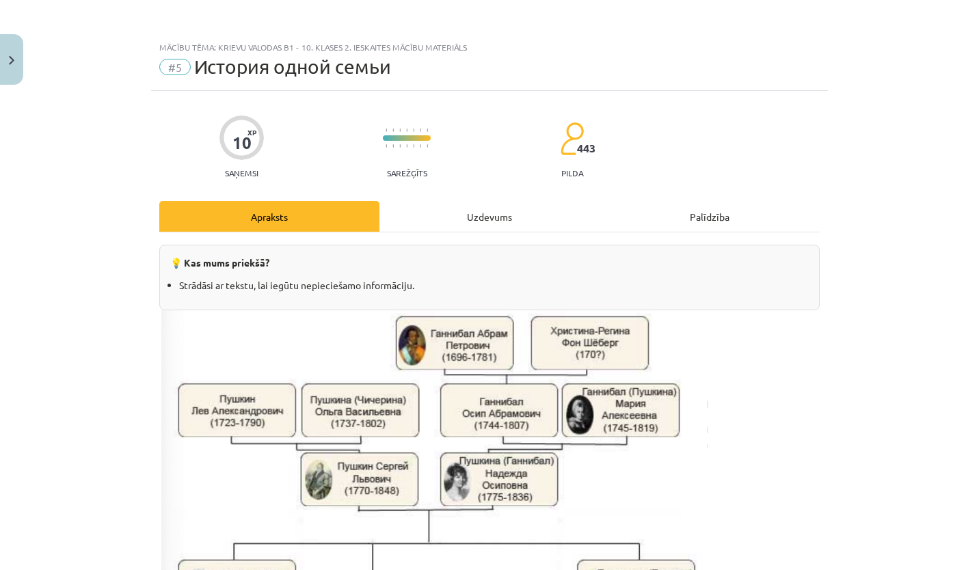
click at [848, 263] on div "Mācību tēma: Krievu valodas b1 - 10. klases 2. ieskaites mācību materiāls #5 Ис…" at bounding box center [489, 285] width 979 height 570
click at [505, 225] on div "Uzdevums" at bounding box center [490, 216] width 220 height 31
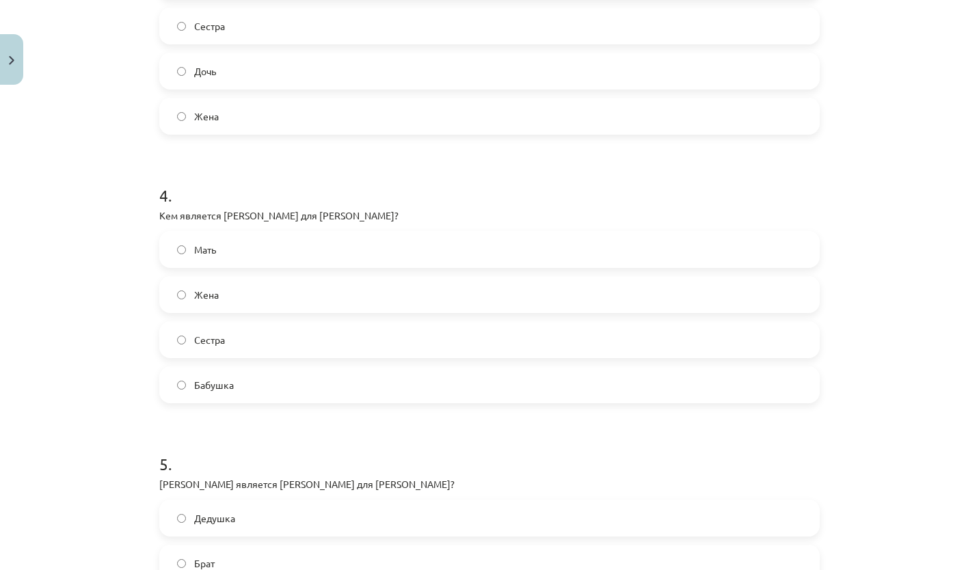
scroll to position [1176, 0]
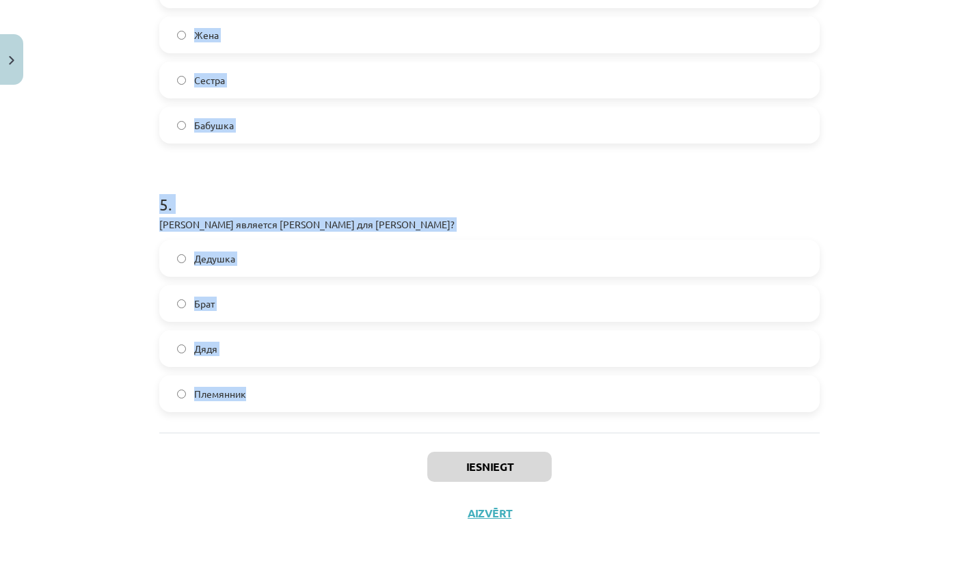
drag, startPoint x: 120, startPoint y: 323, endPoint x: 310, endPoint y: 382, distance: 199.6
click at [310, 382] on div "Mācību tēma: Krievu valodas b1 - 10. klases 2. ieskaites mācību materiāls #5 Ис…" at bounding box center [489, 285] width 979 height 570
copy form "Кем является Мария Александровна для А.С. Пушкина? Мать Жена Тетя Дочь 2 . Кто …"
click at [475, 189] on h1 "5 ." at bounding box center [489, 192] width 661 height 42
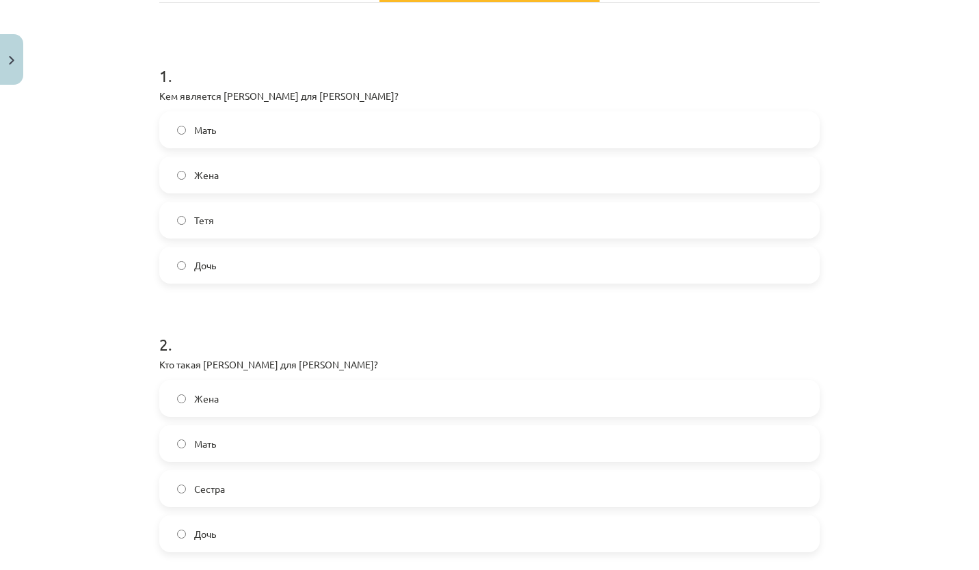
scroll to position [0, 0]
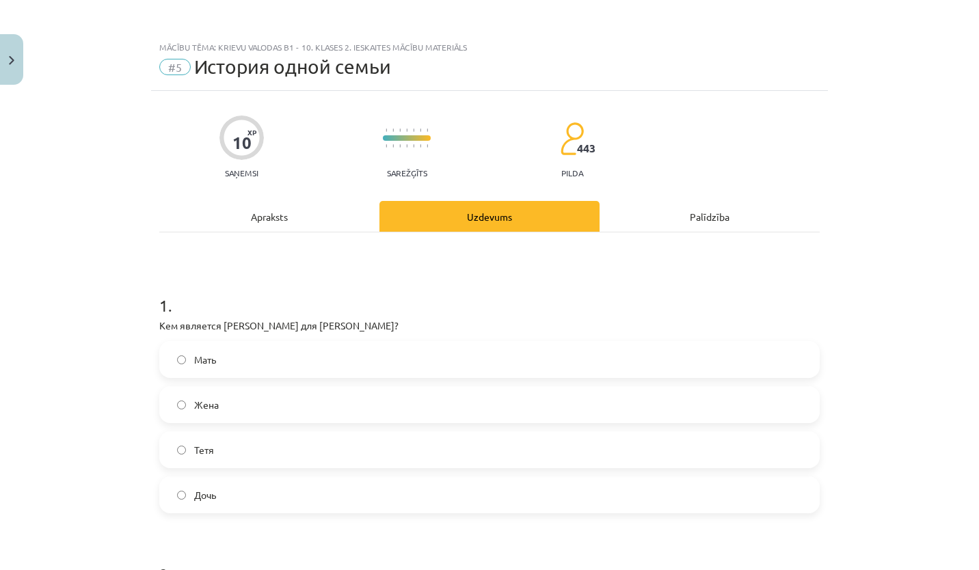
click at [237, 503] on label "Дочь" at bounding box center [490, 495] width 658 height 34
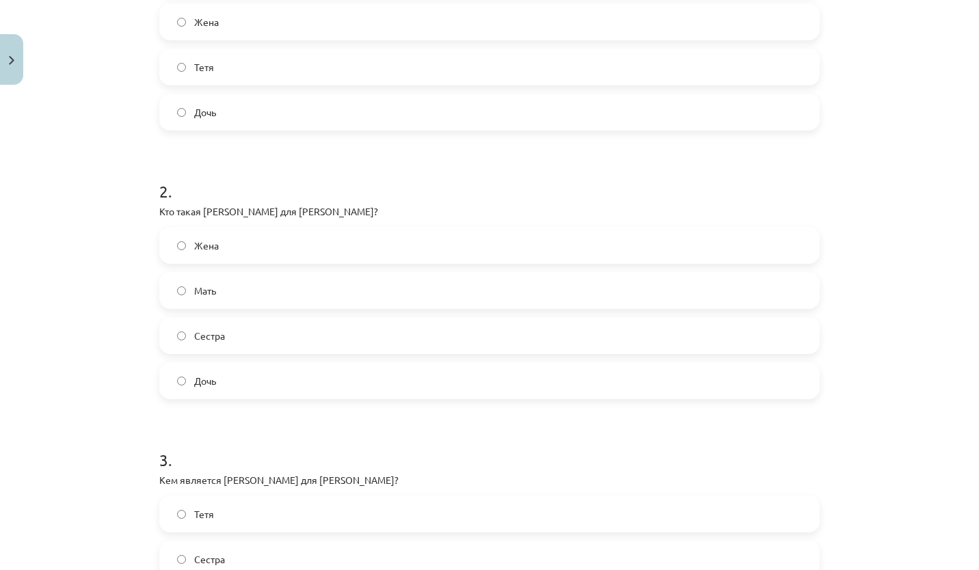
scroll to position [387, 0]
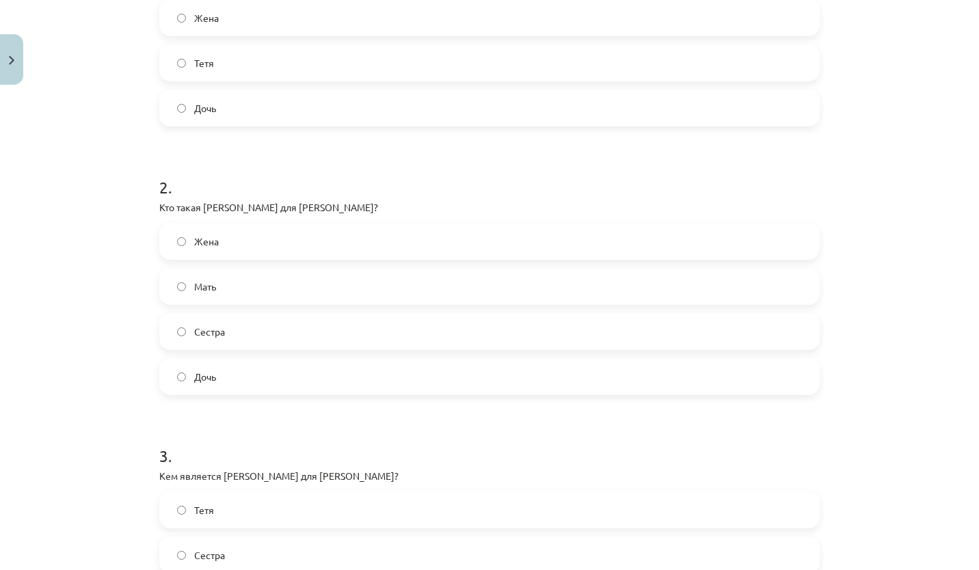
click at [255, 248] on label "Жена" at bounding box center [490, 241] width 658 height 34
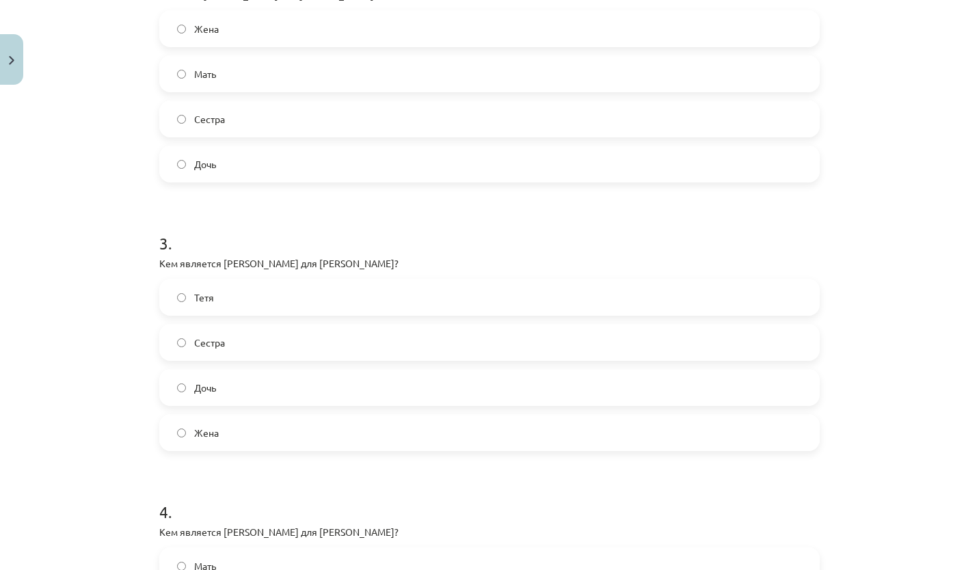
scroll to position [643, 0]
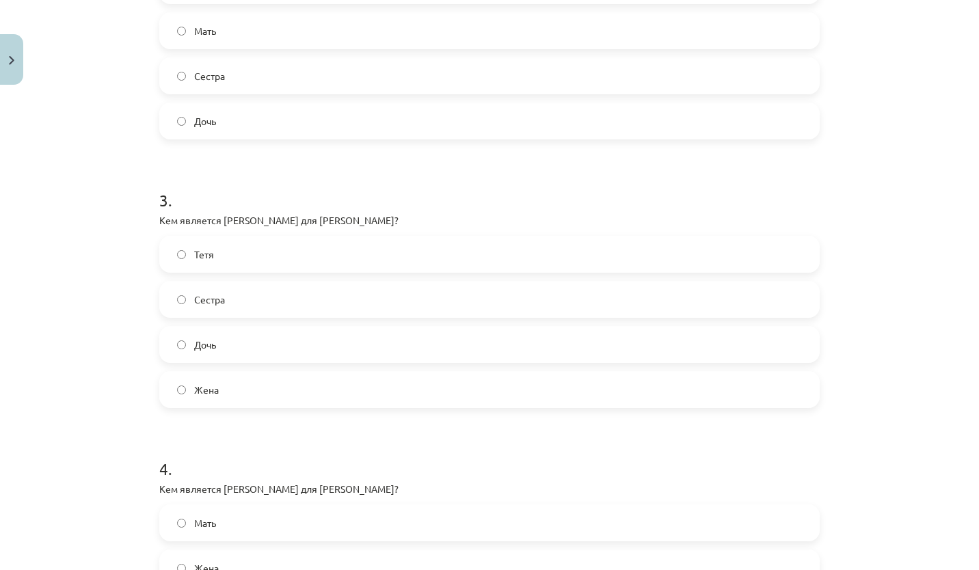
click at [280, 309] on label "Сестра" at bounding box center [490, 299] width 658 height 34
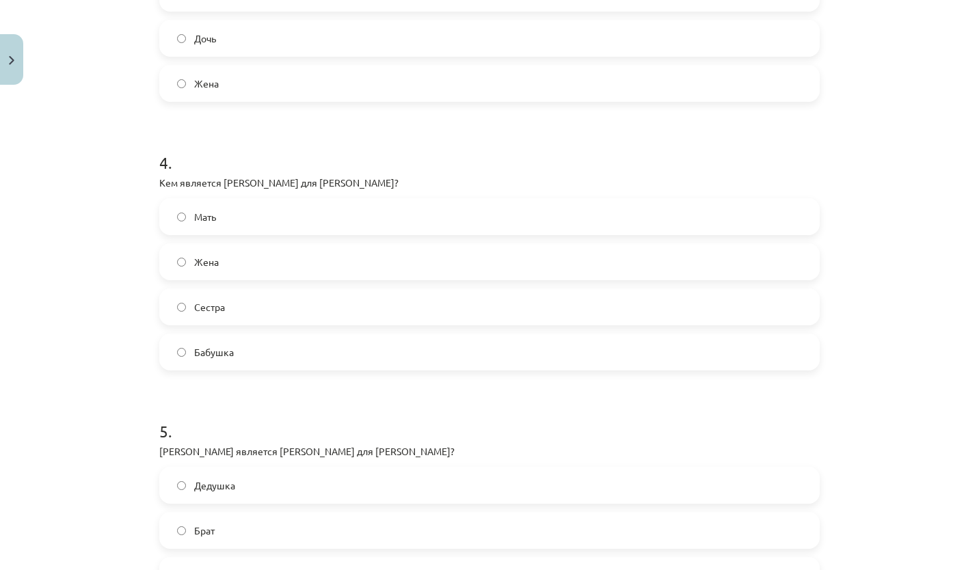
scroll to position [989, 0]
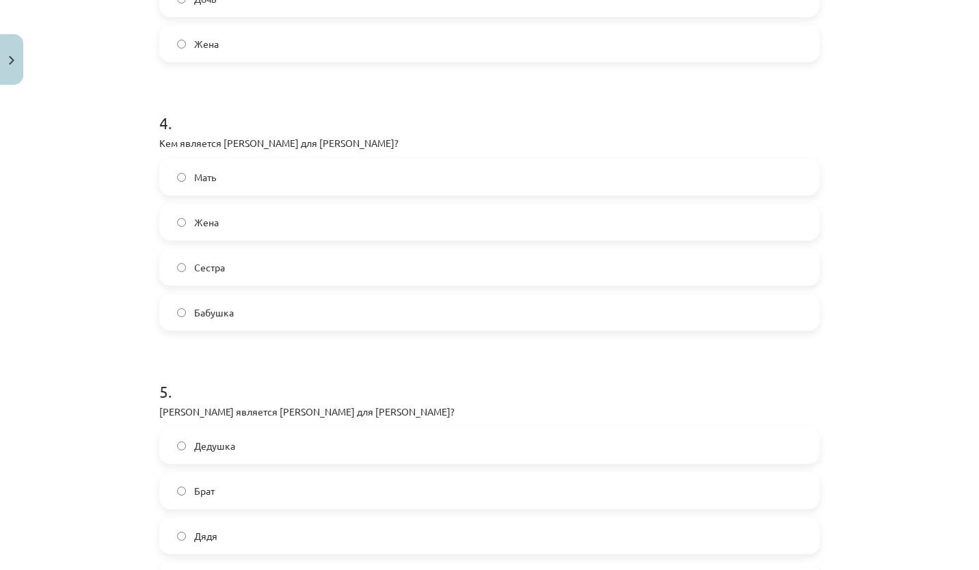
click at [252, 168] on label "Мать" at bounding box center [490, 177] width 658 height 34
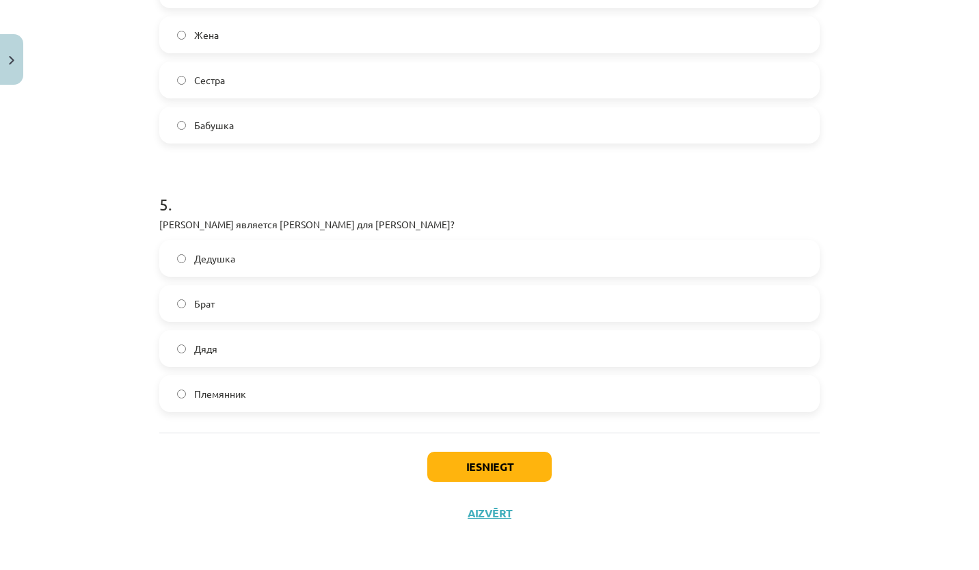
scroll to position [1176, 0]
click at [280, 349] on label "Дядя" at bounding box center [490, 349] width 658 height 34
click at [517, 469] on button "Iesniegt" at bounding box center [489, 467] width 124 height 30
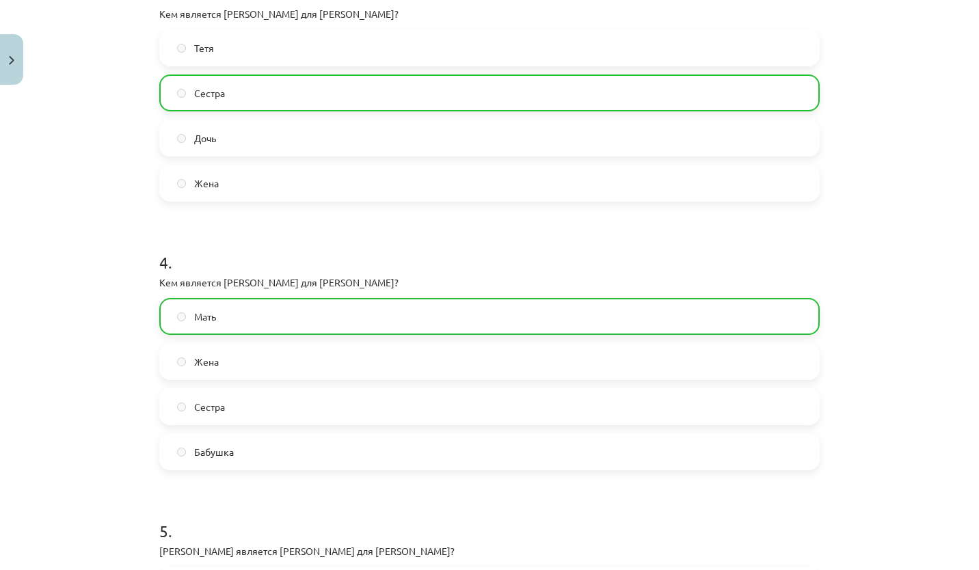
scroll to position [1219, 0]
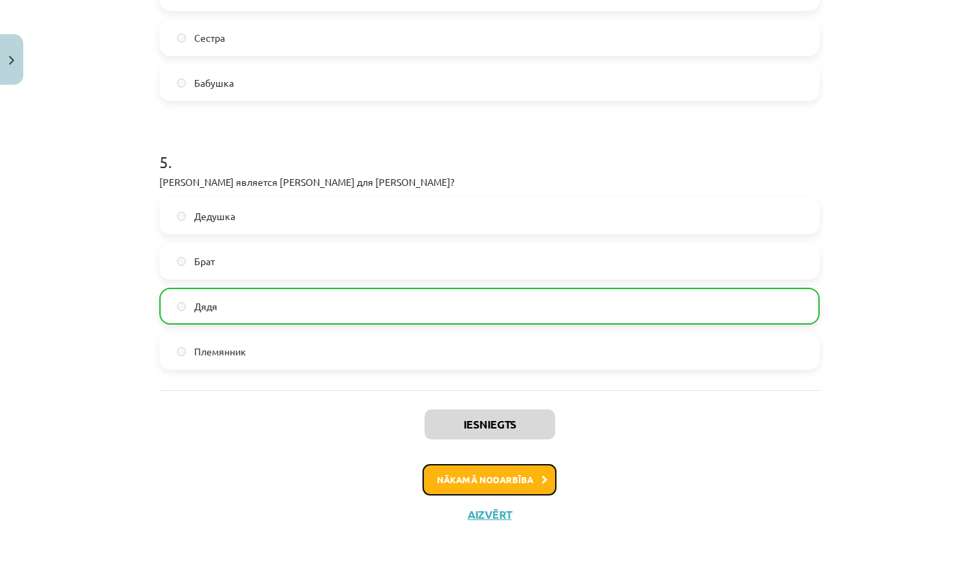
click at [500, 479] on button "Nākamā nodarbība" at bounding box center [490, 479] width 134 height 31
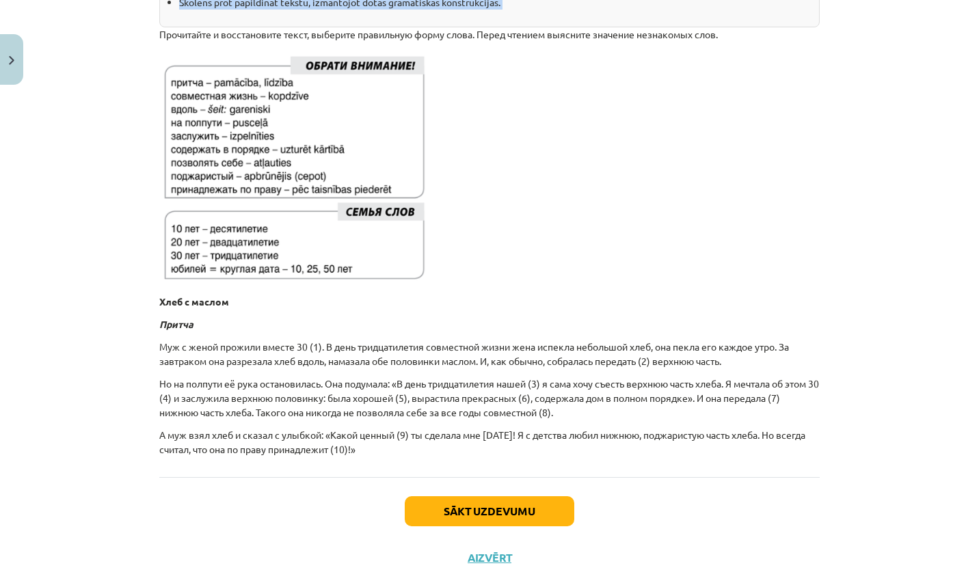
scroll to position [327, 0]
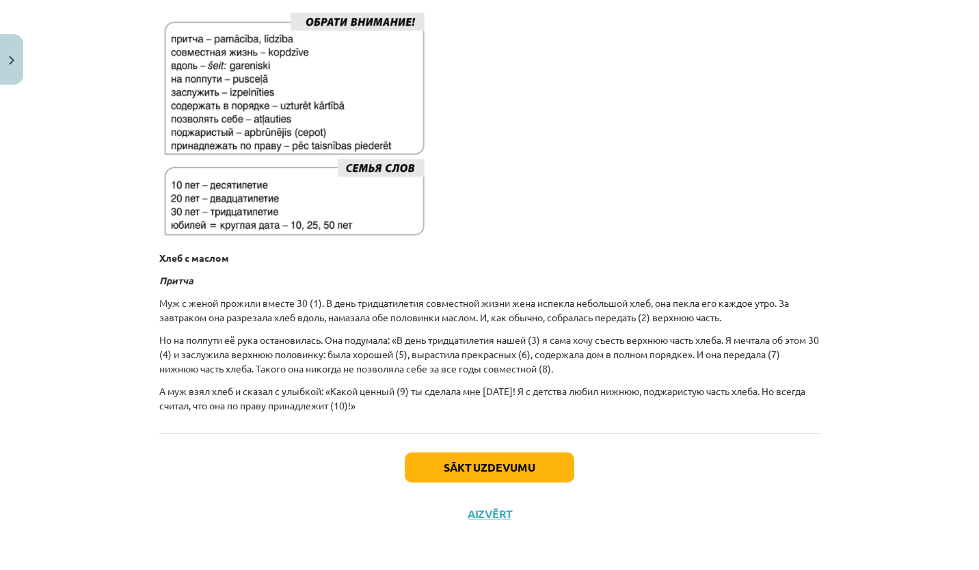
drag, startPoint x: 138, startPoint y: 279, endPoint x: 413, endPoint y: 403, distance: 301.7
click at [413, 403] on div "Mācību tēma: Krievu valodas b1 - 10. klases 2. ieskaites mācību materiāls #6 Де…" at bounding box center [489, 285] width 979 height 570
copy div "Прочитайте и восстановите текст, выберите правильную форму слова. Перед чтением…"
click at [808, 415] on div "💡 Kas mums priekšā? Skolēns prot papildināt tekstu, izmantojot dotas gramatiskā…" at bounding box center [489, 170] width 661 height 528
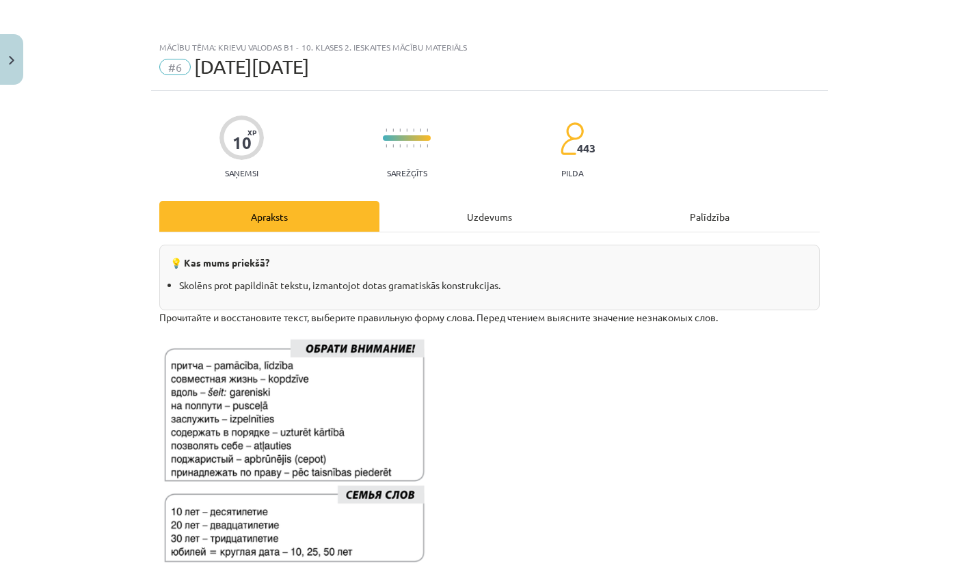
click at [496, 208] on div "Uzdevums" at bounding box center [490, 216] width 220 height 31
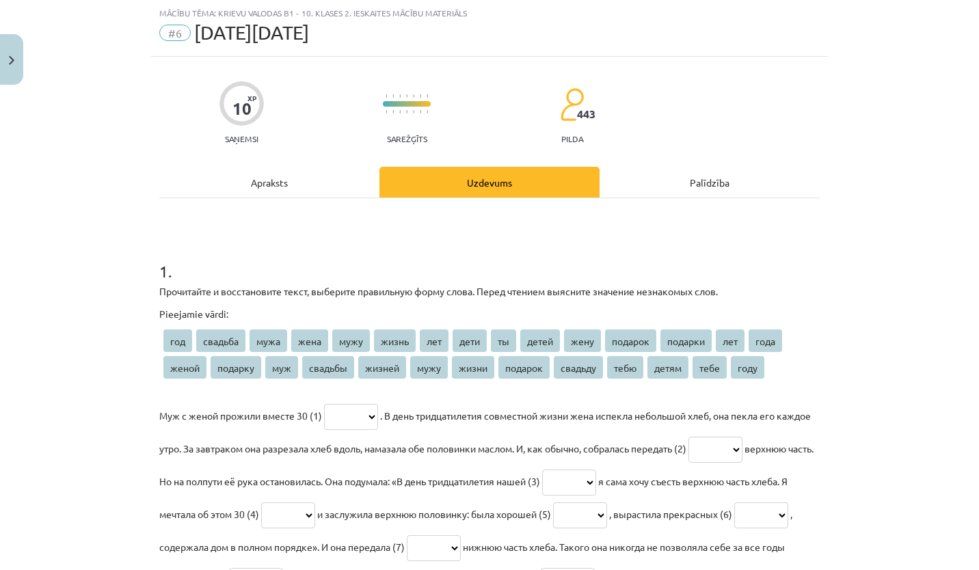
scroll to position [251, 0]
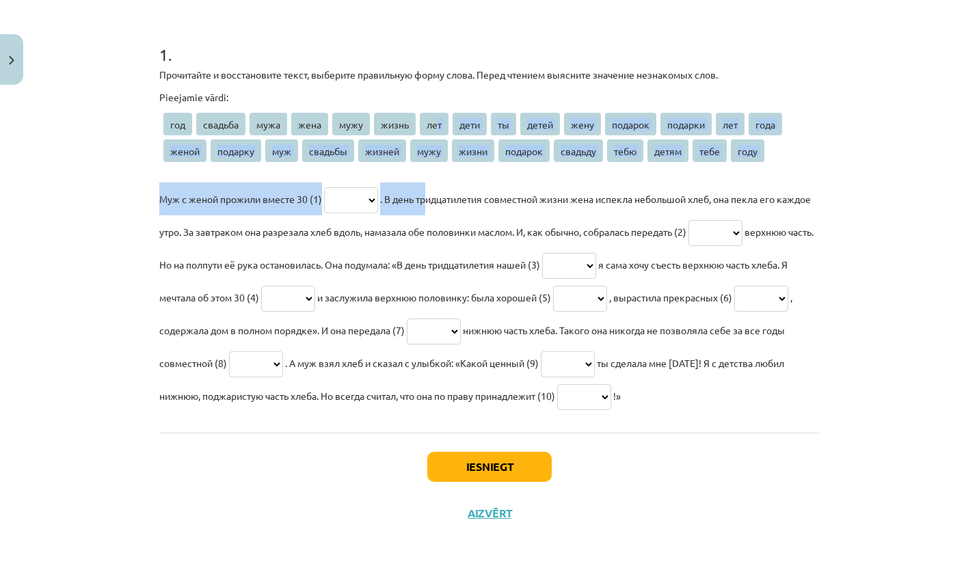
drag, startPoint x: 432, startPoint y: 129, endPoint x: 436, endPoint y: 171, distance: 42.6
click at [436, 171] on div "Pieejamie vārdi: год свадьба мужа жена мужу жизнь лет дети ты детей жену подаро…" at bounding box center [489, 251] width 661 height 322
drag, startPoint x: 436, startPoint y: 171, endPoint x: 424, endPoint y: 170, distance: 12.4
click at [424, 170] on div "Pieejamie vārdi: год свадьба мужа жена мужу жизнь лет дети ты детей жену подаро…" at bounding box center [489, 251] width 661 height 322
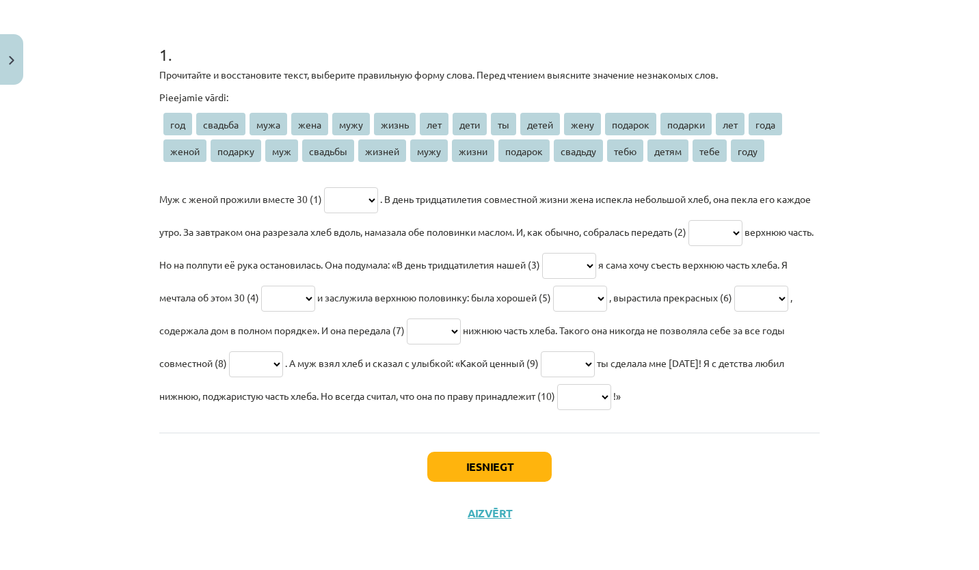
click at [481, 167] on div "Pieejamie vārdi: год свадьба мужа жена мужу жизнь лет дети ты детей жену подаро…" at bounding box center [489, 251] width 661 height 322
click at [378, 204] on select "*** ******* **** **** **** ***** *** **** ** ***** **** ******* ******* *** ***…" at bounding box center [351, 200] width 54 height 26
select select "***"
click at [324, 187] on select "*** ******* **** **** **** ***** *** **** ** ***** **** ******* ******* *** ***…" at bounding box center [351, 200] width 54 height 26
click at [743, 225] on select "*** ******* **** **** **** ***** *** **** ** ***** **** ******* ******* *** ***…" at bounding box center [716, 233] width 54 height 26
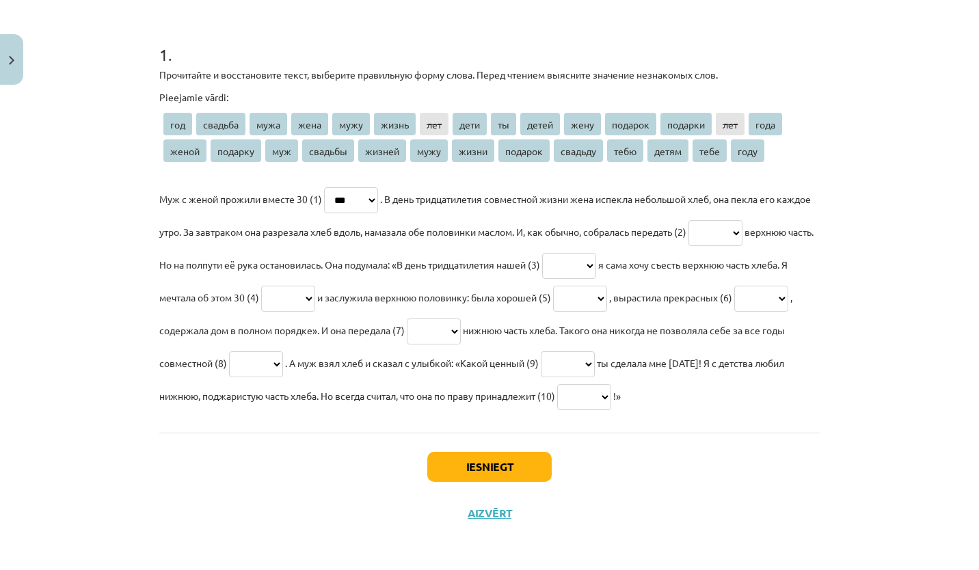
select select "****"
click at [735, 220] on select "*** ******* **** **** **** ***** *** **** ** ***** **** ******* ******* *** ***…" at bounding box center [716, 233] width 54 height 26
click at [596, 264] on select "*** ******* **** **** **** ***** *** **** ** ***** **** ******* ******* *** ***…" at bounding box center [569, 266] width 54 height 26
select select "*******"
click at [596, 253] on select "*** ******* **** **** **** ***** *** **** ** ***** **** ******* ******* *** ***…" at bounding box center [569, 266] width 54 height 26
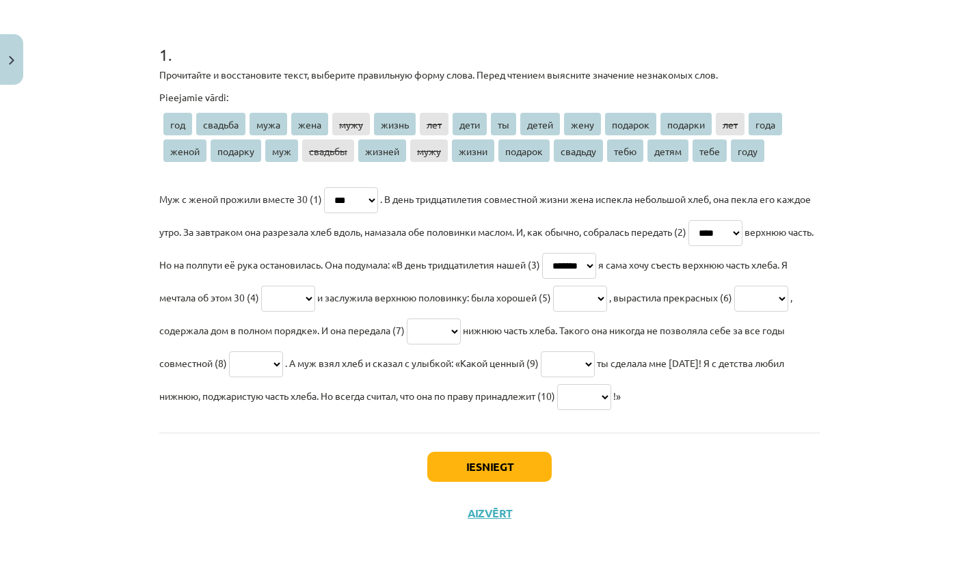
click at [315, 299] on select "*** ******* **** **** **** ***** *** **** ** ***** **** ******* ******* *** ***…" at bounding box center [288, 299] width 54 height 26
select select "***"
click at [315, 286] on select "*** ******* **** **** **** ***** *** **** ** ***** **** ******* ******* *** ***…" at bounding box center [288, 299] width 54 height 26
click at [607, 300] on select "*** ******* **** **** **** ***** *** **** ** ***** **** ******* ******* *** ***…" at bounding box center [580, 299] width 54 height 26
select select "*****"
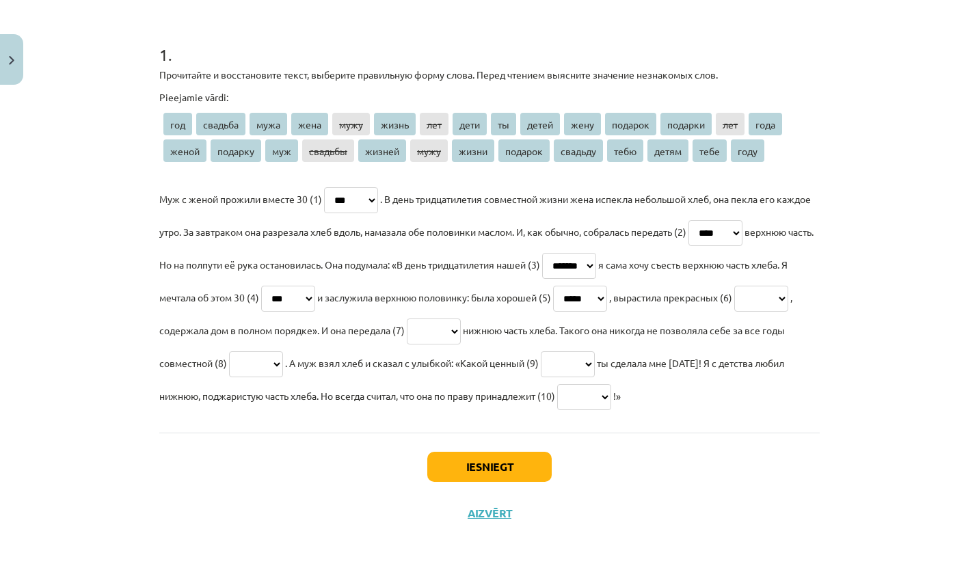
click at [607, 286] on select "*** ******* **** **** **** ***** *** **** ** ***** **** ******* ******* *** ***…" at bounding box center [580, 299] width 54 height 26
click at [734, 312] on select "*** ******* **** **** **** ***** *** **** ** ***** **** ******* ******* *** ***…" at bounding box center [761, 299] width 54 height 26
select select "*****"
click at [734, 312] on select "*** ******* **** **** **** ***** *** **** ** ***** **** ******* ******* *** ***…" at bounding box center [761, 299] width 54 height 26
click at [461, 330] on select "*** ******* **** **** **** ***** *** **** ** ***** **** ******* ******* *** ***…" at bounding box center [434, 332] width 54 height 26
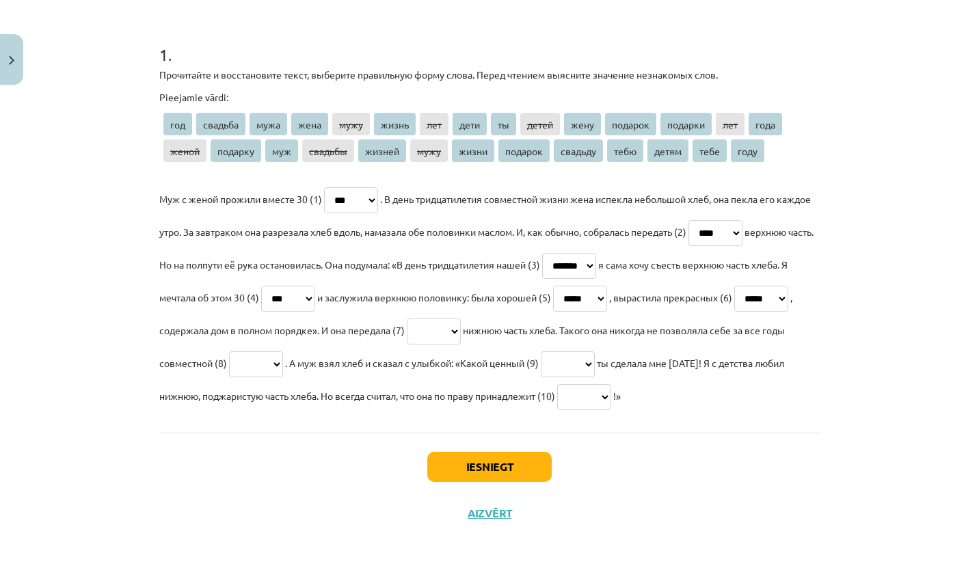
select select "****"
click at [461, 319] on select "*** ******* **** **** **** ***** *** **** ** ***** **** ******* ******* *** ***…" at bounding box center [434, 332] width 54 height 26
click at [283, 367] on select "*** ******* **** **** **** ***** *** **** ** ***** **** ******* ******* *** ***…" at bounding box center [256, 364] width 54 height 26
select select "*****"
click at [283, 351] on select "*** ******* **** **** **** ***** *** **** ** ***** **** ******* ******* *** ***…" at bounding box center [256, 364] width 54 height 26
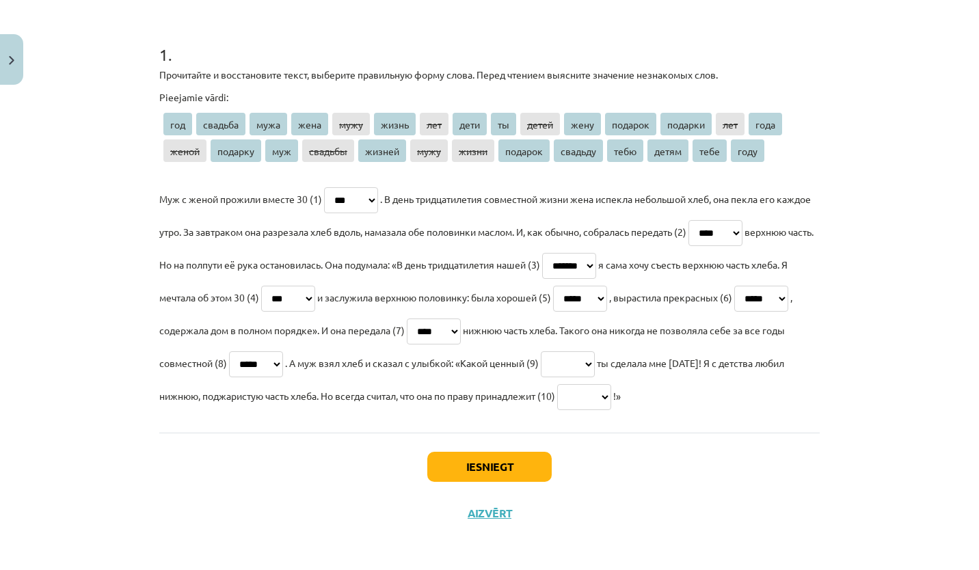
click at [595, 367] on select "*** ******* **** **** **** ***** *** **** ** ***** **** ******* ******* *** ***…" at bounding box center [568, 364] width 54 height 26
select select "*******"
click at [595, 351] on select "*** ******* **** **** **** ***** *** **** ** ***** **** ******* ******* *** ***…" at bounding box center [568, 364] width 54 height 26
click at [611, 397] on select "*** ******* **** **** **** ***** *** **** ** ***** **** ******* ******* *** ***…" at bounding box center [584, 397] width 54 height 26
select select "****"
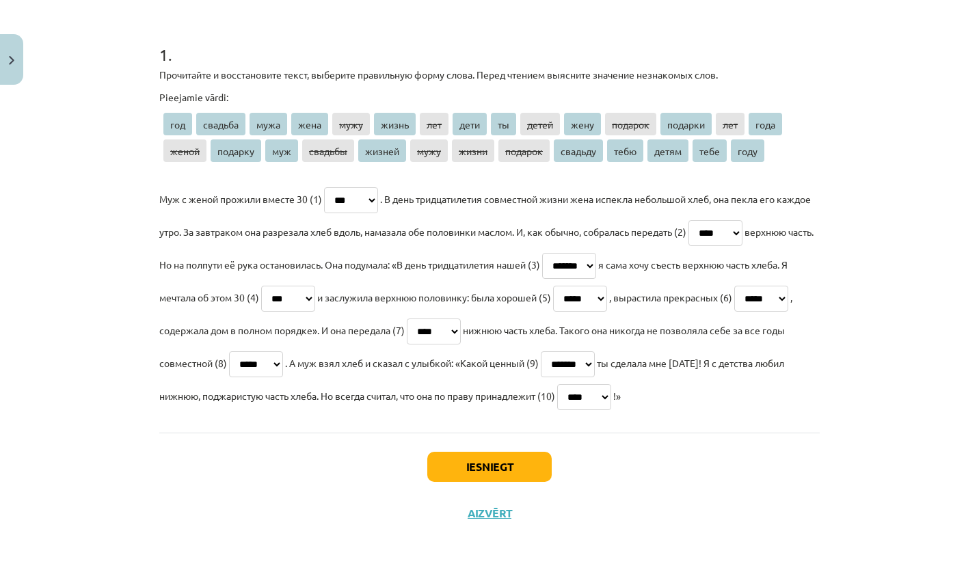
click at [611, 384] on select "*** ******* **** **** **** ***** *** **** ** ***** **** ******* ******* *** ***…" at bounding box center [584, 397] width 54 height 26
click at [503, 468] on button "Iesniegt" at bounding box center [489, 467] width 124 height 30
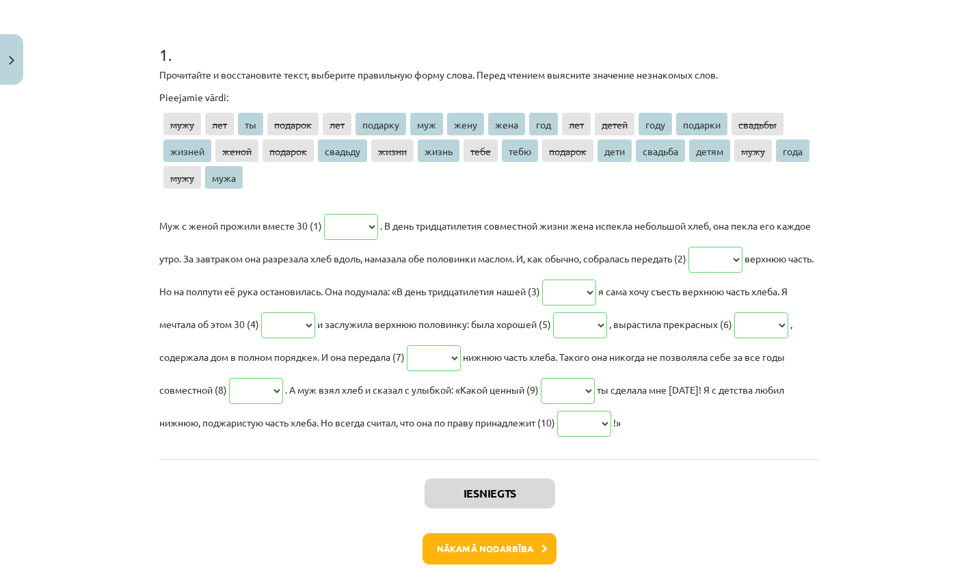
scroll to position [320, 0]
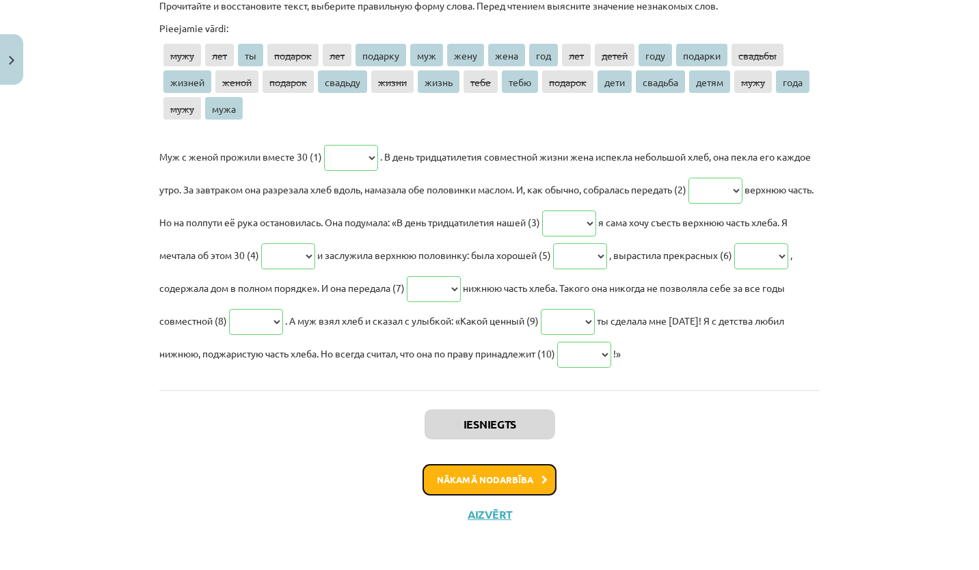
click at [517, 477] on button "Nākamā nodarbība" at bounding box center [490, 479] width 134 height 31
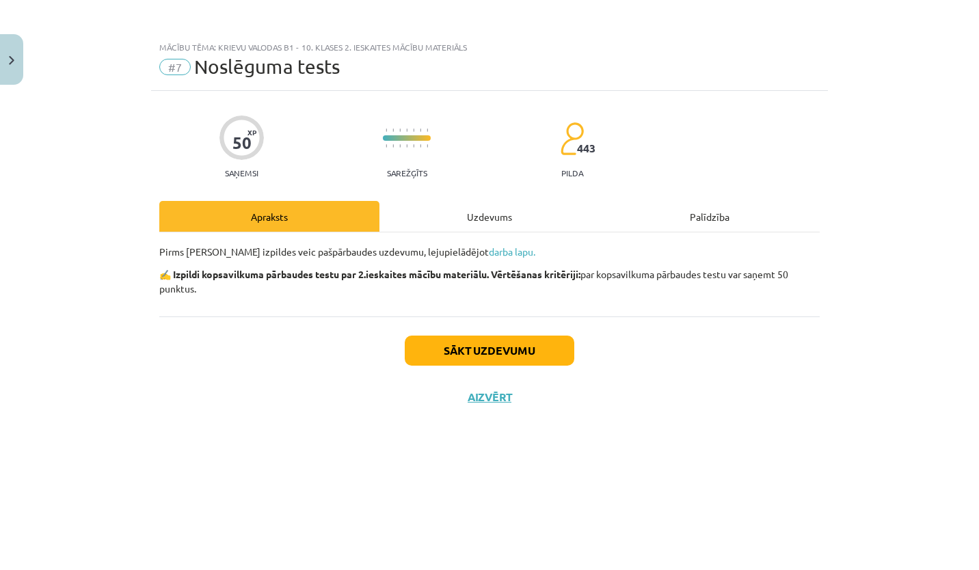
scroll to position [0, 0]
click at [489, 256] on link "darba lapu." at bounding box center [512, 251] width 46 height 12
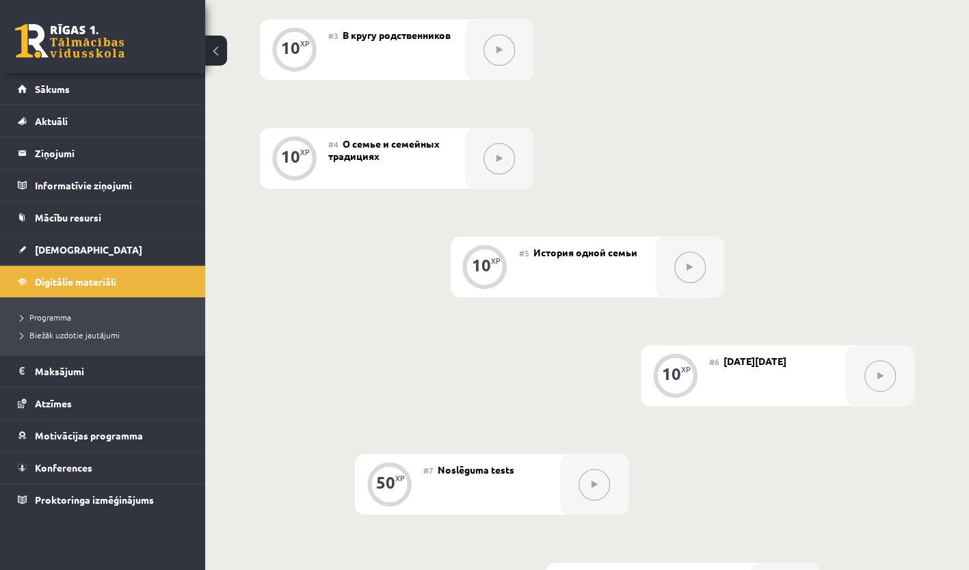
scroll to position [572, 0]
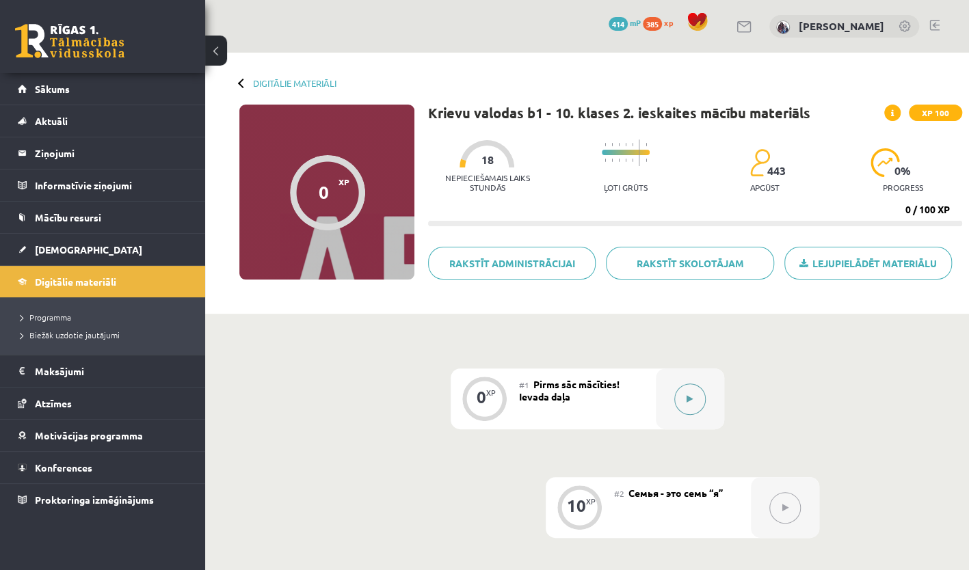
click at [687, 400] on icon at bounding box center [690, 399] width 6 height 8
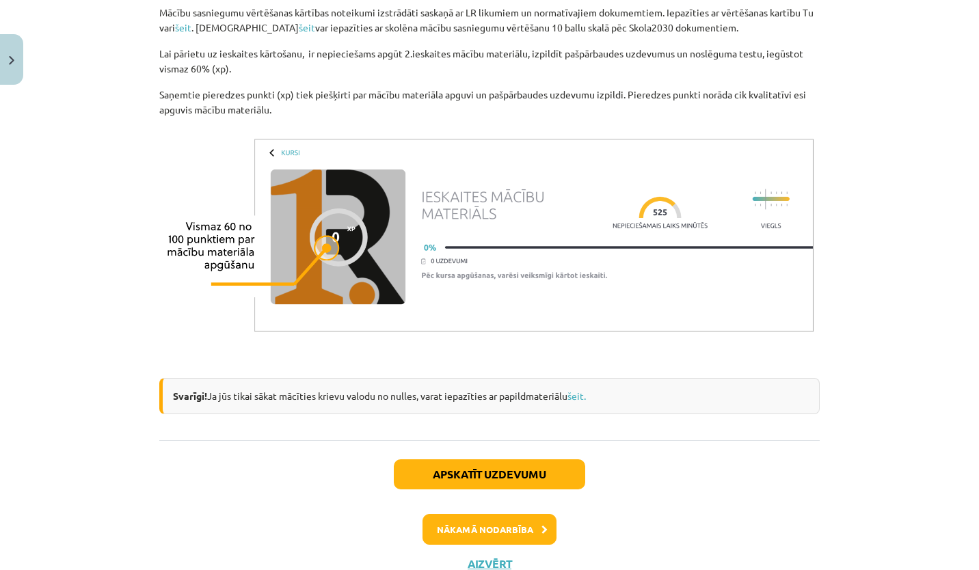
scroll to position [1096, 0]
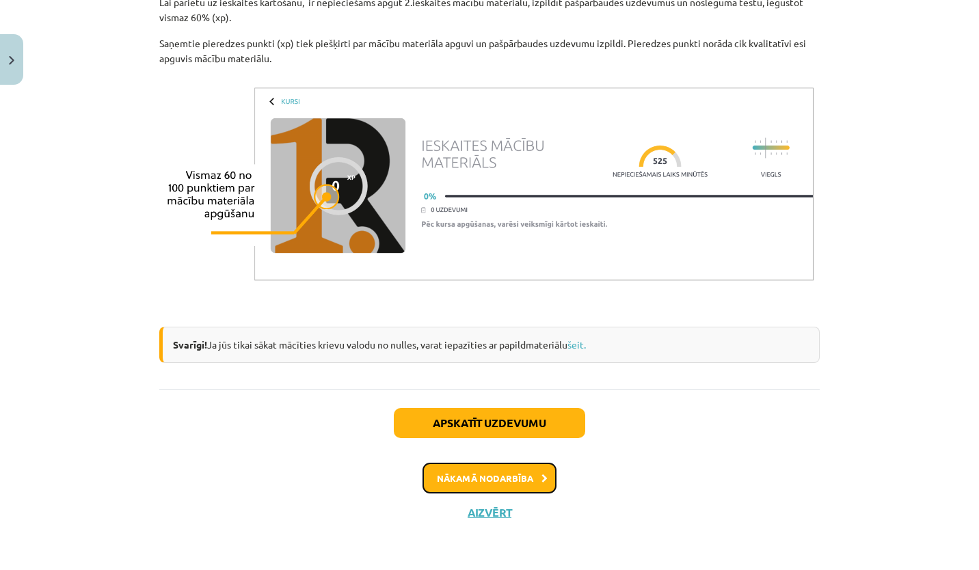
click at [513, 469] on button "Nākamā nodarbība" at bounding box center [490, 478] width 134 height 31
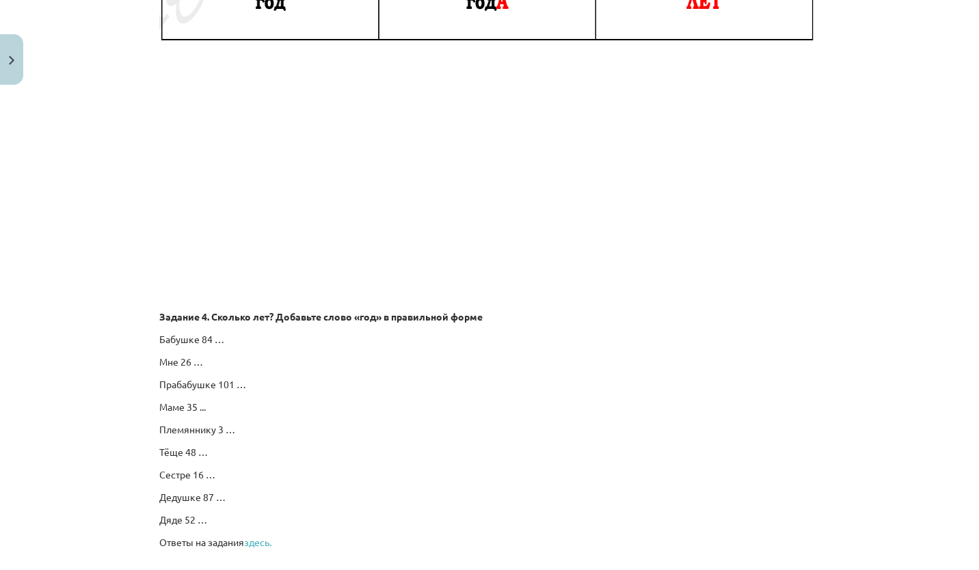
scroll to position [2365, 0]
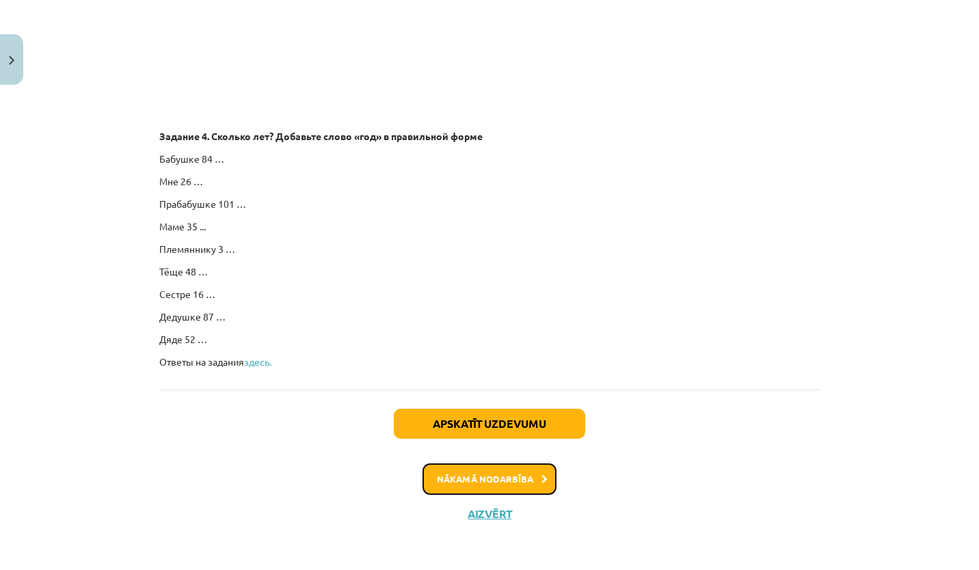
click at [488, 485] on button "Nākamā nodarbība" at bounding box center [490, 479] width 134 height 31
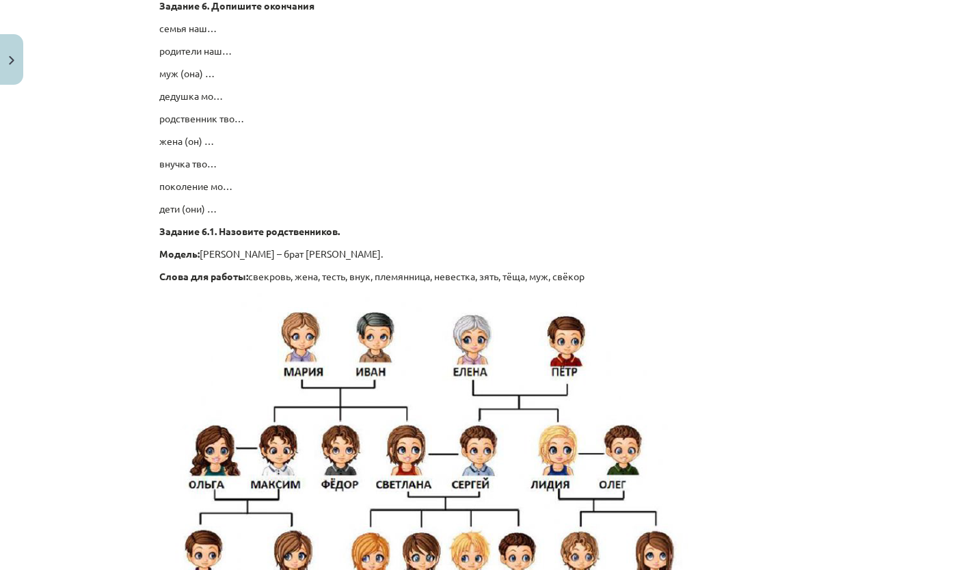
scroll to position [3286, 0]
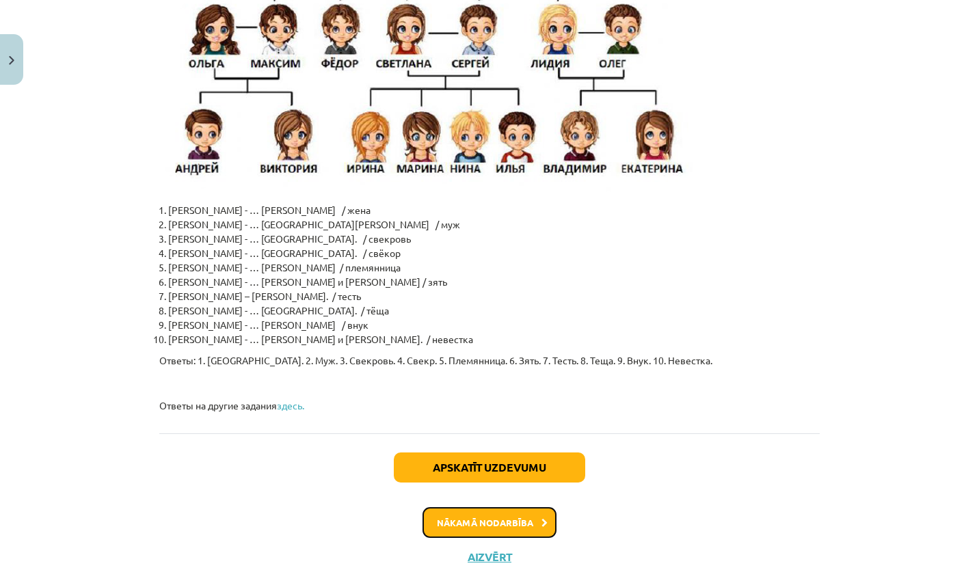
click at [522, 507] on button "Nākamā nodarbība" at bounding box center [490, 522] width 134 height 31
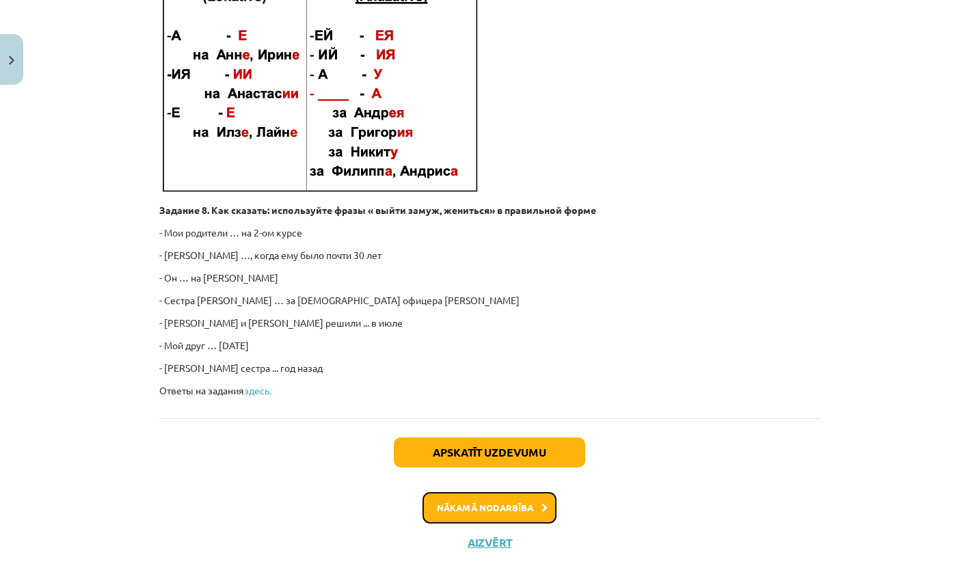
scroll to position [2084, 0]
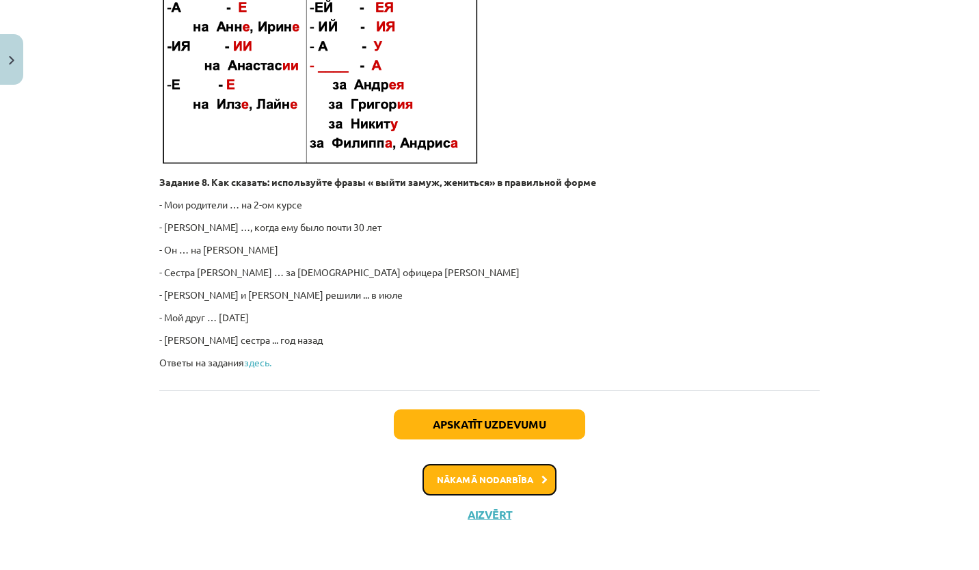
click at [522, 480] on button "Nākamā nodarbība" at bounding box center [490, 479] width 134 height 31
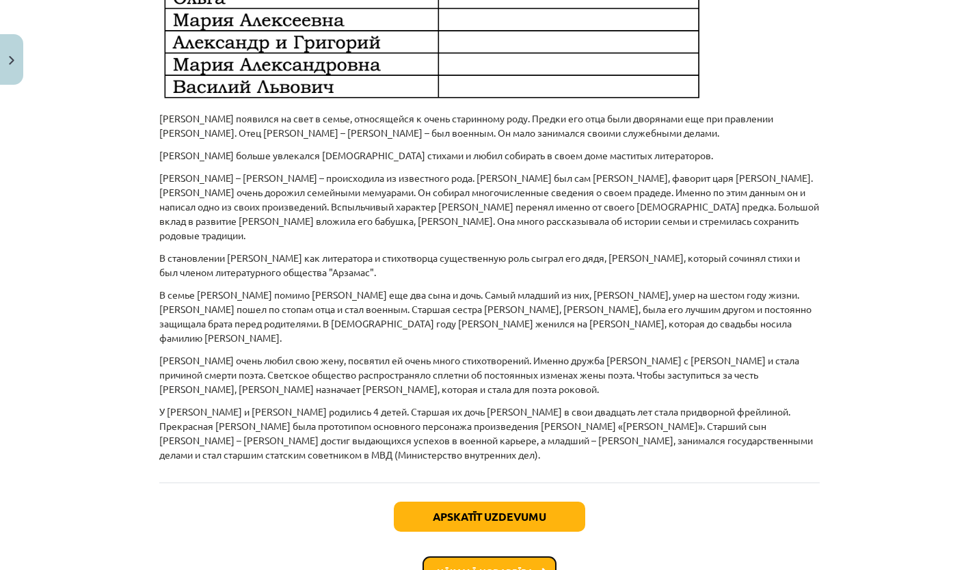
scroll to position [986, 0]
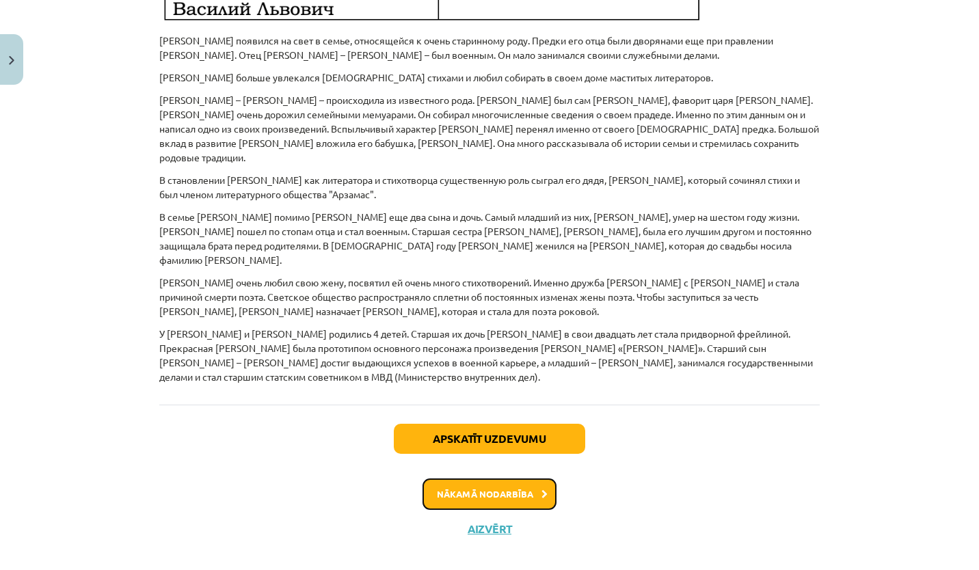
click at [522, 480] on button "Nākamā nodarbība" at bounding box center [490, 494] width 134 height 31
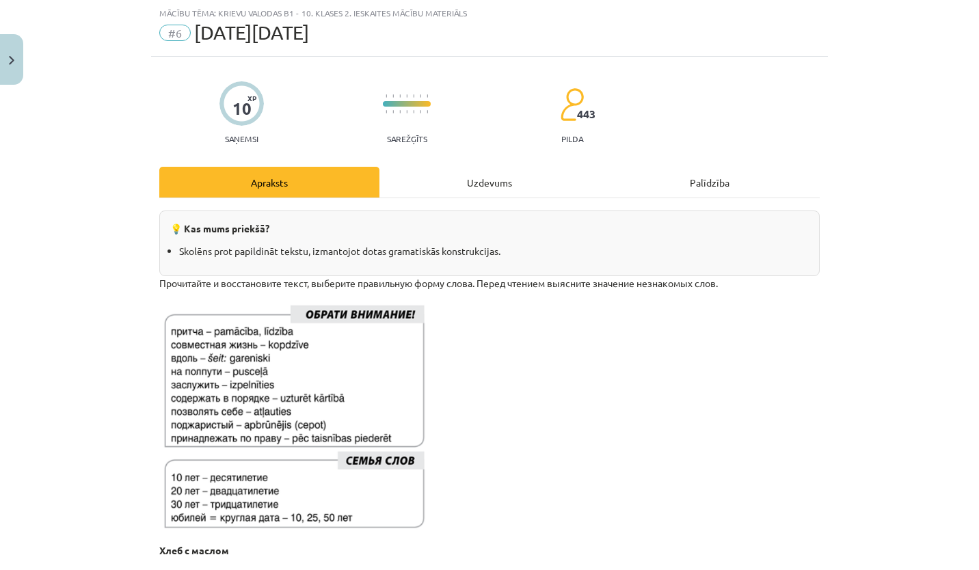
scroll to position [370, 0]
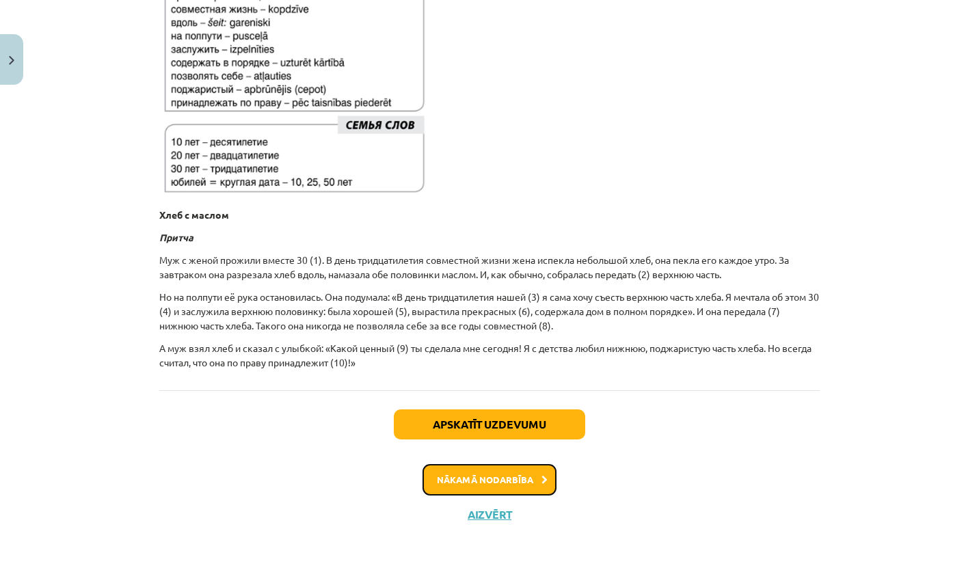
click at [527, 479] on button "Nākamā nodarbība" at bounding box center [490, 479] width 134 height 31
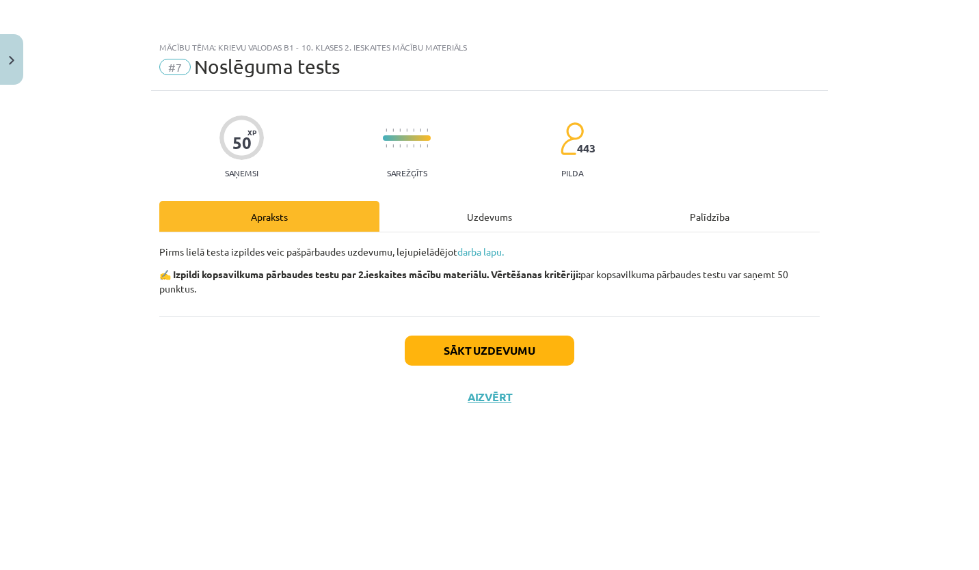
scroll to position [0, 0]
click at [494, 213] on div "Uzdevums" at bounding box center [490, 216] width 220 height 31
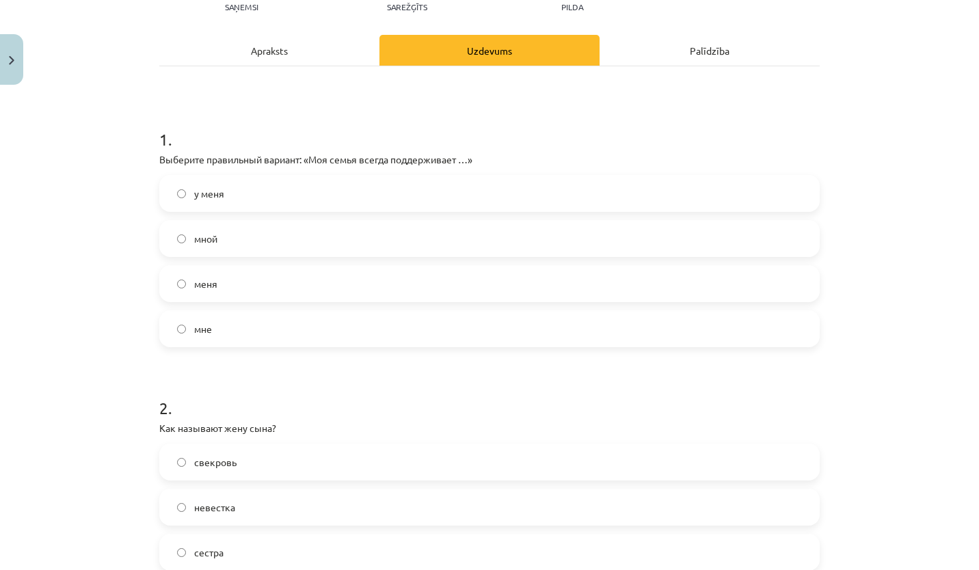
scroll to position [172, 0]
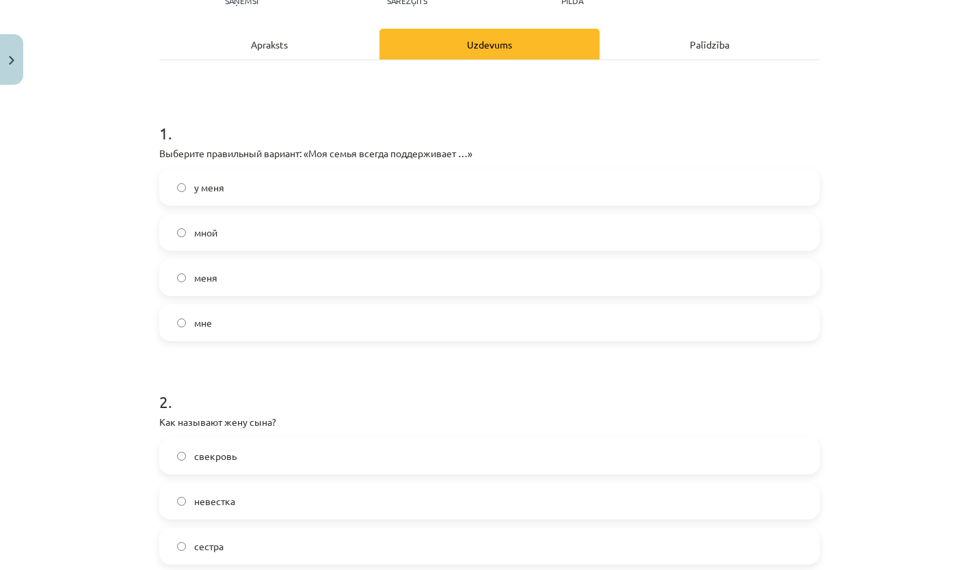
click at [263, 274] on label "меня" at bounding box center [490, 278] width 658 height 34
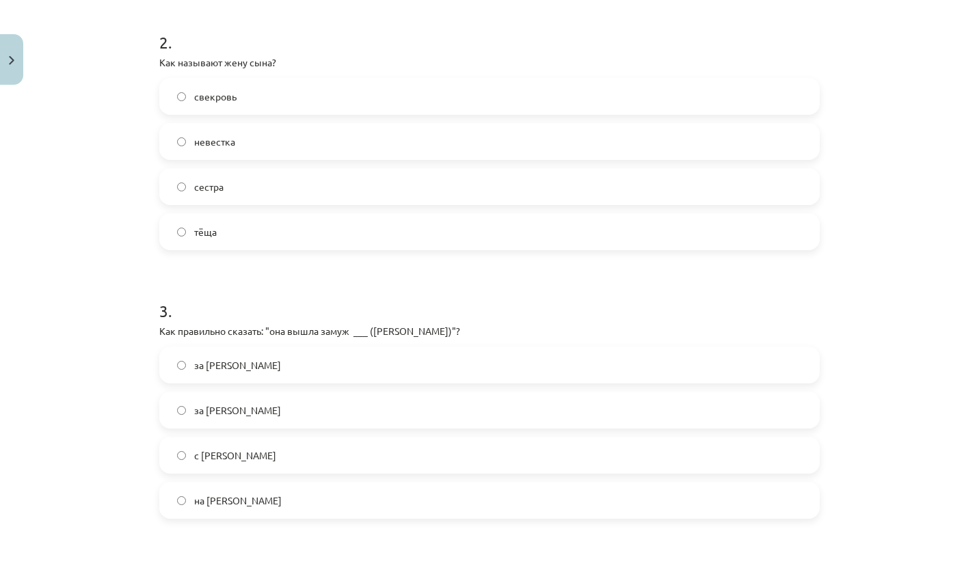
scroll to position [532, 0]
click at [295, 146] on label "невестка" at bounding box center [490, 141] width 658 height 34
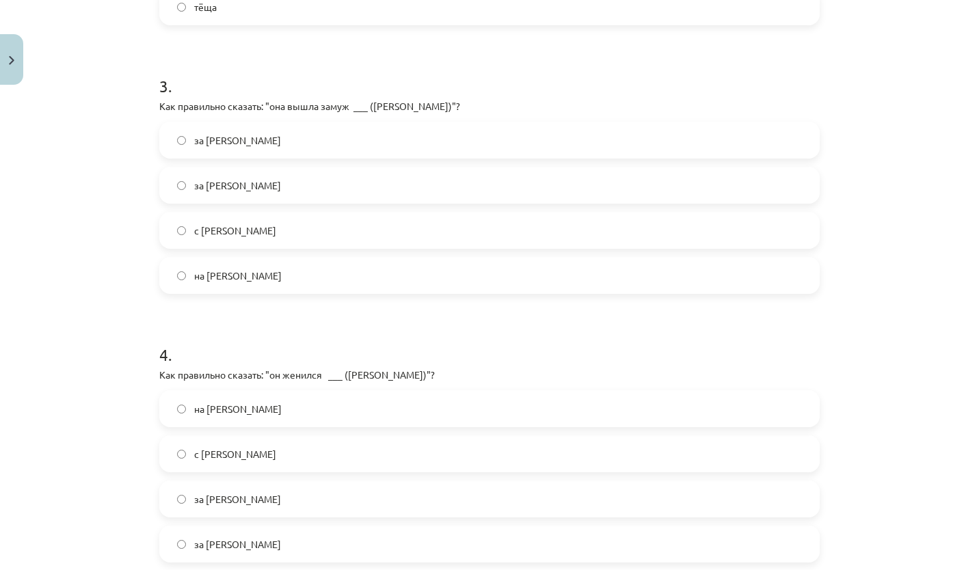
scroll to position [756, 0]
click at [279, 200] on label "за Мариса" at bounding box center [490, 186] width 658 height 34
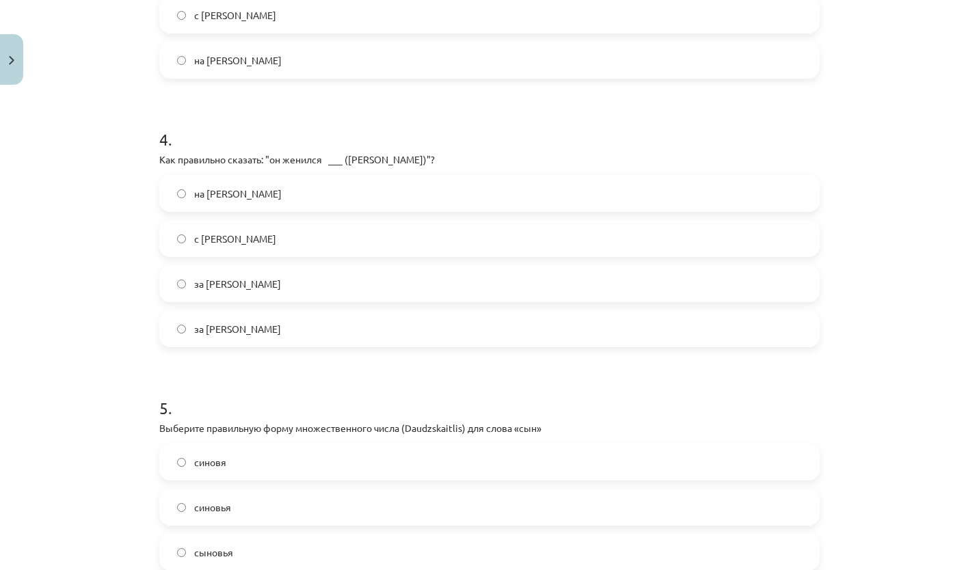
scroll to position [972, 0]
click at [260, 193] on label "на Ольге" at bounding box center [490, 193] width 658 height 34
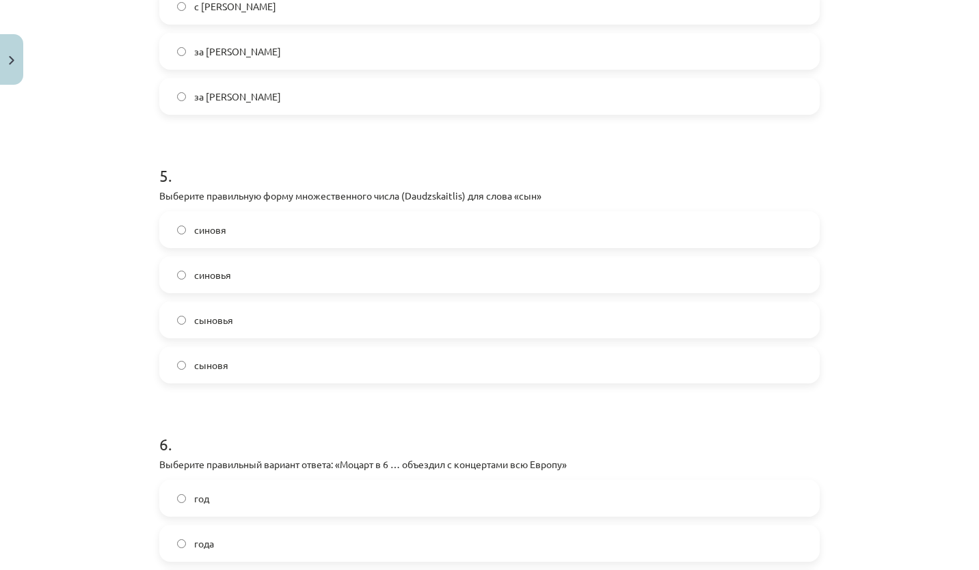
click at [289, 321] on label "сыновья" at bounding box center [490, 320] width 658 height 34
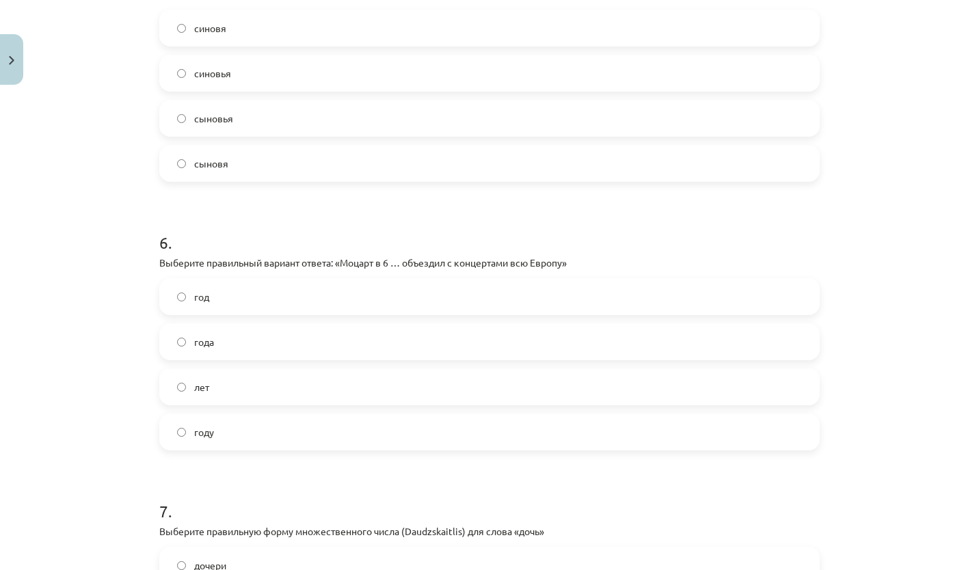
scroll to position [1408, 0]
click at [258, 376] on label "лет" at bounding box center [490, 386] width 658 height 34
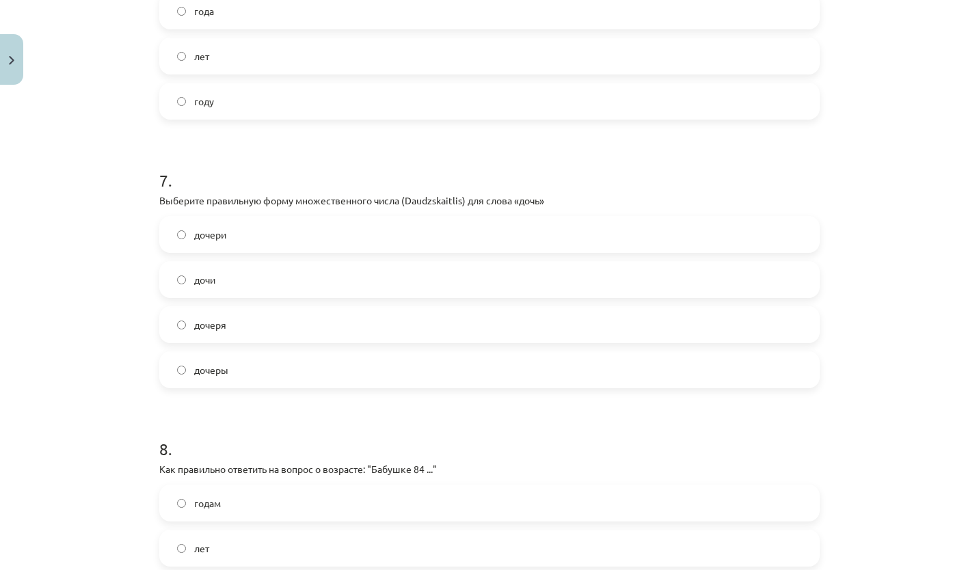
scroll to position [1738, 0]
click at [231, 247] on label "дочери" at bounding box center [490, 234] width 658 height 34
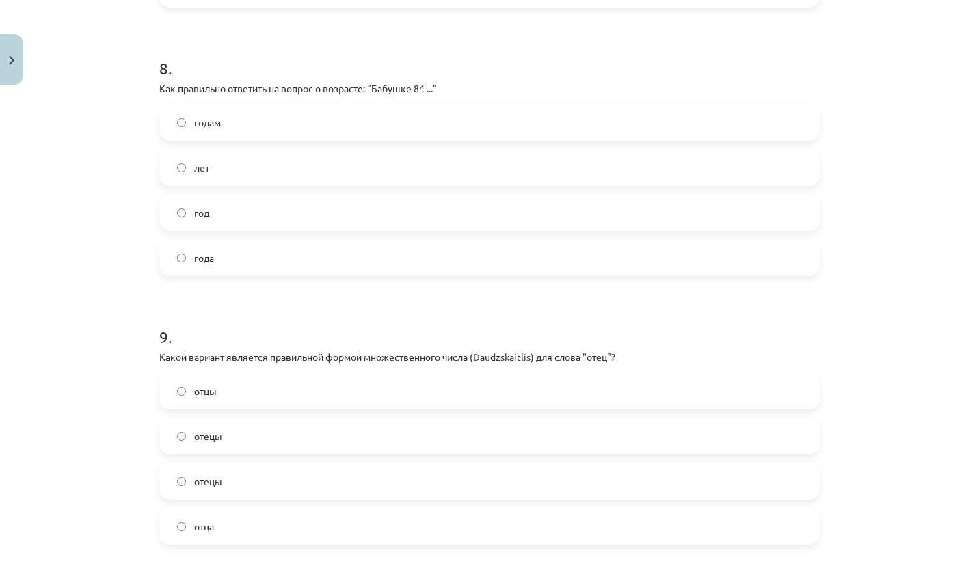
scroll to position [2136, 0]
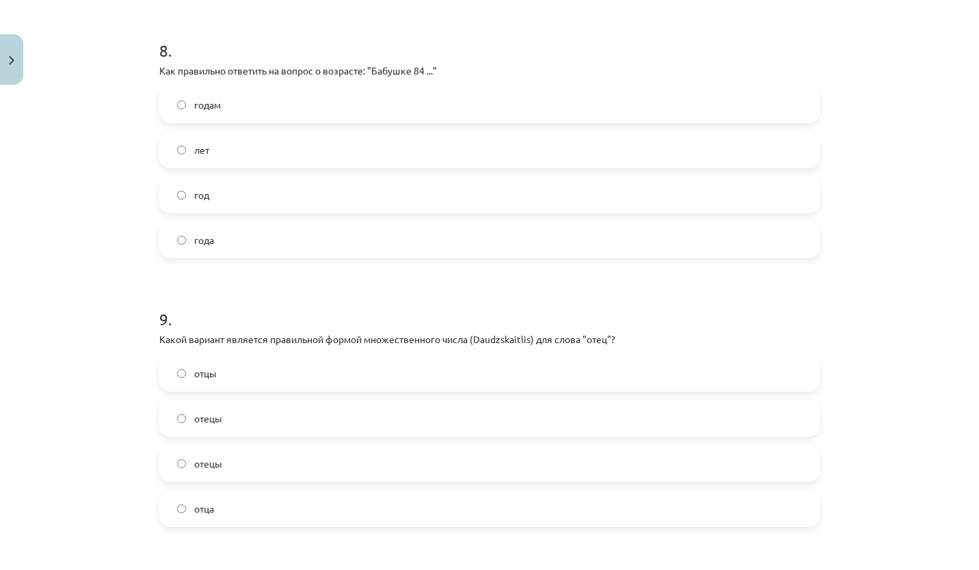
click at [237, 239] on label "года" at bounding box center [490, 240] width 658 height 34
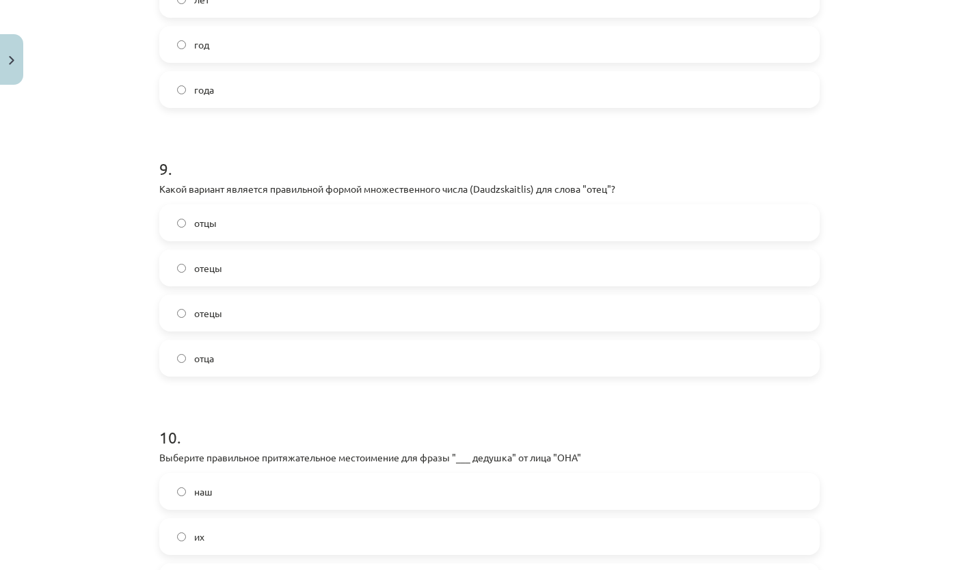
scroll to position [2322, 0]
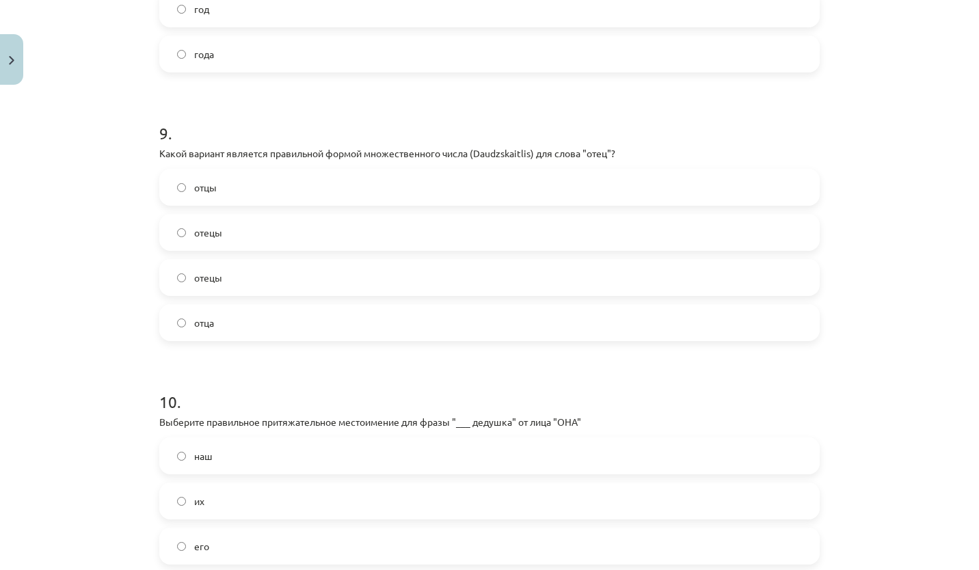
click at [217, 199] on label "отцы" at bounding box center [490, 187] width 658 height 34
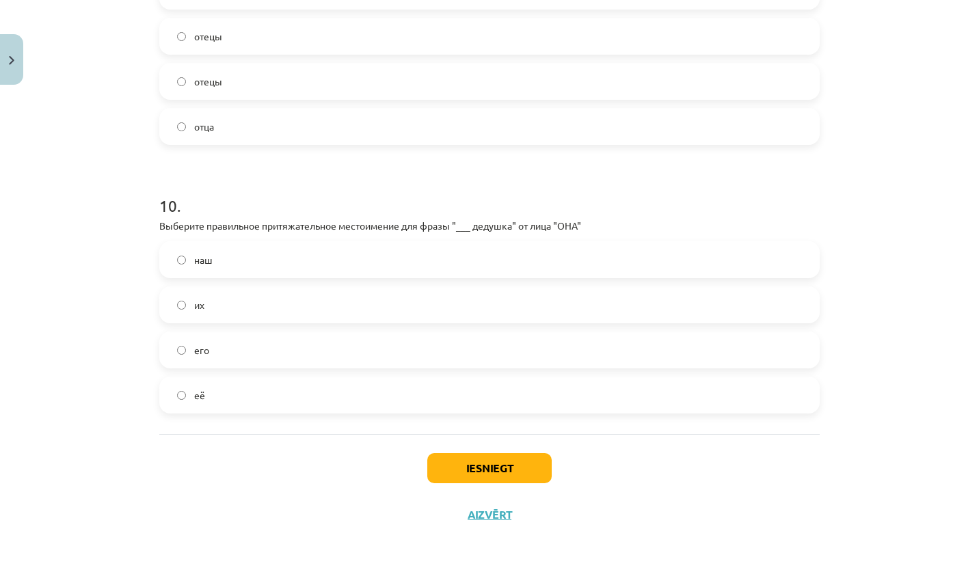
scroll to position [2520, 0]
click at [239, 399] on label "её" at bounding box center [490, 394] width 658 height 34
click at [491, 466] on button "Iesniegt" at bounding box center [489, 467] width 124 height 30
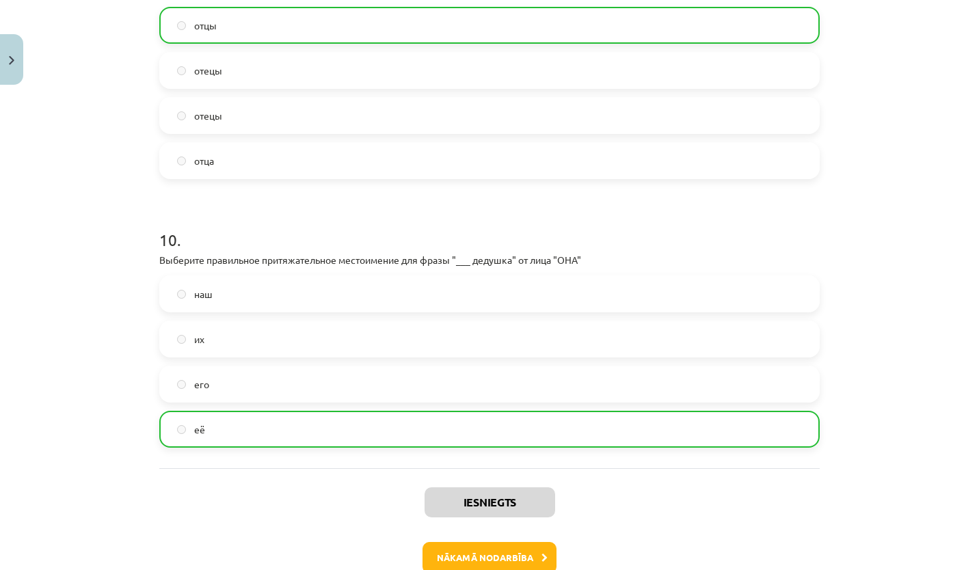
scroll to position [2563, 0]
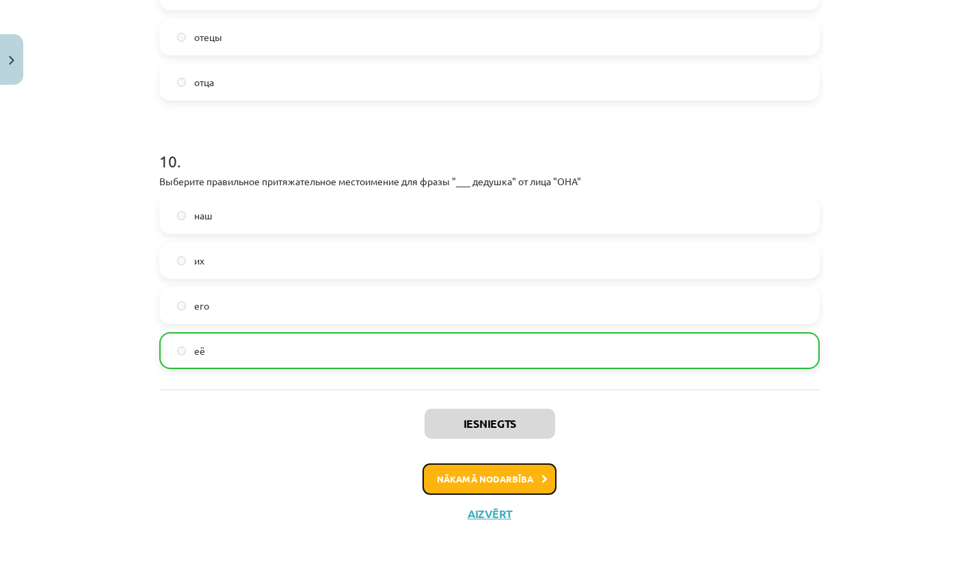
click at [484, 478] on button "Nākamā nodarbība" at bounding box center [490, 479] width 134 height 31
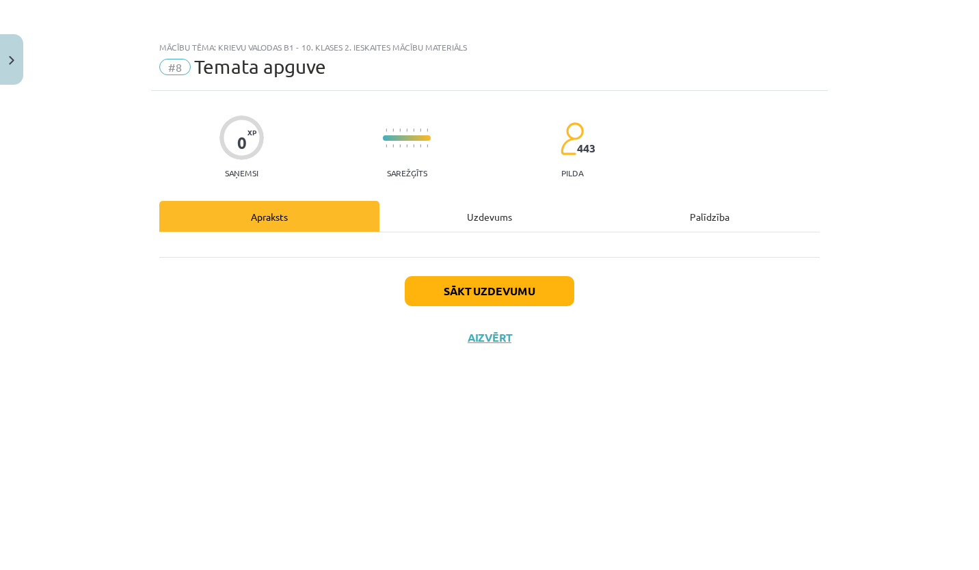
scroll to position [0, 0]
click at [479, 209] on div "Uzdevums" at bounding box center [490, 216] width 220 height 31
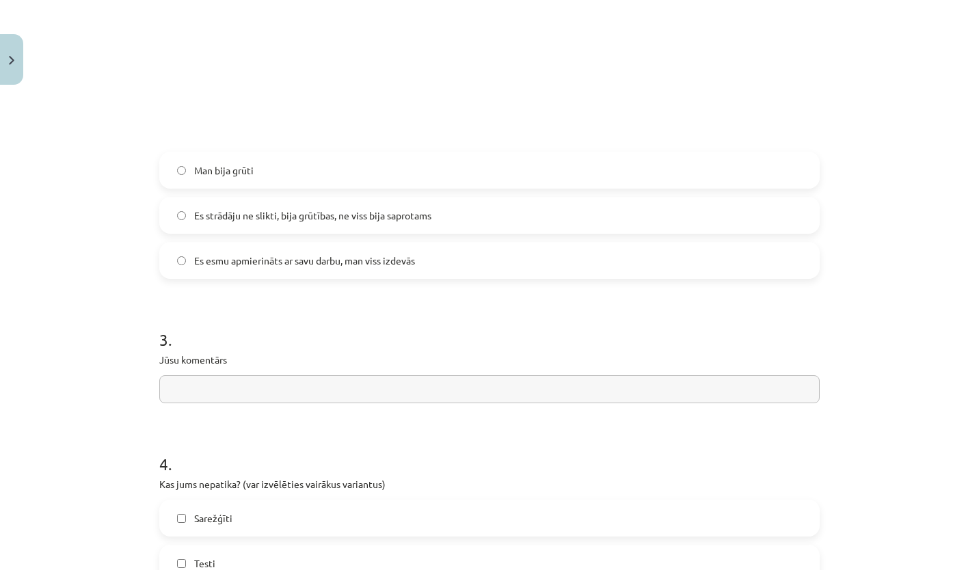
scroll to position [780, 0]
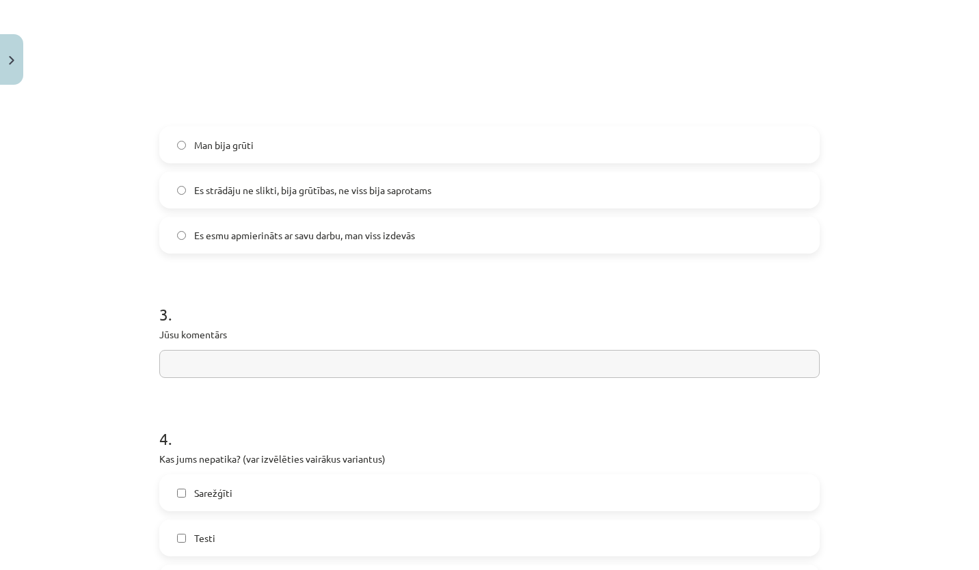
click at [175, 239] on label "Es esmu apmierināts ar savu darbu, man viss izdevās" at bounding box center [490, 235] width 658 height 34
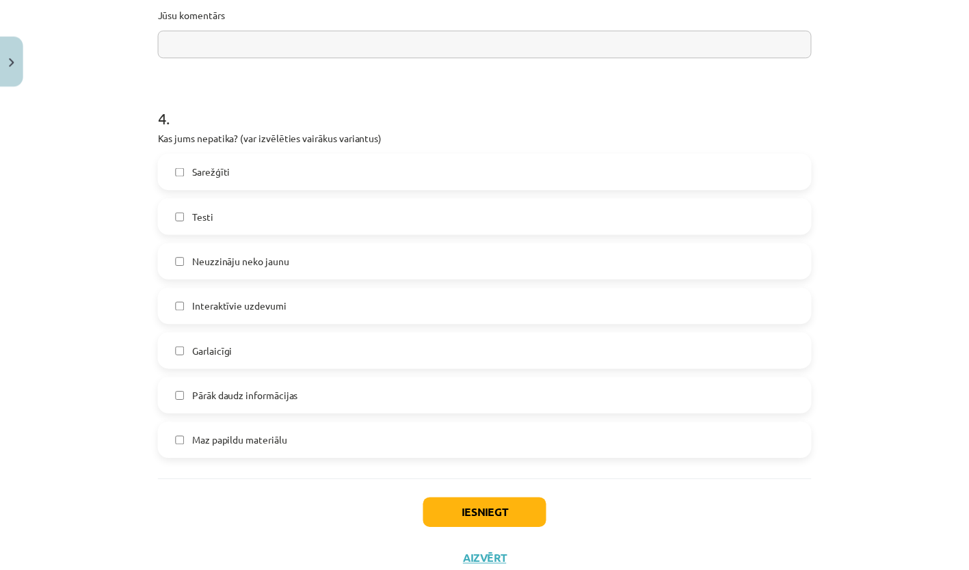
scroll to position [1149, 0]
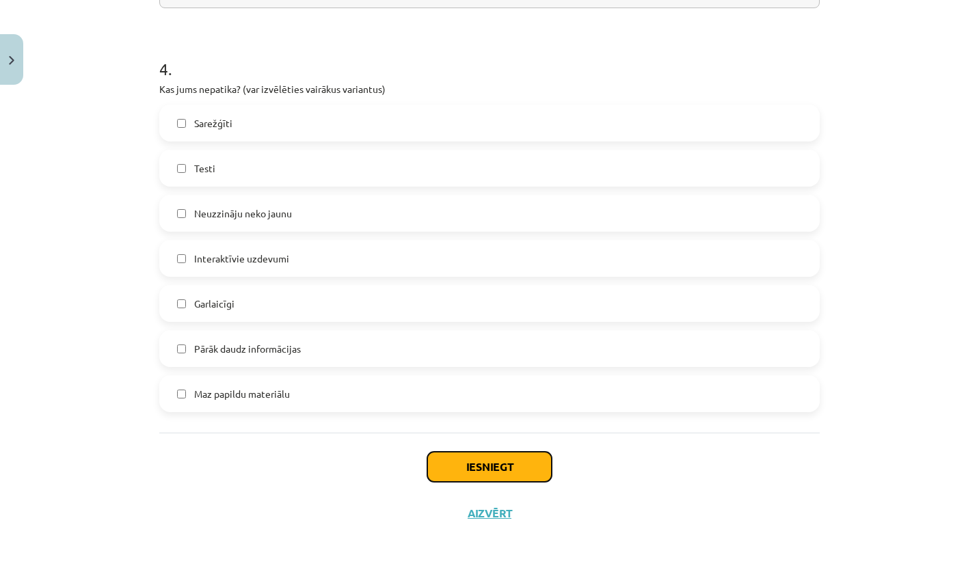
click at [477, 455] on button "Iesniegt" at bounding box center [489, 467] width 124 height 30
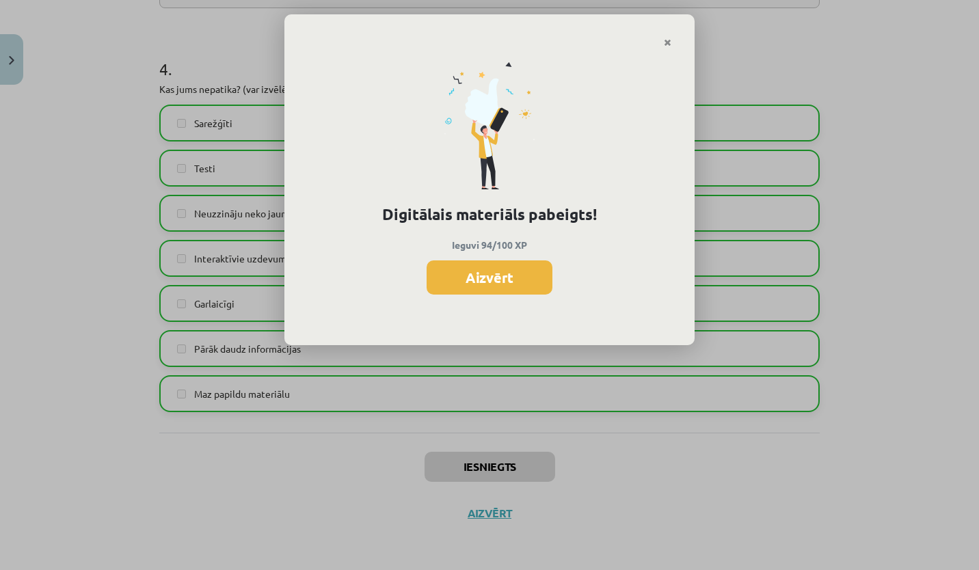
click at [667, 48] on div "Digitālais materiāls pabeigts! Ieguvi 94/100 XP Aizvērt" at bounding box center [489, 197] width 410 height 298
click at [669, 36] on link "Close" at bounding box center [668, 42] width 24 height 27
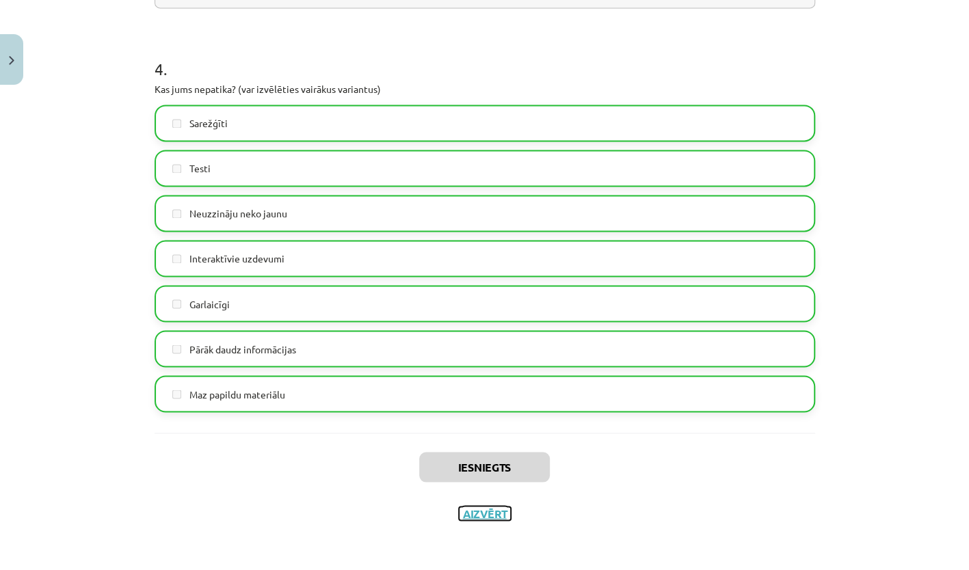
click at [487, 509] on button "Aizvērt" at bounding box center [485, 514] width 52 height 14
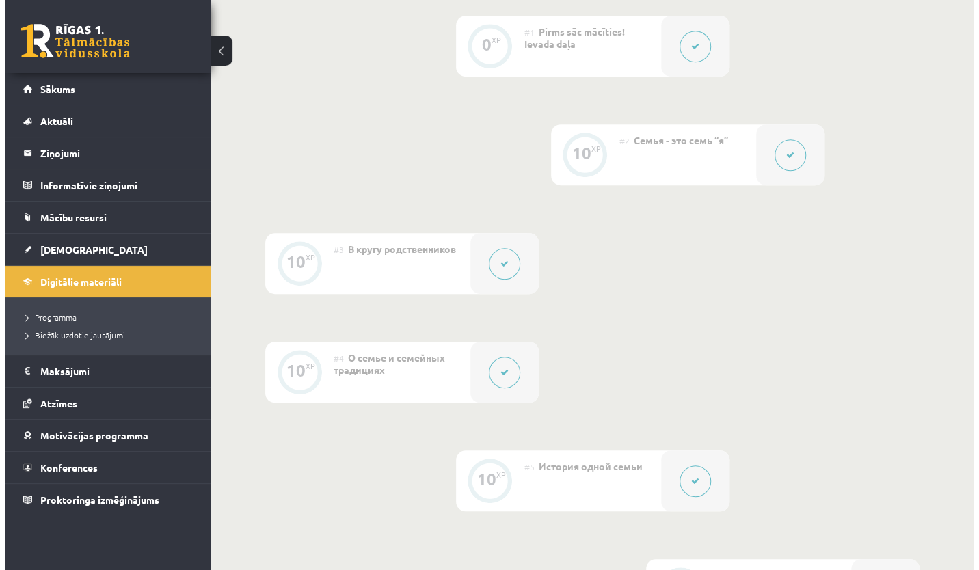
scroll to position [0, 0]
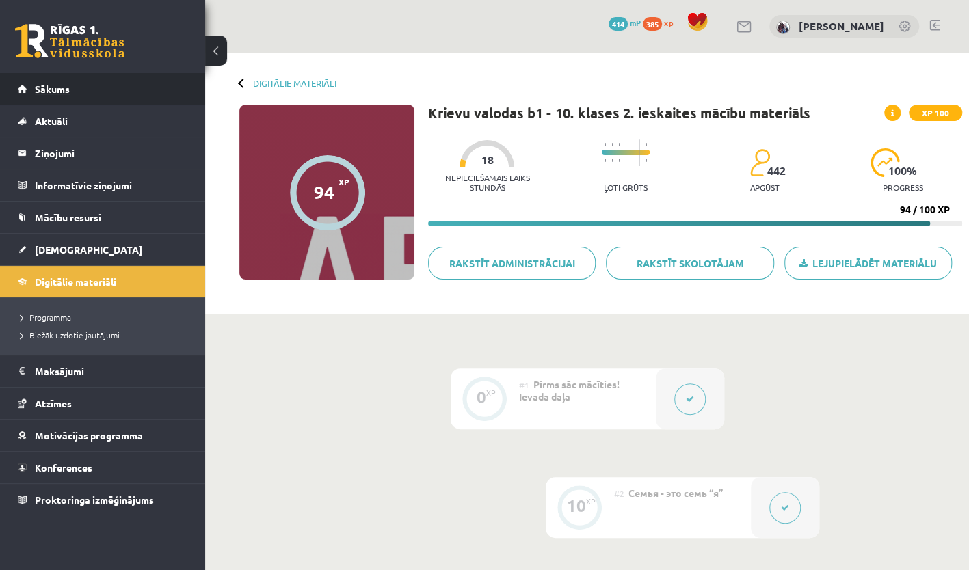
click at [119, 90] on link "Sākums" at bounding box center [103, 88] width 170 height 31
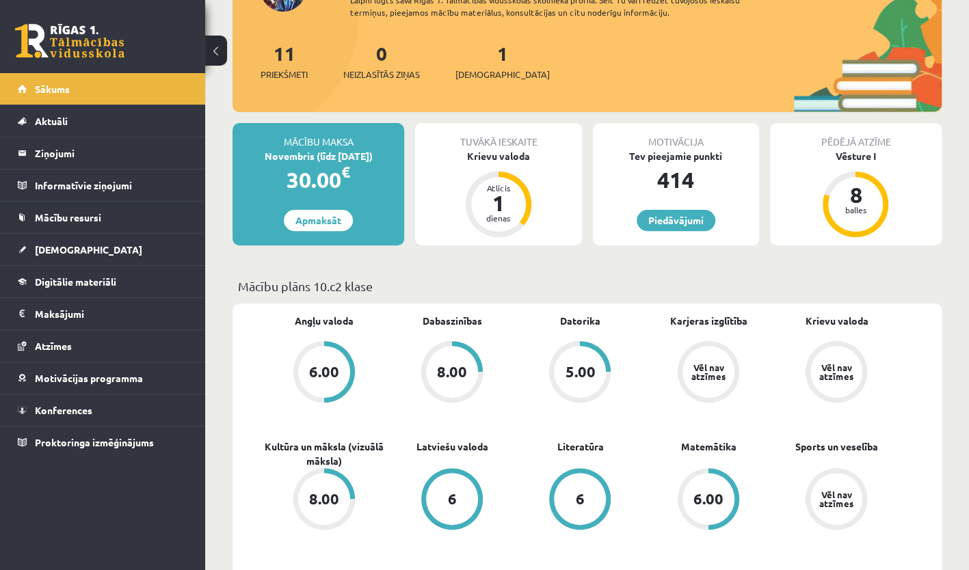
scroll to position [141, 0]
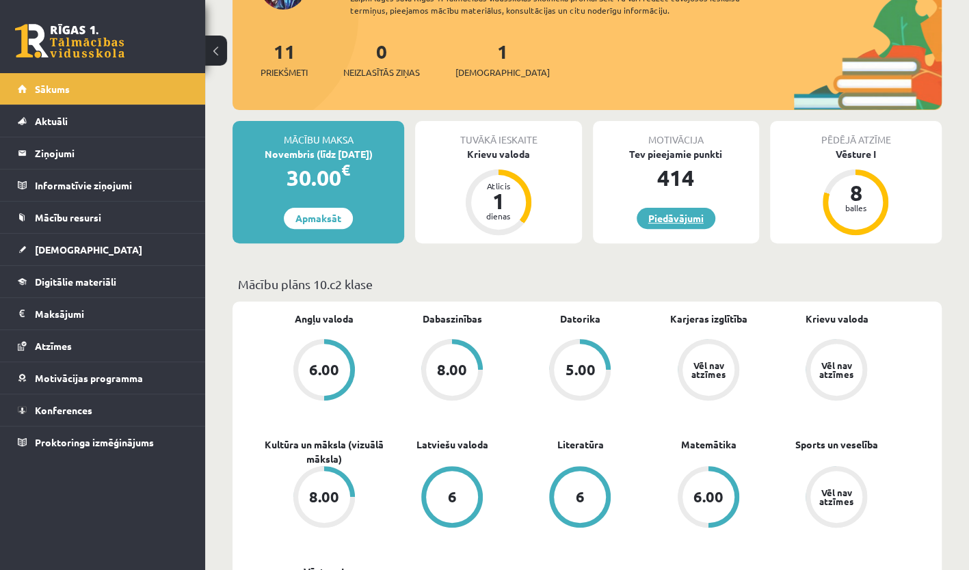
click at [690, 221] on link "Piedāvājumi" at bounding box center [676, 218] width 79 height 21
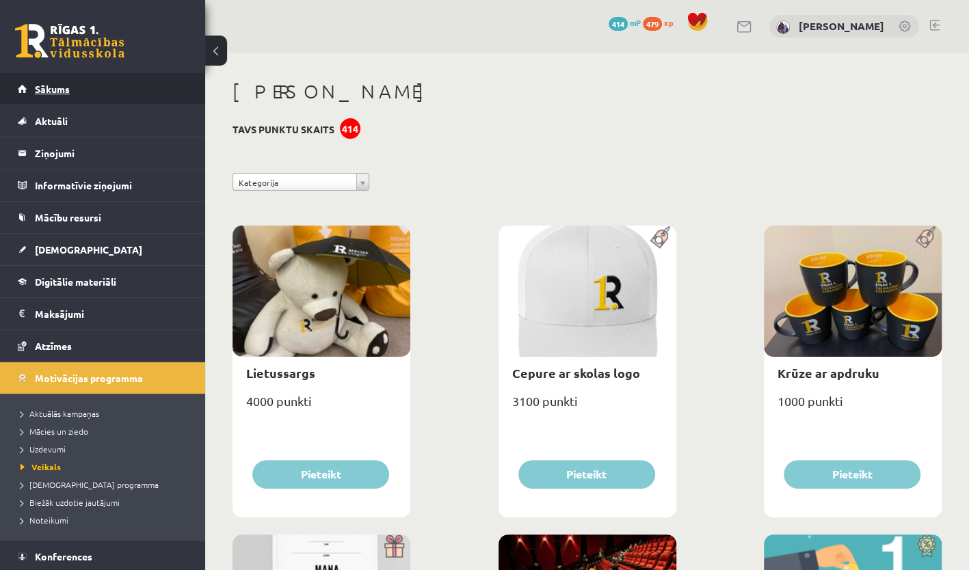
click at [118, 77] on link "Sākums" at bounding box center [103, 88] width 170 height 31
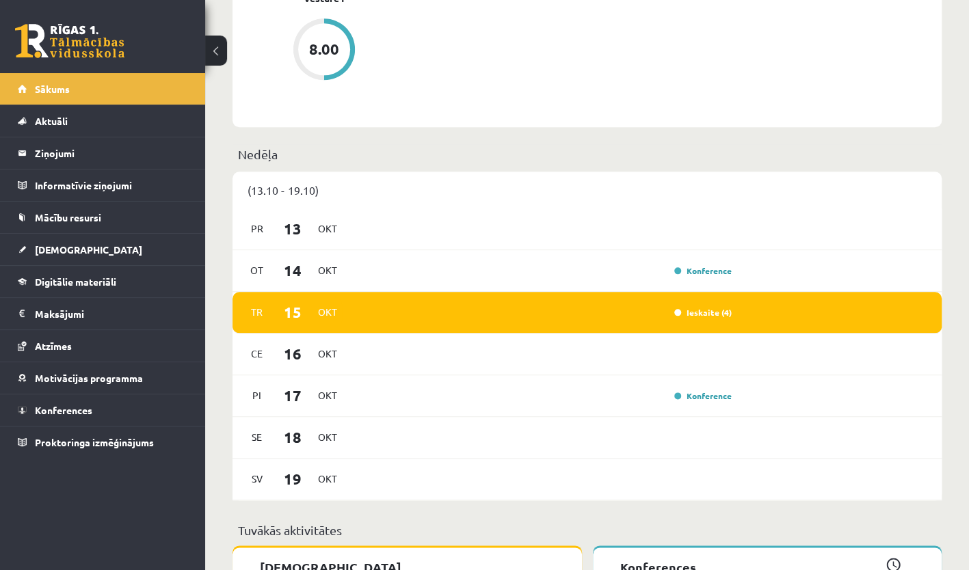
scroll to position [719, 0]
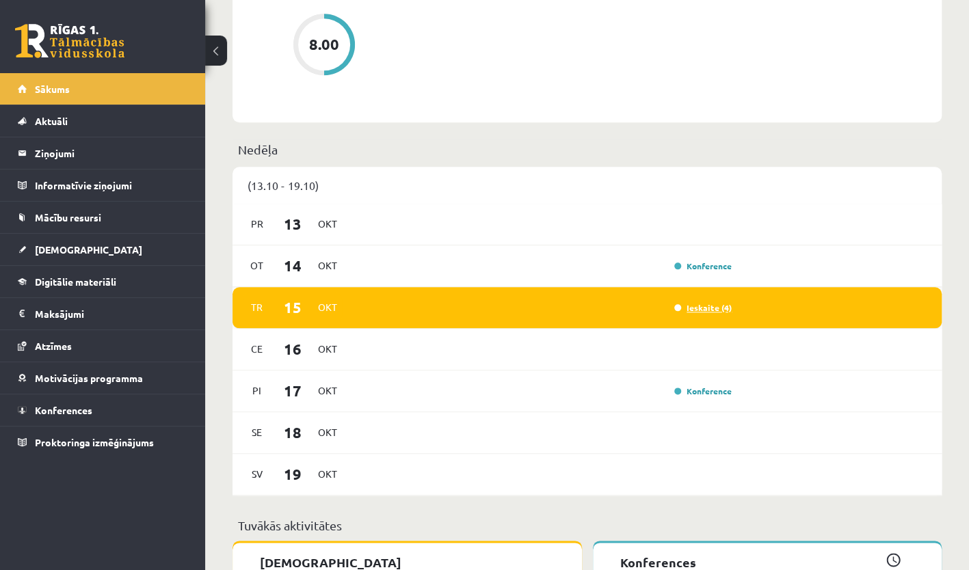
click at [717, 310] on link "Ieskaite (4)" at bounding box center [702, 307] width 57 height 11
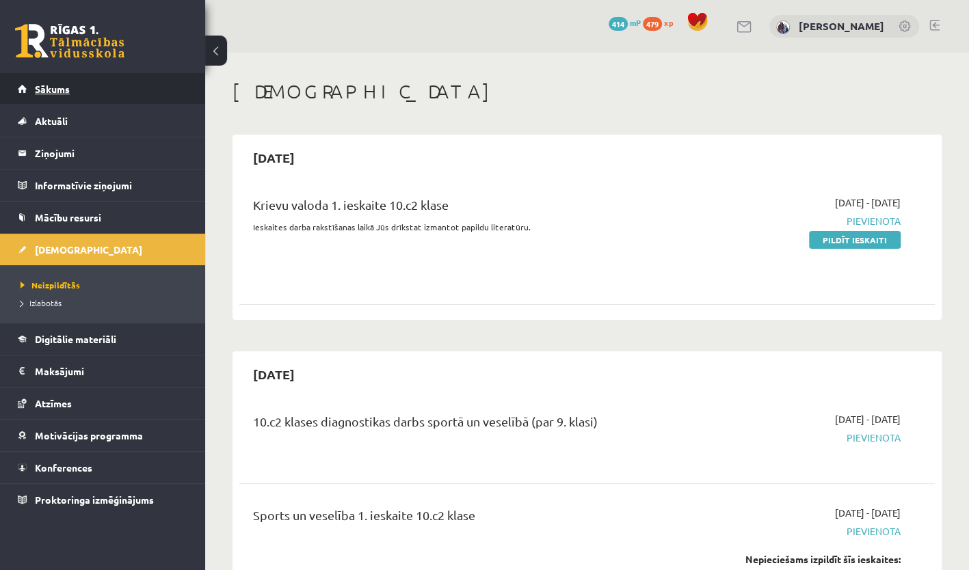
click at [105, 85] on link "Sākums" at bounding box center [103, 88] width 170 height 31
